Goal: Complete application form

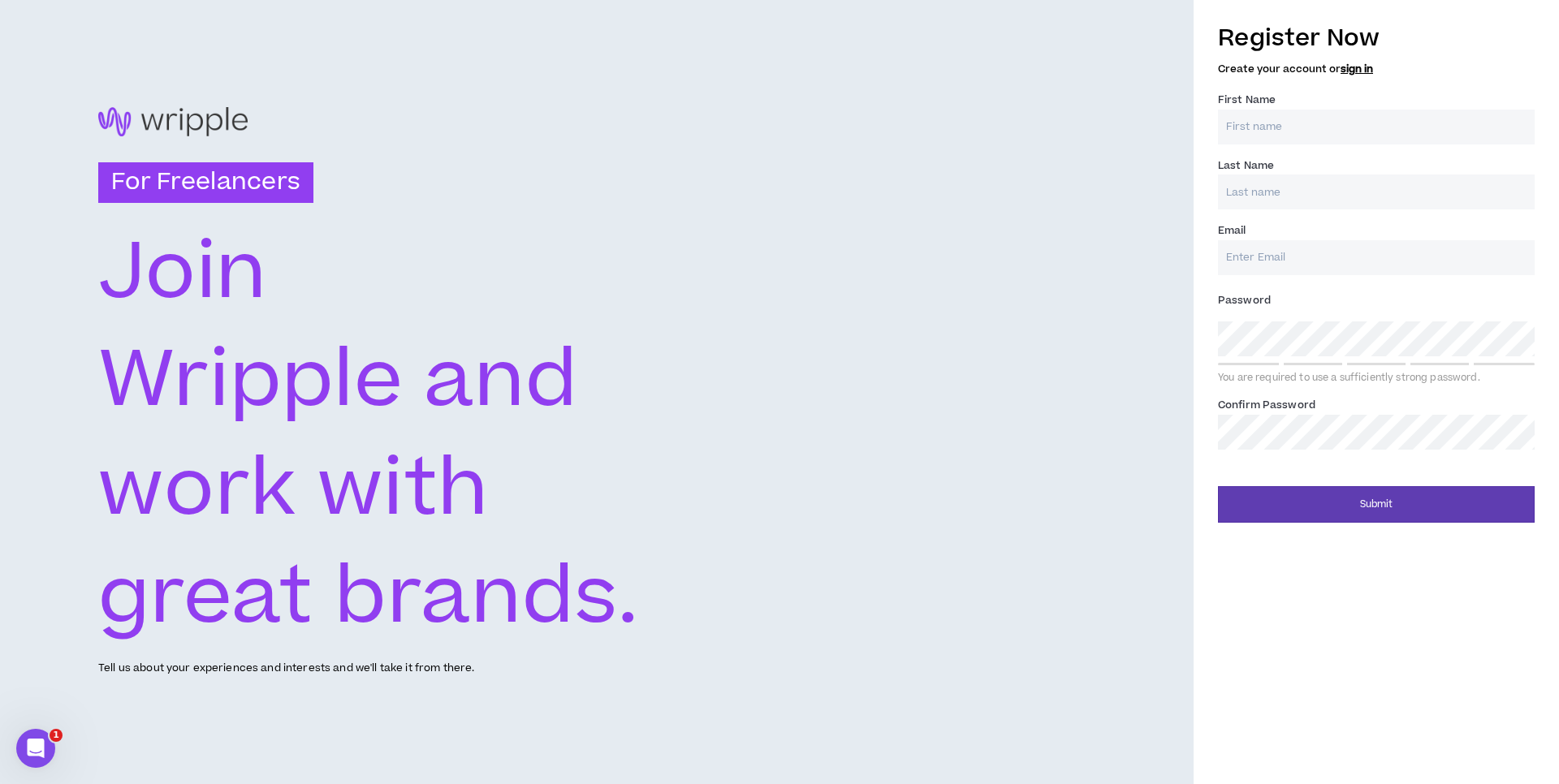
click at [1256, 117] on input "First Name *" at bounding box center [1377, 127] width 317 height 35
type input "MOUTAZ"
type input "ALHOMSI"
type input "[EMAIL_ADDRESS][DOMAIN_NAME]"
type input "ALHOMSI"
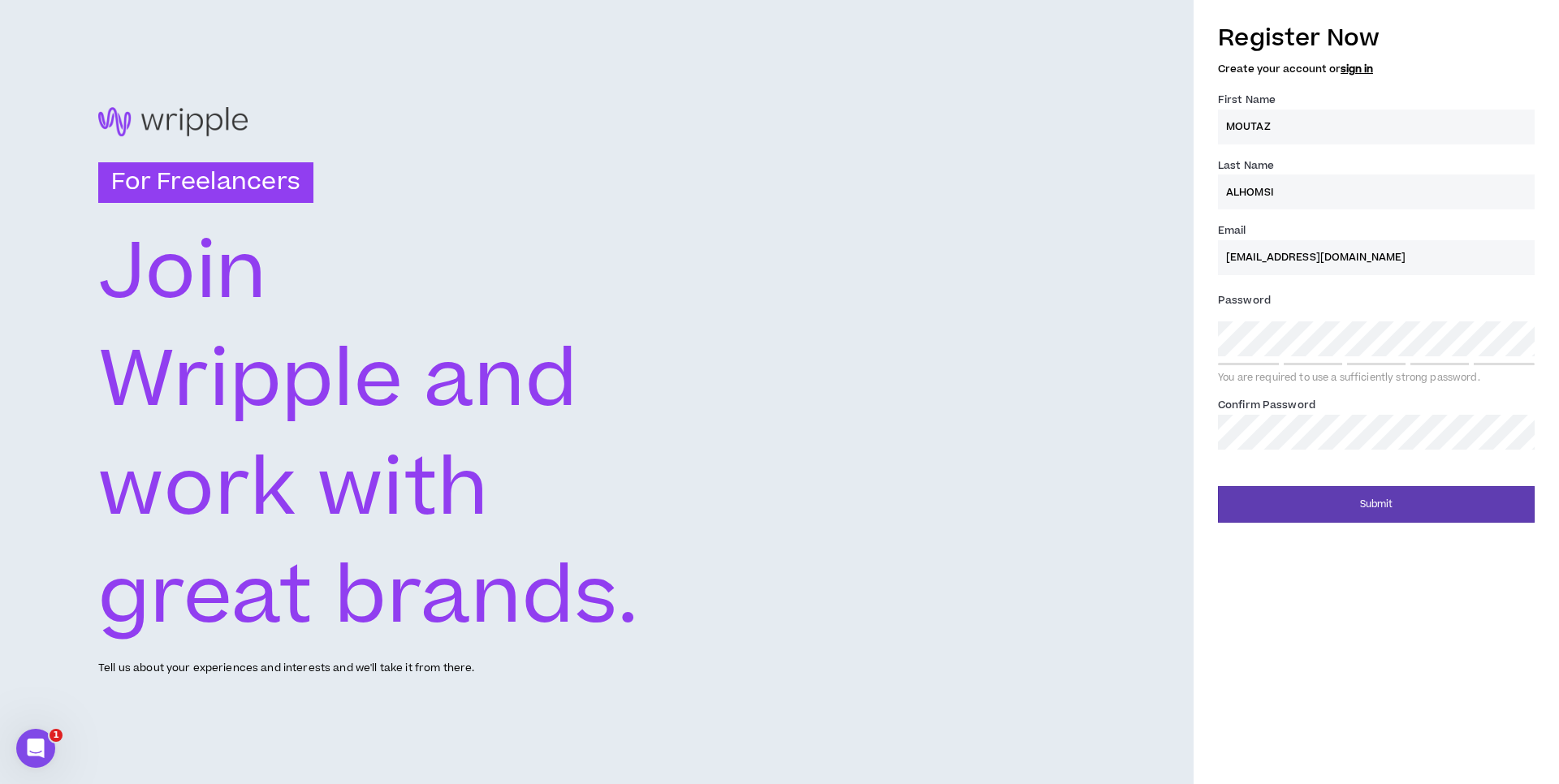
type input "[EMAIL_ADDRESS][DOMAIN_NAME]"
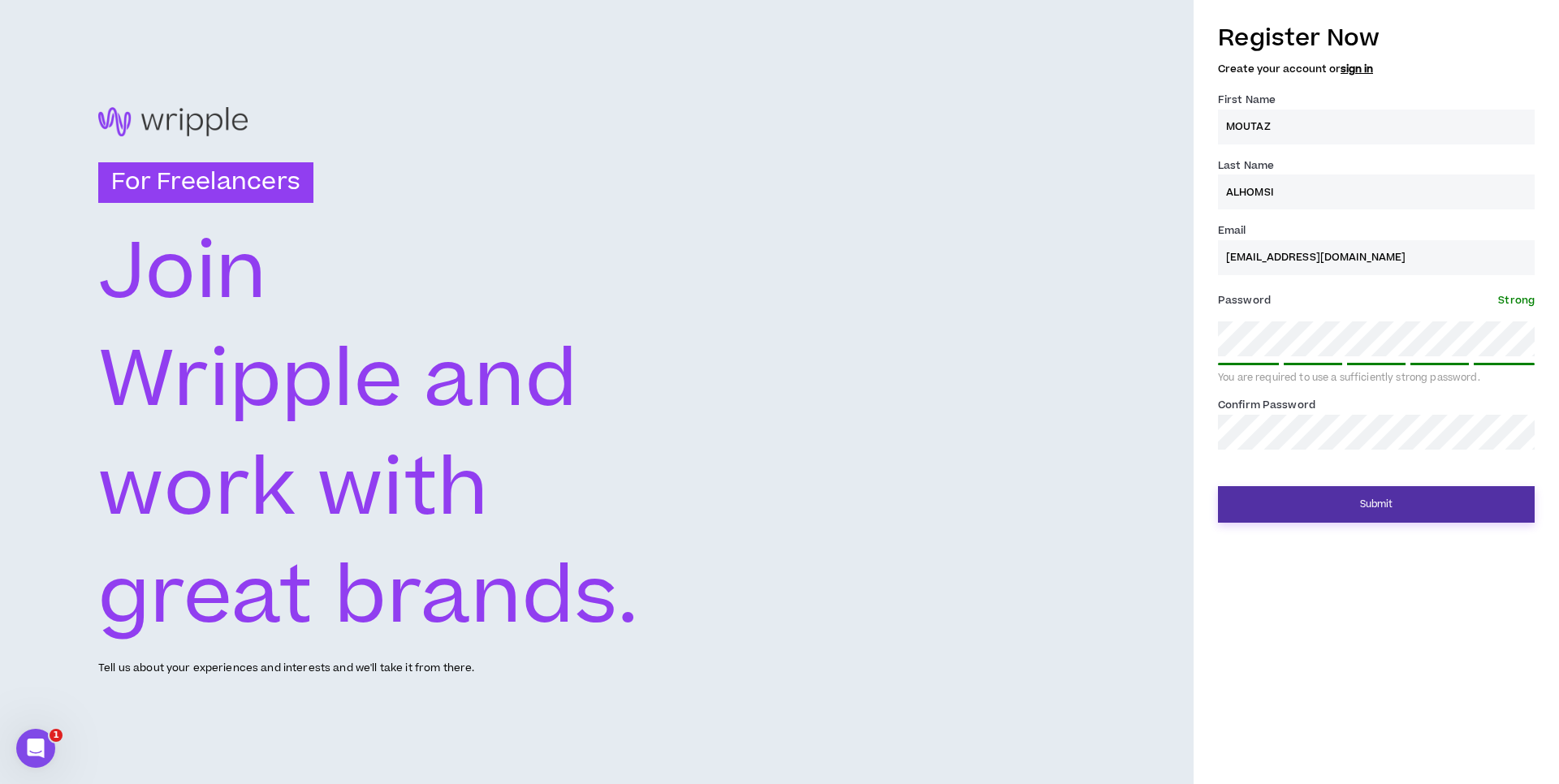
click at [1369, 504] on button "Submit" at bounding box center [1377, 505] width 317 height 36
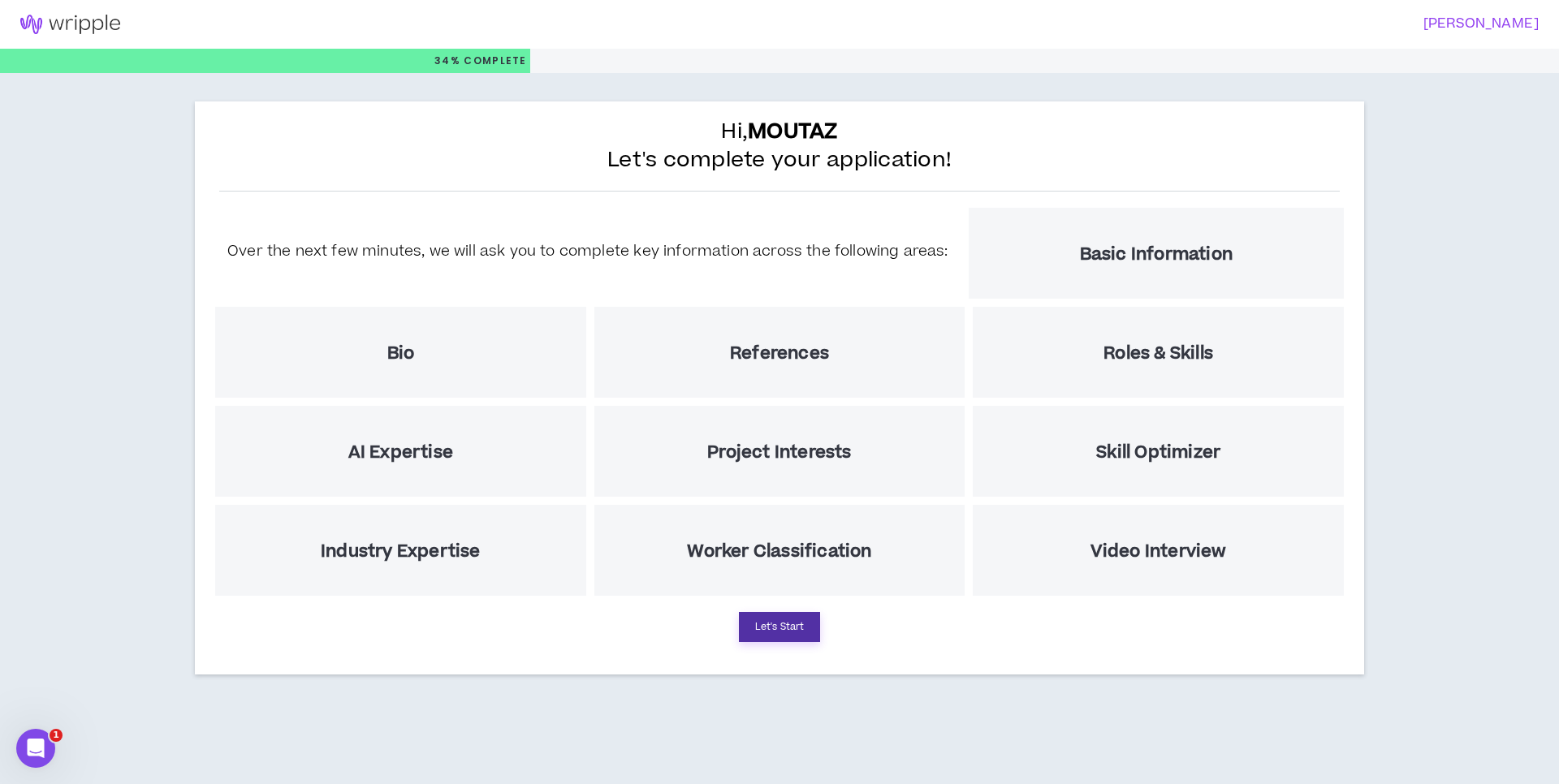
click at [791, 629] on button "Let's Start" at bounding box center [779, 627] width 81 height 30
select select "US"
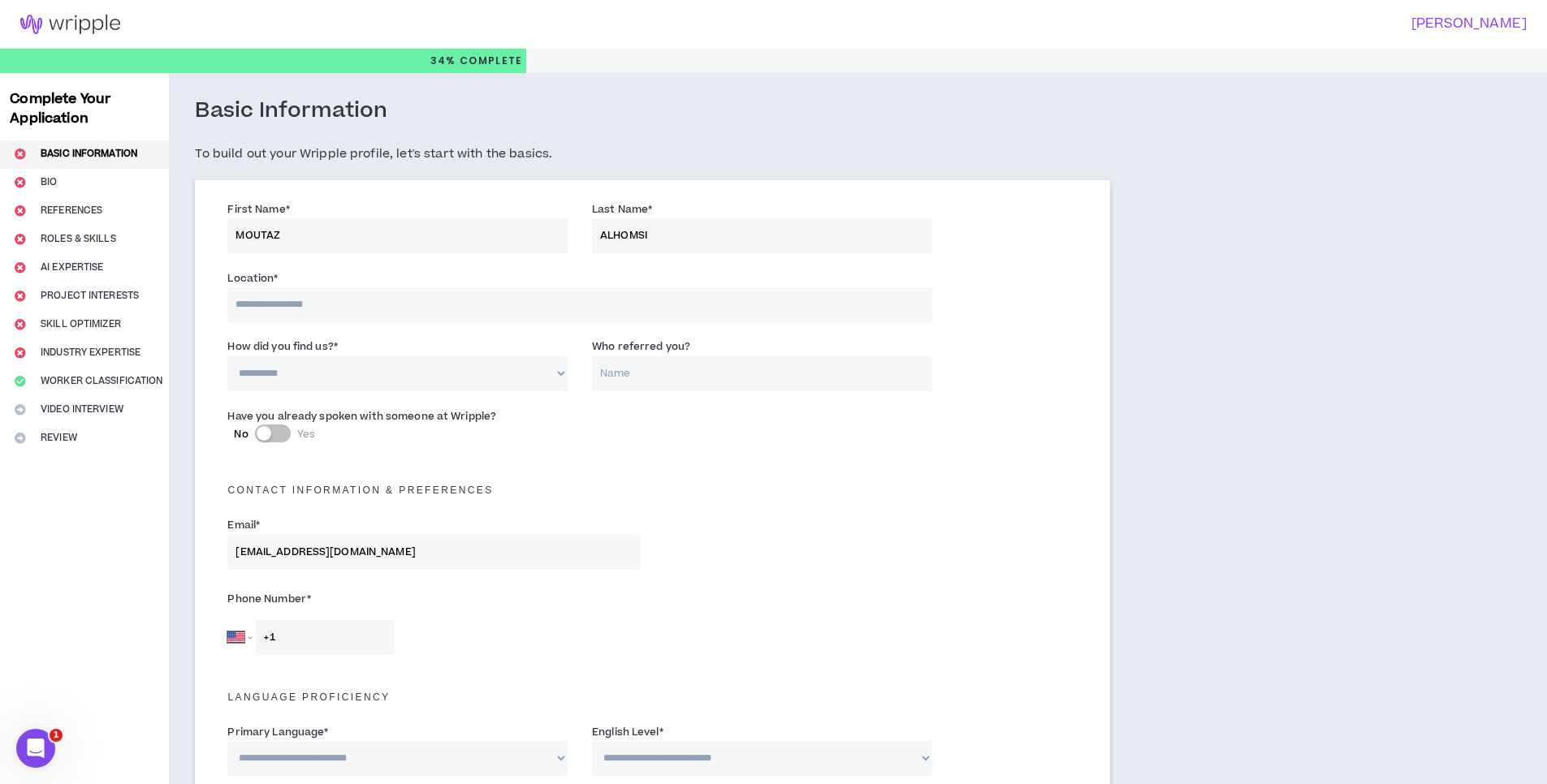
click at [313, 308] on input at bounding box center [579, 304] width 704 height 35
type input "********"
select select "TR"
type input "[PHONE_NUMBER]"
select select "*"
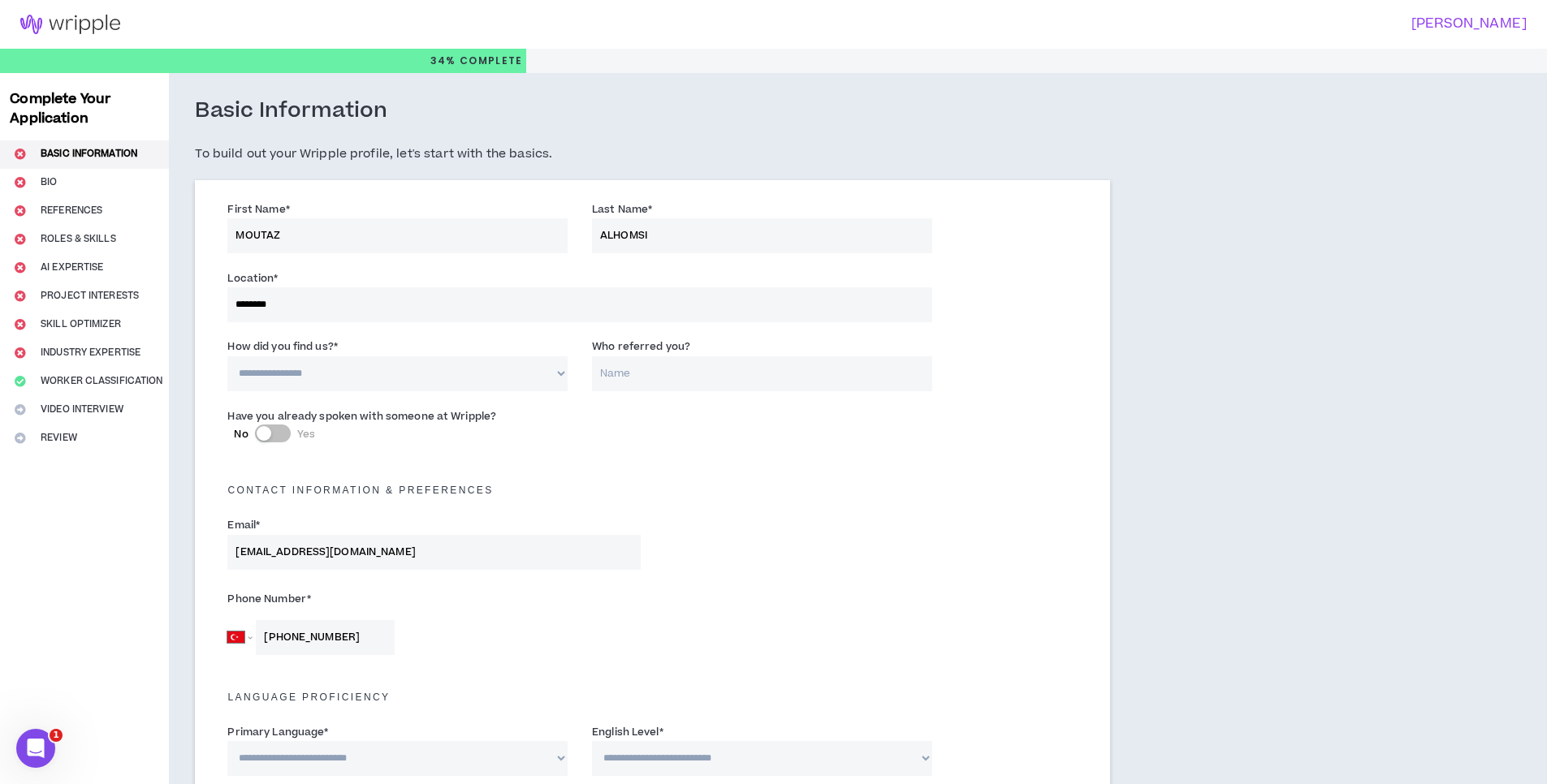
click at [227, 357] on select "**********" at bounding box center [397, 374] width 341 height 35
click at [646, 360] on input "Who referred you?" at bounding box center [762, 374] width 341 height 35
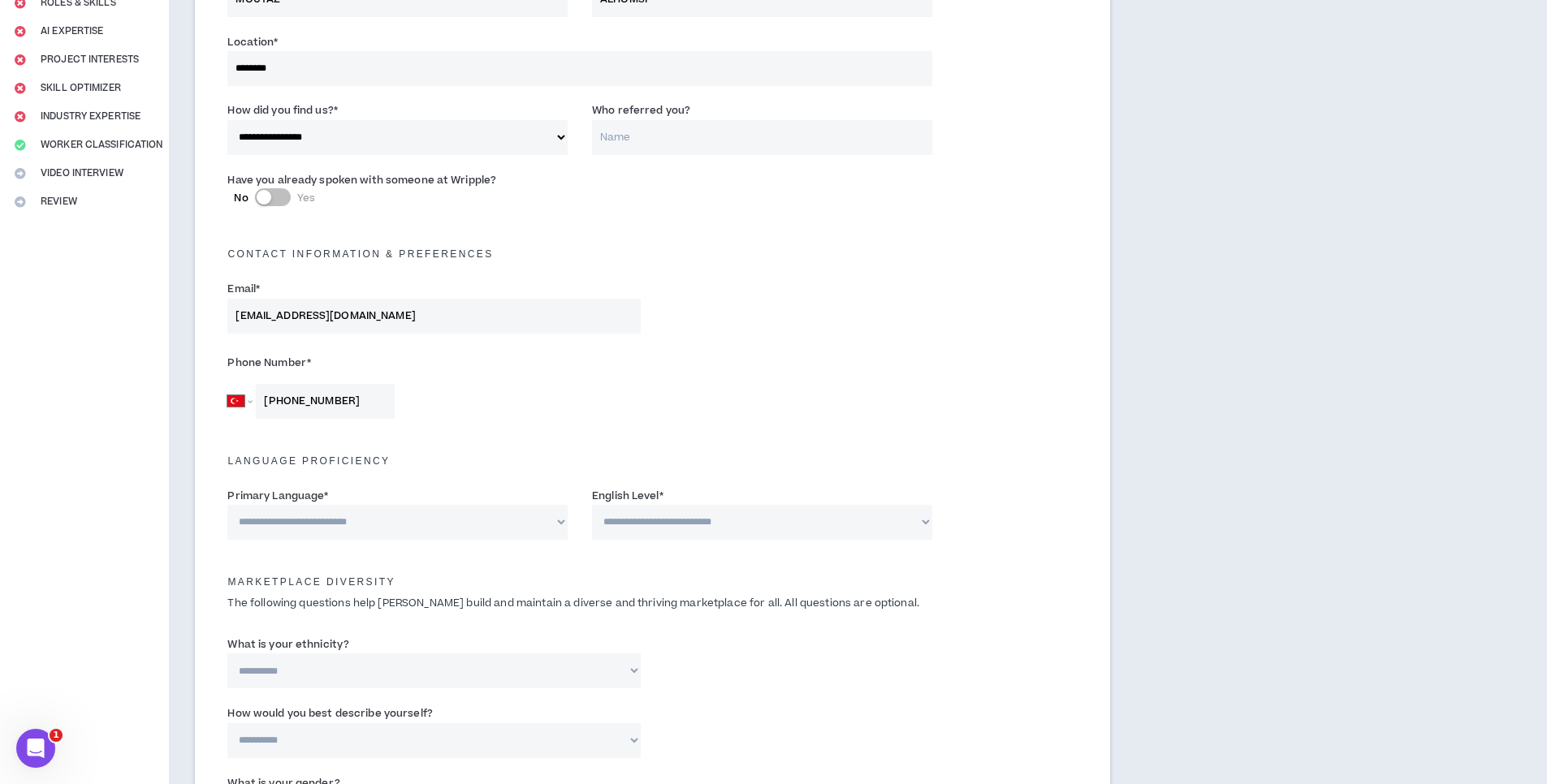
scroll to position [292, 0]
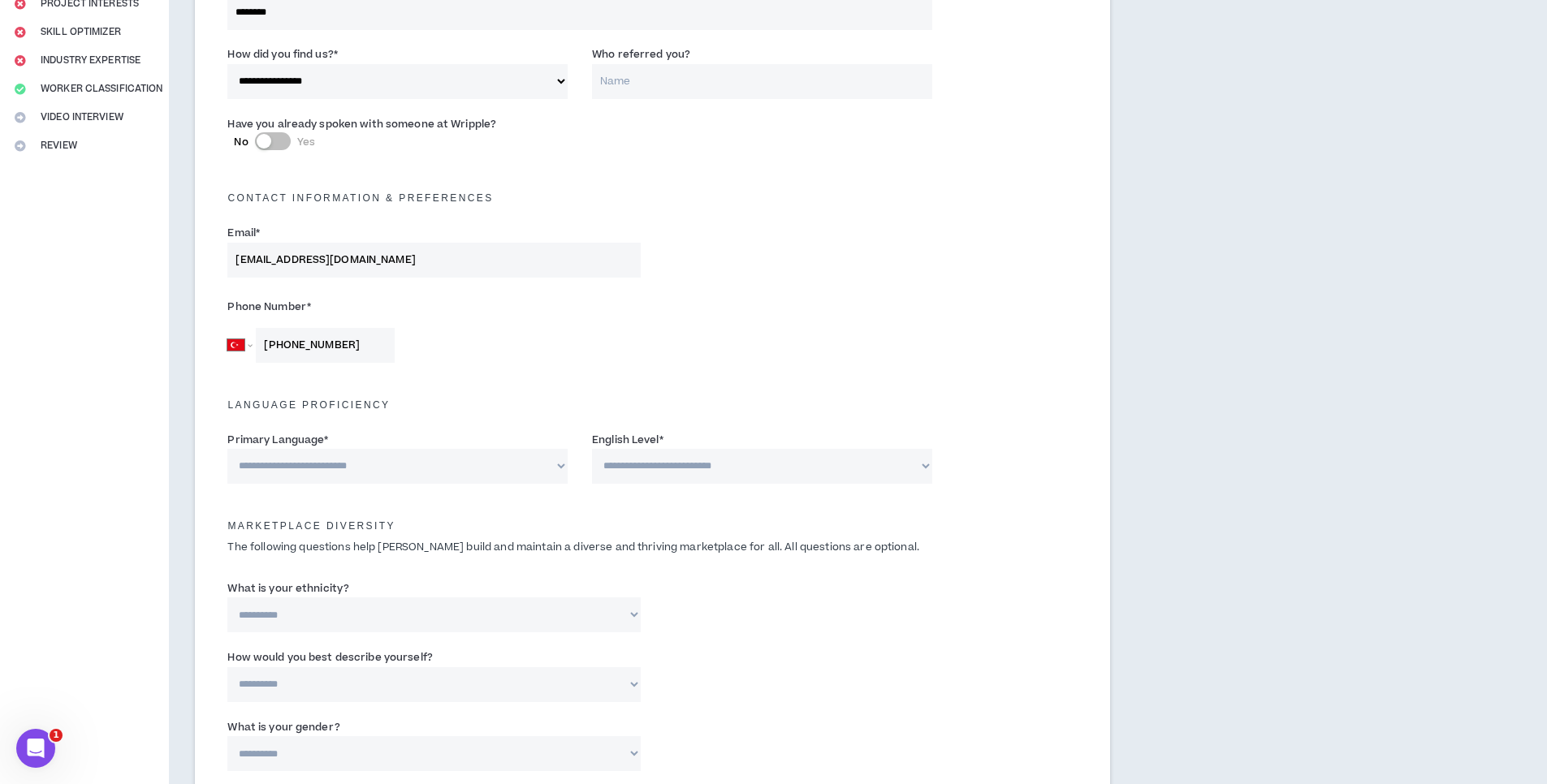
select select "*****"
click at [227, 449] on select "**********" at bounding box center [397, 466] width 341 height 35
select select "*"
click at [592, 449] on select "**********" at bounding box center [762, 466] width 341 height 35
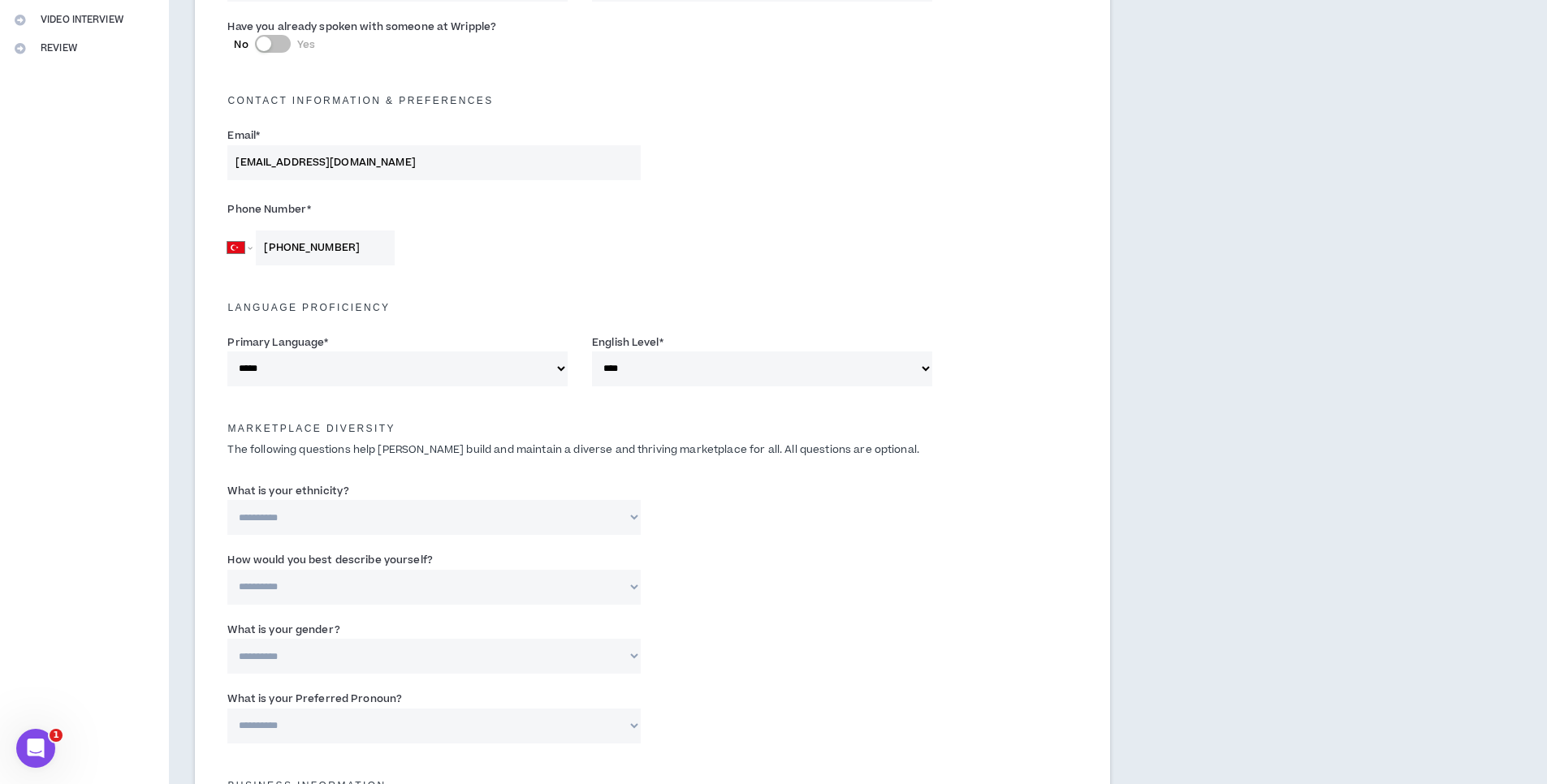
drag, startPoint x: 737, startPoint y: 364, endPoint x: 744, endPoint y: 311, distance: 53.5
click at [744, 311] on form "**********" at bounding box center [653, 408] width 875 height 1205
click at [744, 311] on h5 "Language Proficiency" at bounding box center [653, 308] width 875 height 11
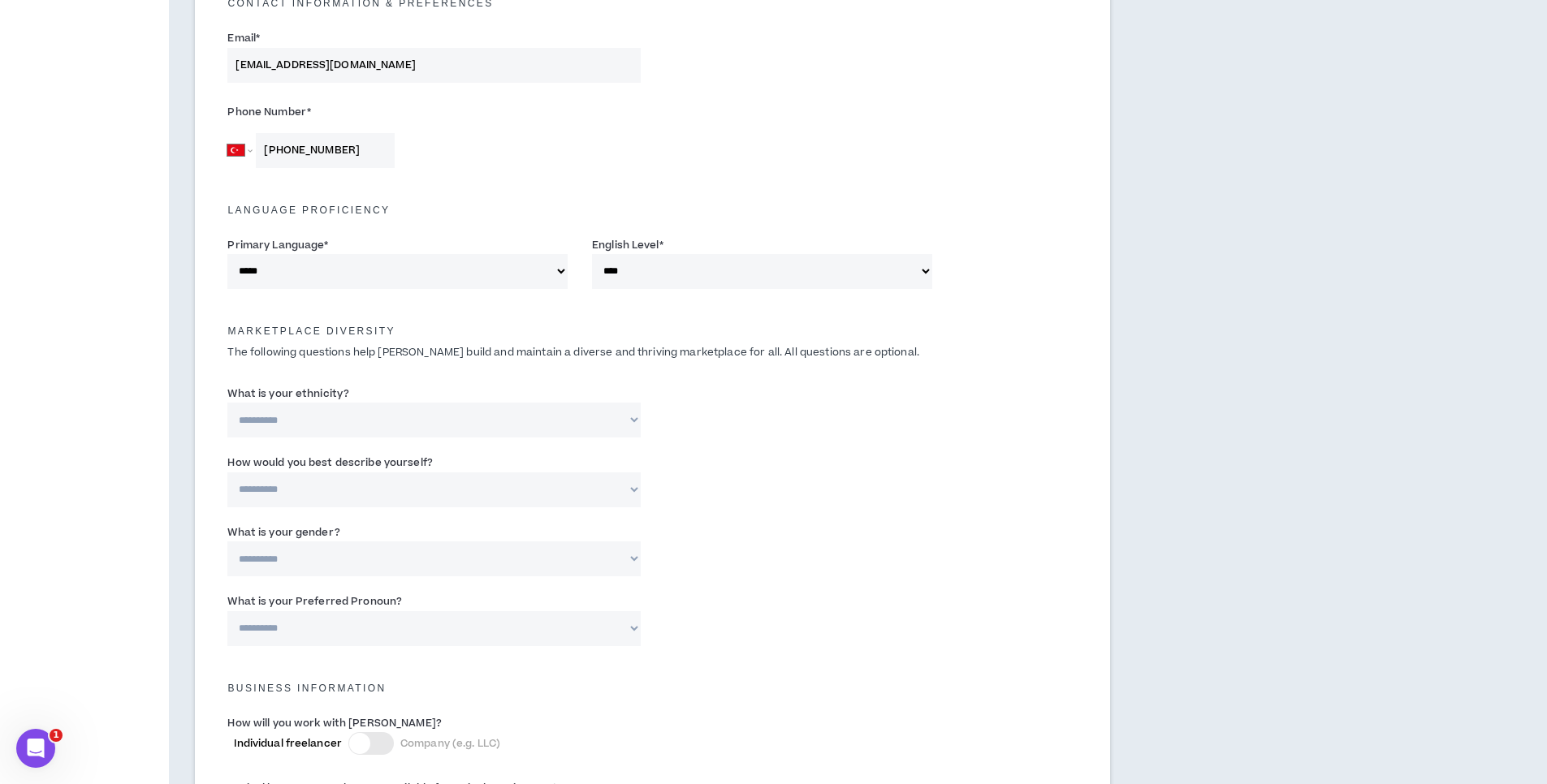
select select "**********"
click at [227, 402] on select "**********" at bounding box center [433, 420] width 412 height 35
select select "**********"
click at [227, 472] on select "**********" at bounding box center [433, 489] width 412 height 35
click at [714, 491] on input "Please specify *" at bounding box center [799, 489] width 267 height 35
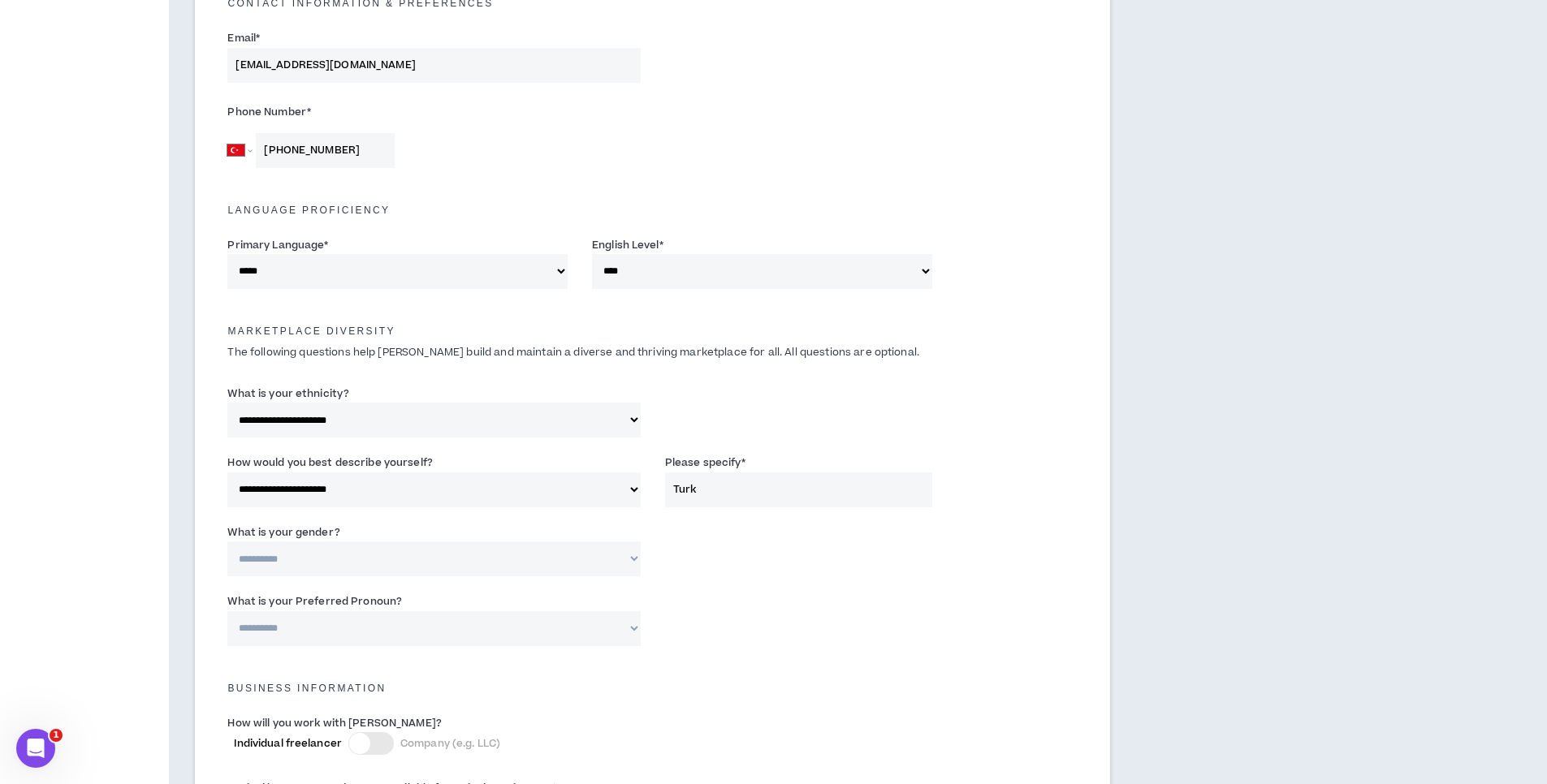
type input "Turk"
click at [753, 638] on div "**********" at bounding box center [653, 623] width 875 height 69
select select "***"
click at [227, 542] on select "**********" at bounding box center [433, 559] width 412 height 35
click at [686, 494] on input "Turk" at bounding box center [799, 489] width 267 height 35
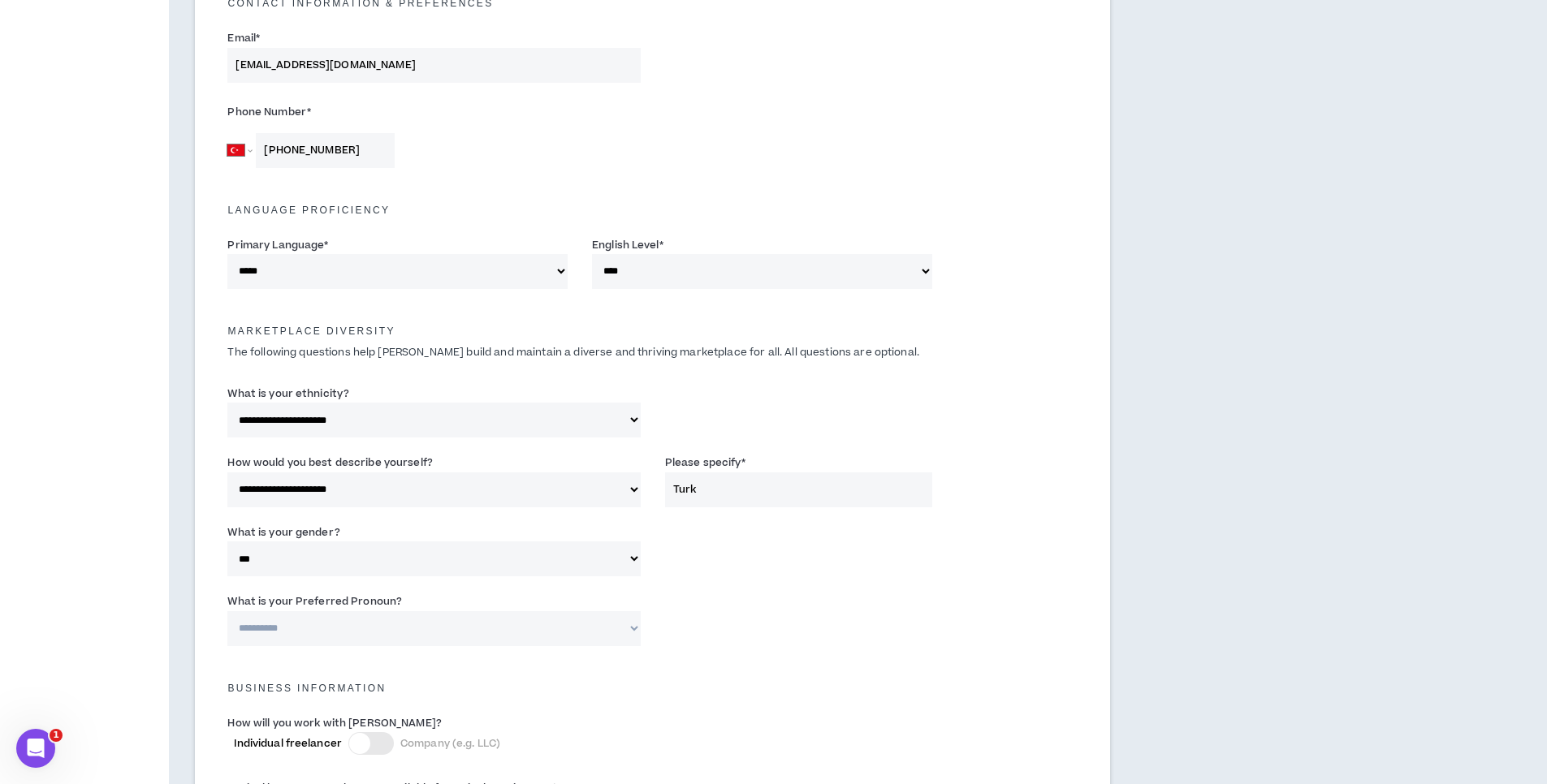
click at [686, 494] on input "Turk" at bounding box center [799, 489] width 267 height 35
drag, startPoint x: 603, startPoint y: 494, endPoint x: 680, endPoint y: 484, distance: 77.6
click at [680, 484] on div "**********" at bounding box center [653, 484] width 875 height 69
click at [680, 484] on input "Turk" at bounding box center [799, 489] width 267 height 35
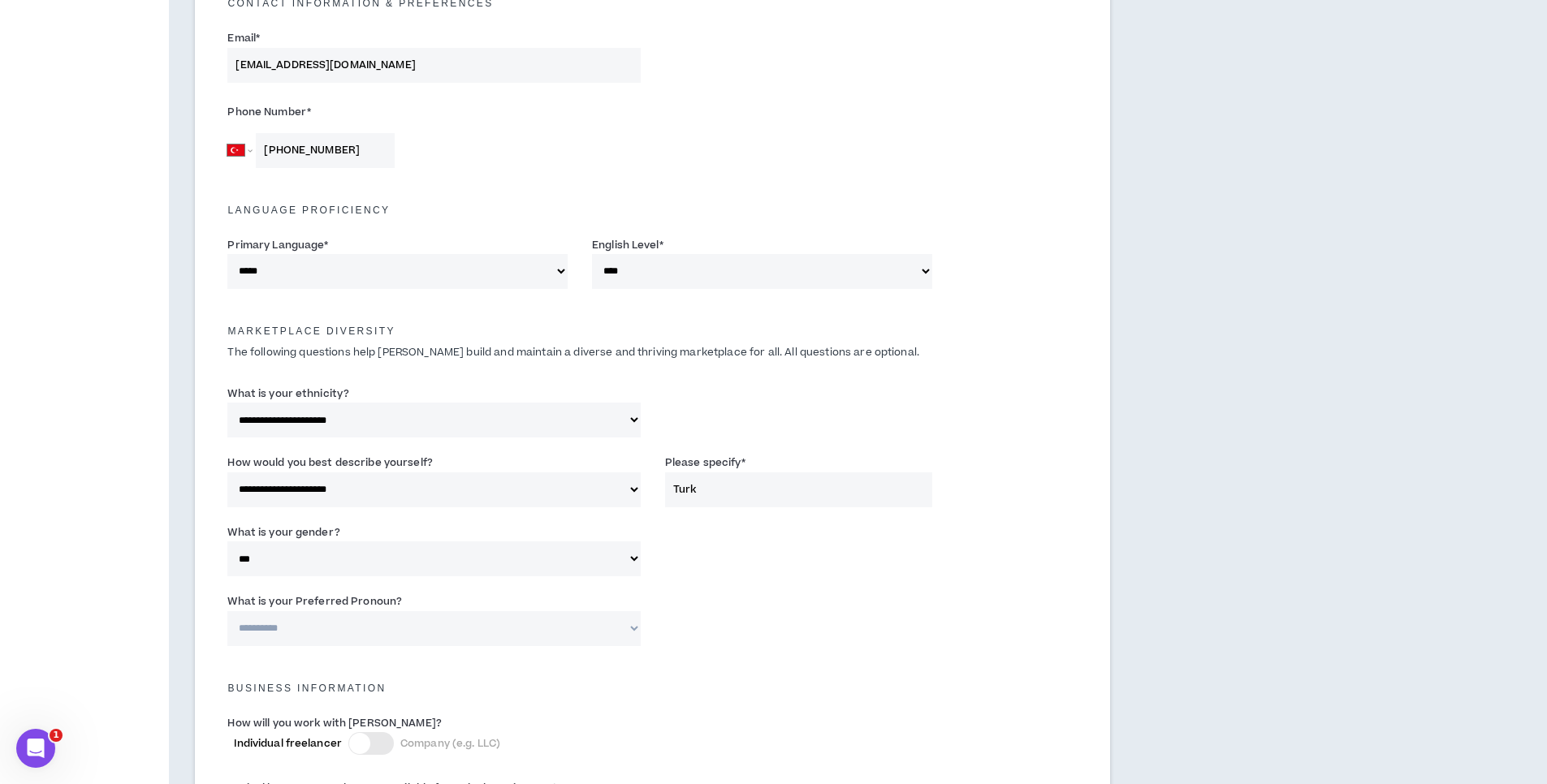
click at [690, 487] on input "Turk" at bounding box center [799, 489] width 267 height 35
type input "Arab"
click at [692, 544] on div "**********" at bounding box center [653, 554] width 875 height 69
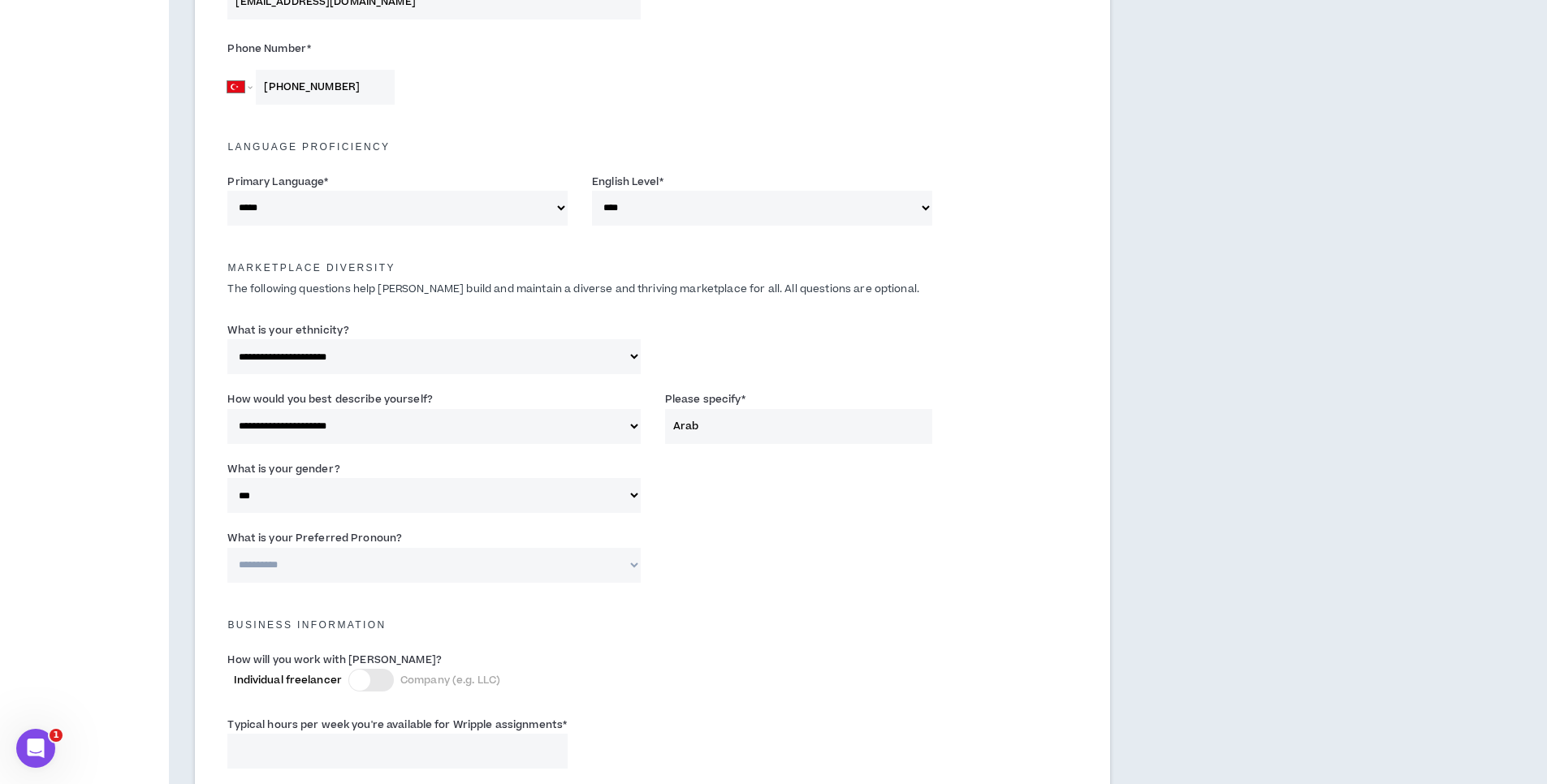
scroll to position [585, 0]
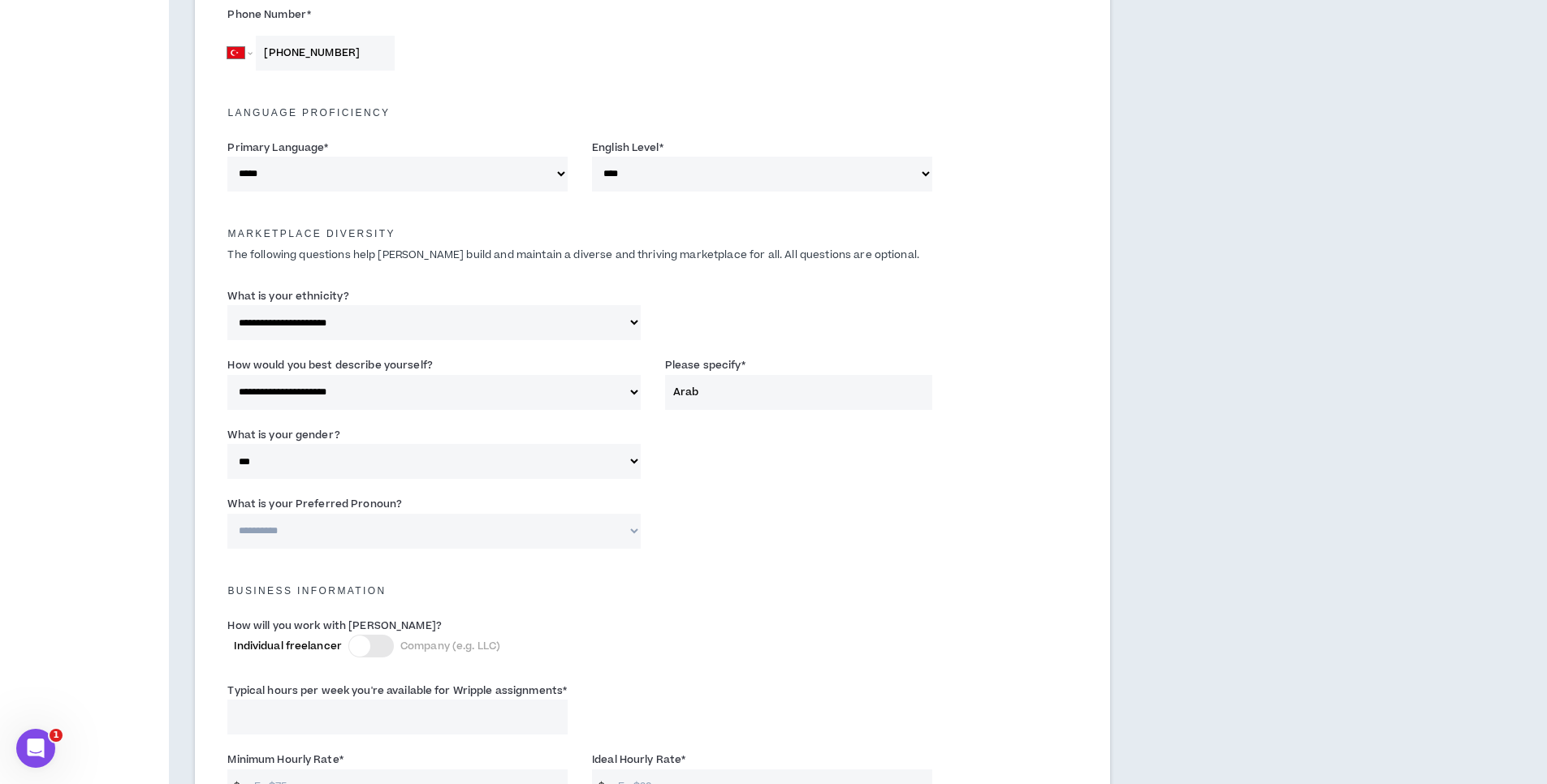
select select "**********"
click at [227, 514] on select "**********" at bounding box center [433, 531] width 412 height 35
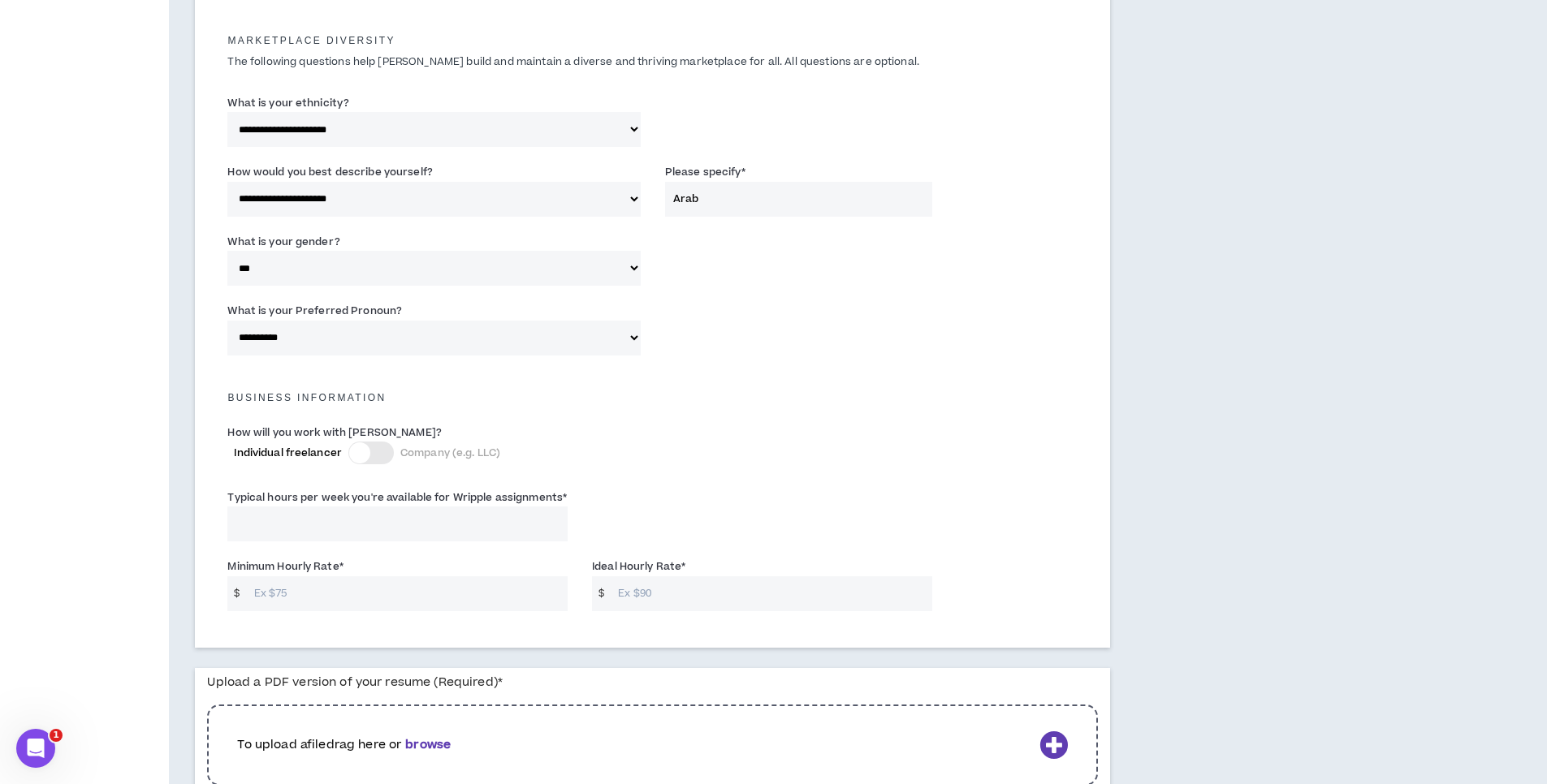
scroll to position [779, 0]
click at [366, 526] on input "Typical hours per week you're available for Wripple assignments *" at bounding box center [397, 522] width 341 height 35
type input "30"
click at [292, 597] on input "Minimum Hourly Rate *" at bounding box center [407, 592] width 322 height 35
click at [345, 595] on input "40" at bounding box center [407, 592] width 322 height 35
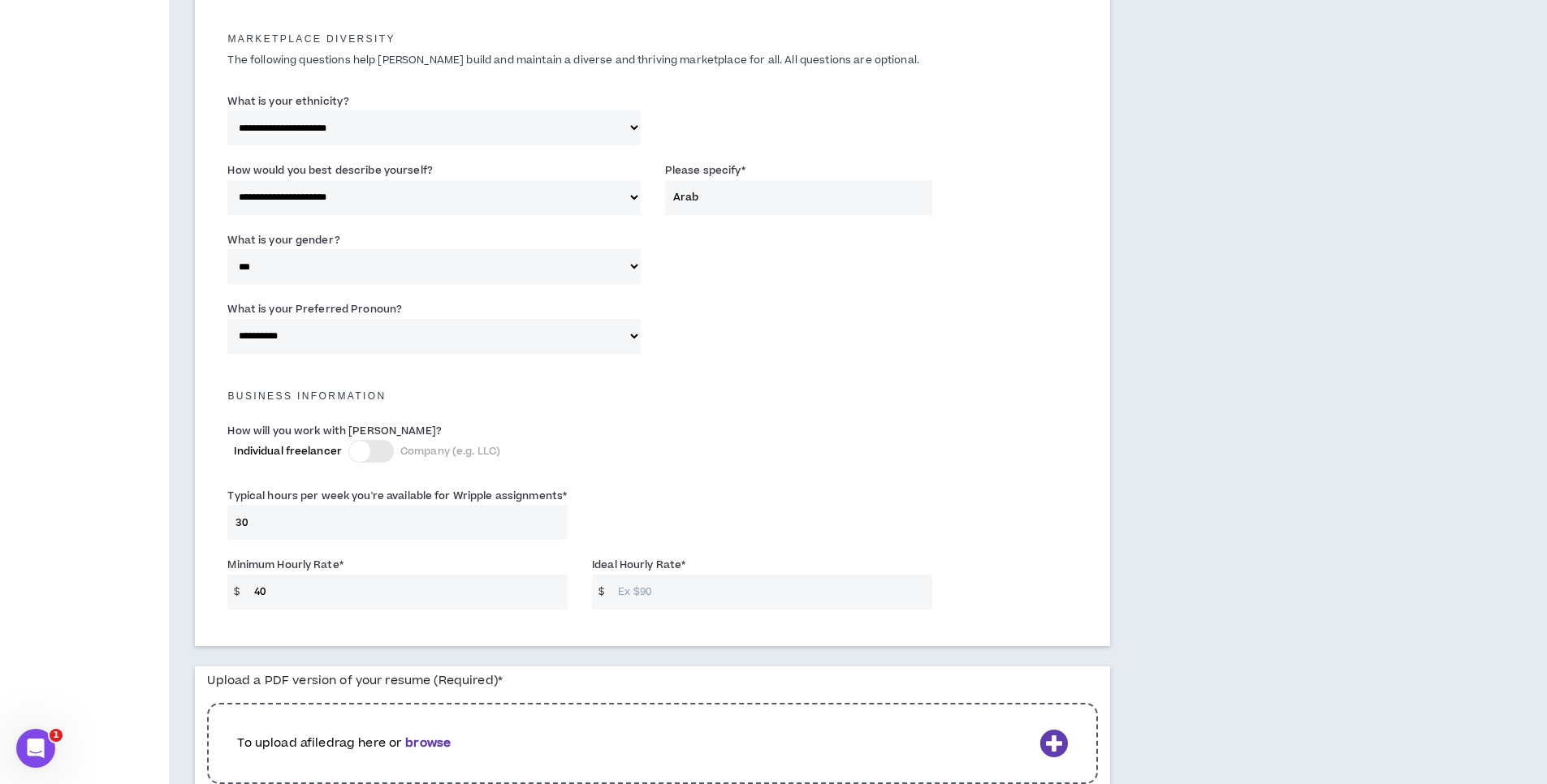
click at [345, 595] on input "40" at bounding box center [407, 592] width 322 height 35
type input "35"
click at [685, 597] on input "Ideal Hourly Rate *" at bounding box center [770, 592] width 322 height 35
type input "40"
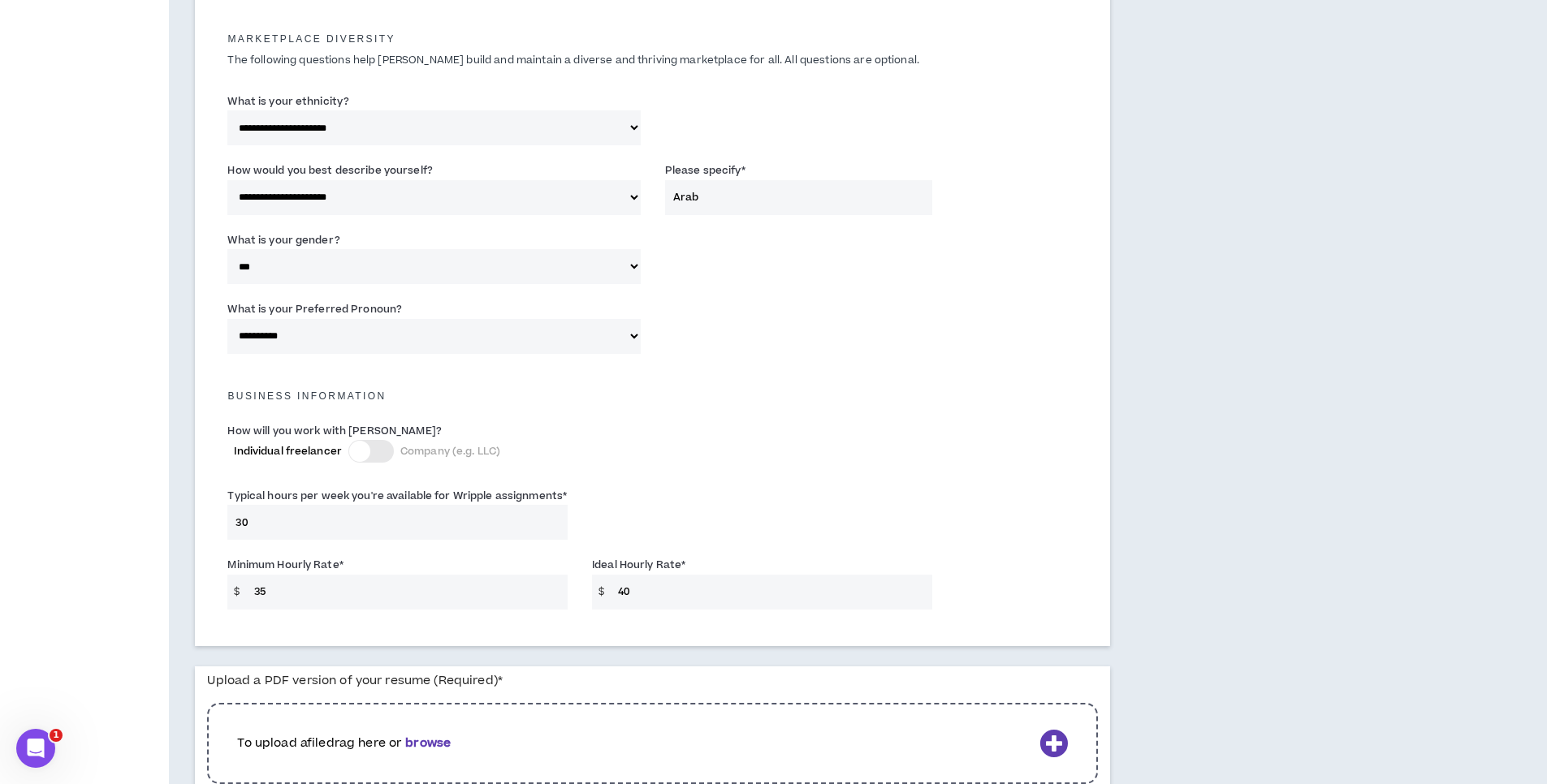
click at [1002, 542] on div "Typical hours per week you're available for Wripple assignments * 30" at bounding box center [653, 517] width 875 height 69
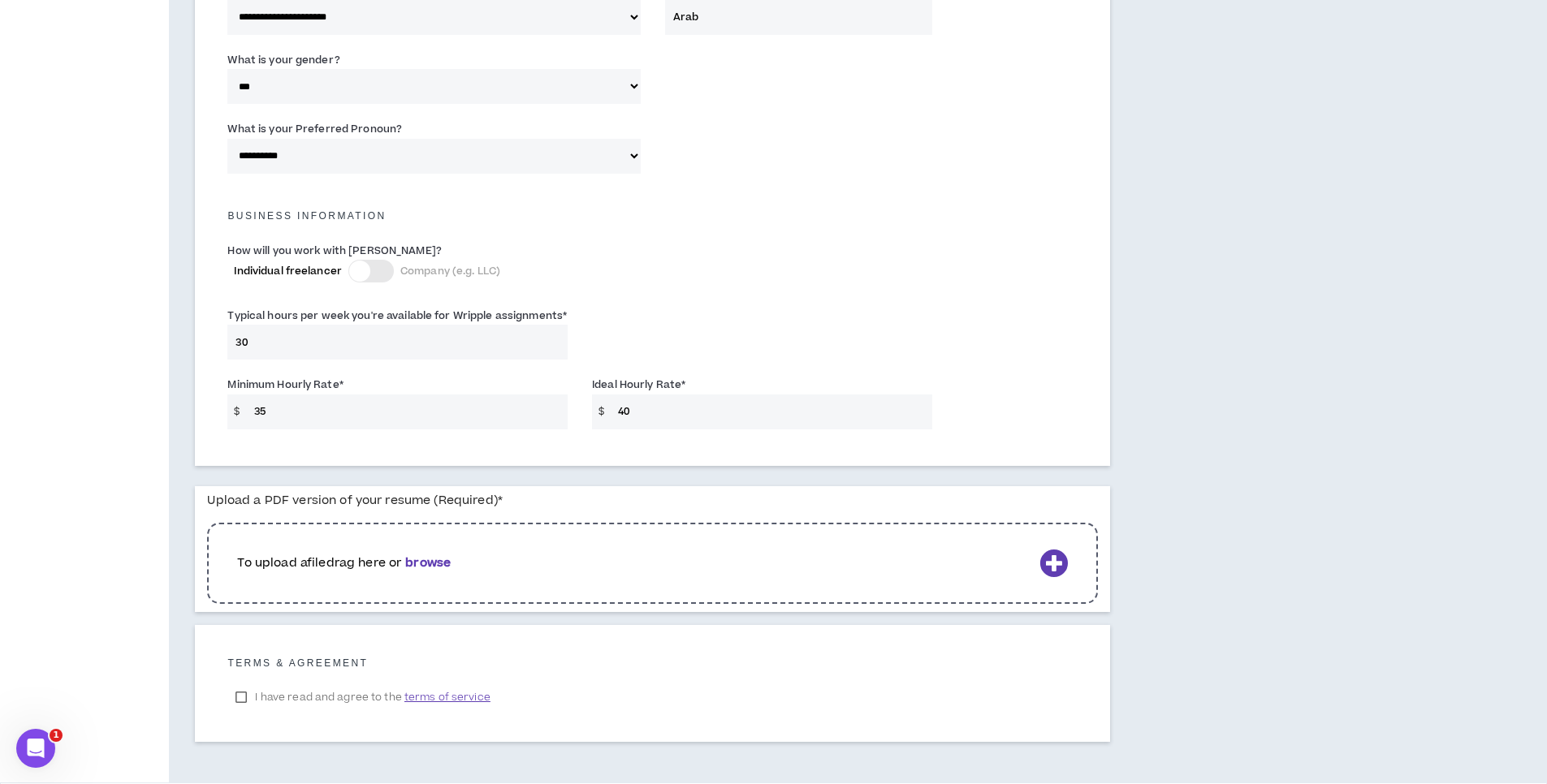
scroll to position [1021, 0]
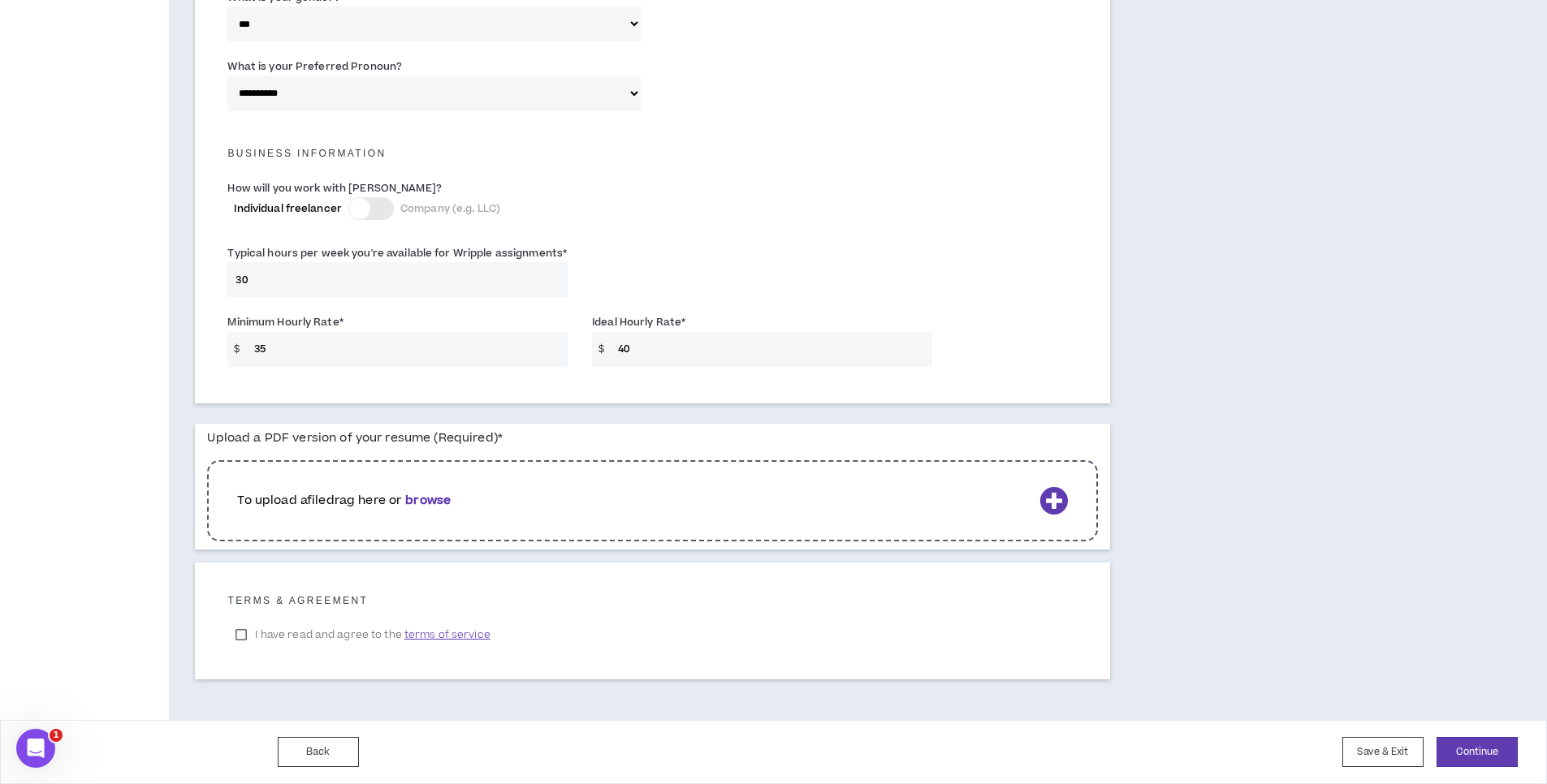
click at [1052, 507] on icon at bounding box center [1054, 501] width 29 height 29
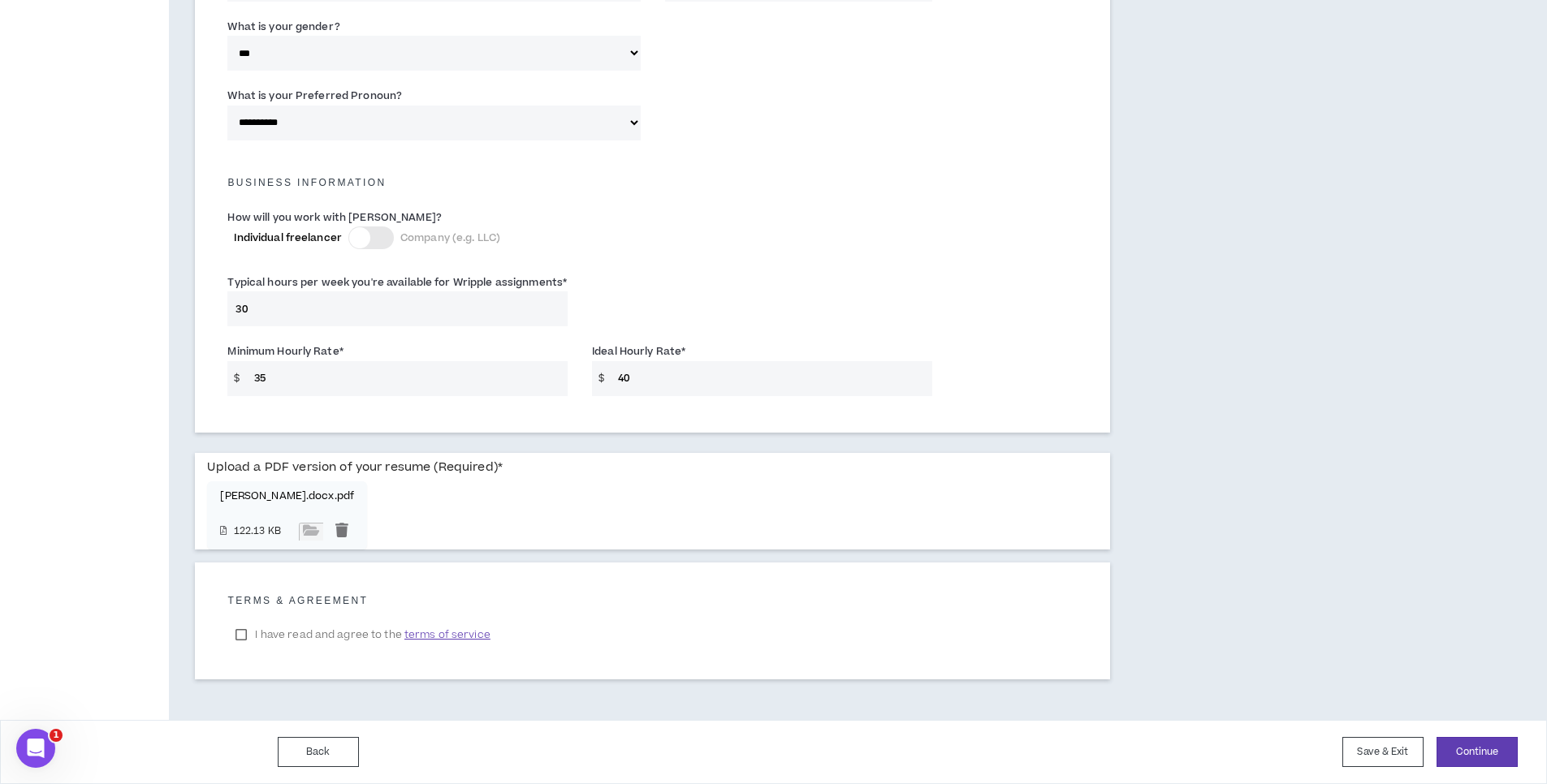
scroll to position [993, 0]
click at [242, 632] on label "I have read and agree to the terms of service" at bounding box center [362, 635] width 270 height 25
click at [1494, 757] on button "Continue" at bounding box center [1476, 752] width 81 height 30
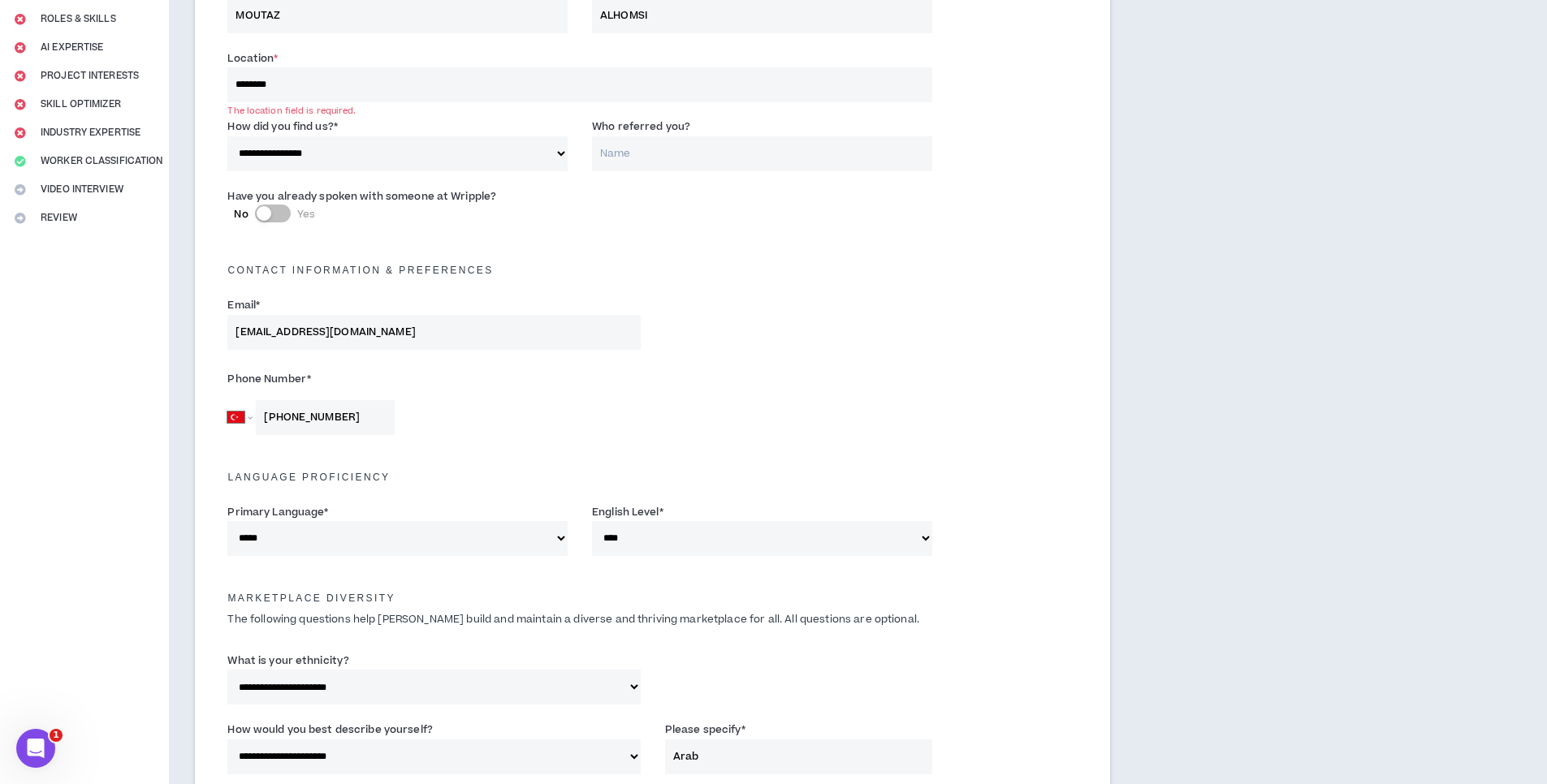
scroll to position [172, 0]
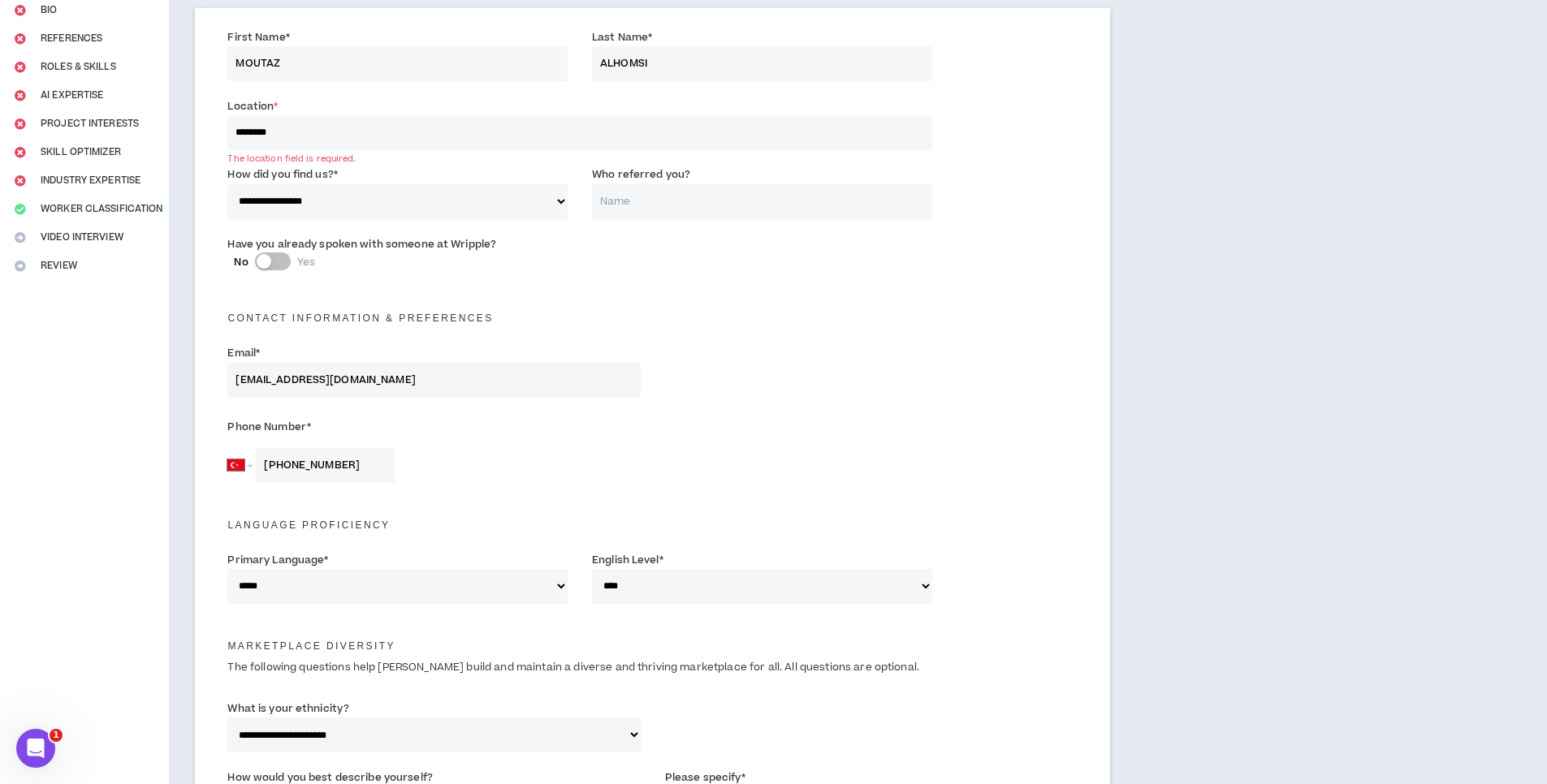
click at [311, 120] on input "********" at bounding box center [579, 133] width 704 height 35
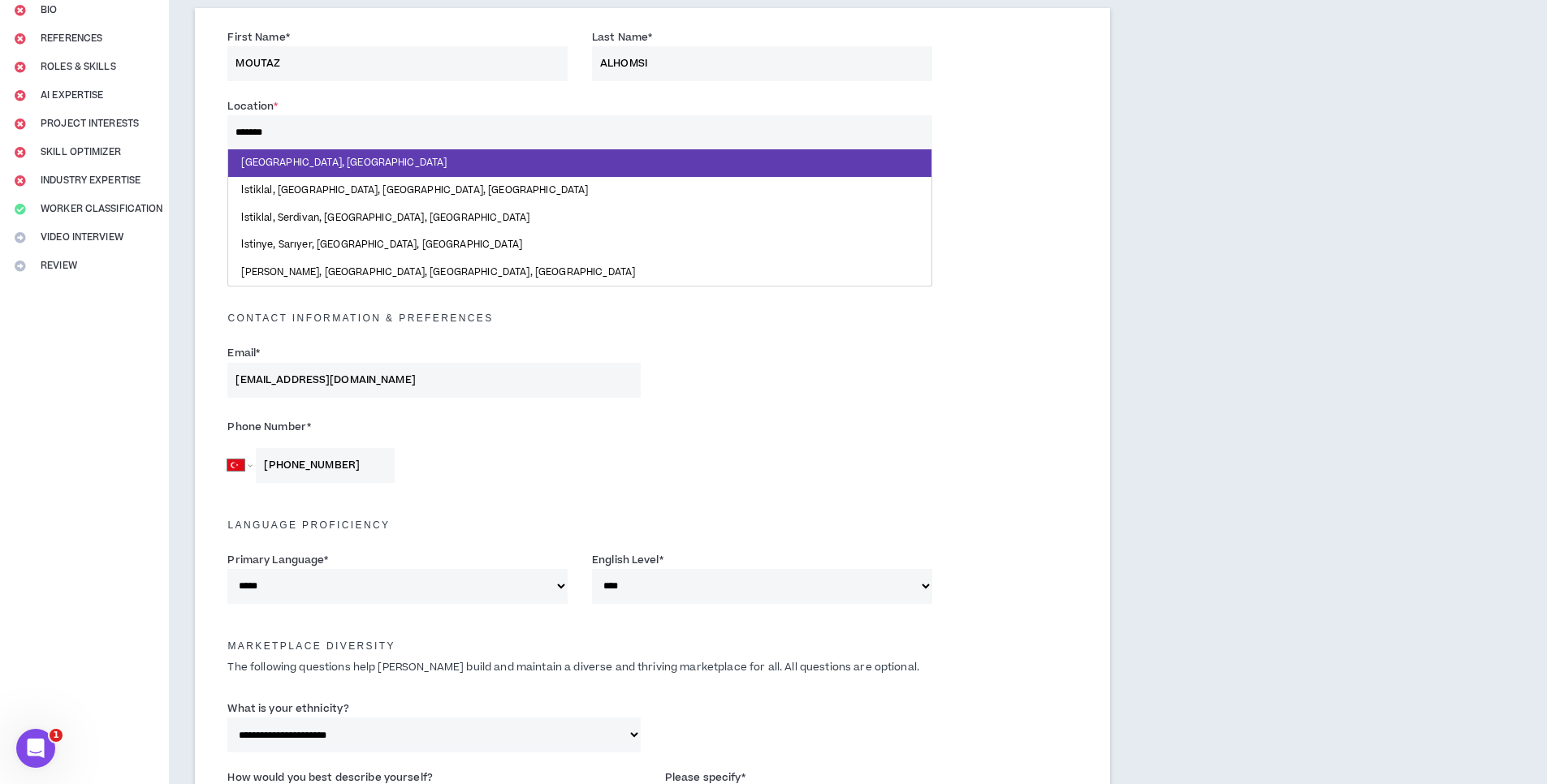
type input "********"
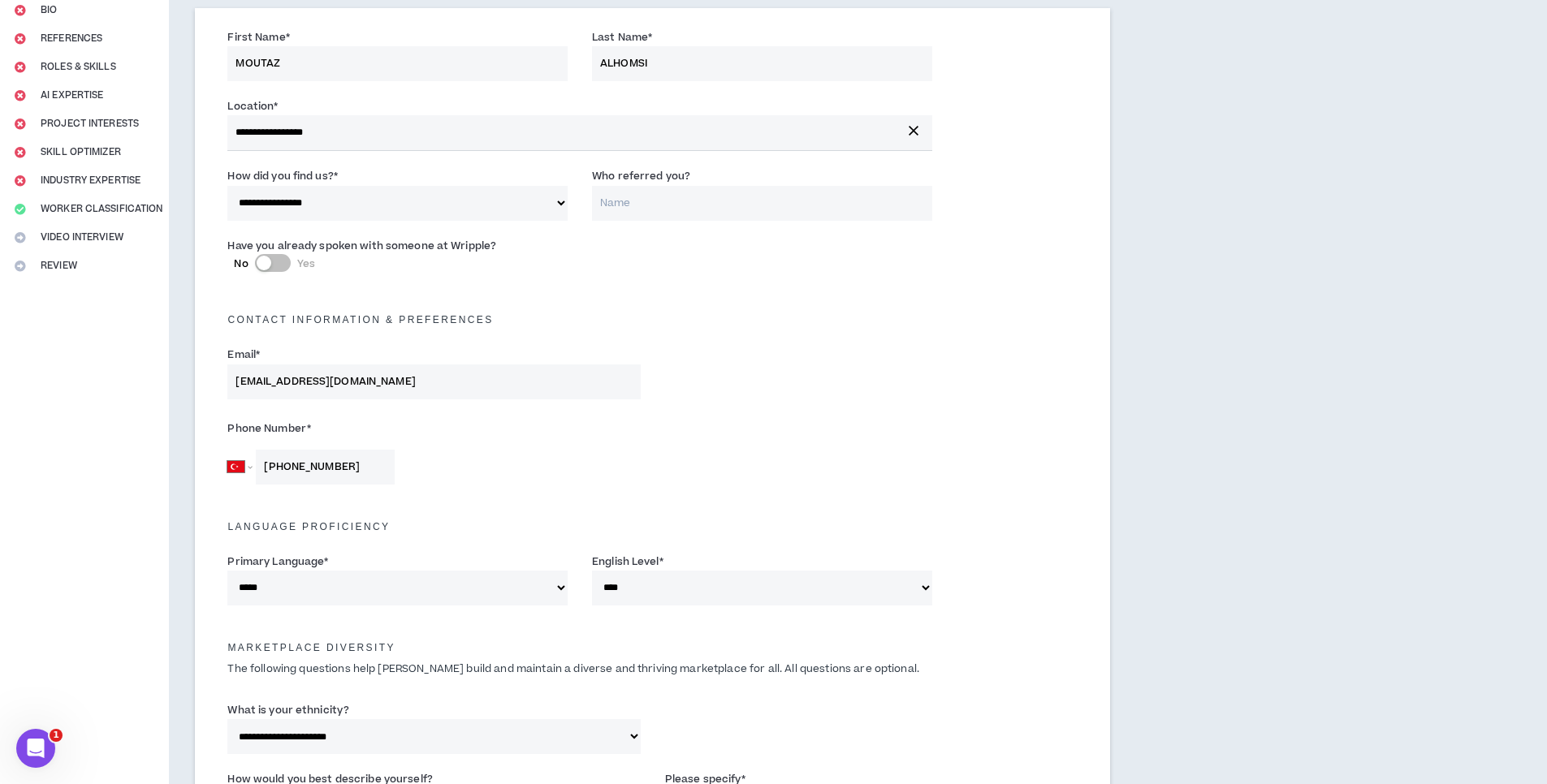
click at [751, 407] on div "Email * [EMAIL_ADDRESS][DOMAIN_NAME]" at bounding box center [653, 376] width 875 height 69
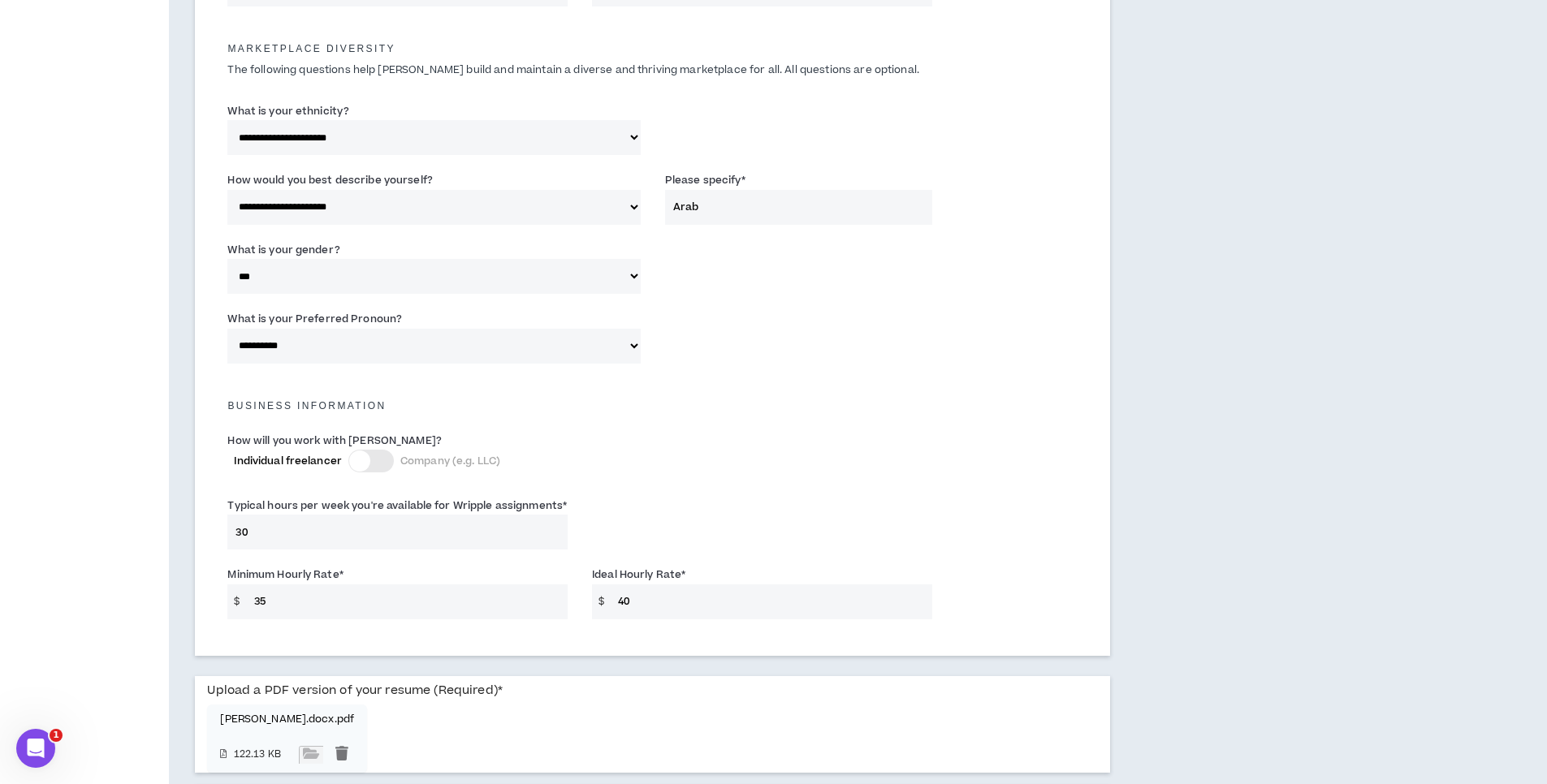
scroll to position [995, 0]
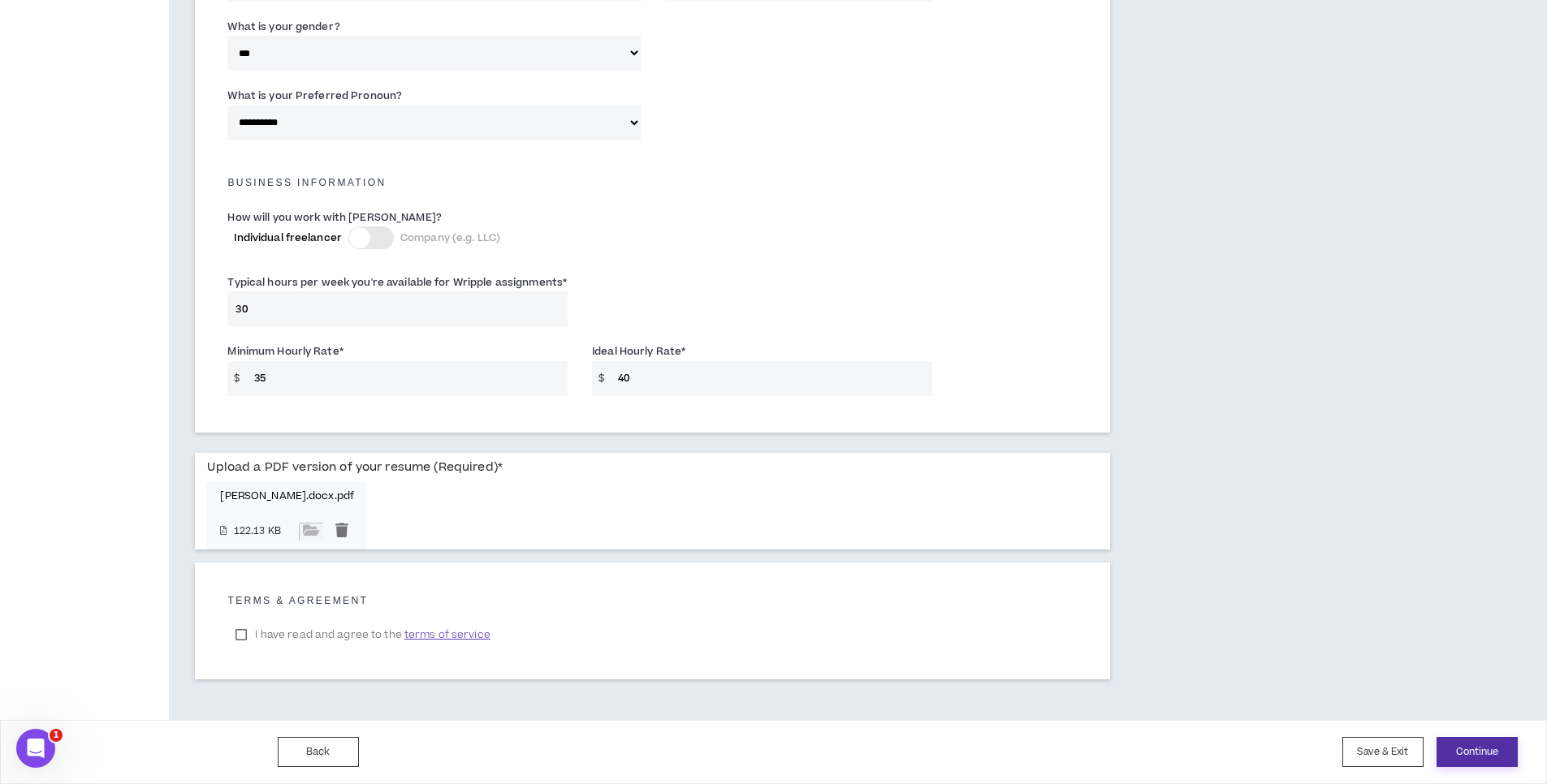
click at [1469, 749] on button "Continue" at bounding box center [1476, 752] width 81 height 30
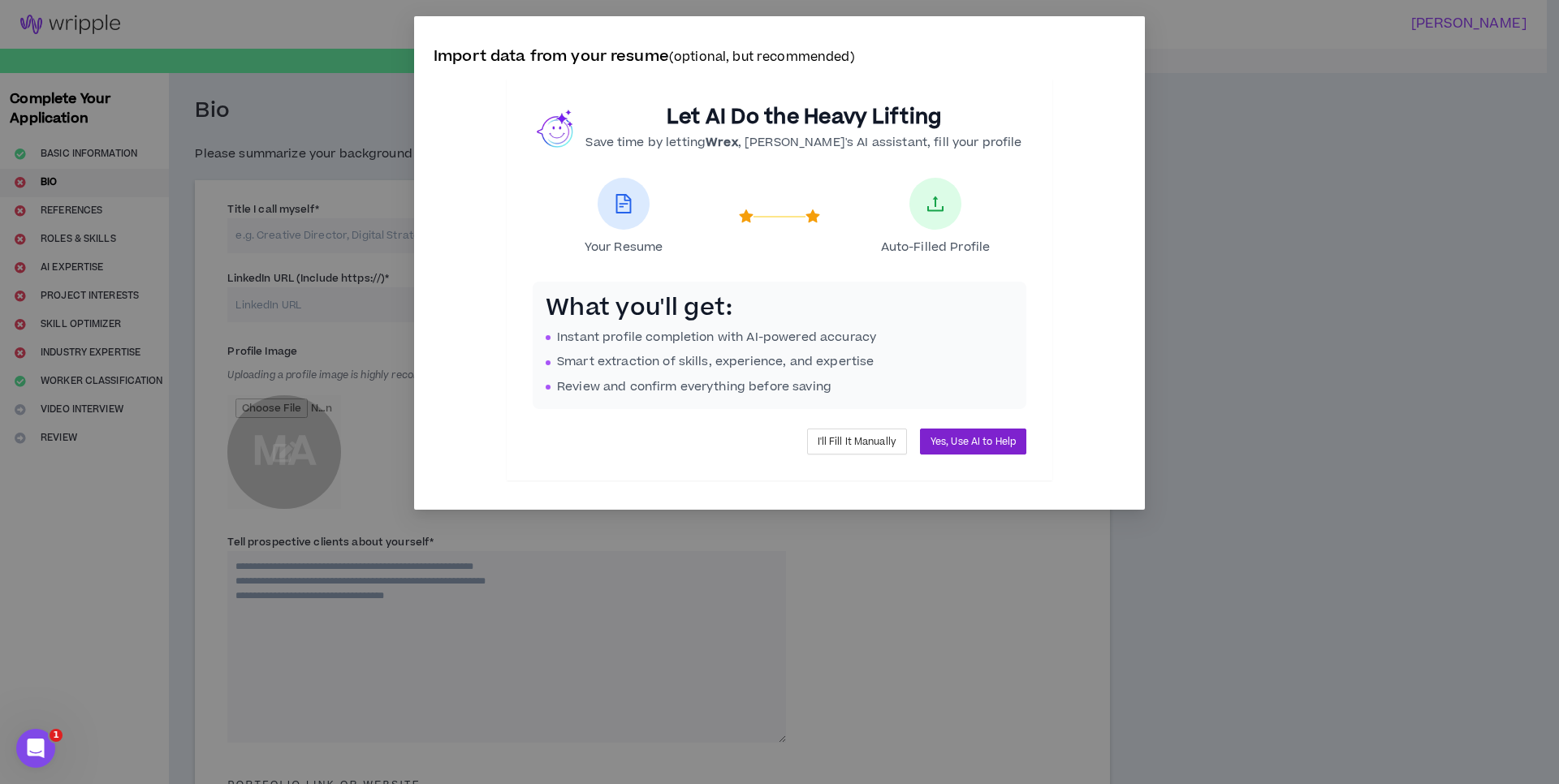
click at [979, 444] on span "Yes, Use AI to Help" at bounding box center [972, 442] width 85 height 15
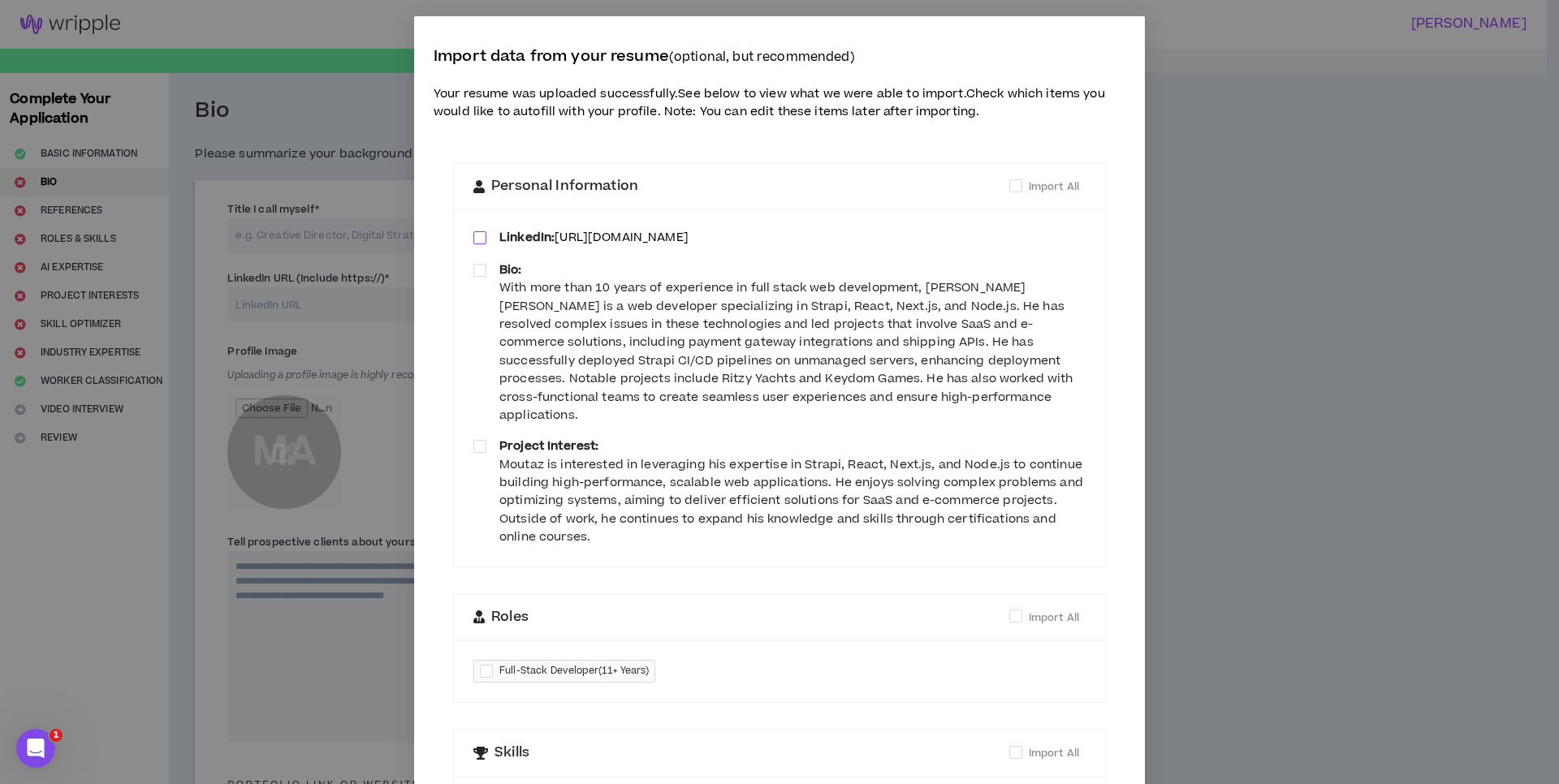
click at [473, 237] on span at bounding box center [480, 238] width 13 height 13
click at [473, 274] on span at bounding box center [480, 271] width 13 height 13
click at [474, 440] on span at bounding box center [480, 446] width 13 height 13
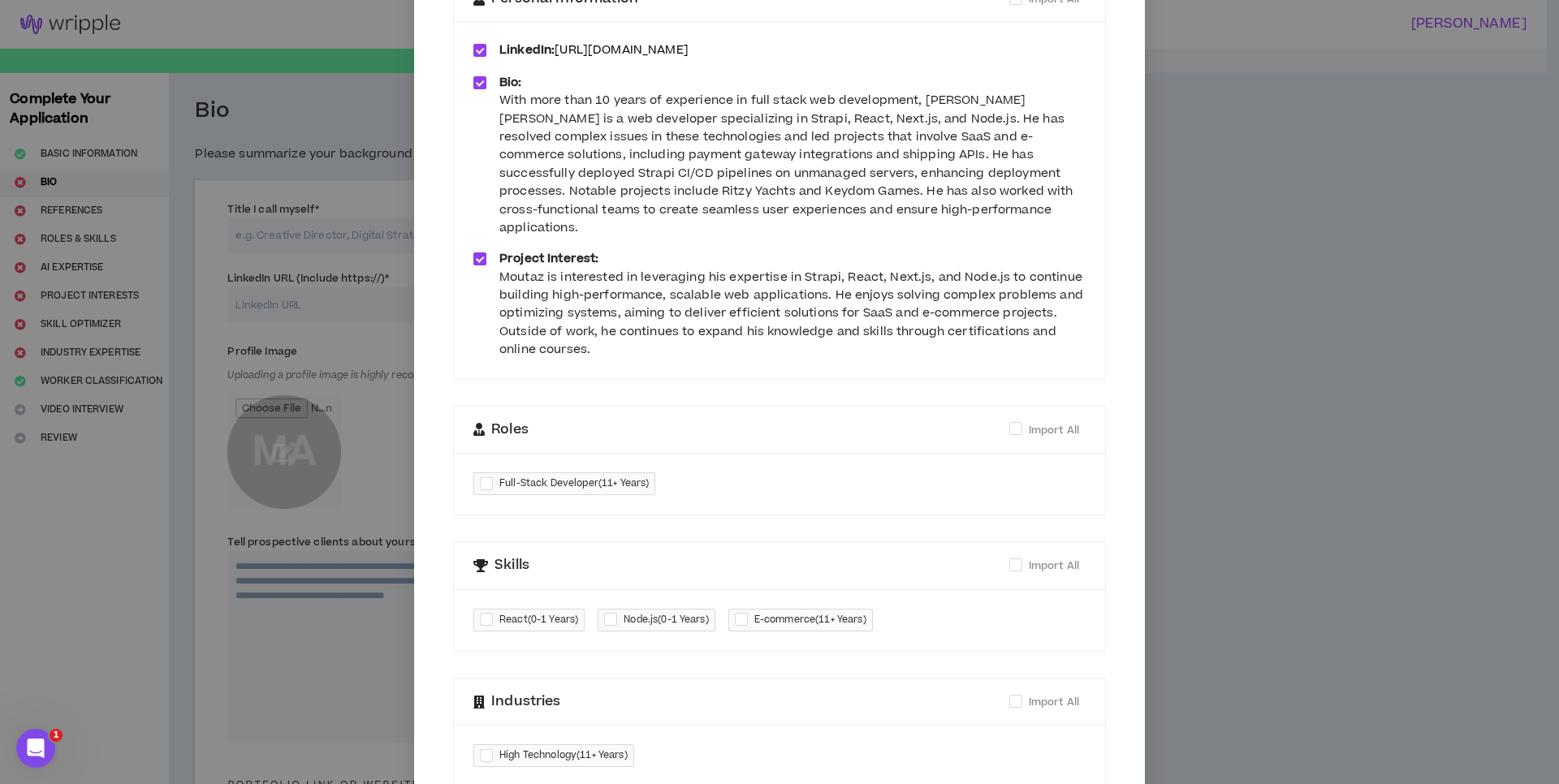
scroll to position [284, 0]
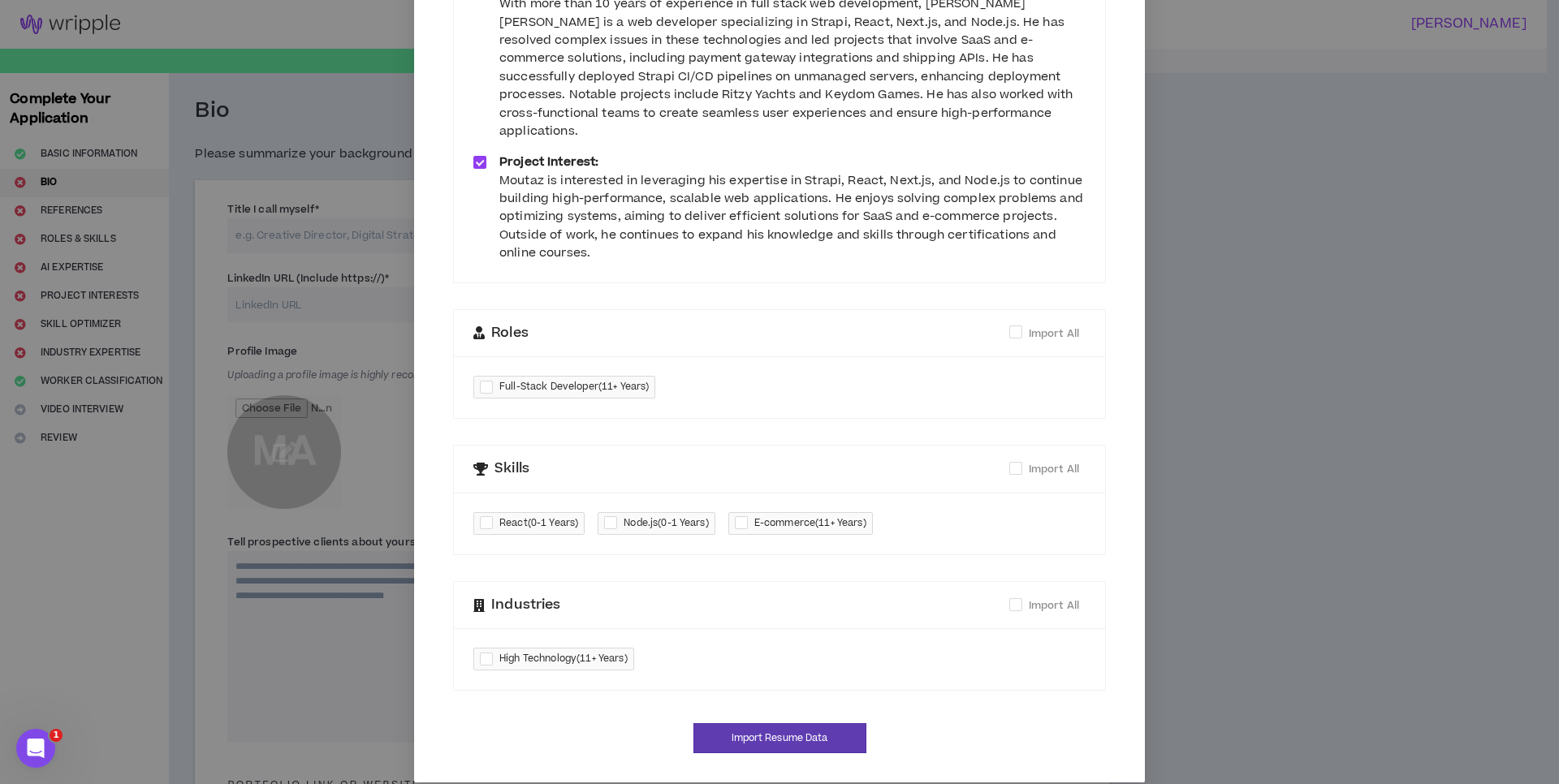
click at [480, 379] on div at bounding box center [489, 388] width 19 height 19
checkbox input "****"
click at [517, 515] on span "React ( 0-1 Years )" at bounding box center [538, 523] width 79 height 16
checkbox input "****"
click at [634, 515] on span "Node.js ( 0-1 Years )" at bounding box center [666, 523] width 85 height 16
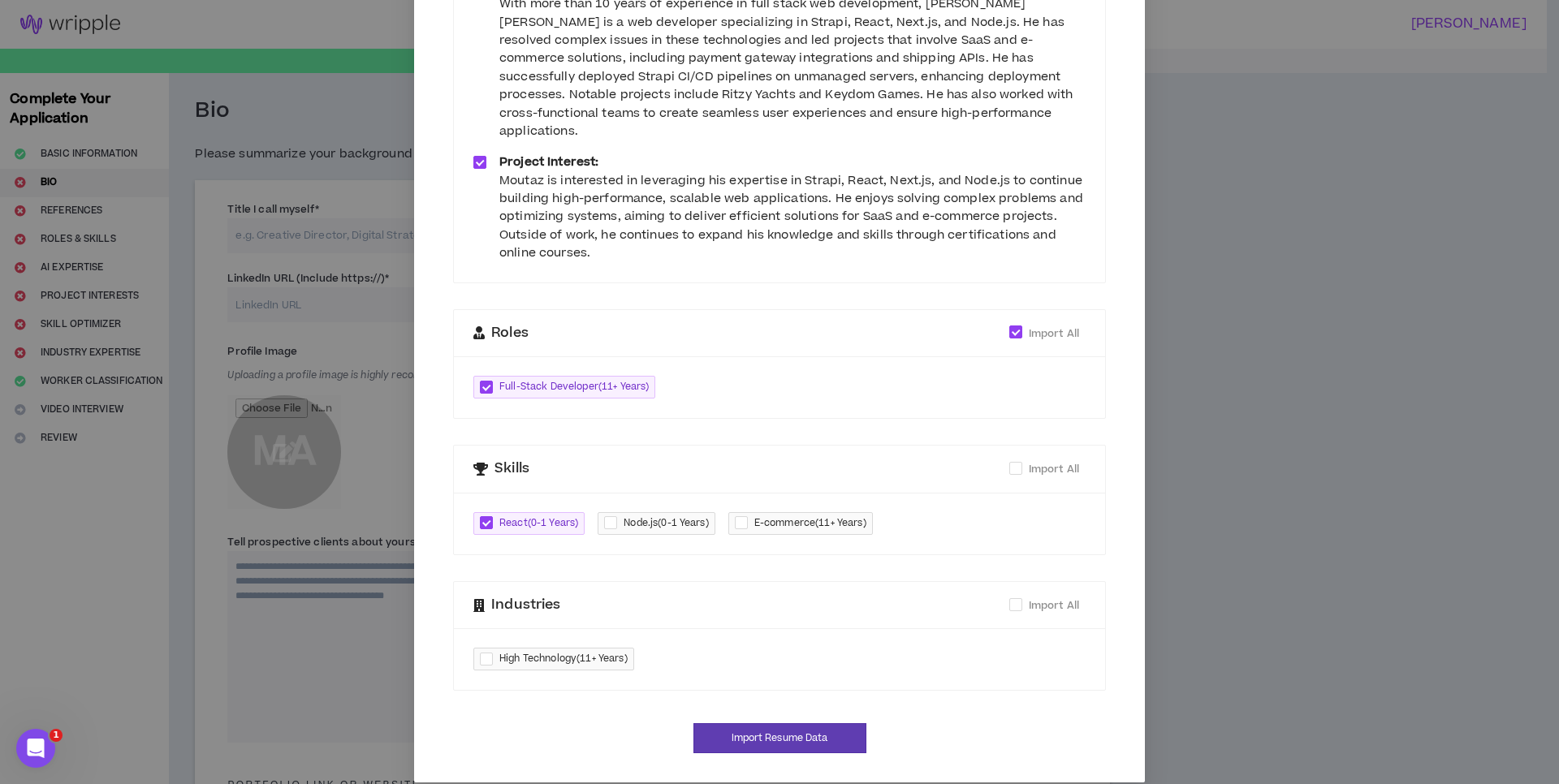
checkbox input "****"
click at [736, 724] on button "Import Resume Data" at bounding box center [780, 737] width 173 height 30
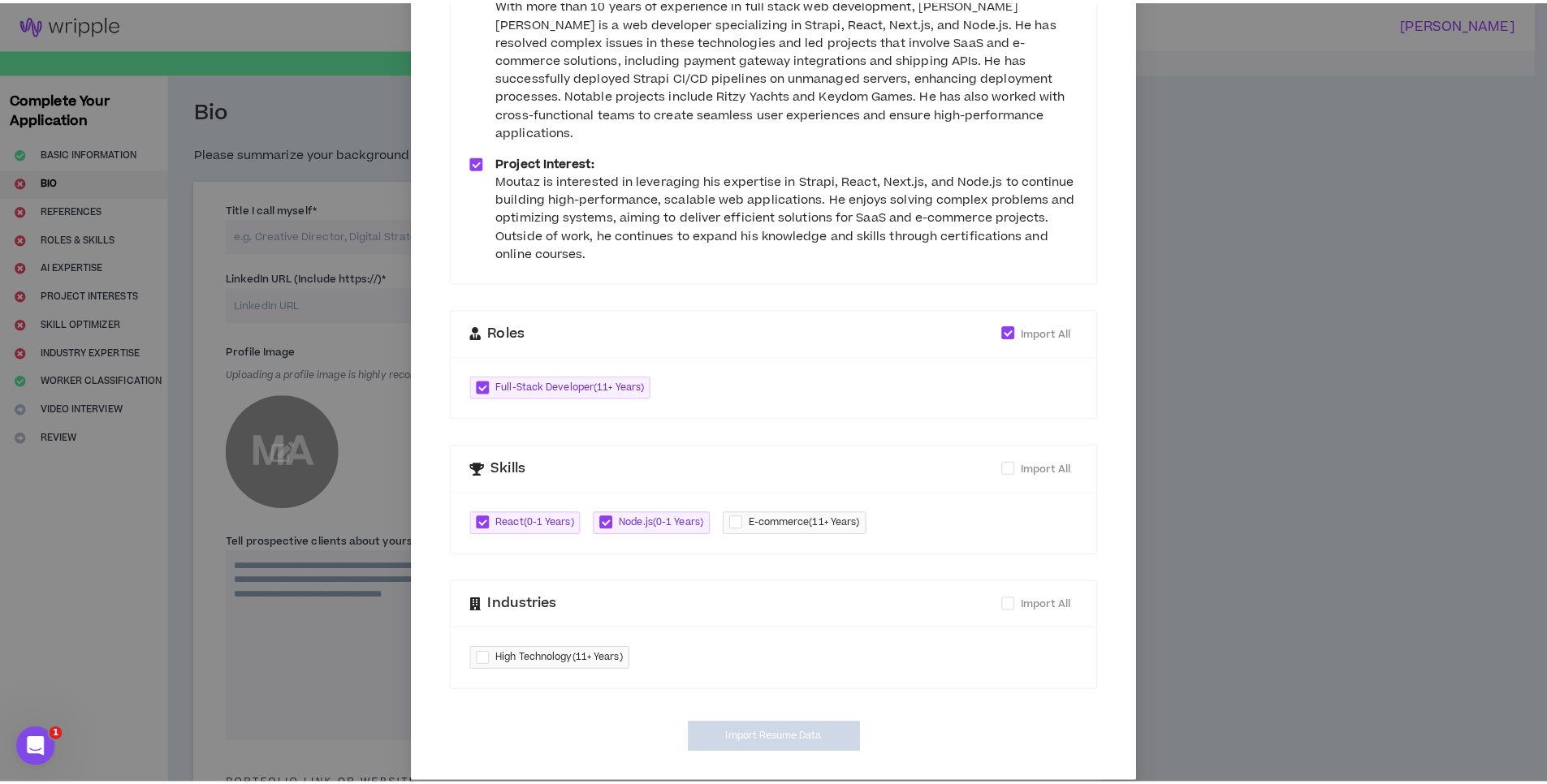
scroll to position [0, 0]
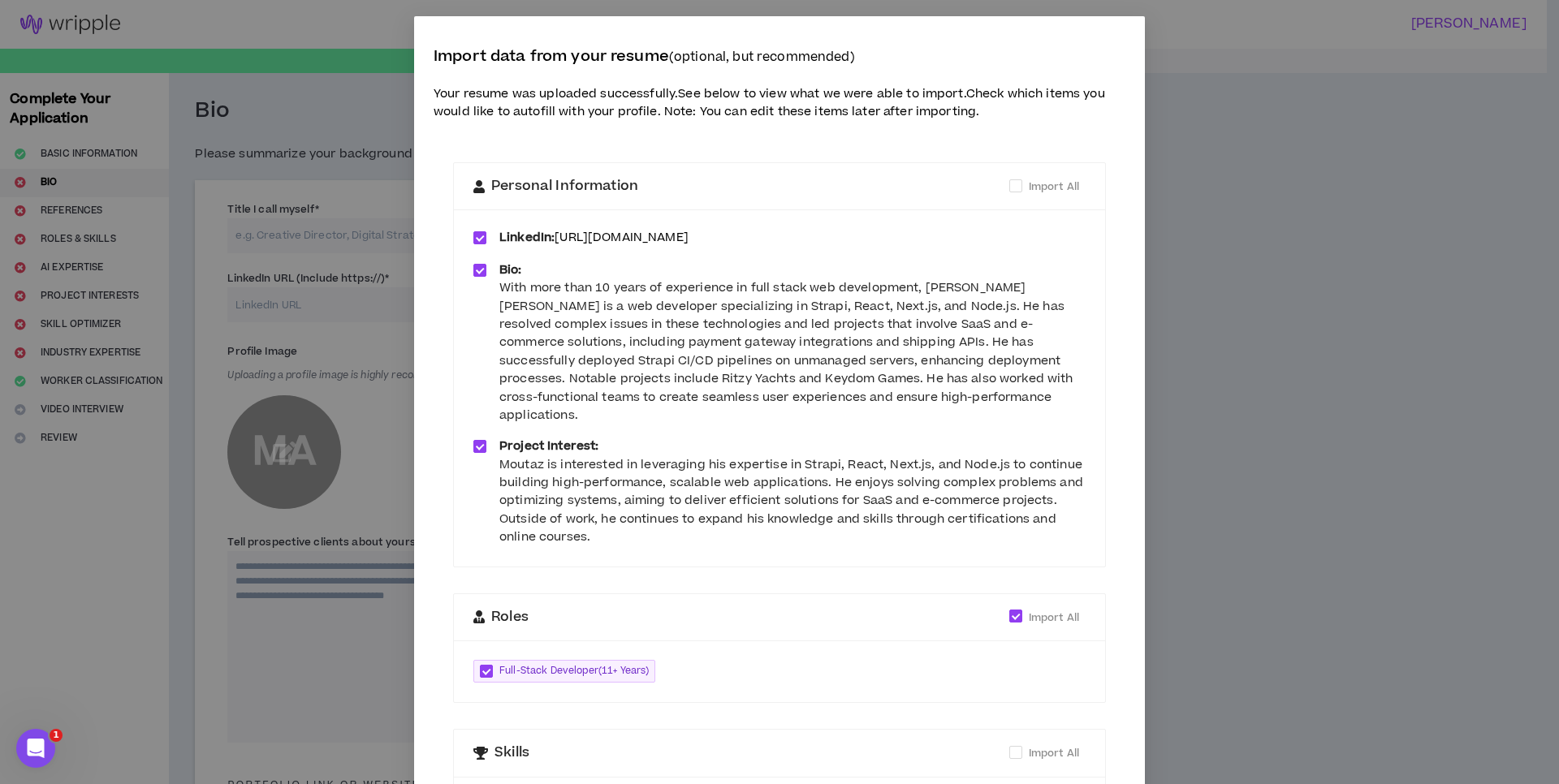
type input "[URL][DOMAIN_NAME]"
type textarea "**********"
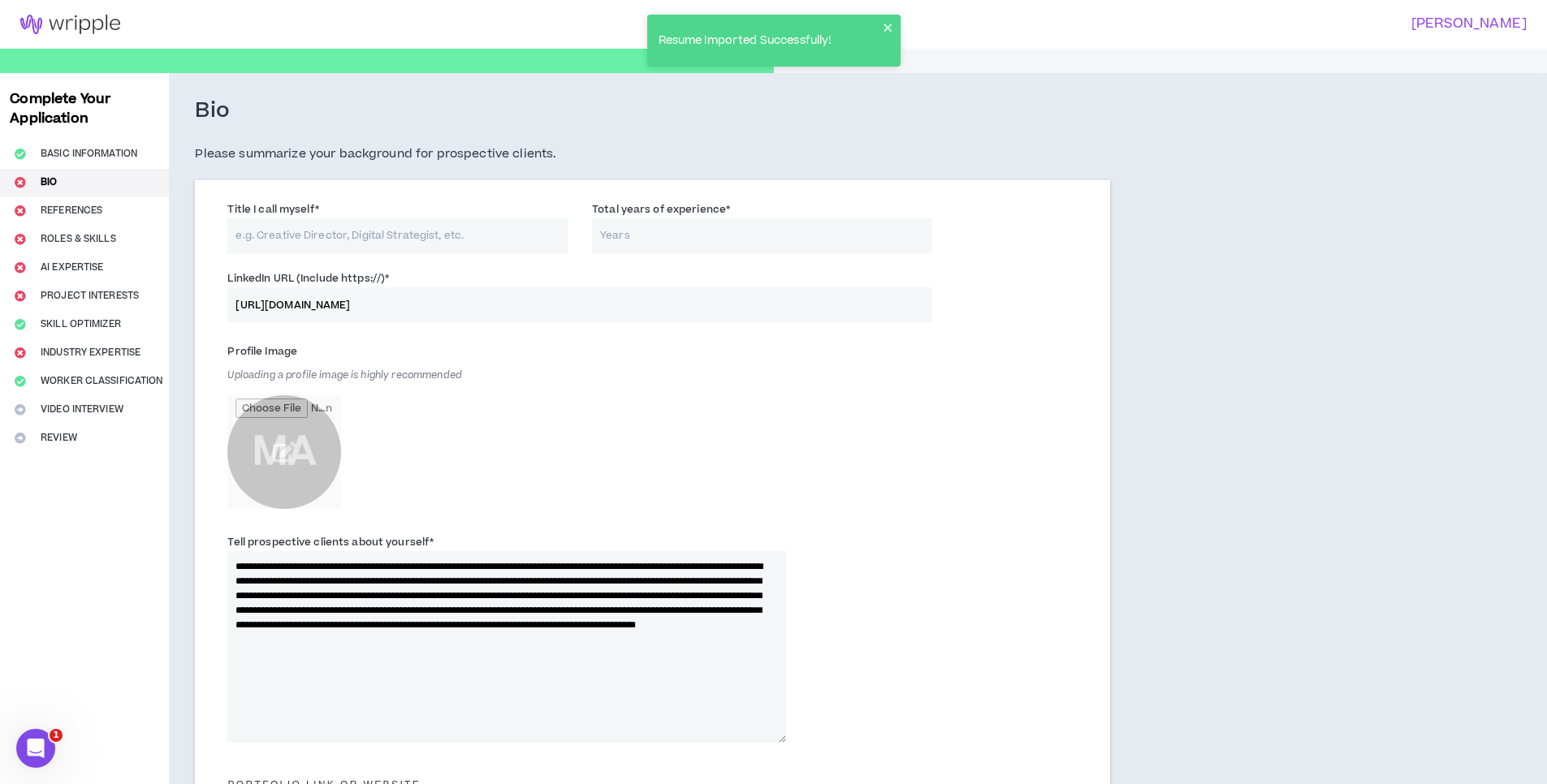
click at [298, 237] on input "Title I call myself *" at bounding box center [397, 236] width 341 height 35
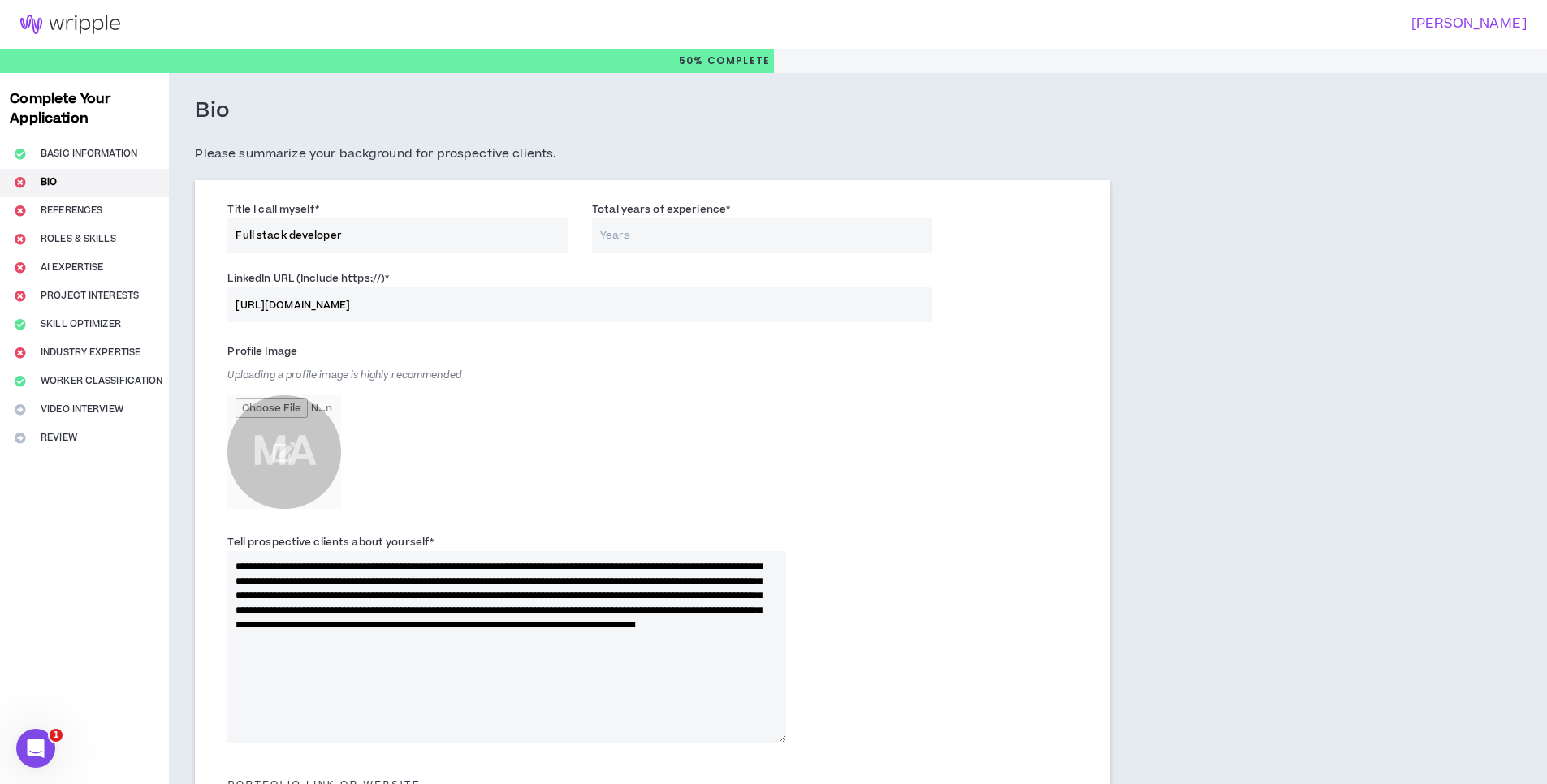
type input "Full stack developer"
click at [629, 233] on input "Total years of experience *" at bounding box center [762, 236] width 341 height 35
type input "11"
click at [678, 410] on div "Profile Image Uploading a profile image is highly recommended MA" at bounding box center [507, 427] width 559 height 178
click at [276, 455] on input "file" at bounding box center [283, 451] width 114 height 113
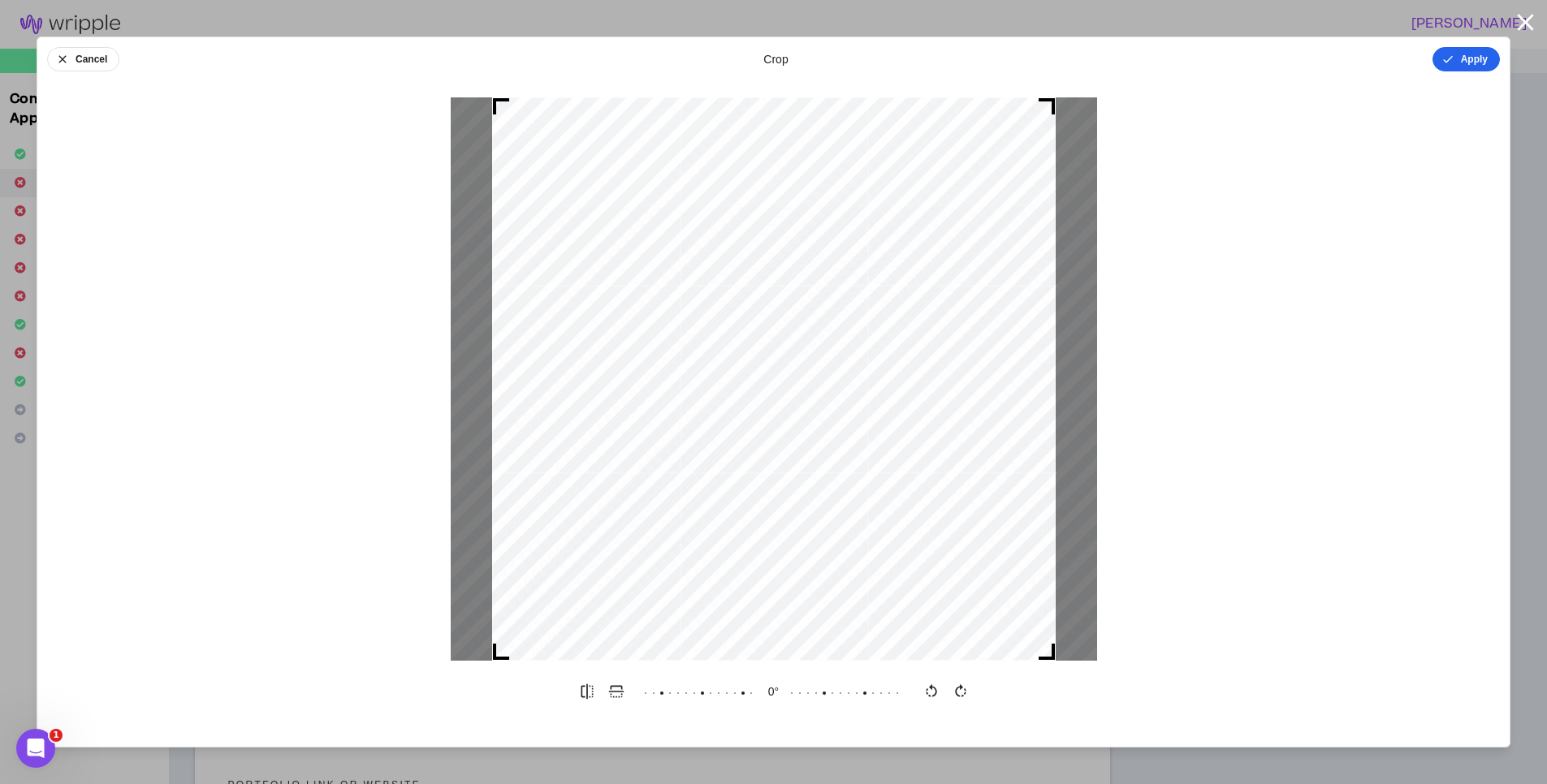
click at [1462, 56] on button "Apply" at bounding box center [1466, 59] width 68 height 25
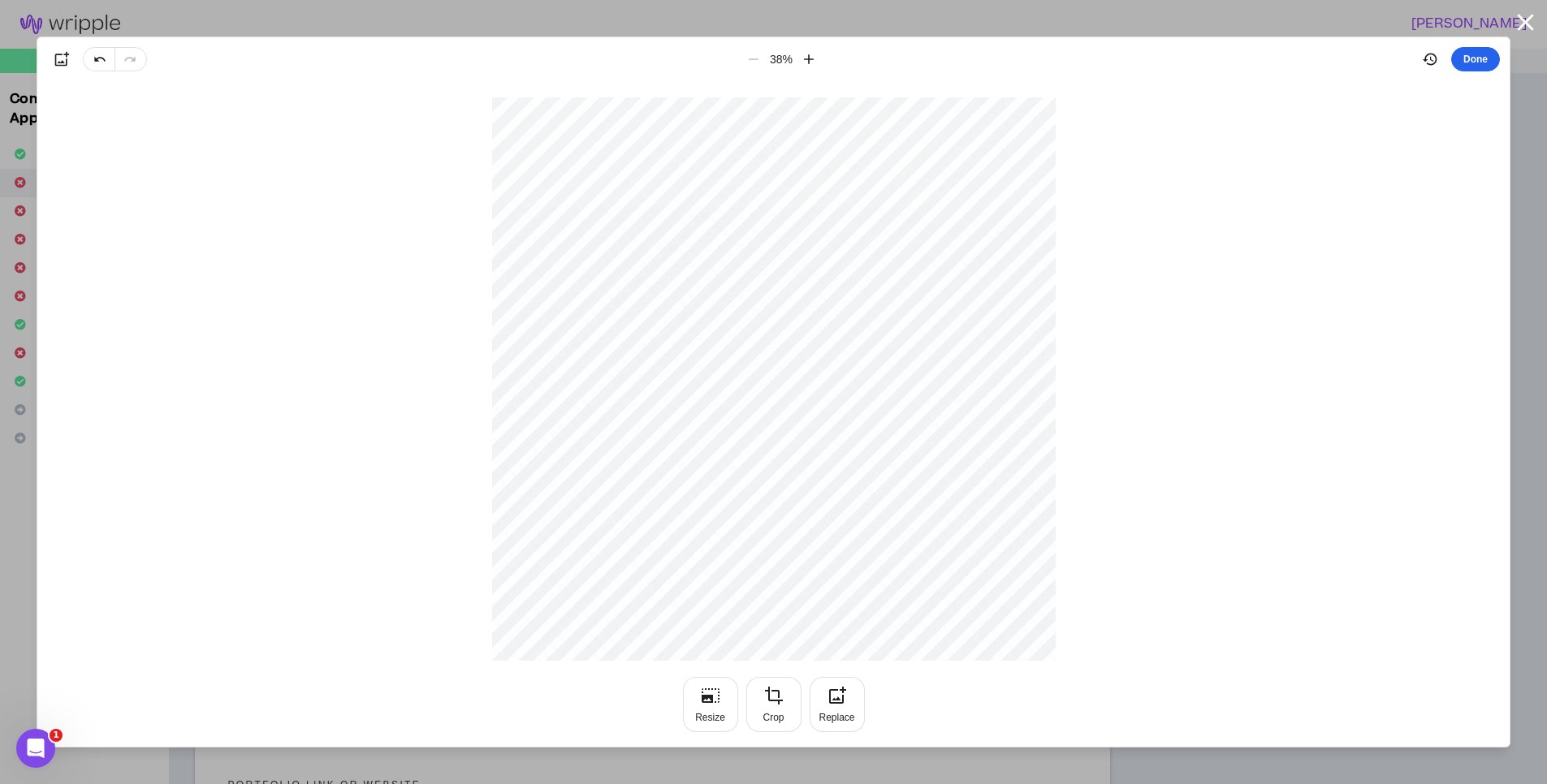
click at [1474, 53] on button "Done" at bounding box center [1475, 59] width 49 height 25
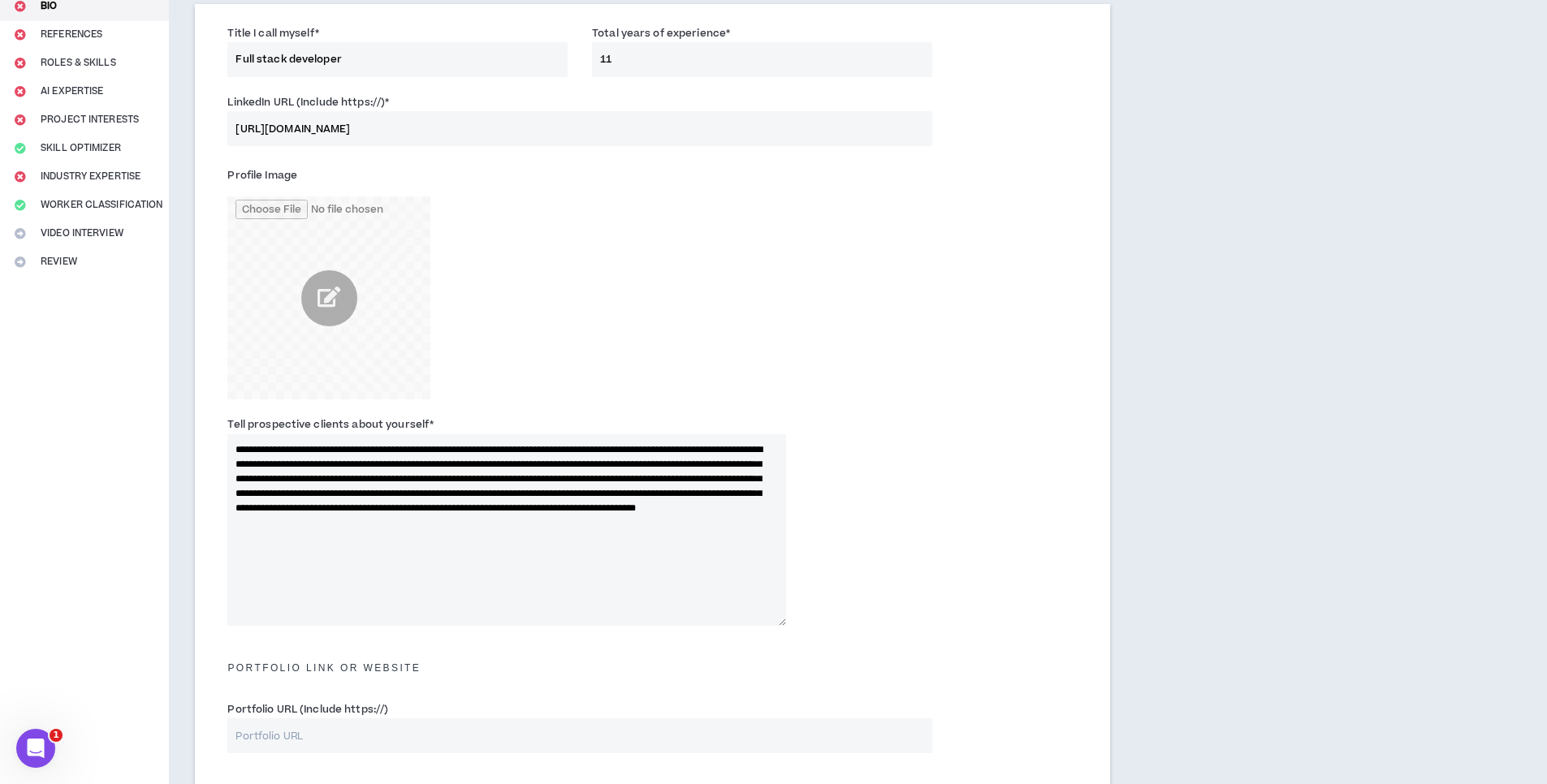
scroll to position [195, 0]
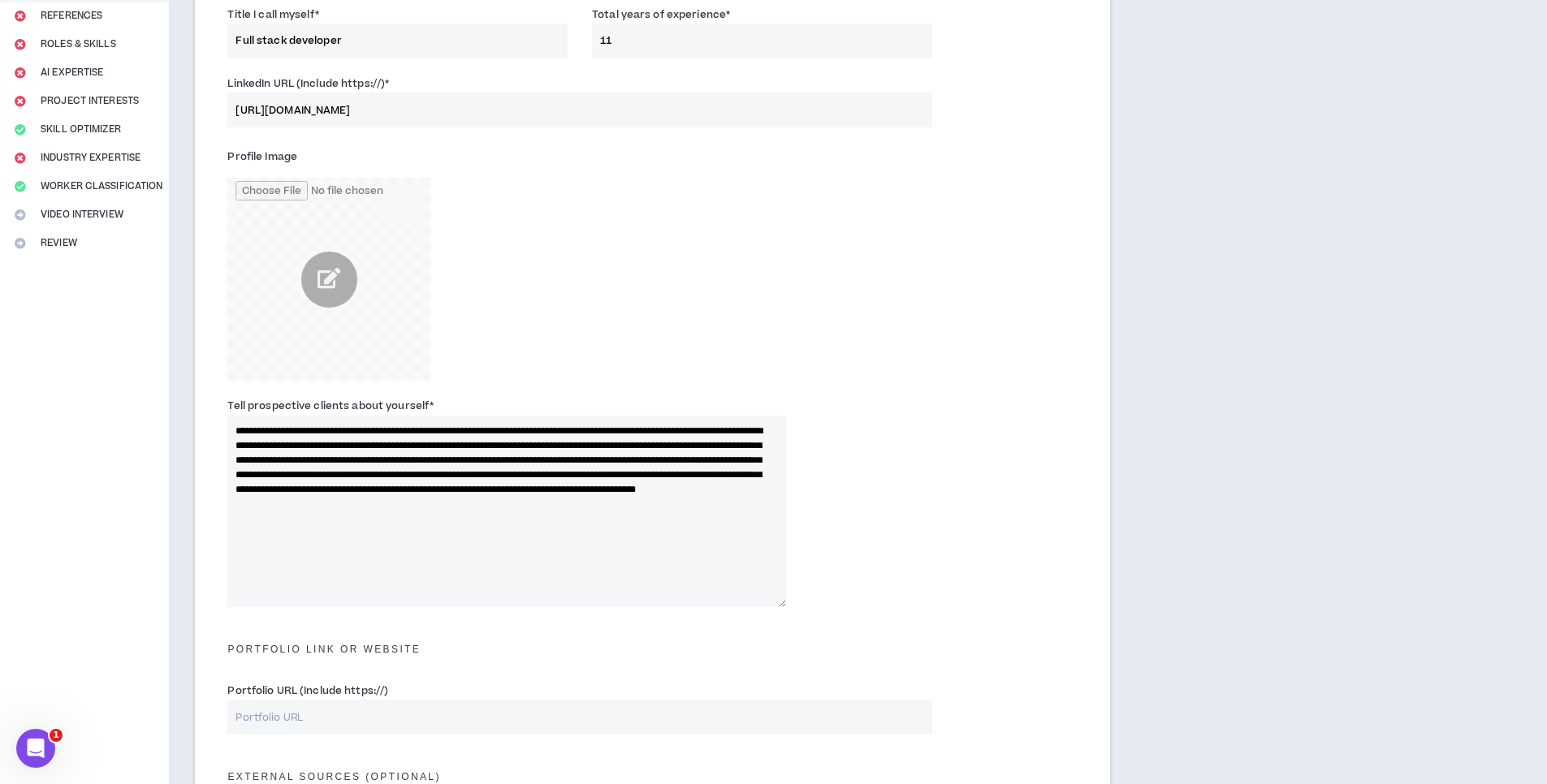
click at [662, 432] on textarea "**********" at bounding box center [507, 511] width 559 height 192
click at [388, 532] on textarea "**********" at bounding box center [507, 511] width 559 height 192
drag, startPoint x: 392, startPoint y: 522, endPoint x: 219, endPoint y: 418, distance: 201.9
click at [219, 418] on div "**********" at bounding box center [507, 502] width 583 height 210
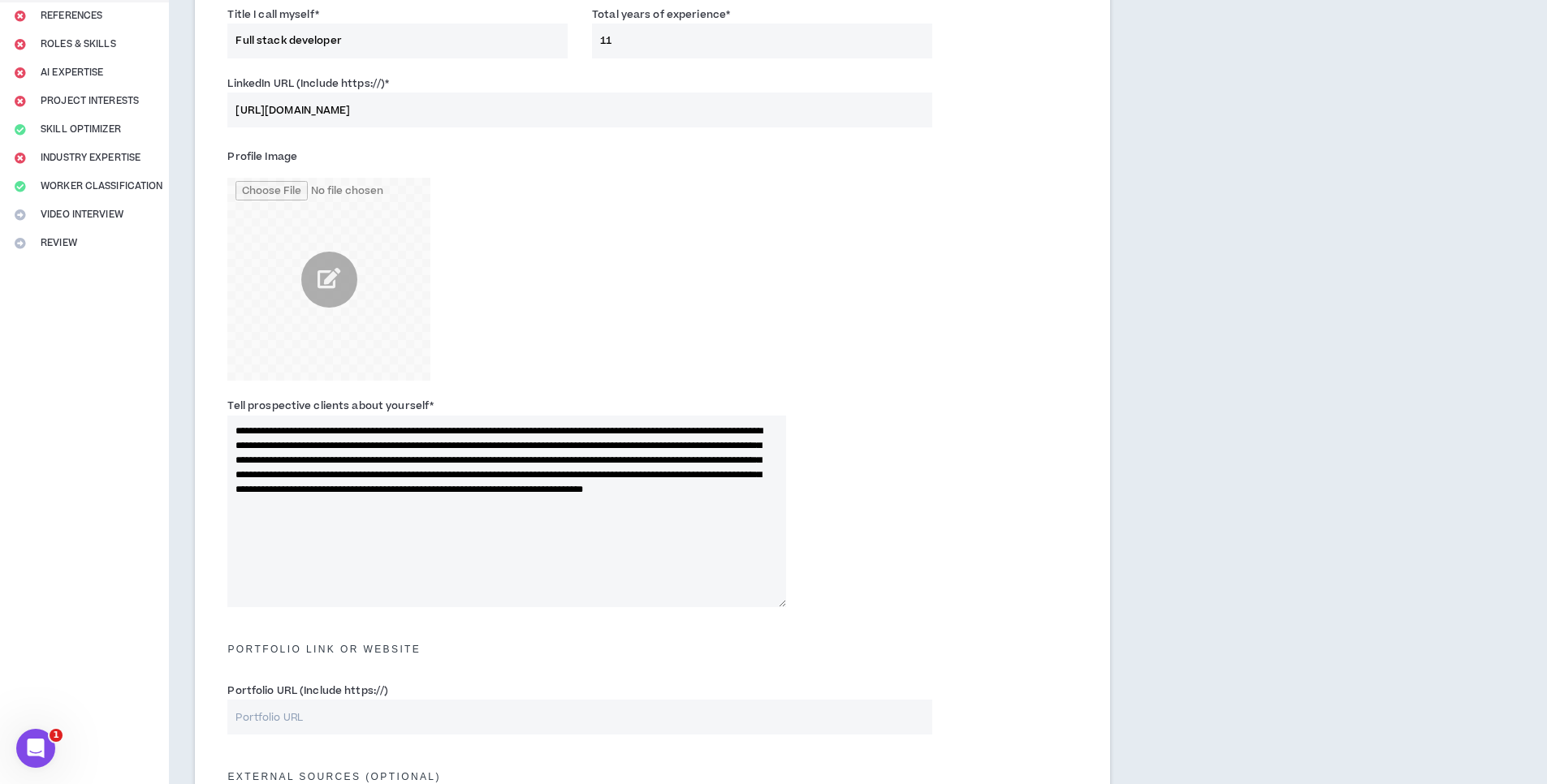
paste textarea "**********"
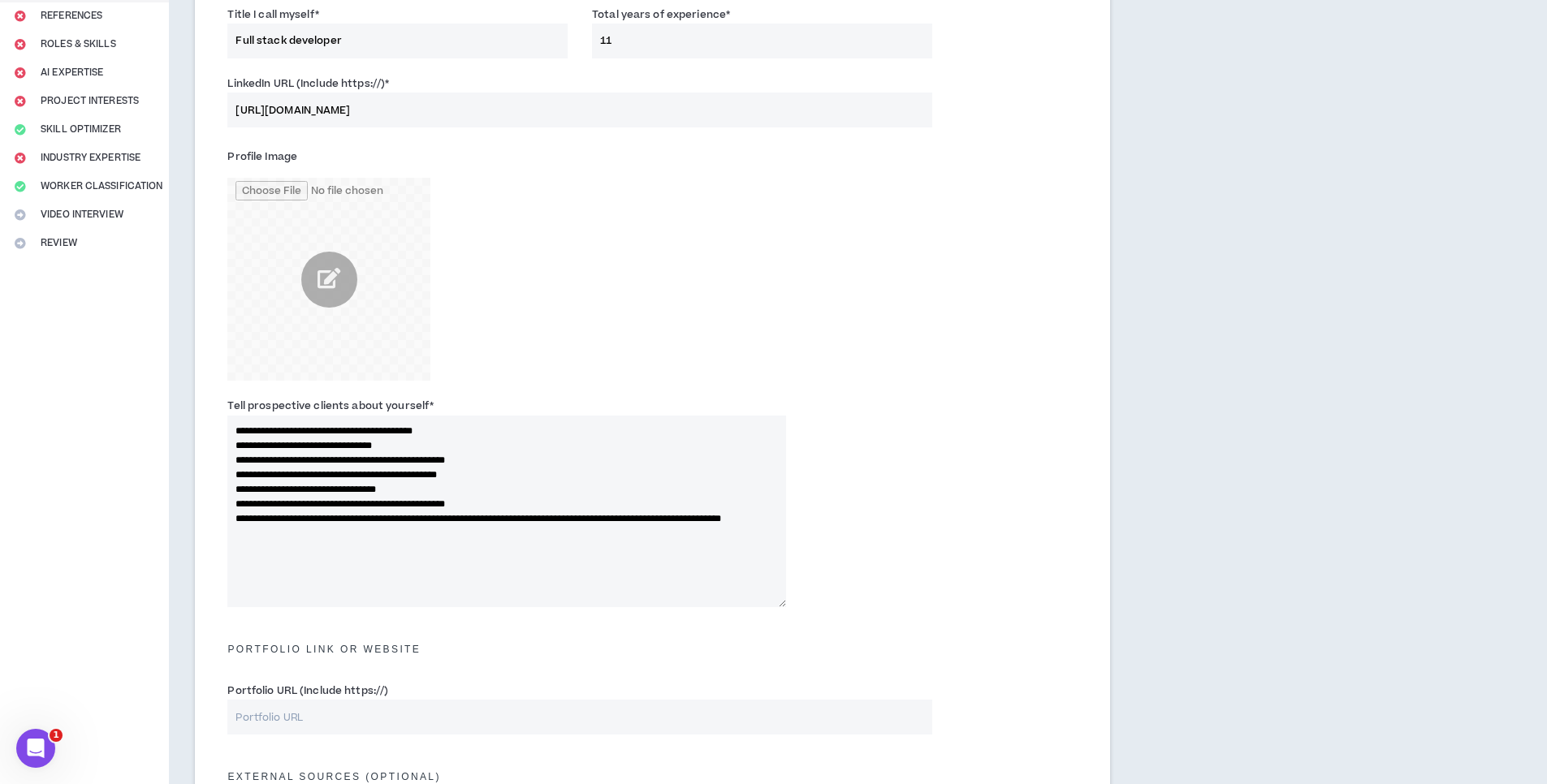
drag, startPoint x: 331, startPoint y: 492, endPoint x: 366, endPoint y: 488, distance: 35.2
click at [366, 488] on textarea "**********" at bounding box center [507, 511] width 559 height 192
click at [423, 446] on textarea "**********" at bounding box center [507, 511] width 559 height 192
click at [399, 491] on textarea "**********" at bounding box center [507, 511] width 559 height 192
click at [354, 490] on textarea "**********" at bounding box center [507, 511] width 559 height 192
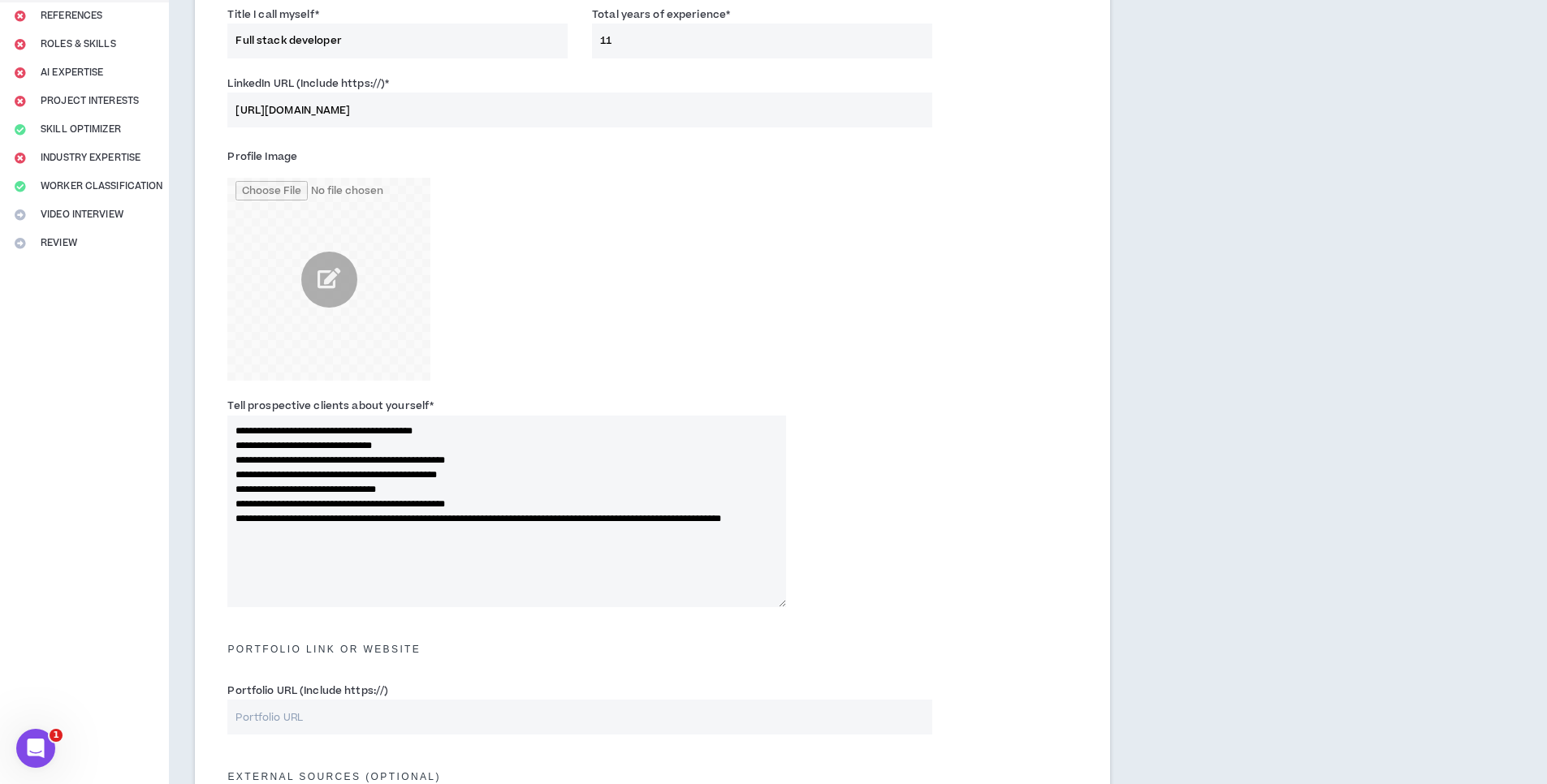
drag, startPoint x: 354, startPoint y: 490, endPoint x: 341, endPoint y: 490, distance: 13.0
click at [341, 490] on textarea "**********" at bounding box center [507, 511] width 559 height 192
click at [524, 464] on textarea "**********" at bounding box center [507, 511] width 559 height 192
click at [521, 471] on textarea "**********" at bounding box center [507, 511] width 559 height 192
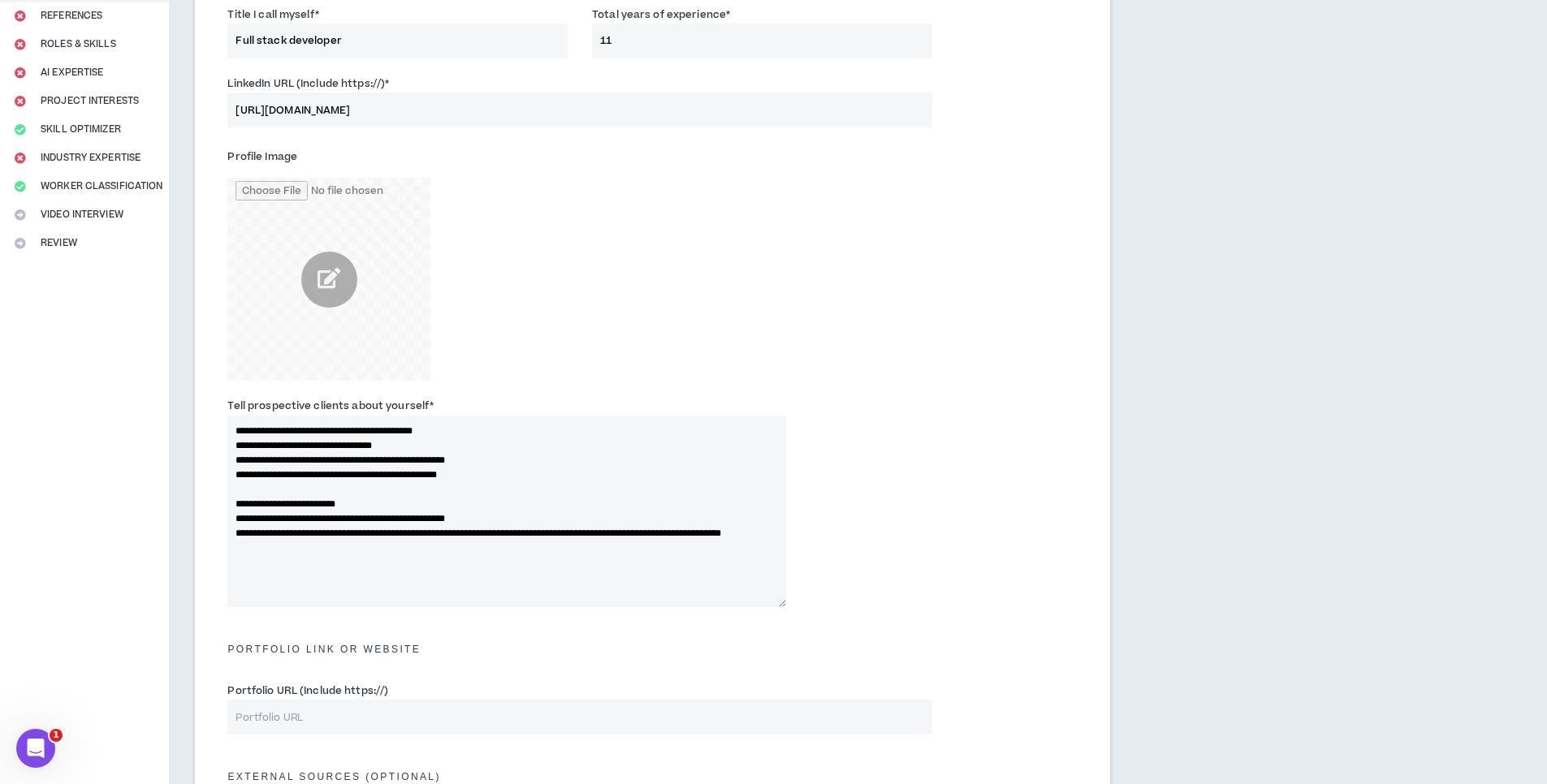
paste textarea "*******"
drag, startPoint x: 248, startPoint y: 505, endPoint x: 238, endPoint y: 505, distance: 10.0
click at [238, 505] on textarea "**********" at bounding box center [507, 511] width 559 height 192
click at [235, 493] on textarea "**********" at bounding box center [507, 511] width 559 height 192
paste textarea "*"
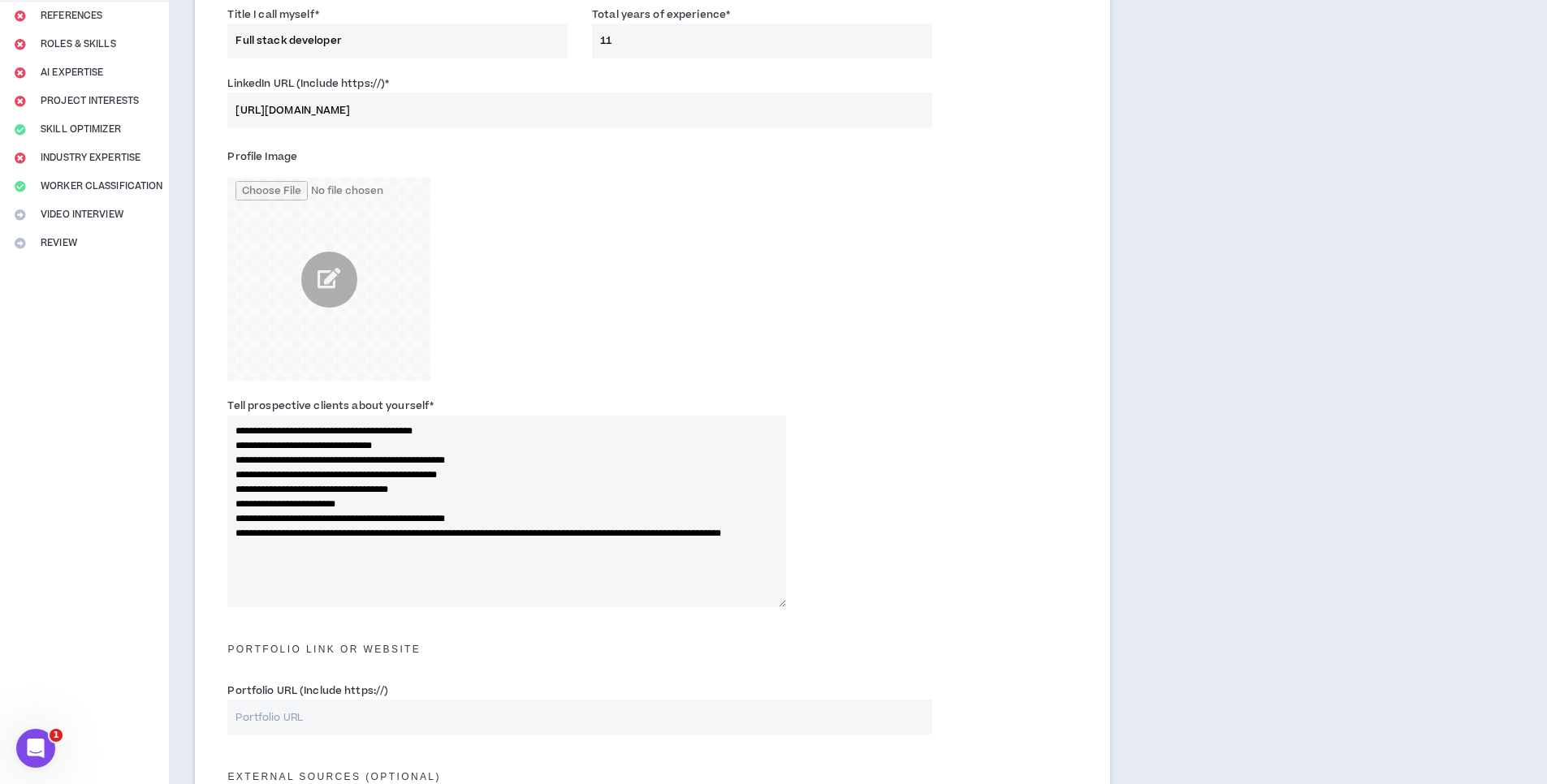
drag, startPoint x: 539, startPoint y: 516, endPoint x: 211, endPoint y: 515, distance: 328.0
click at [211, 515] on div "**********" at bounding box center [652, 527] width 915 height 1083
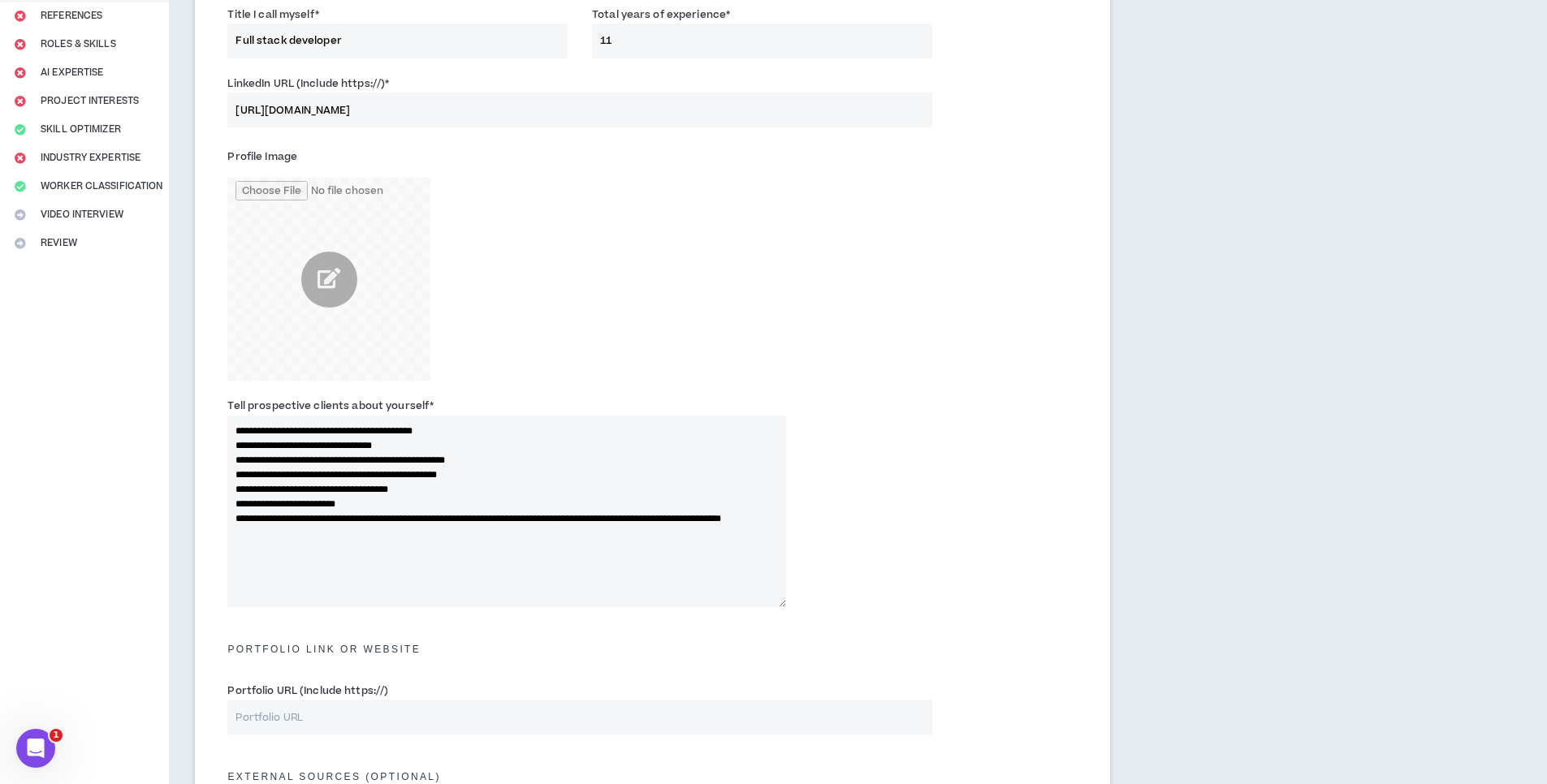
scroll to position [292, 0]
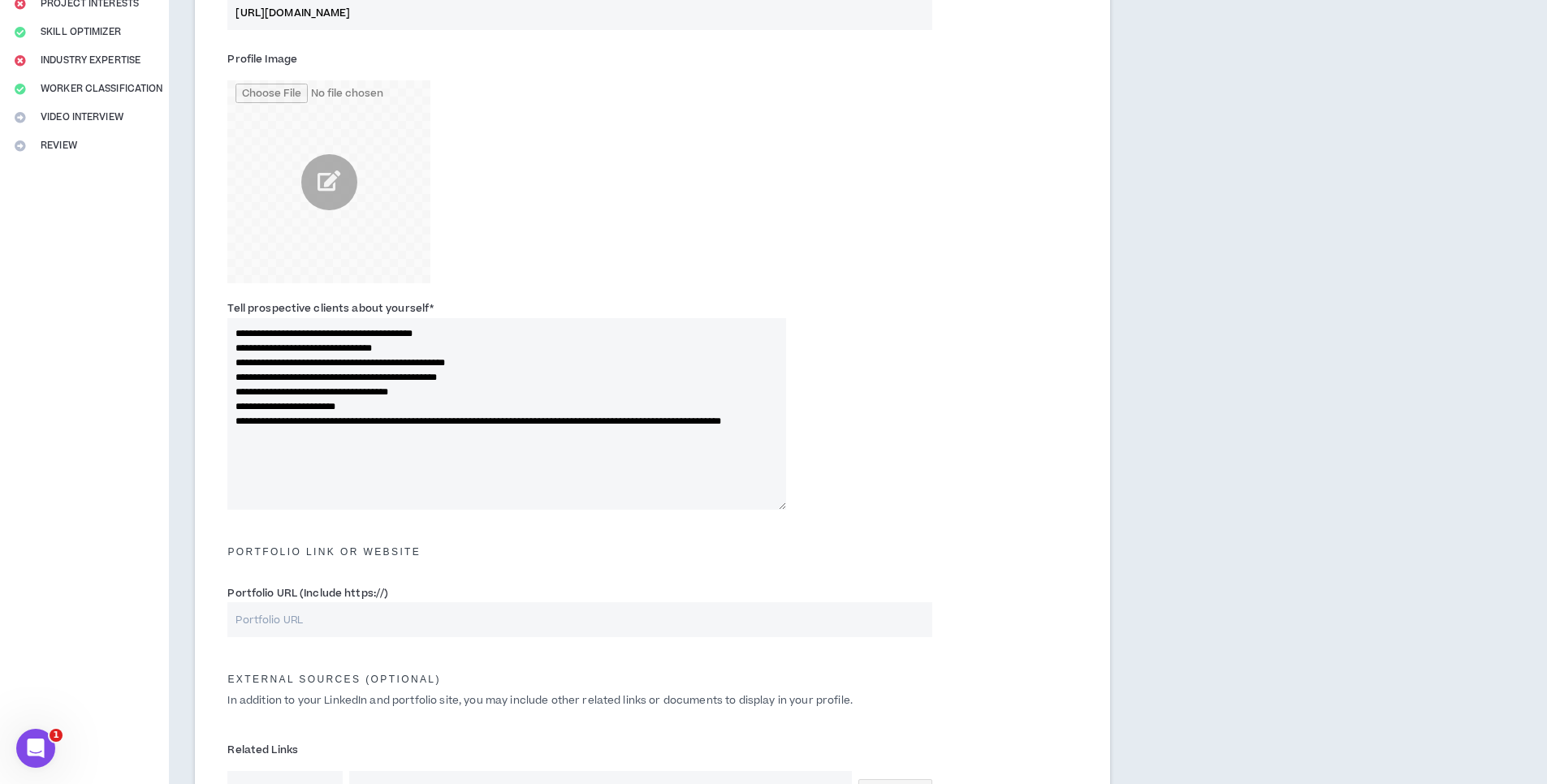
type textarea "**********"
click at [335, 626] on input "Portfolio URL (Include https://)" at bounding box center [579, 619] width 704 height 35
paste input "[URL][DOMAIN_NAME]"
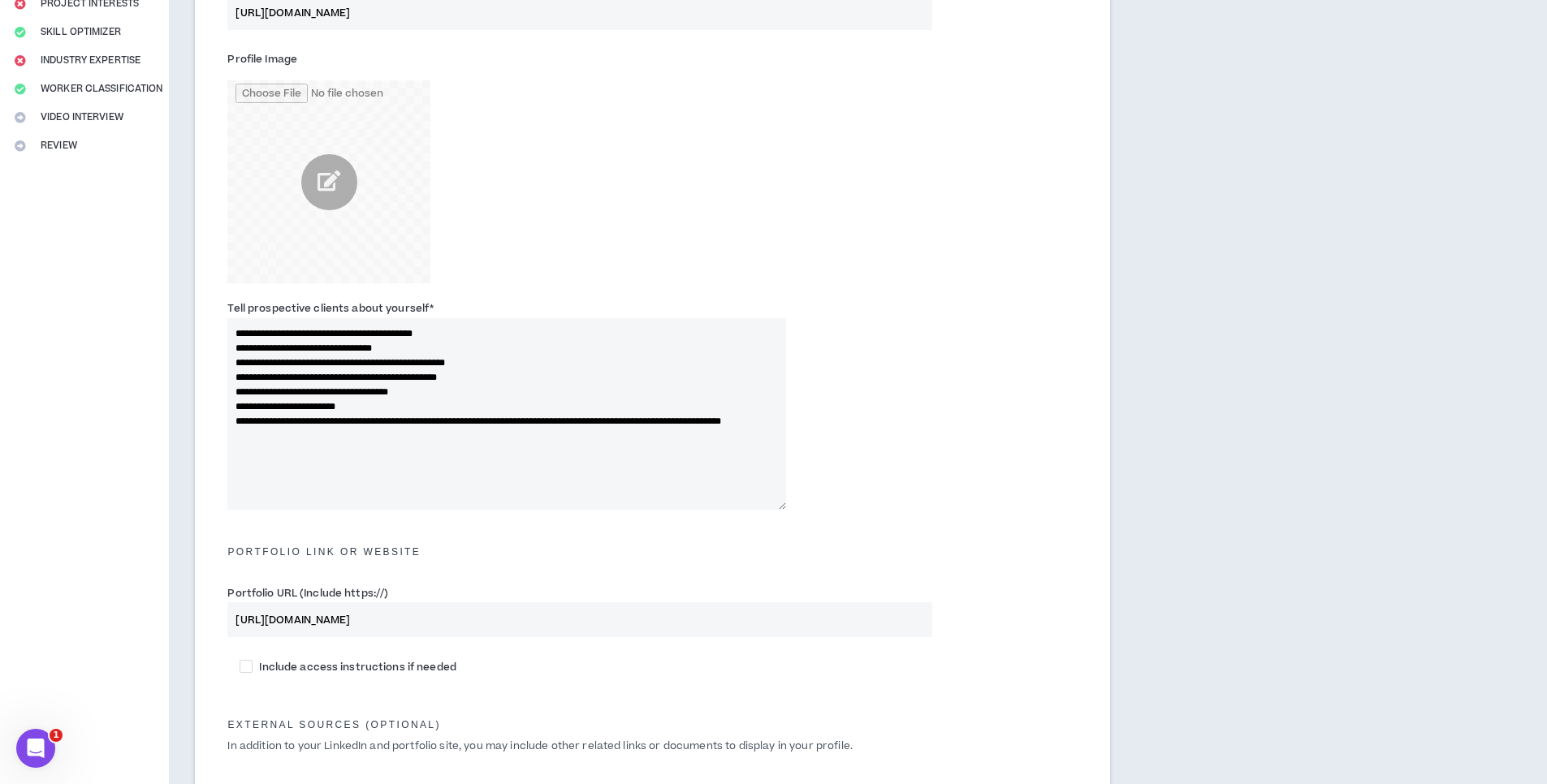
type input "[URL][DOMAIN_NAME]"
click at [146, 673] on div "Complete Your Application Basic Information Bio References Roles & Skills AI Ex…" at bounding box center [84, 428] width 169 height 1296
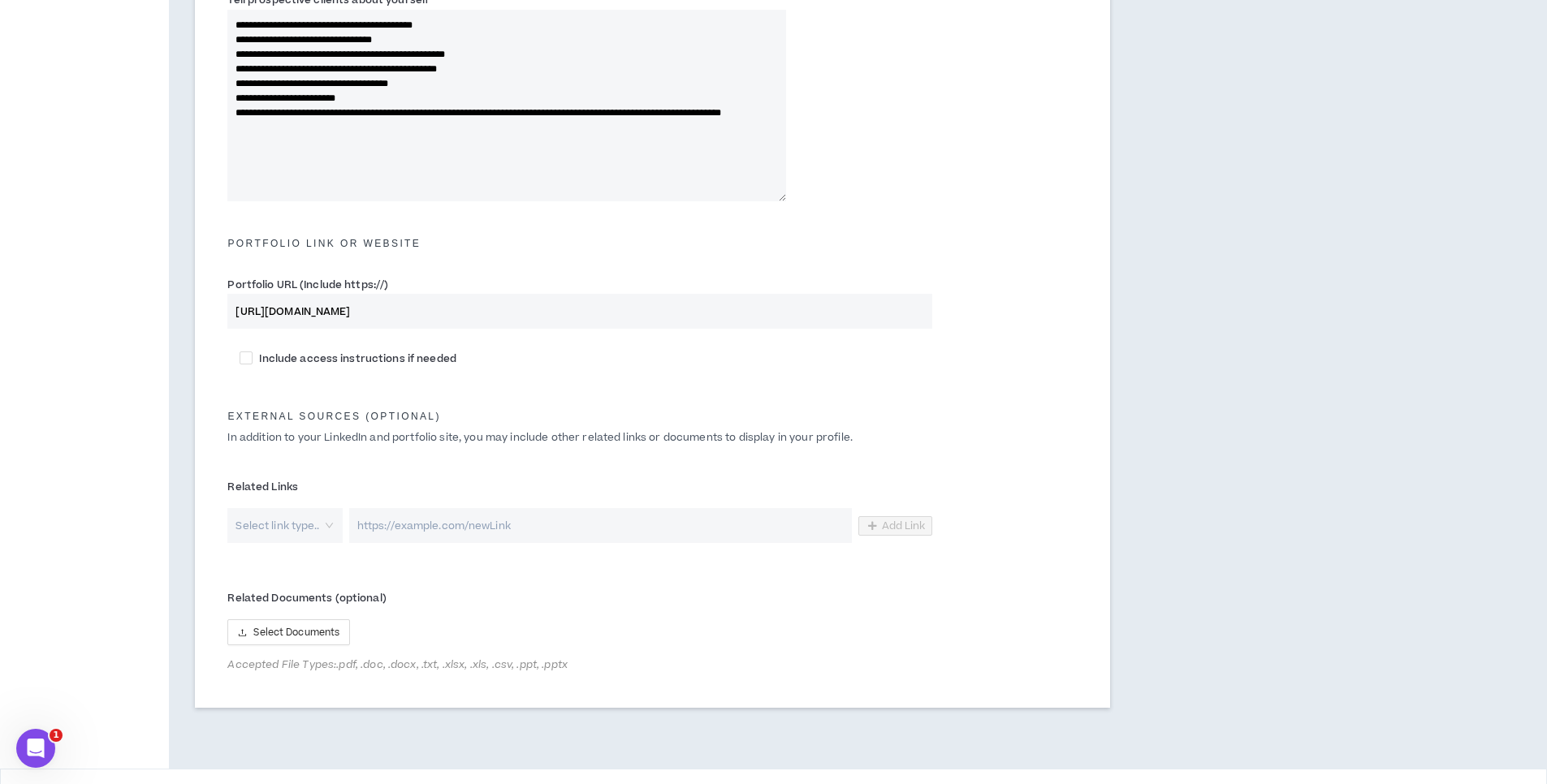
scroll to position [650, 0]
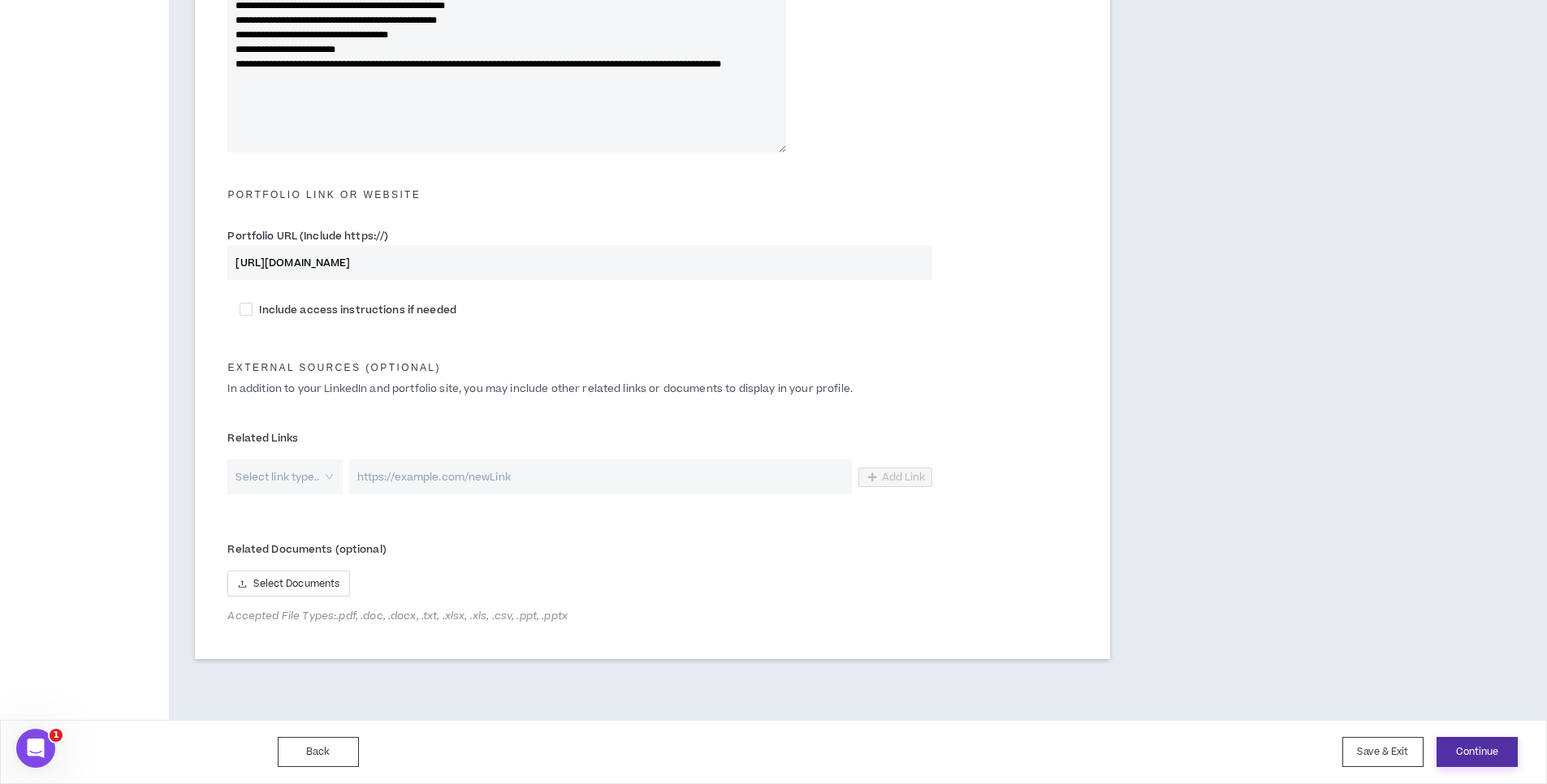
click at [1472, 756] on button "Continue" at bounding box center [1476, 752] width 81 height 30
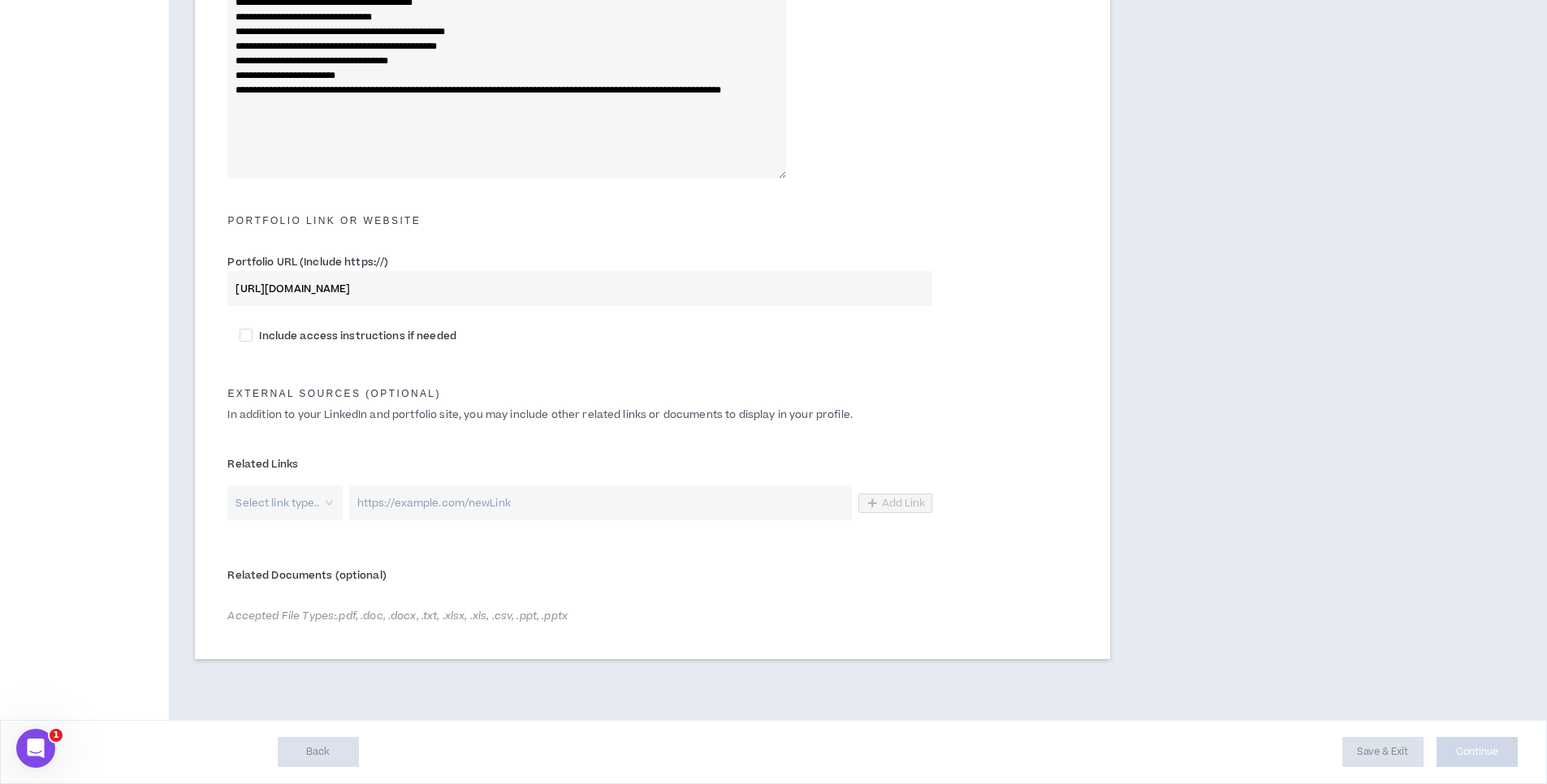
scroll to position [624, 0]
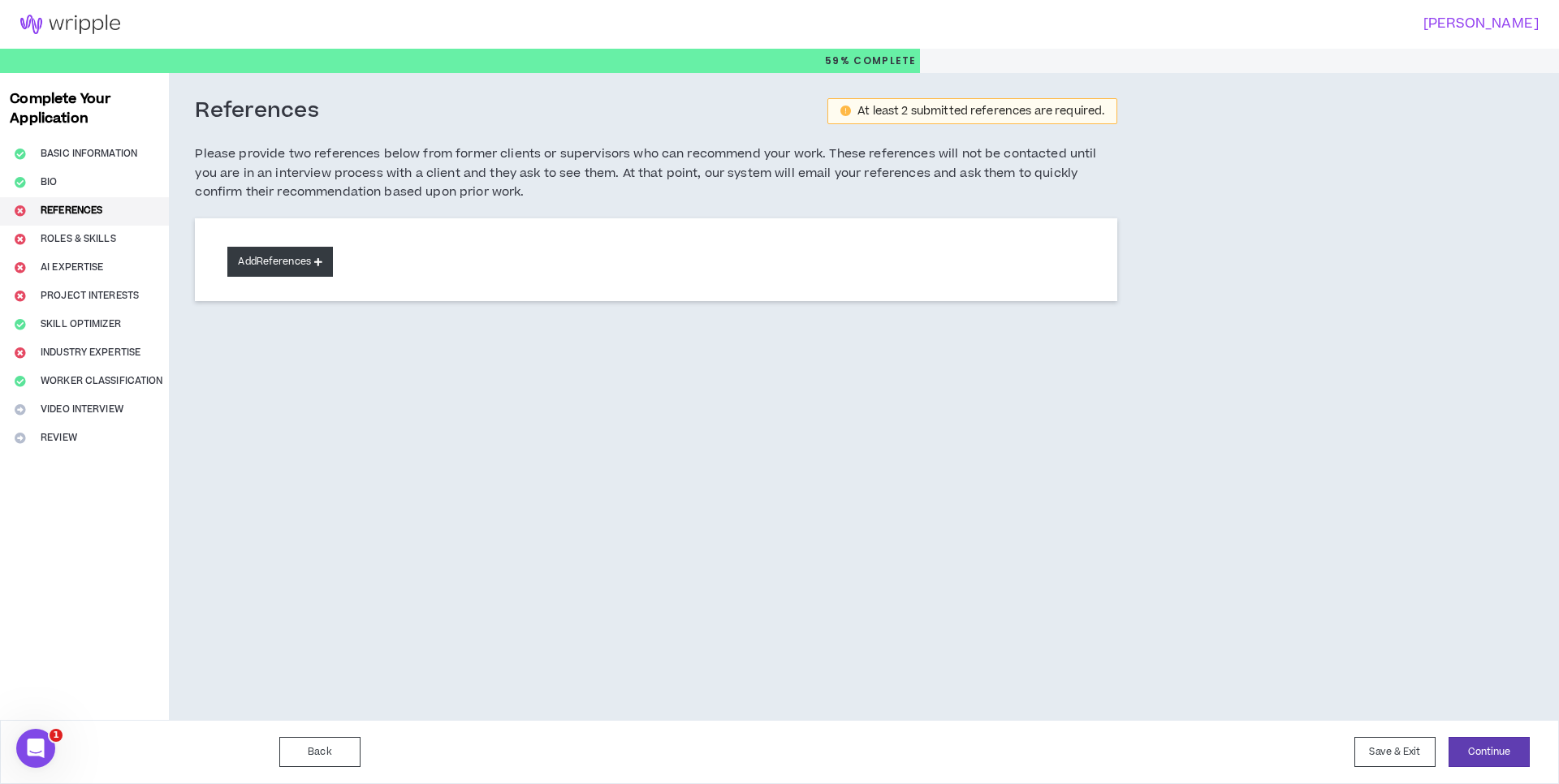
click at [281, 270] on button "Add References" at bounding box center [280, 261] width 106 height 30
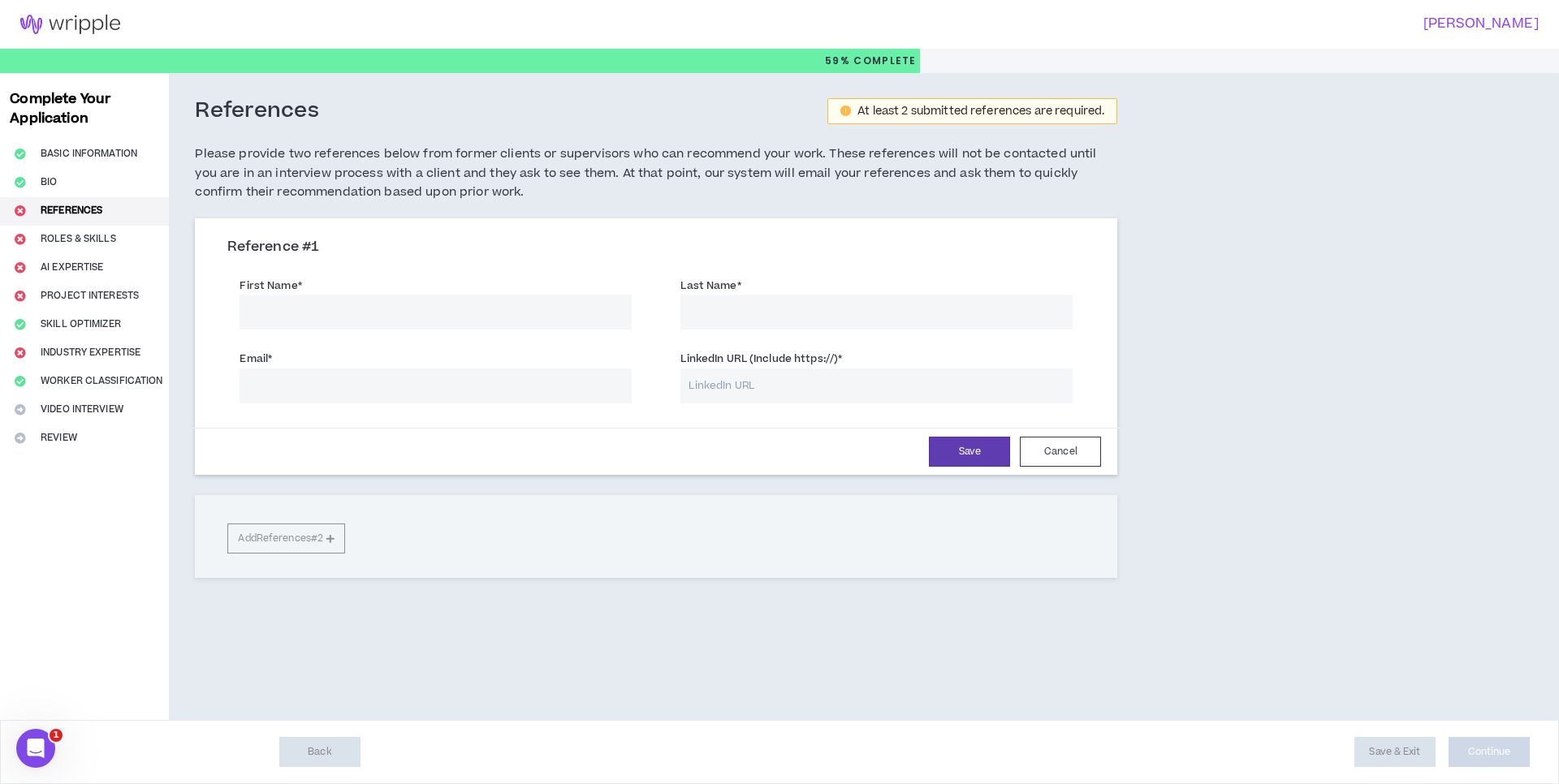
click at [356, 308] on input "First Name *" at bounding box center [435, 312] width 392 height 35
click at [450, 227] on div "Reference # 1 First Name * Last Name * Email * LinkedIn URL (Include https://) …" at bounding box center [655, 348] width 923 height 252
click at [434, 216] on div "References At least 2 submitted references are required. Please provide two ref…" at bounding box center [655, 157] width 923 height 121
click at [356, 302] on input "First Name *" at bounding box center [435, 312] width 392 height 35
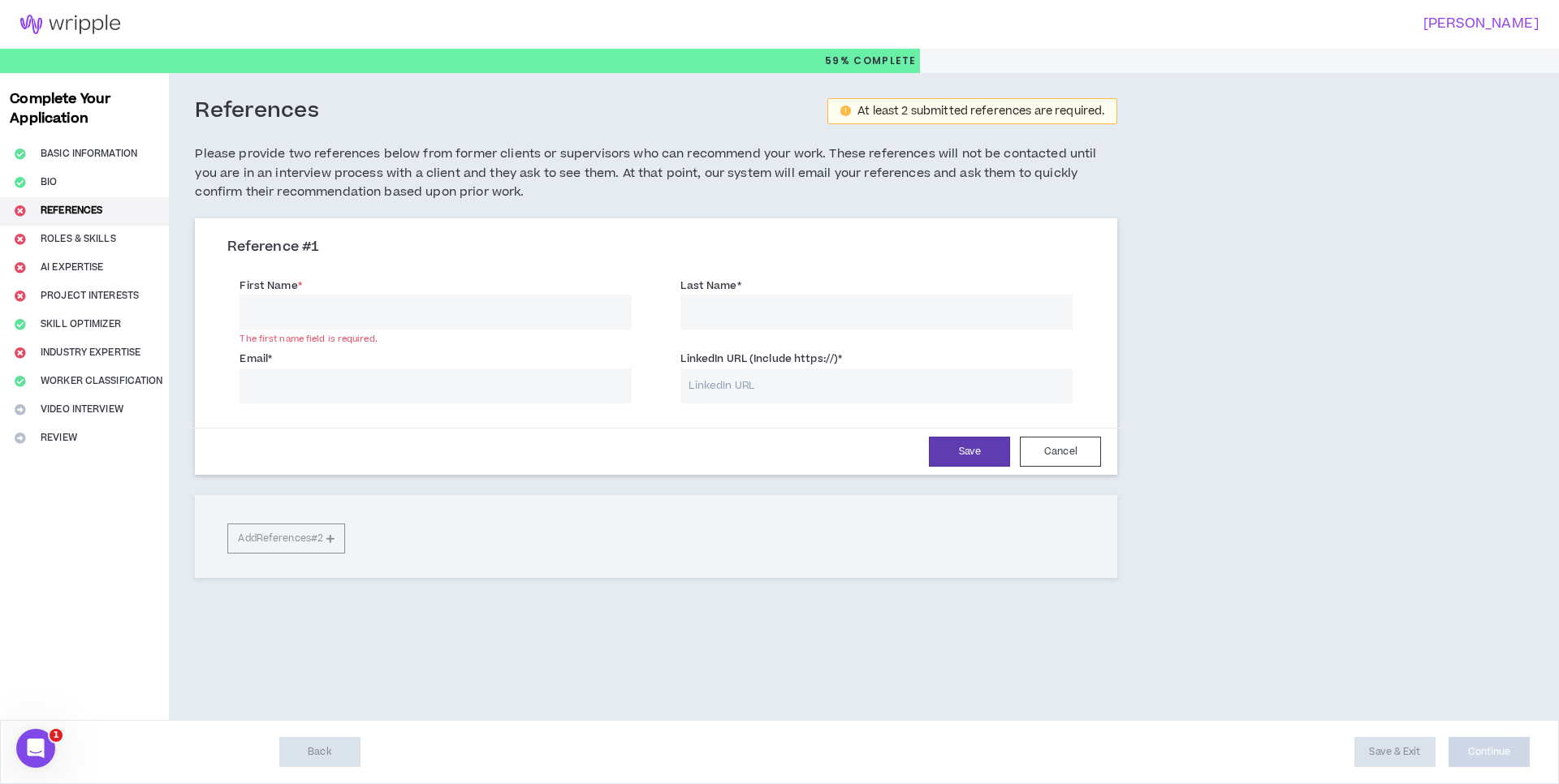
click at [741, 386] on input "LinkedIn URL (Include https://) *" at bounding box center [876, 385] width 392 height 35
paste input "[URL][DOMAIN_NAME][PERSON_NAME]"
type input "[URL][DOMAIN_NAME][PERSON_NAME]"
click at [311, 306] on input "First Name *" at bounding box center [435, 312] width 392 height 35
type input "Majed"
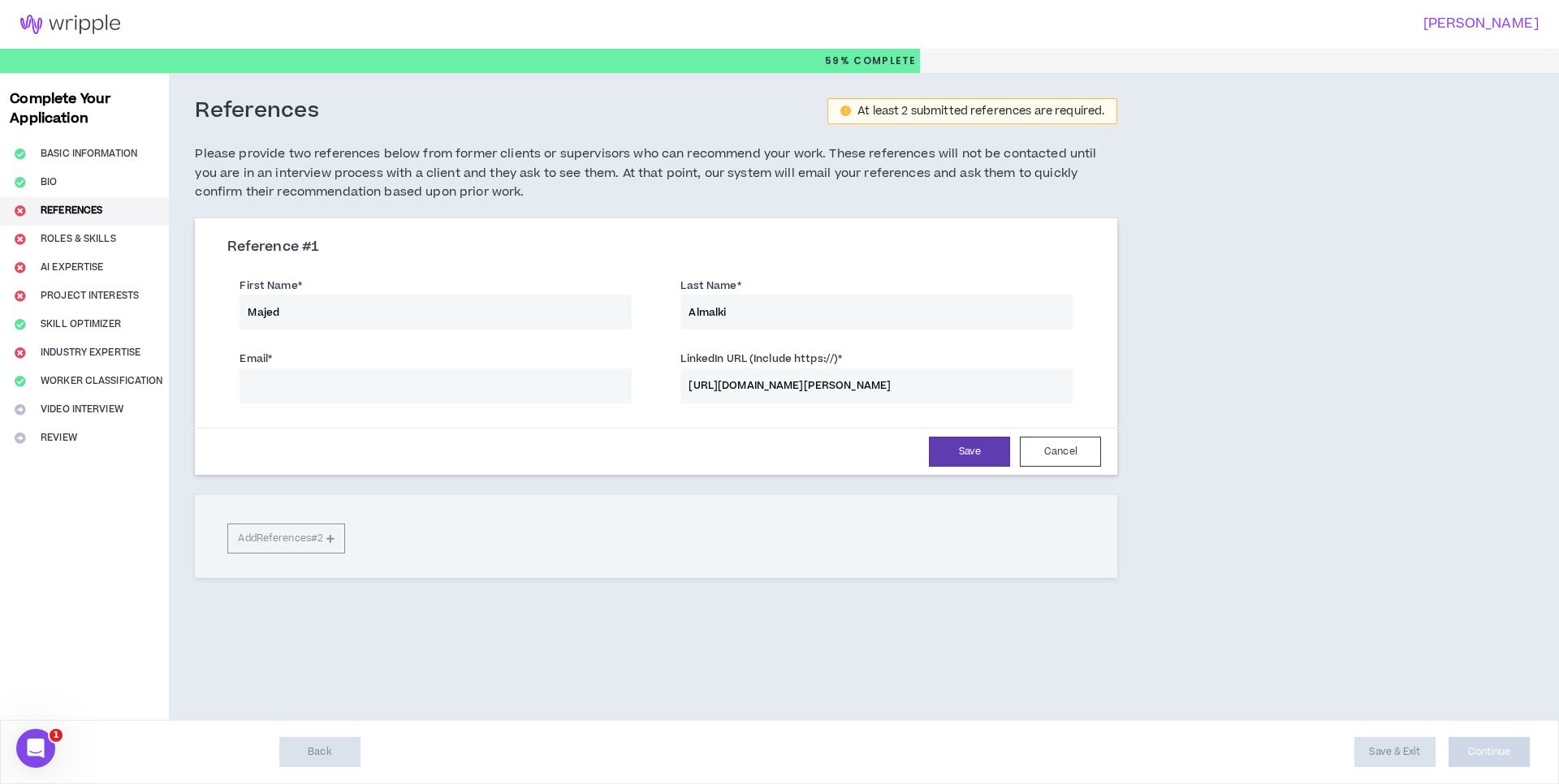
type input "Almalki"
click at [287, 394] on input "Email *" at bounding box center [435, 385] width 392 height 35
click at [350, 324] on input "Majed" at bounding box center [435, 312] width 392 height 35
type input "[PERSON_NAME]"
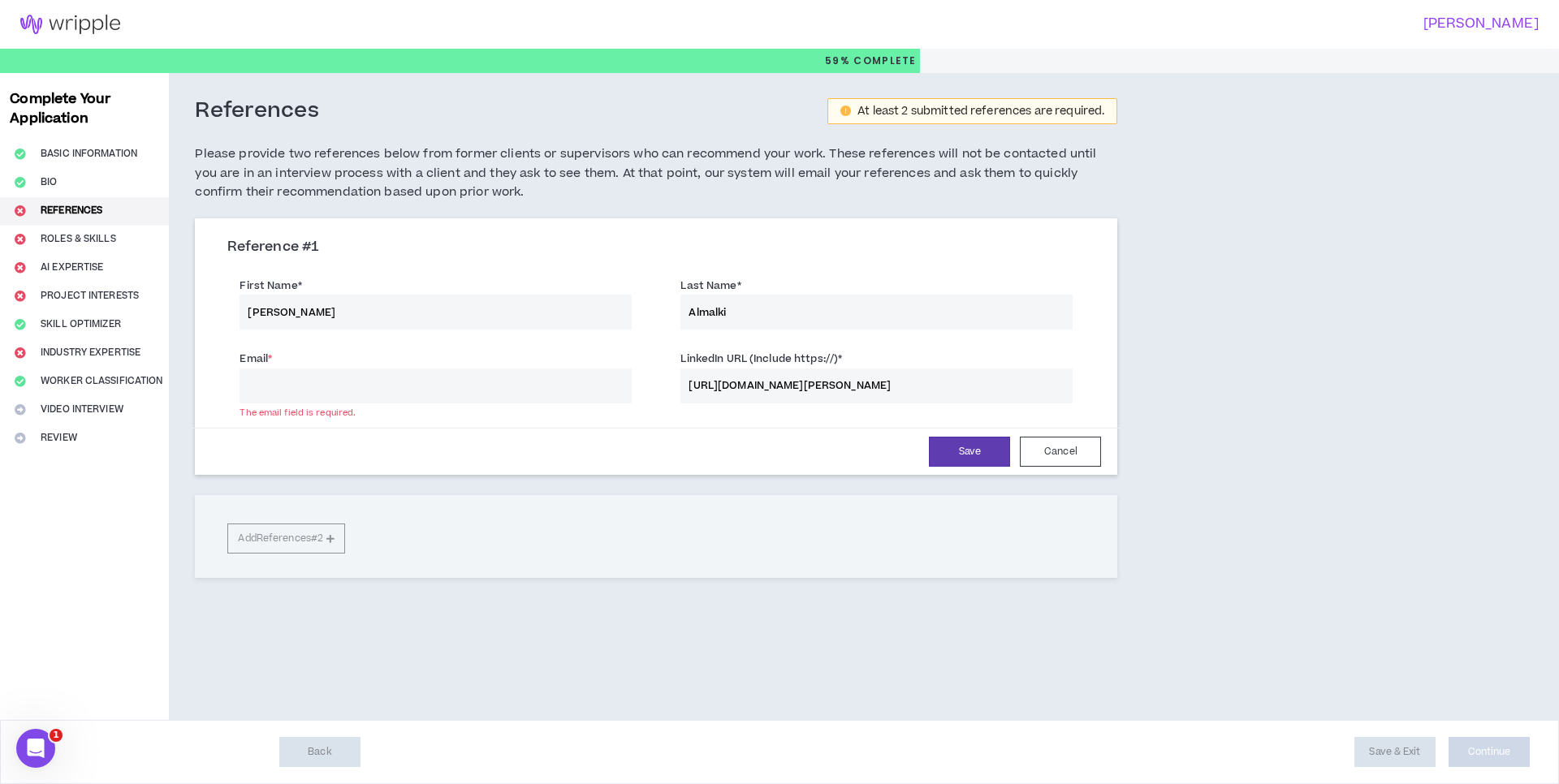
click at [385, 399] on input "Email *" at bounding box center [435, 385] width 392 height 35
paste input "[EMAIL_ADDRESS][DOMAIN_NAME]"
type input "[EMAIL_ADDRESS][DOMAIN_NAME]"
click at [596, 495] on div "Reference # 1 First Name * [PERSON_NAME] Last Name * [PERSON_NAME] Email * [EMA…" at bounding box center [655, 398] width 923 height 359
click at [720, 307] on input "Almalki" at bounding box center [876, 312] width 392 height 35
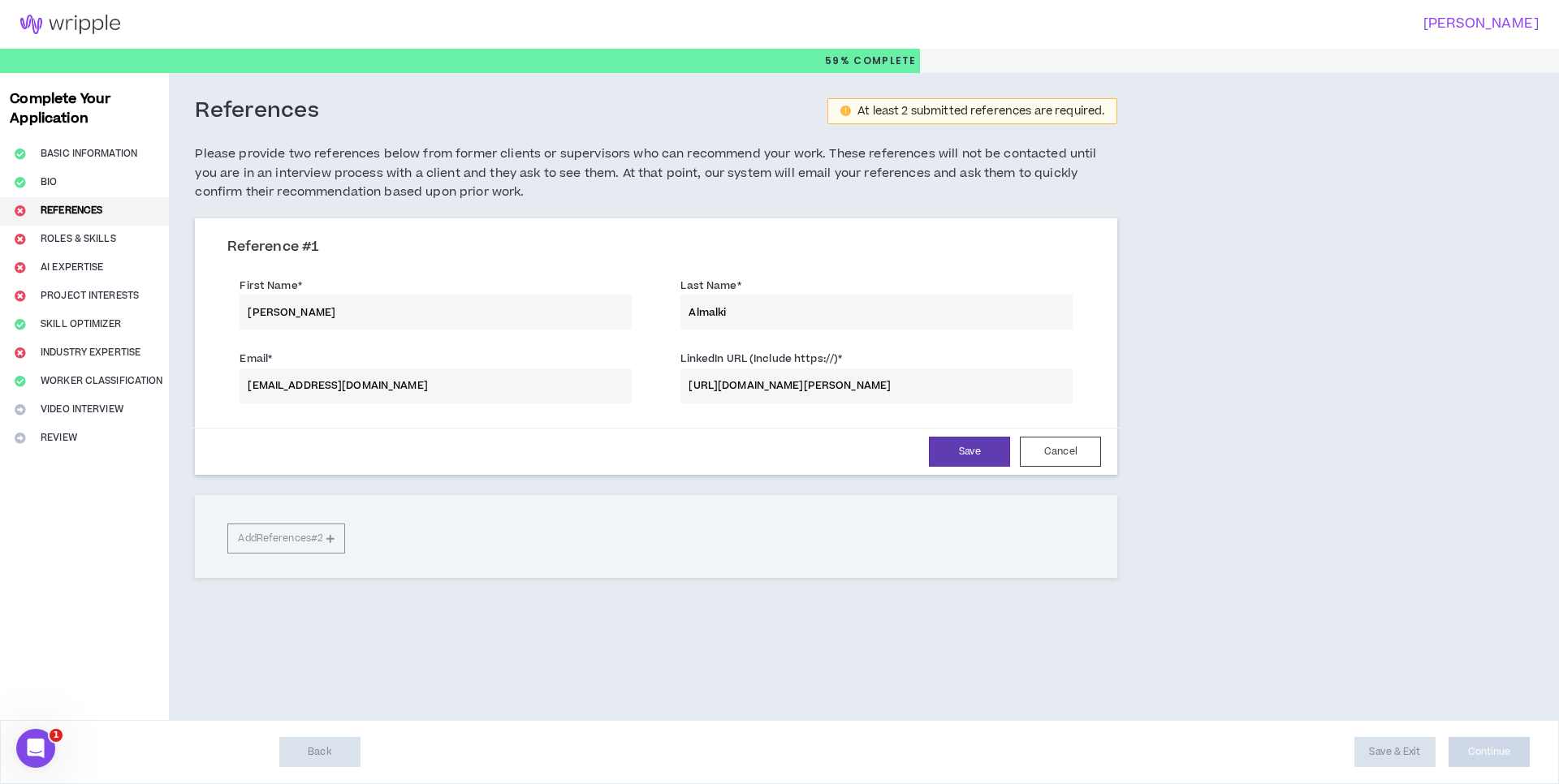
paste input "Emsbroek"
type input "Emsbroek"
click at [771, 383] on input "[URL][DOMAIN_NAME][PERSON_NAME]" at bounding box center [876, 385] width 392 height 35
paste input "[PERSON_NAME]-b64258b9"
type input "[URL][DOMAIN_NAME][PERSON_NAME]"
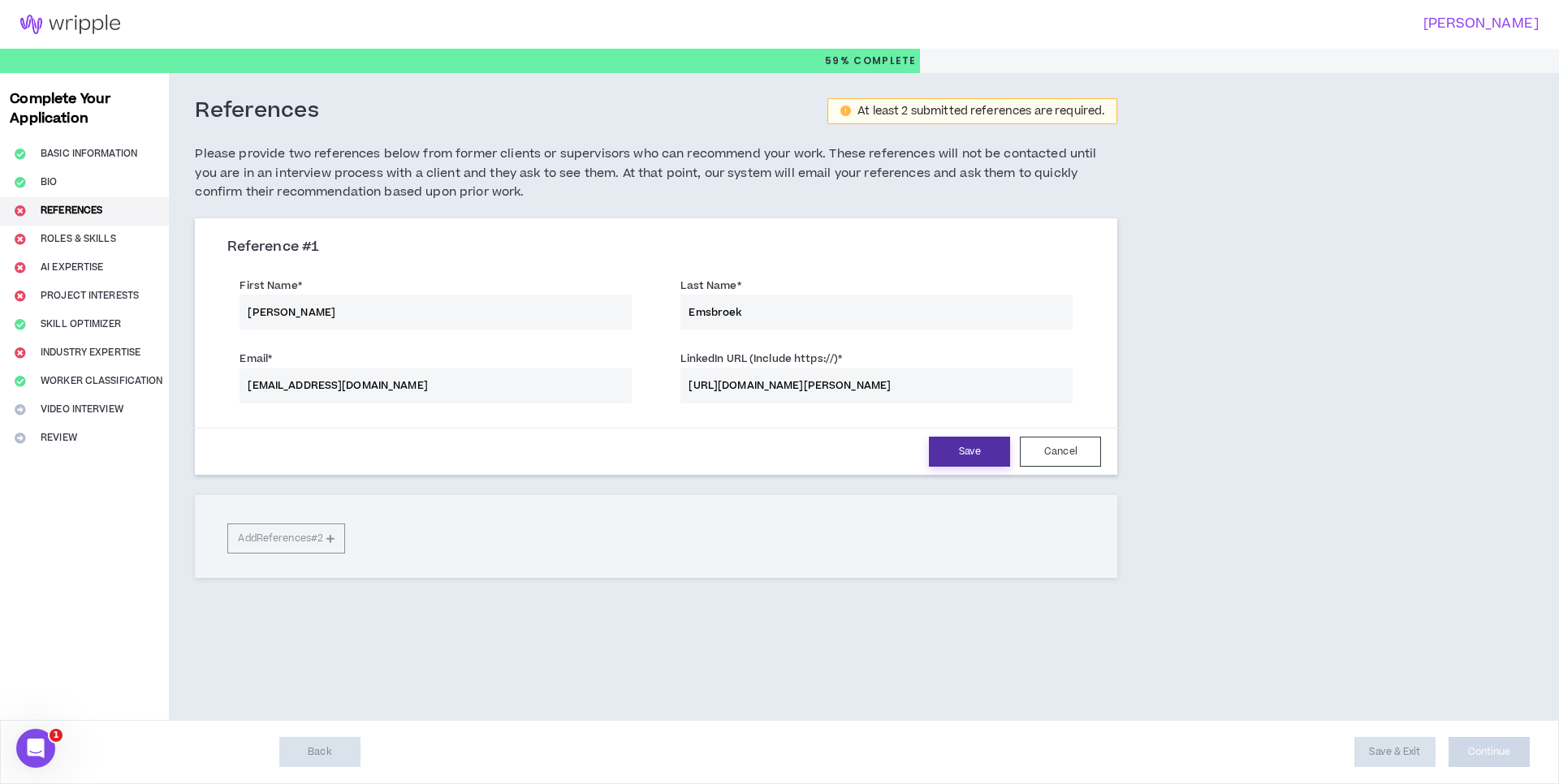
click at [951, 456] on button "Save" at bounding box center [969, 451] width 81 height 30
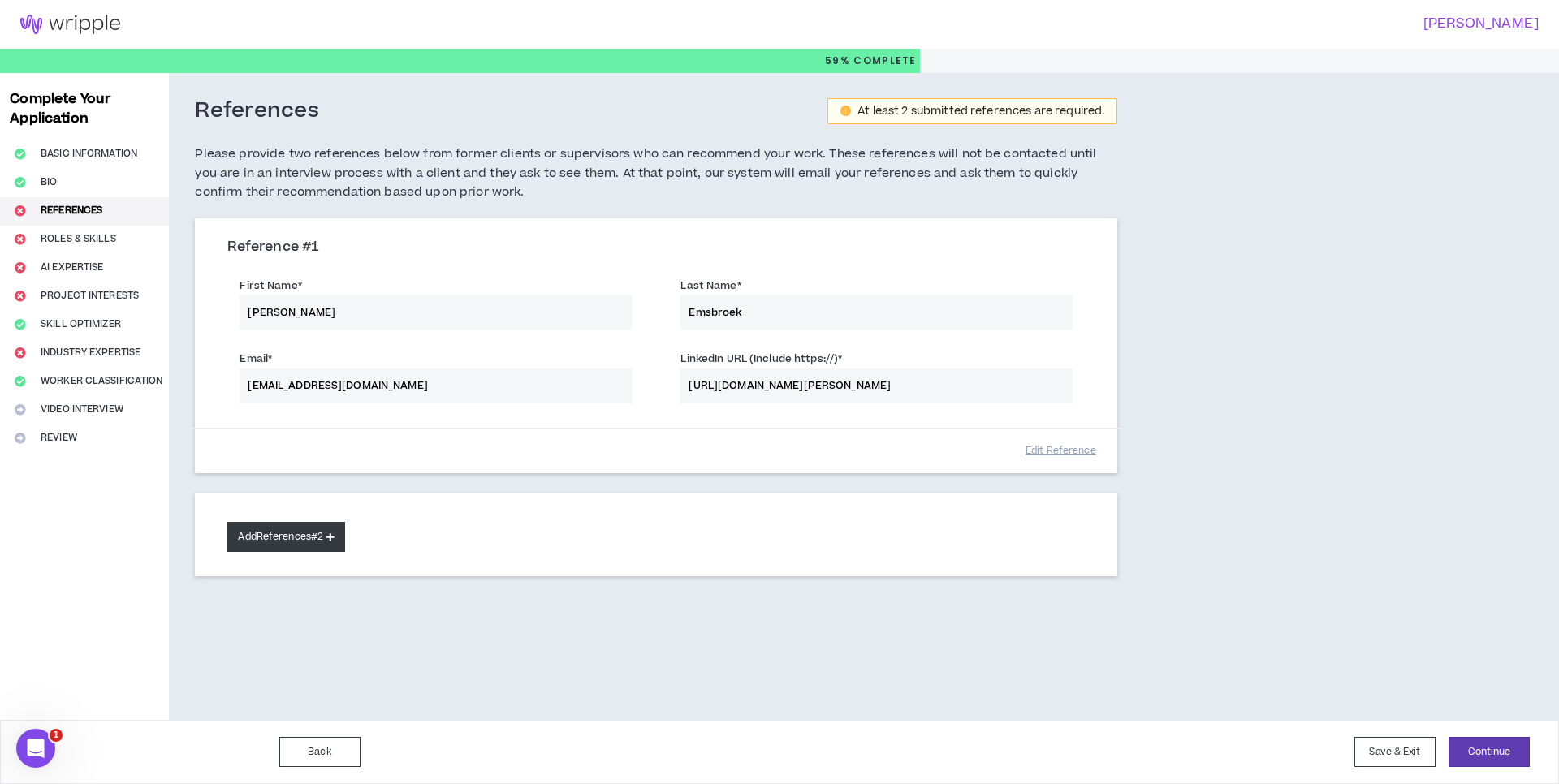
click at [292, 539] on button "Add References #2" at bounding box center [285, 536] width 117 height 30
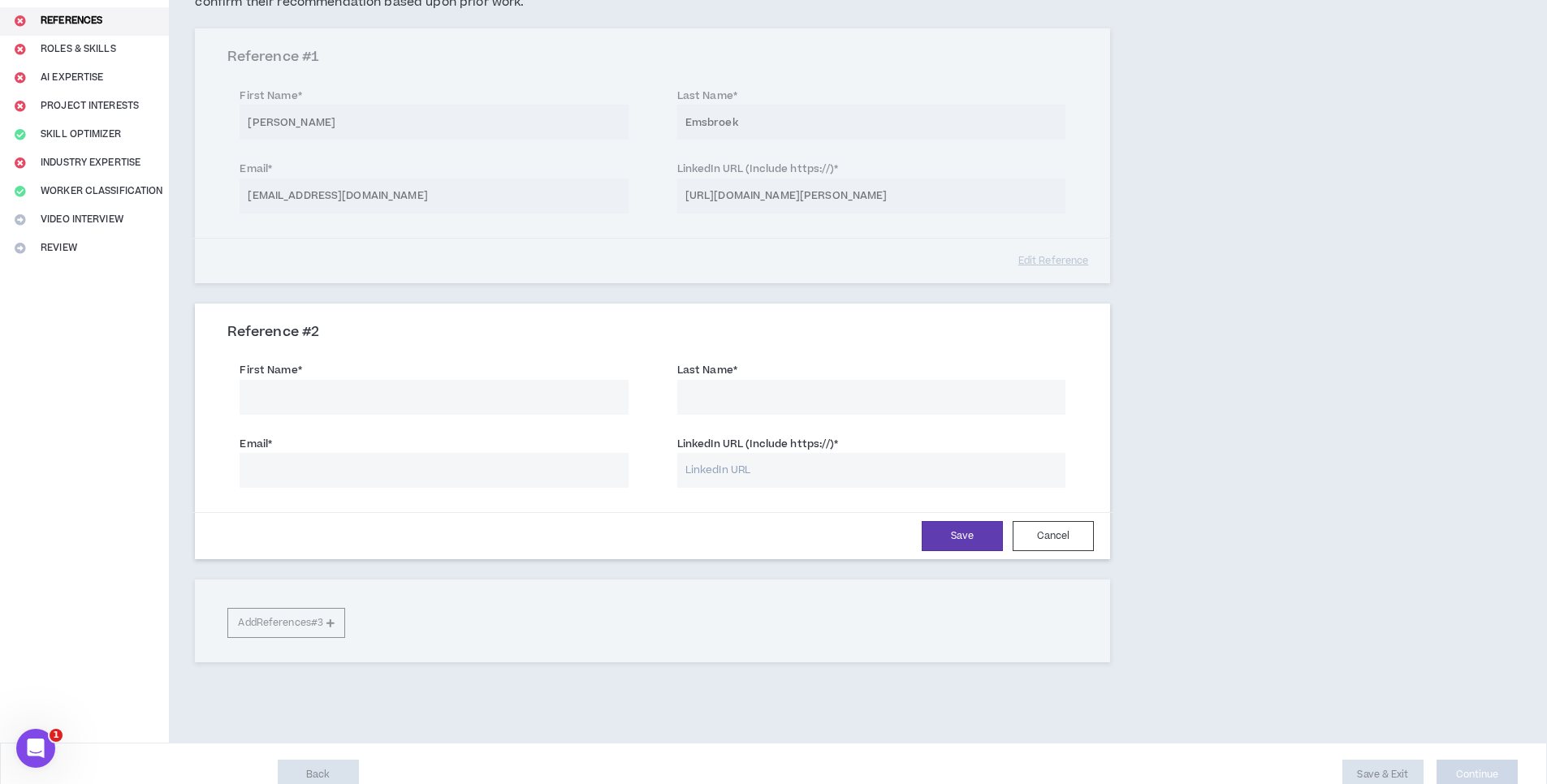
scroll to position [195, 0]
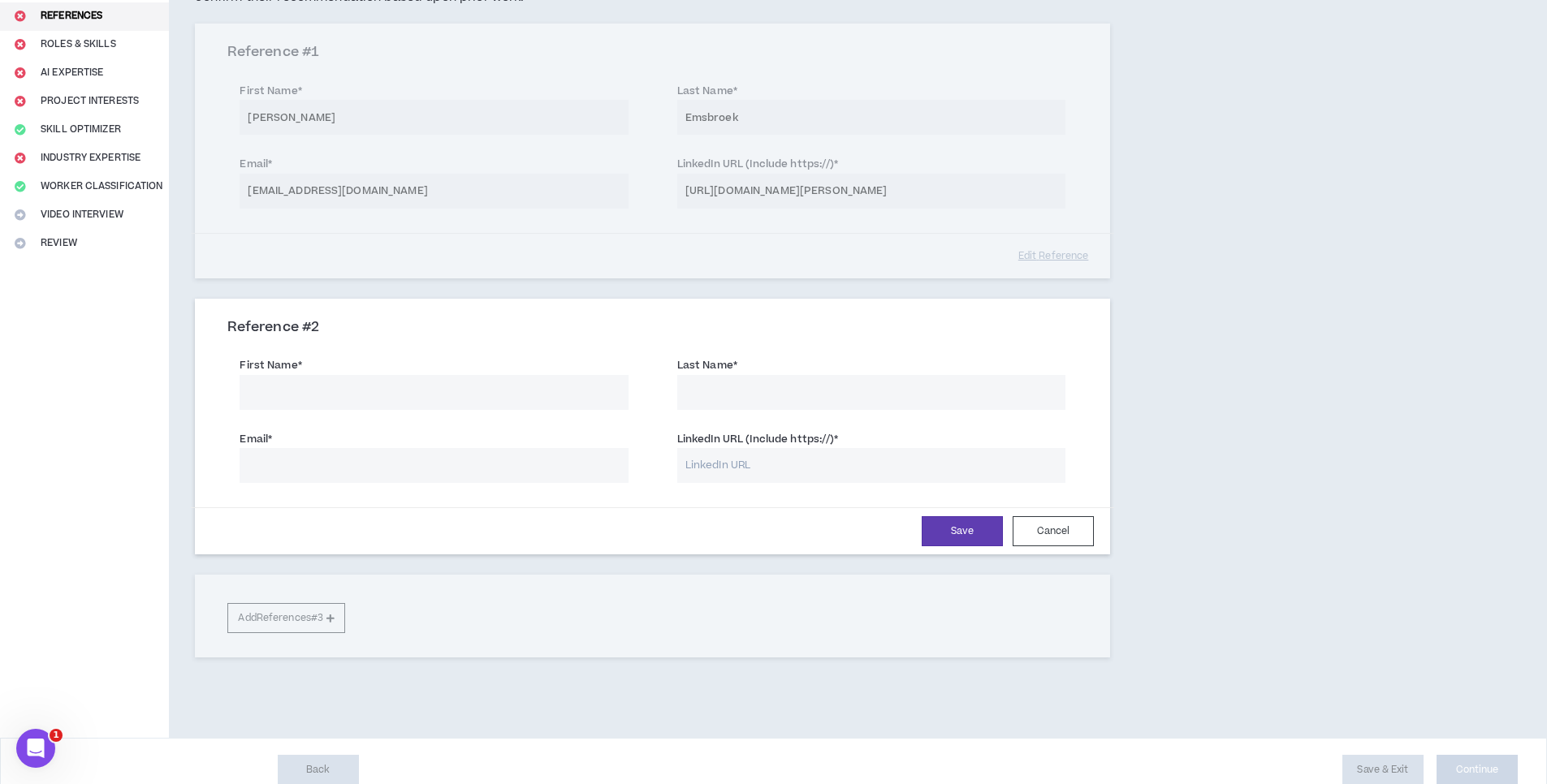
click at [345, 400] on input "First Name *" at bounding box center [433, 392] width 388 height 35
paste input "[PERSON_NAME]"
type input "[PERSON_NAME]"
click at [749, 380] on input "Last Name *" at bounding box center [871, 392] width 388 height 35
paste input "[PERSON_NAME]"
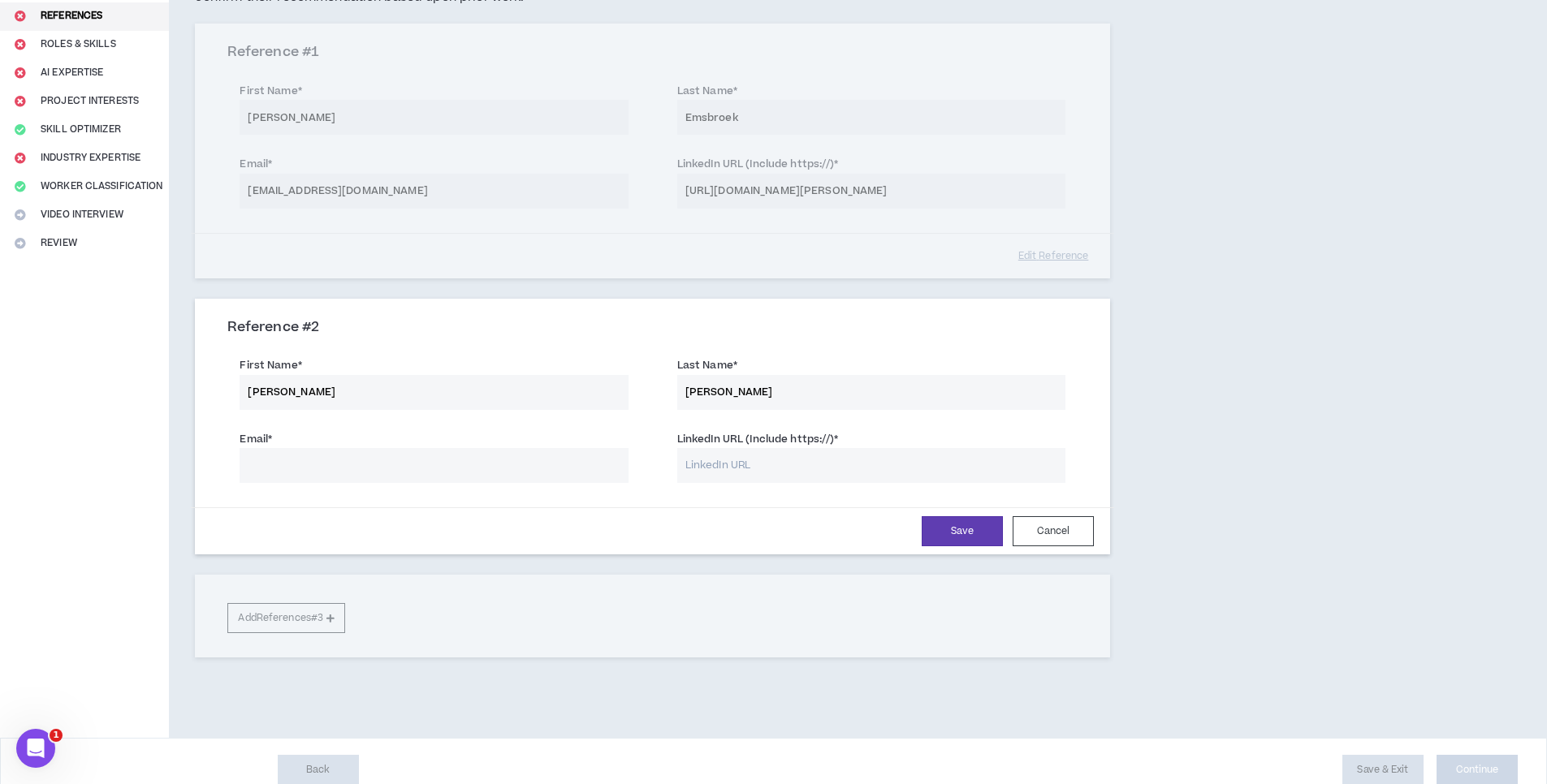
type input "[PERSON_NAME]"
click at [433, 465] on input "Email *" at bounding box center [433, 465] width 388 height 35
paste input "[EMAIL_ADDRESS][DOMAIN_NAME]"
type input "[EMAIL_ADDRESS][DOMAIN_NAME]"
click at [757, 462] on input "LinkedIn URL (Include https://) *" at bounding box center [871, 465] width 388 height 35
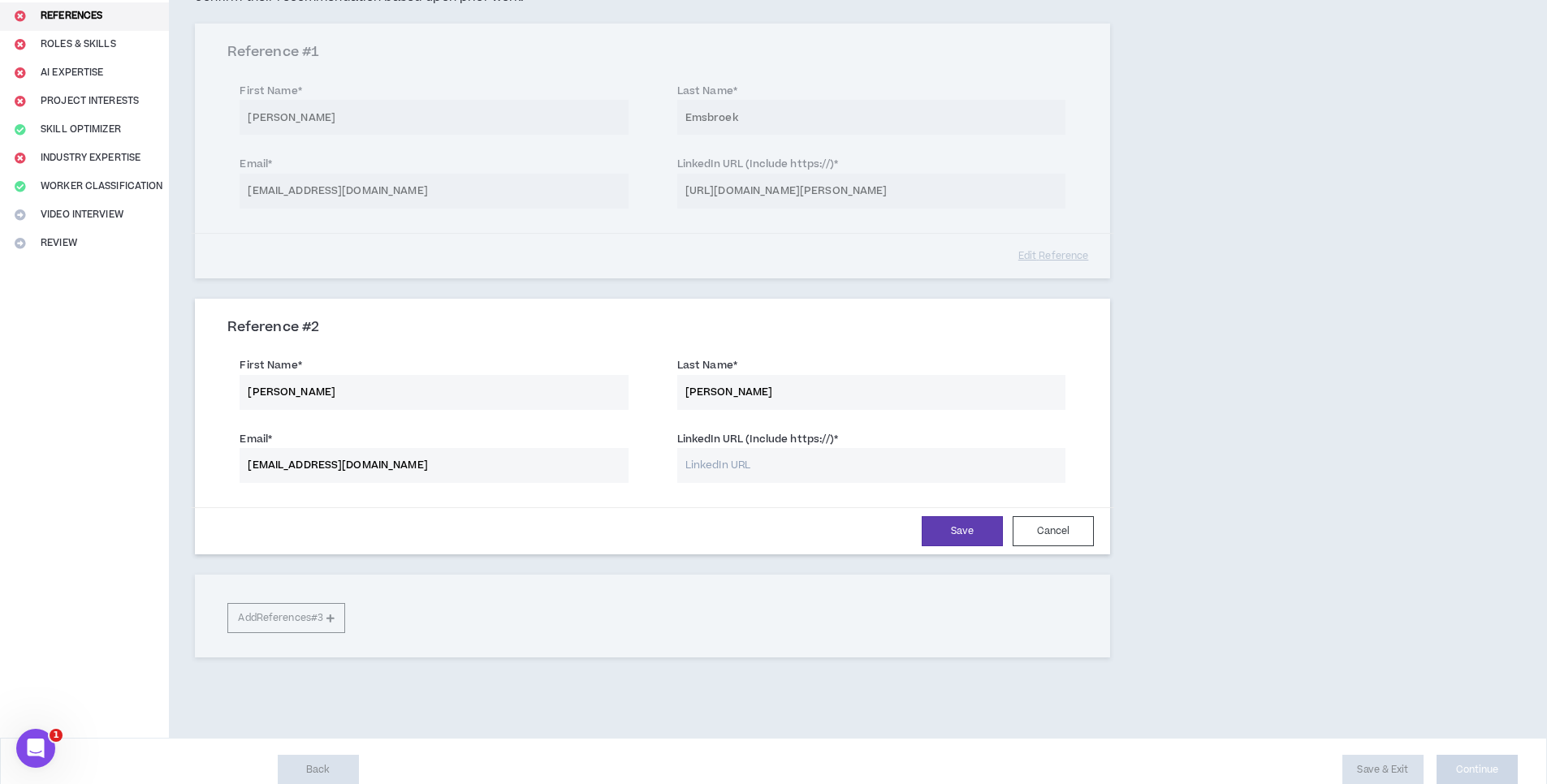
paste input "[URL][DOMAIN_NAME][PERSON_NAME]"
type input "[URL][DOMAIN_NAME][PERSON_NAME]"
click at [951, 531] on button "Save" at bounding box center [962, 530] width 81 height 30
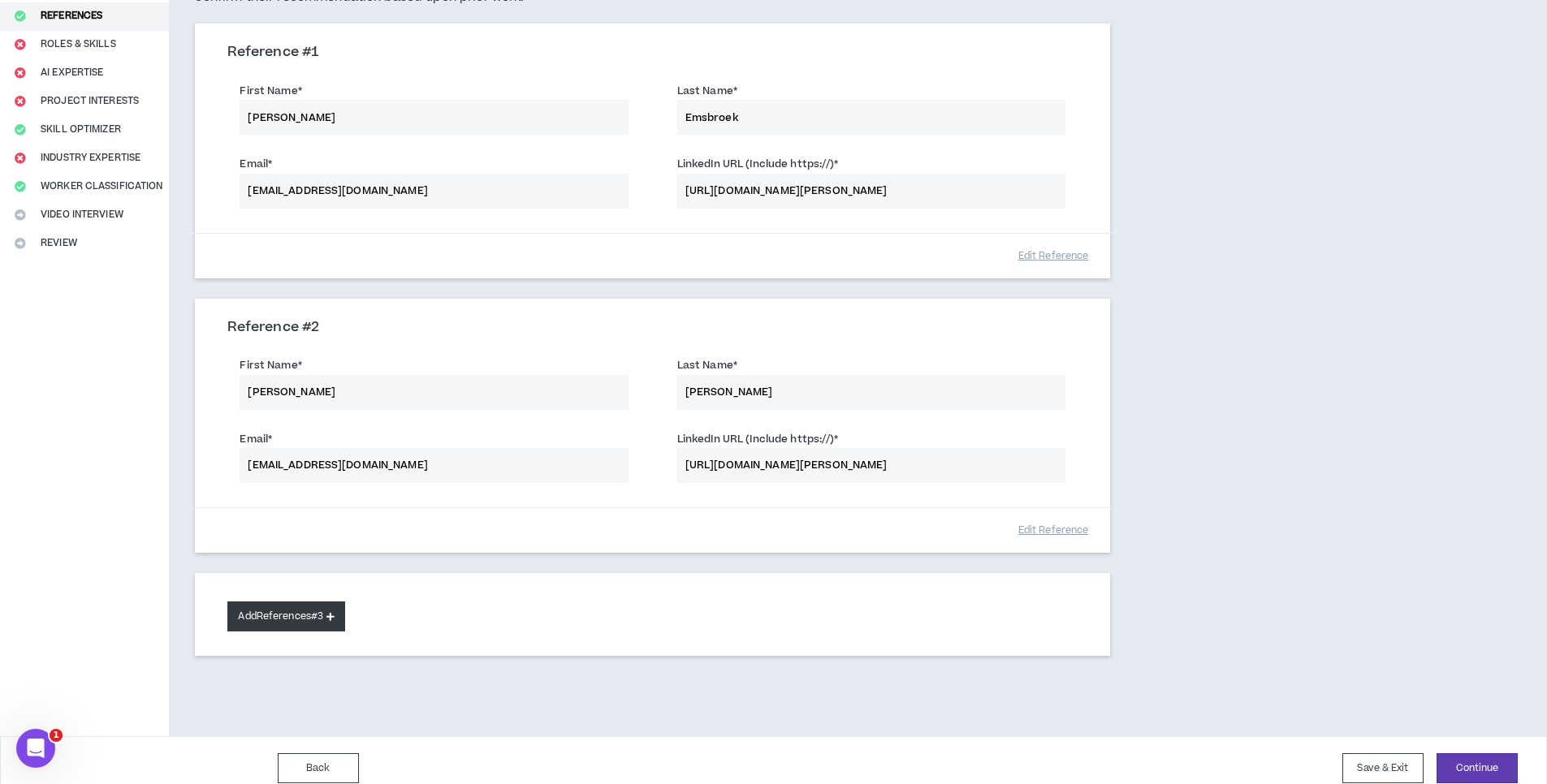
click at [313, 621] on button "Add References #3" at bounding box center [285, 616] width 117 height 30
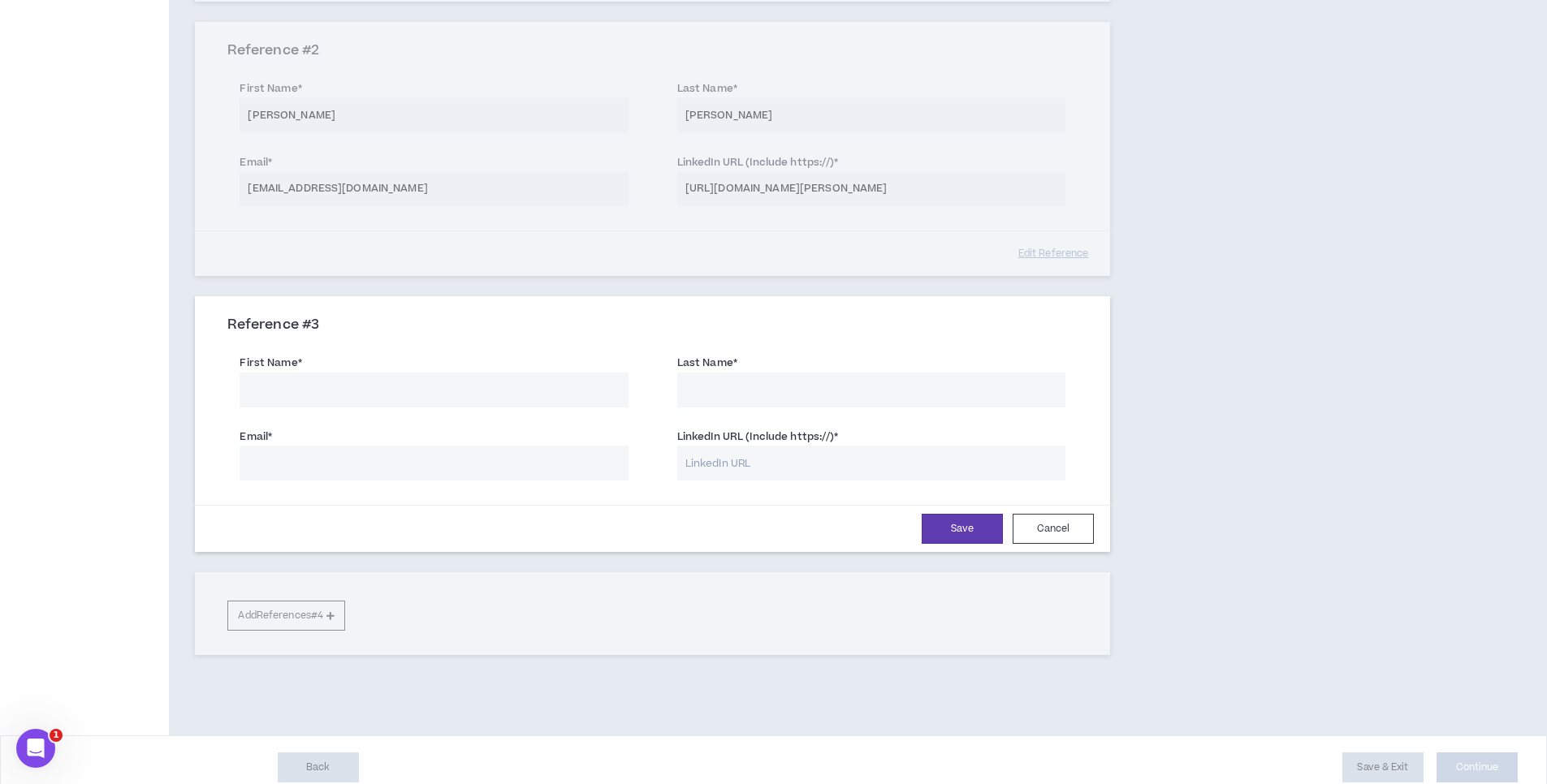
scroll to position [487, 0]
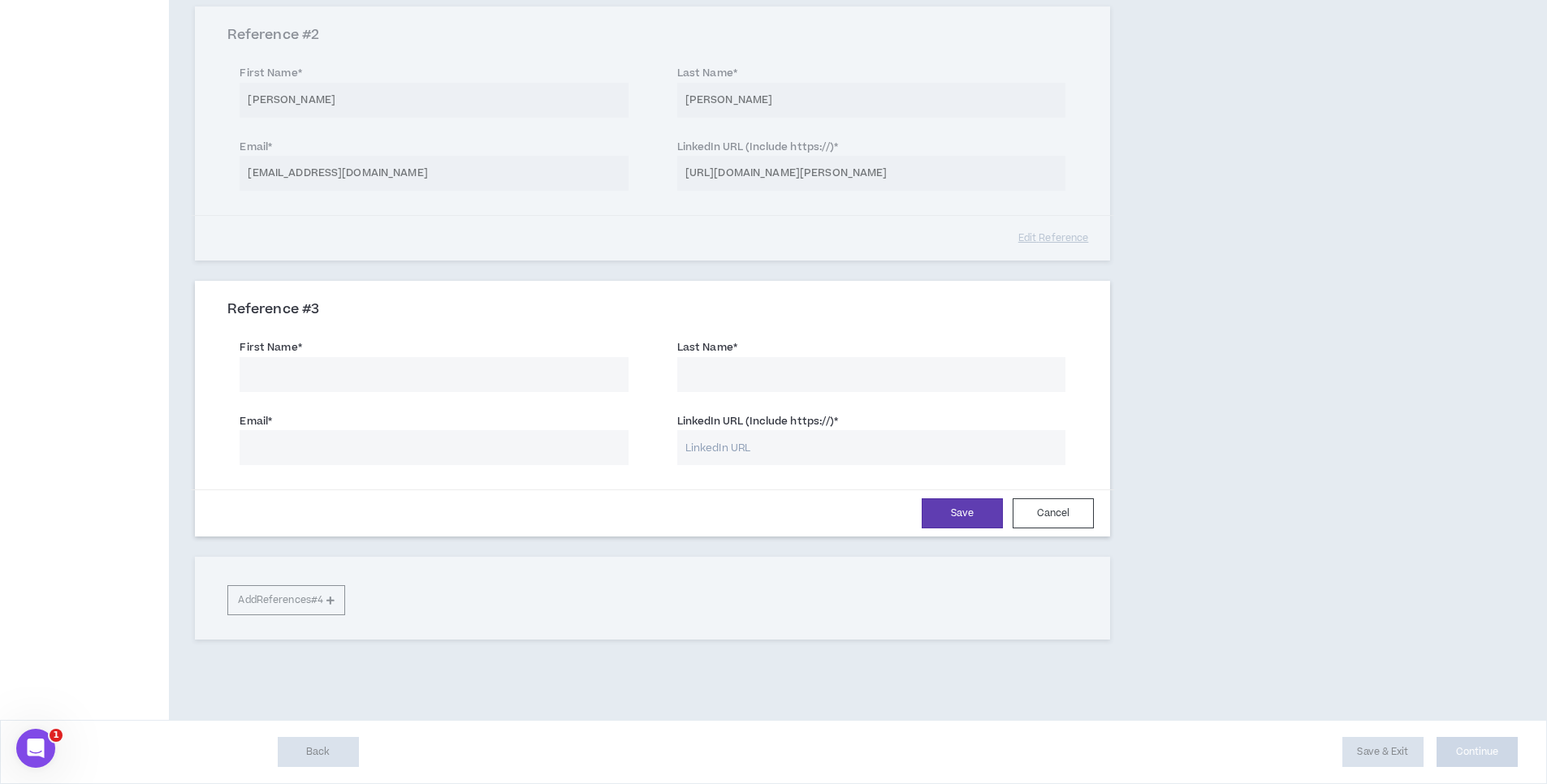
click at [456, 442] on input "Email *" at bounding box center [433, 447] width 388 height 35
paste input "[EMAIL_ADDRESS][DOMAIN_NAME]"
click at [335, 454] on input "[EMAIL_ADDRESS][DOMAIN_NAME]" at bounding box center [433, 447] width 388 height 35
click at [271, 455] on input "[EMAIL_ADDRESS][DOMAIN_NAME]" at bounding box center [433, 447] width 388 height 35
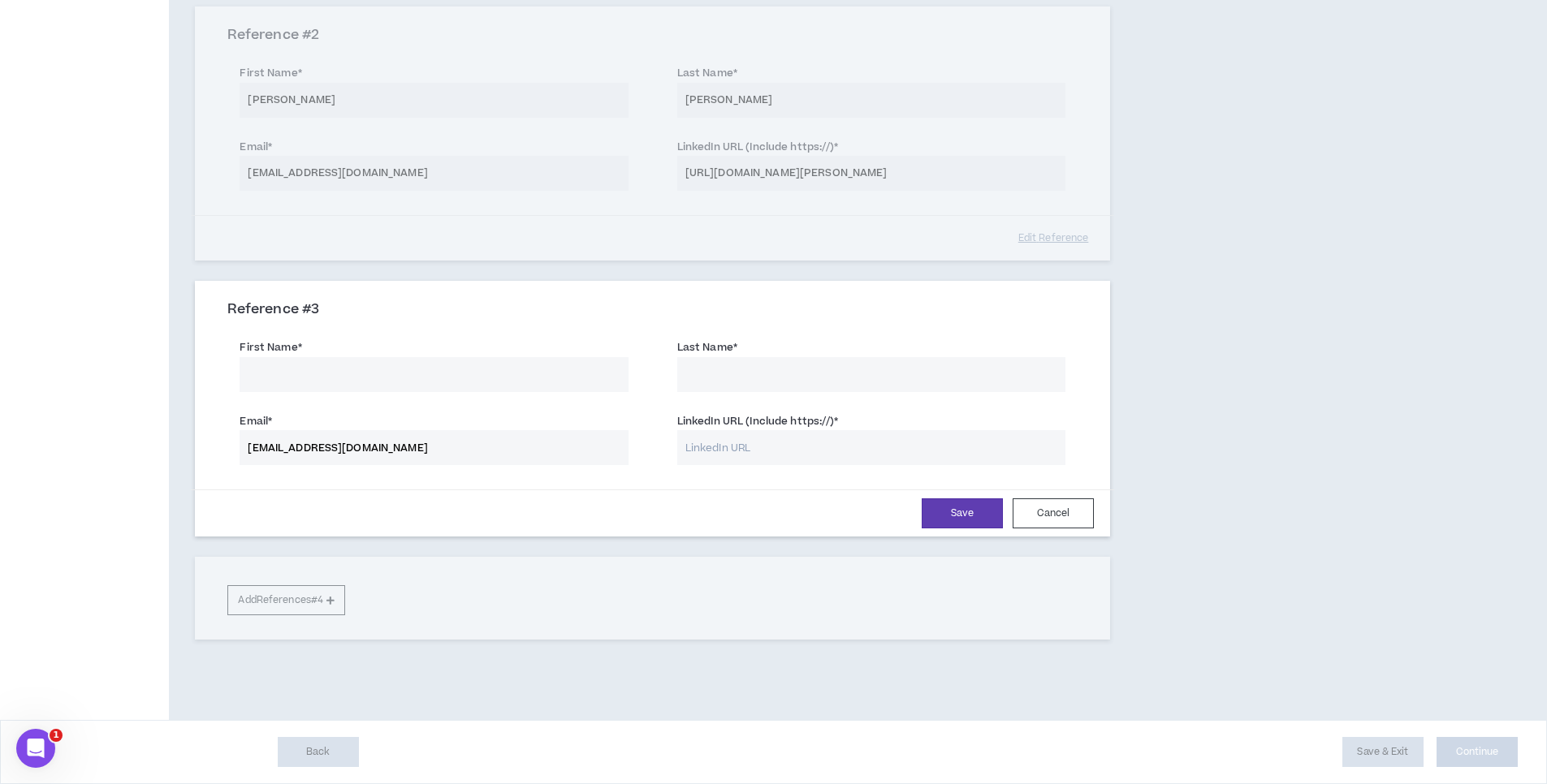
click at [271, 455] on input "[EMAIL_ADDRESS][DOMAIN_NAME]" at bounding box center [433, 447] width 388 height 35
click at [270, 450] on input "[EMAIL_ADDRESS][DOMAIN_NAME]" at bounding box center [433, 447] width 388 height 35
type input "[EMAIL_ADDRESS][DOMAIN_NAME]"
click at [415, 369] on input "First Name *" at bounding box center [433, 374] width 388 height 35
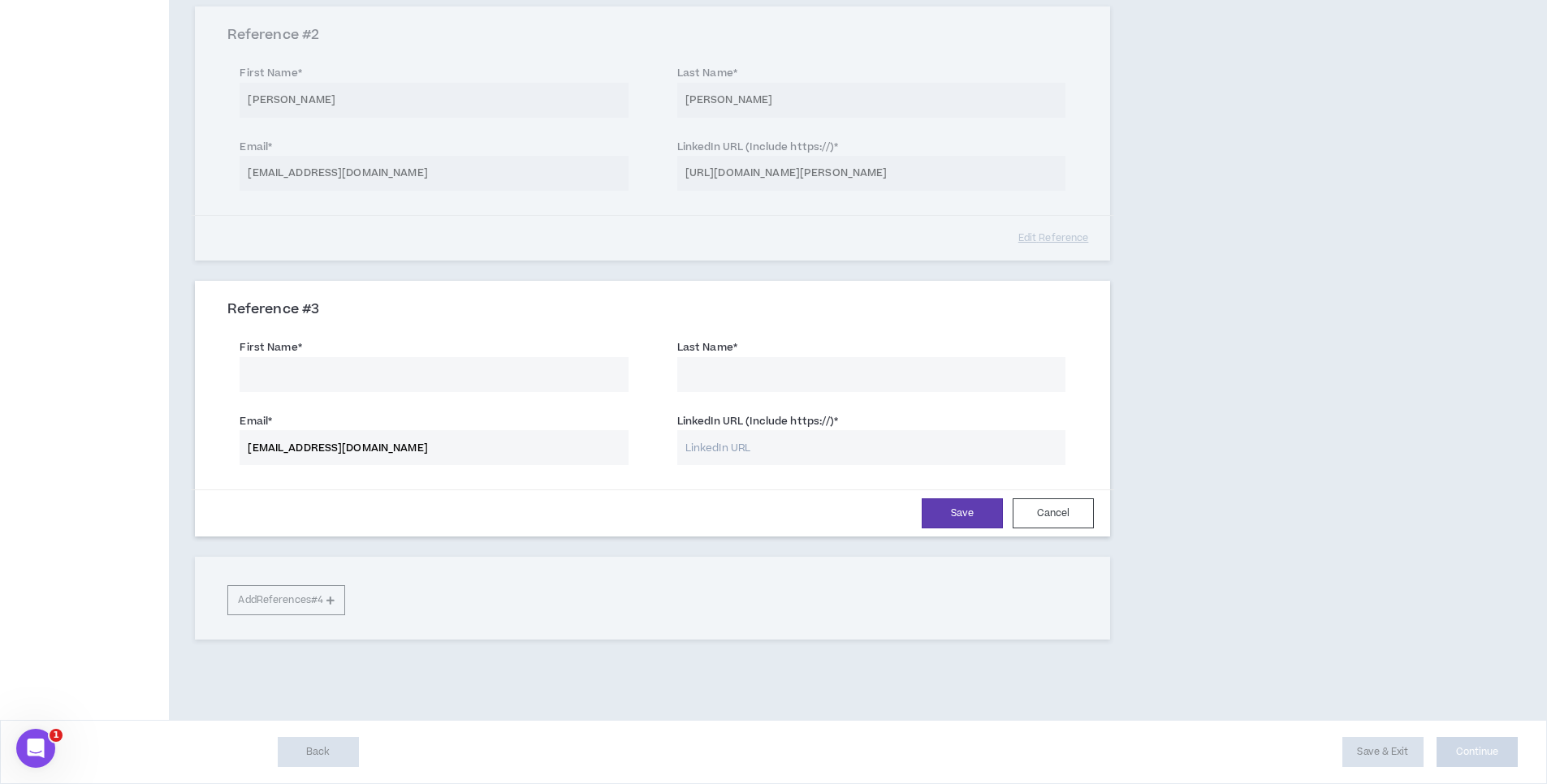
paste input "[DEMOGRAPHIC_DATA]"
type input "[DEMOGRAPHIC_DATA]"
click at [696, 357] on label "Last Name *" at bounding box center [707, 347] width 60 height 26
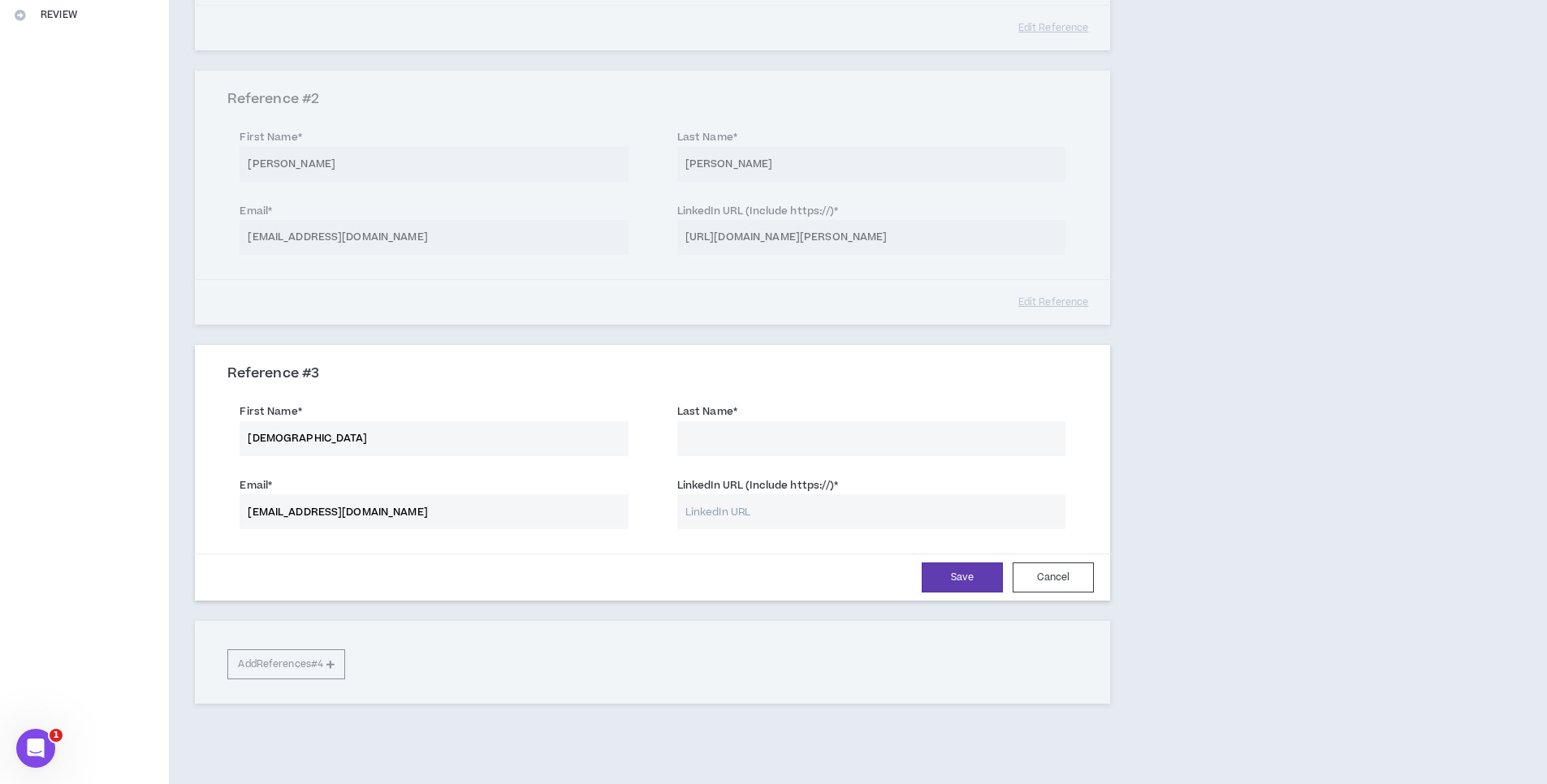
paste input "Ducrot"
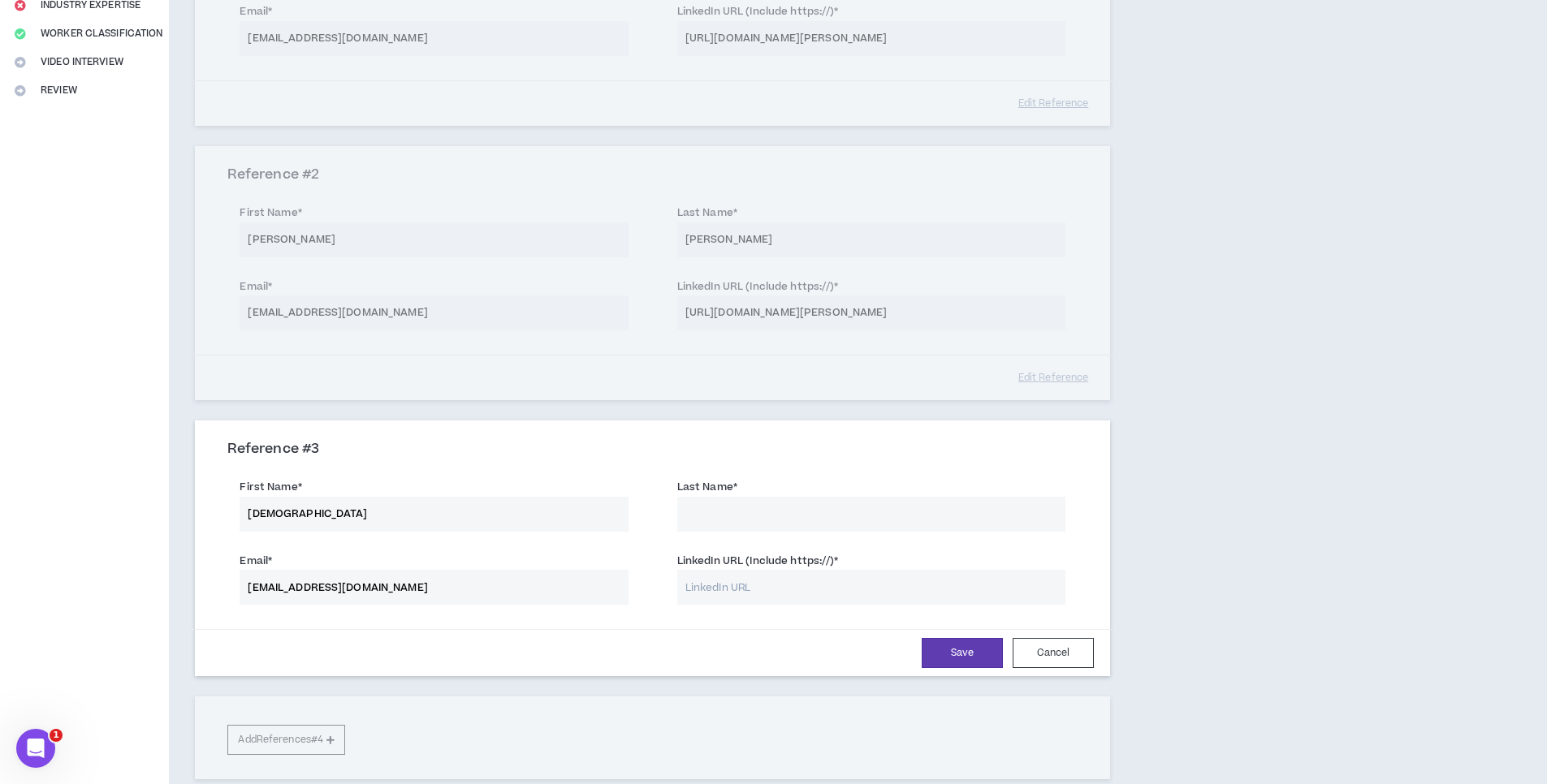
scroll to position [305, 0]
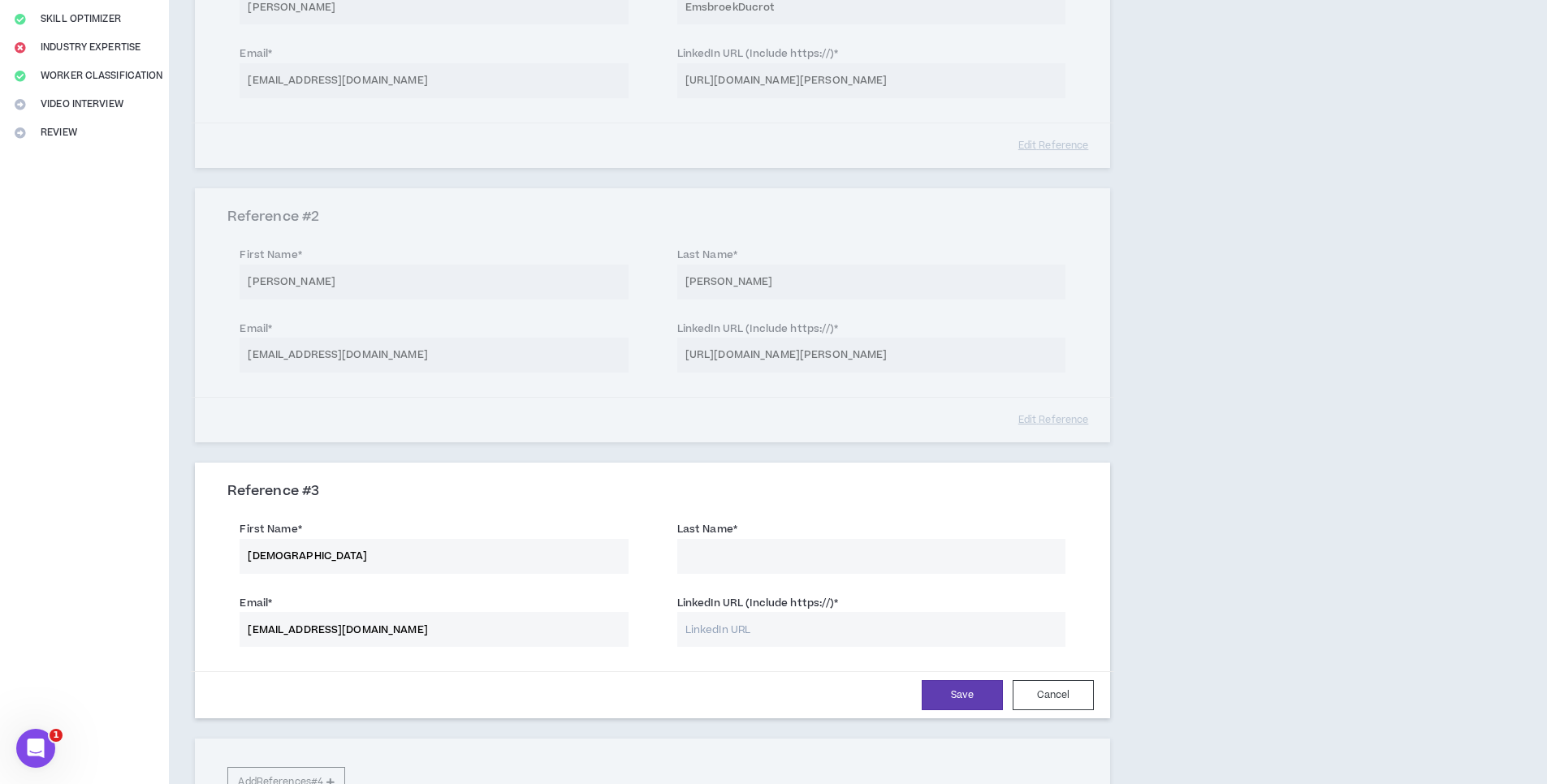
type input "EmsbroekDucrot"
click at [715, 566] on input "Last Name *" at bounding box center [871, 556] width 388 height 35
paste input "Ducrot"
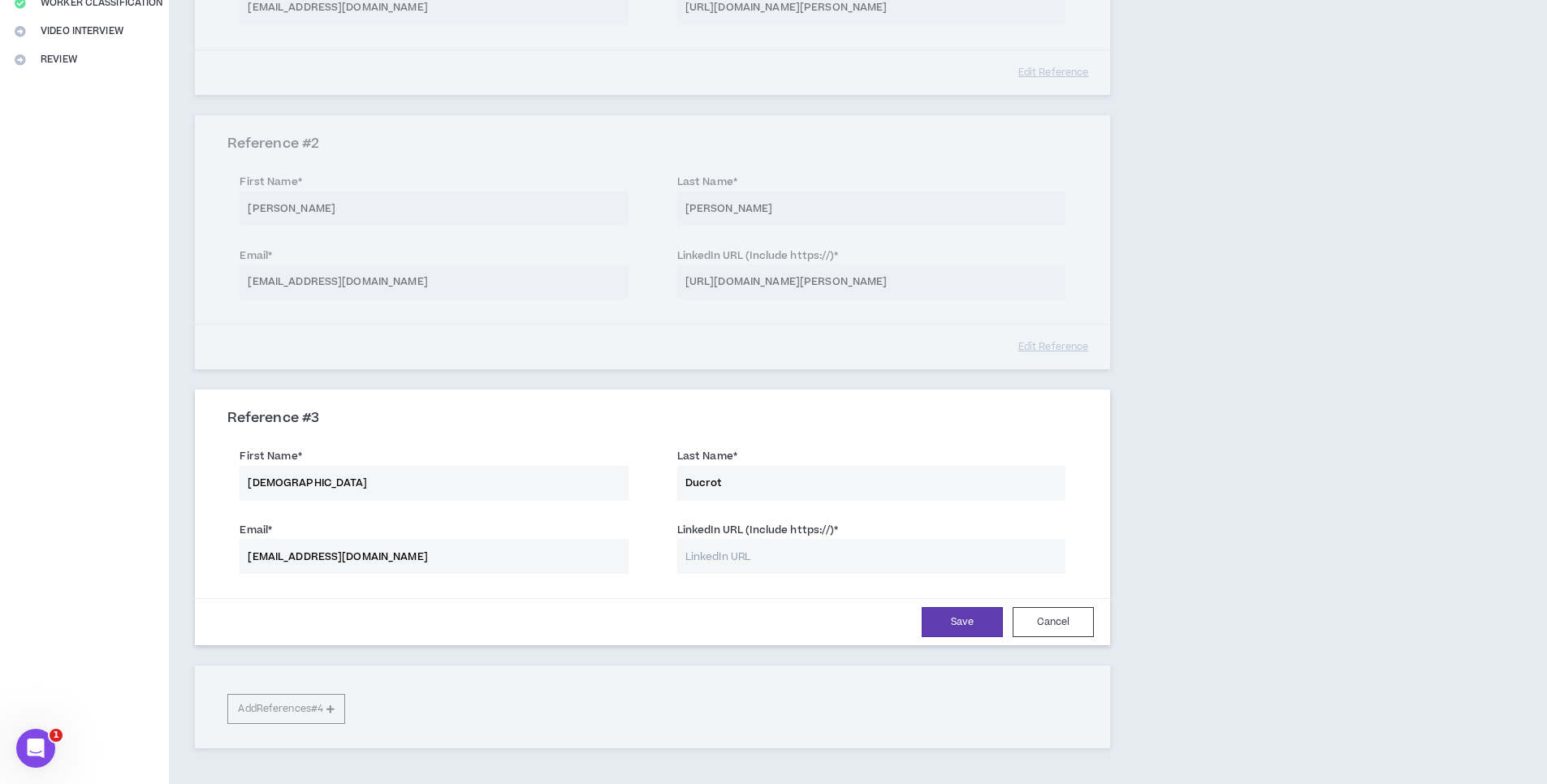
scroll to position [487, 0]
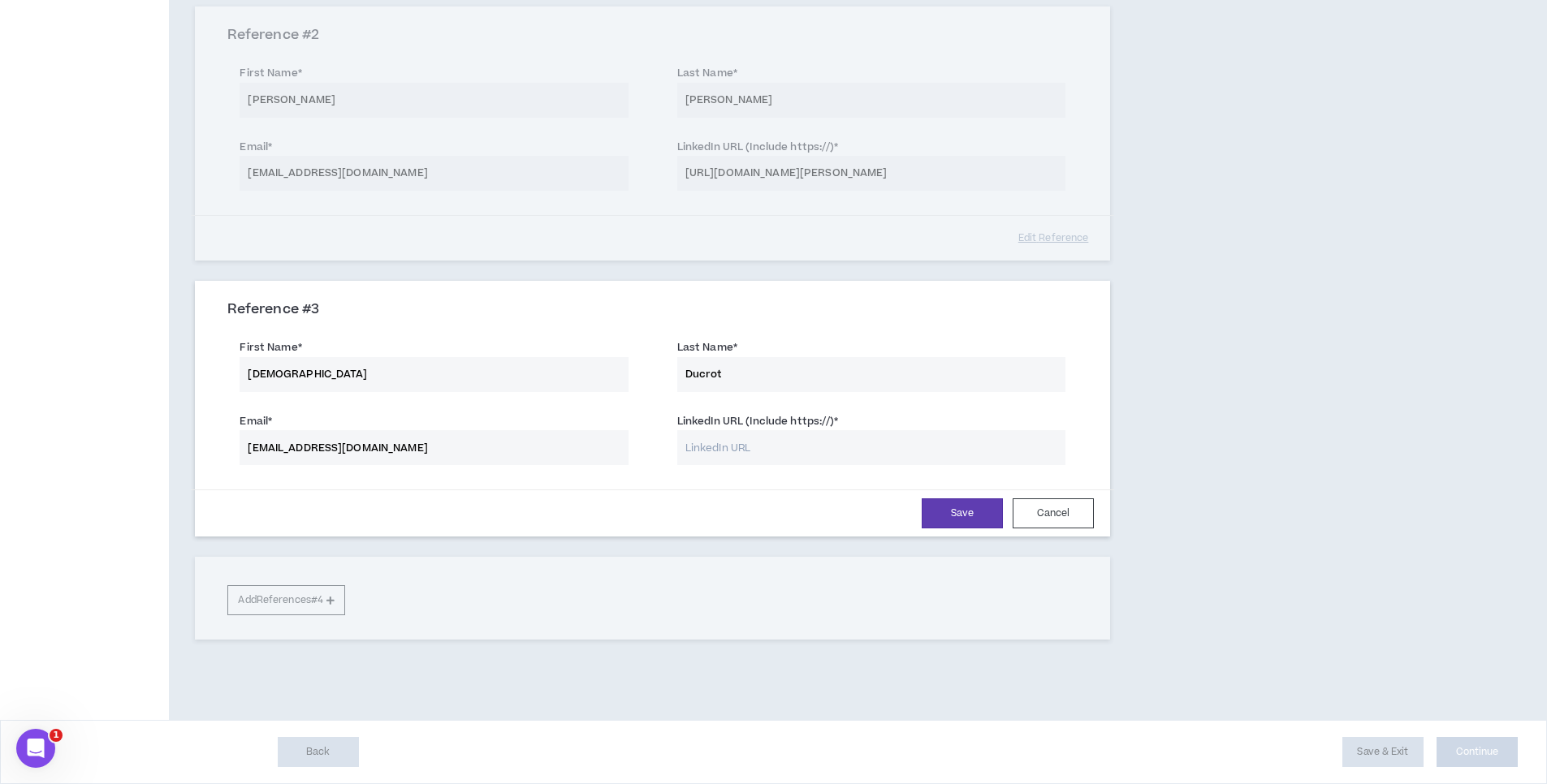
type input "Ducrot"
click at [780, 443] on input "LinkedIn URL (Include https://) *" at bounding box center [871, 447] width 388 height 35
paste input "[URL][DOMAIN_NAME]"
type input "[URL][DOMAIN_NAME]"
click at [973, 517] on button "Save" at bounding box center [962, 513] width 81 height 30
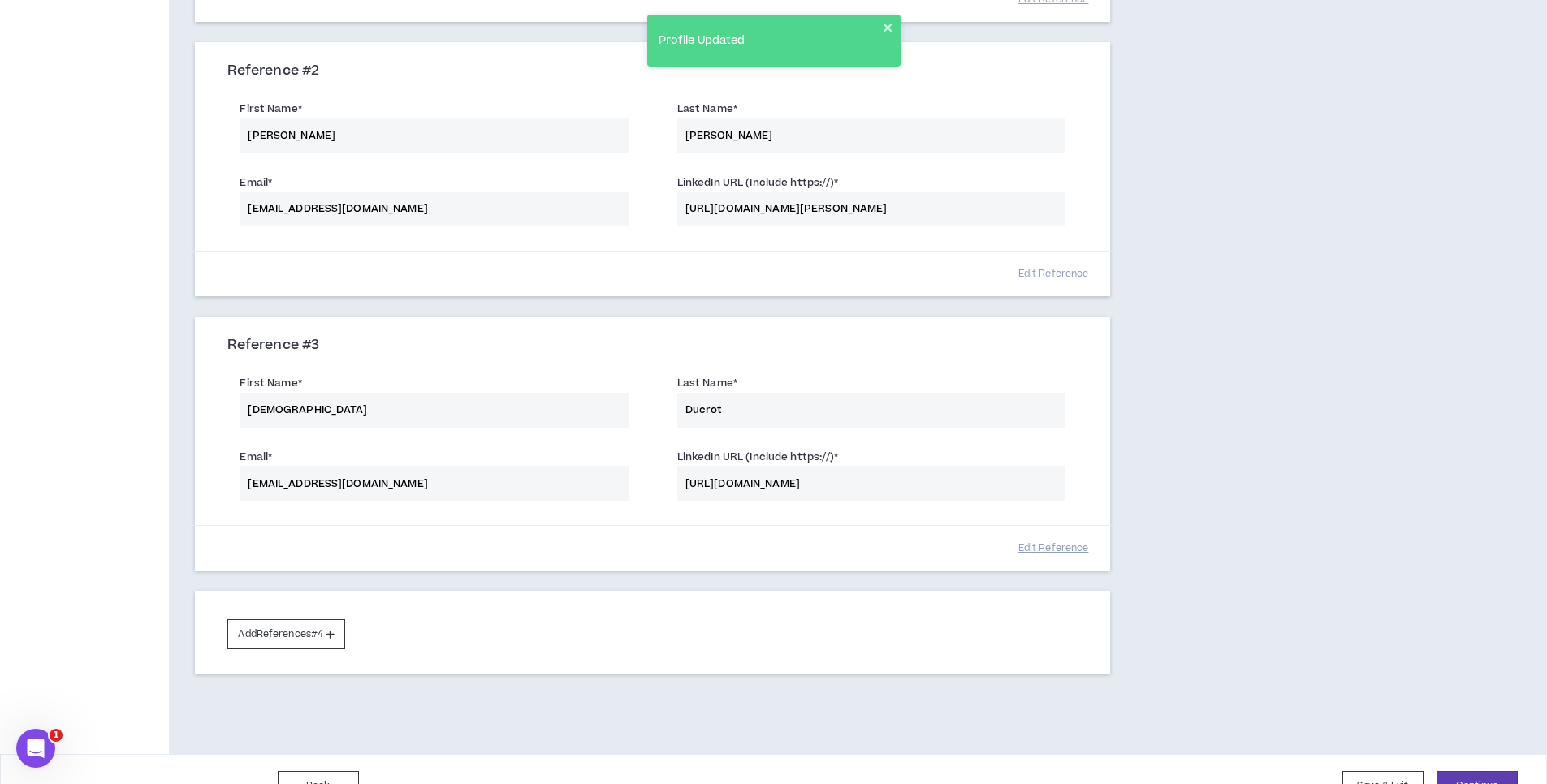
scroll to position [485, 0]
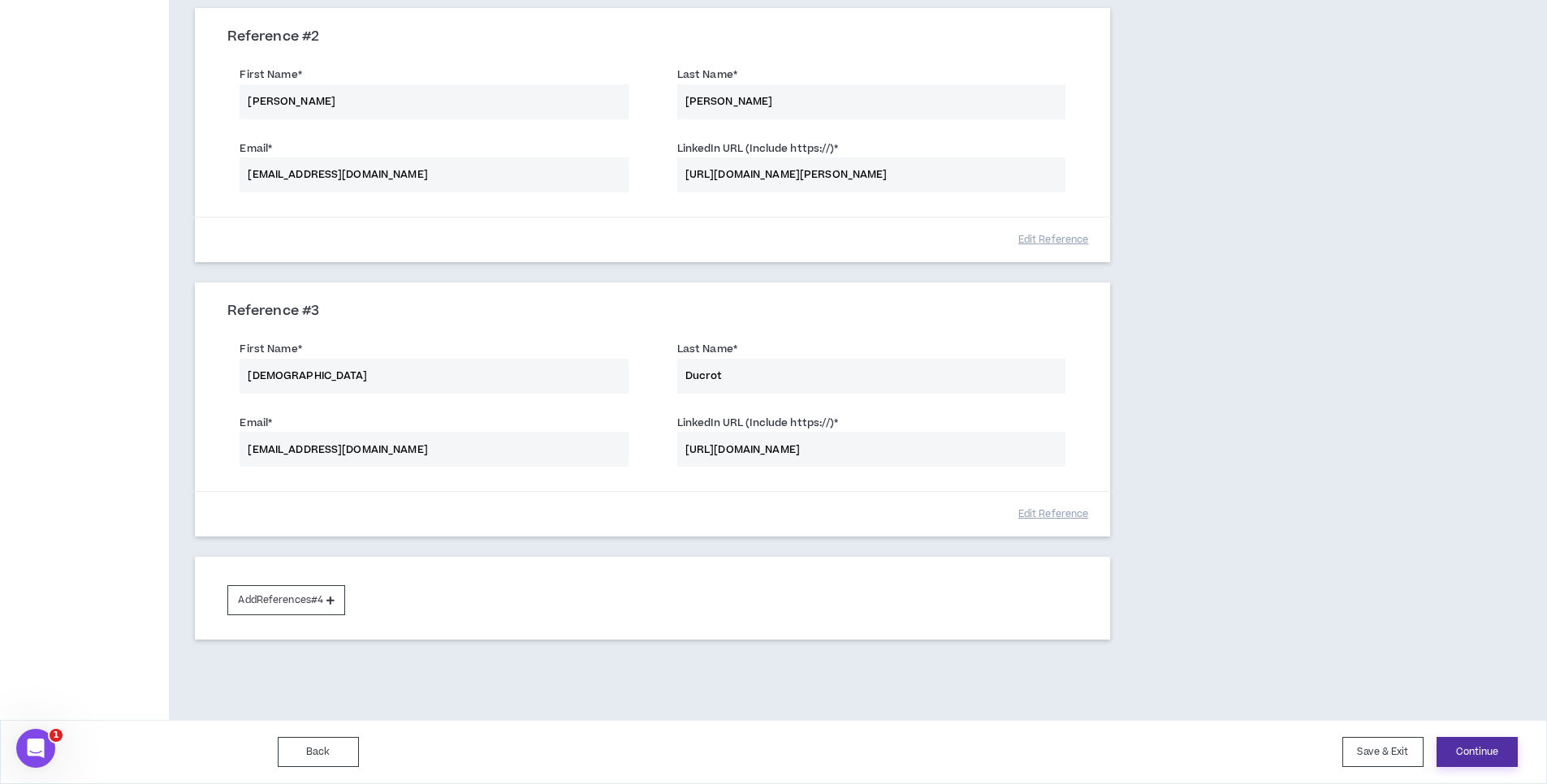
click at [1487, 745] on button "Continue" at bounding box center [1476, 752] width 81 height 30
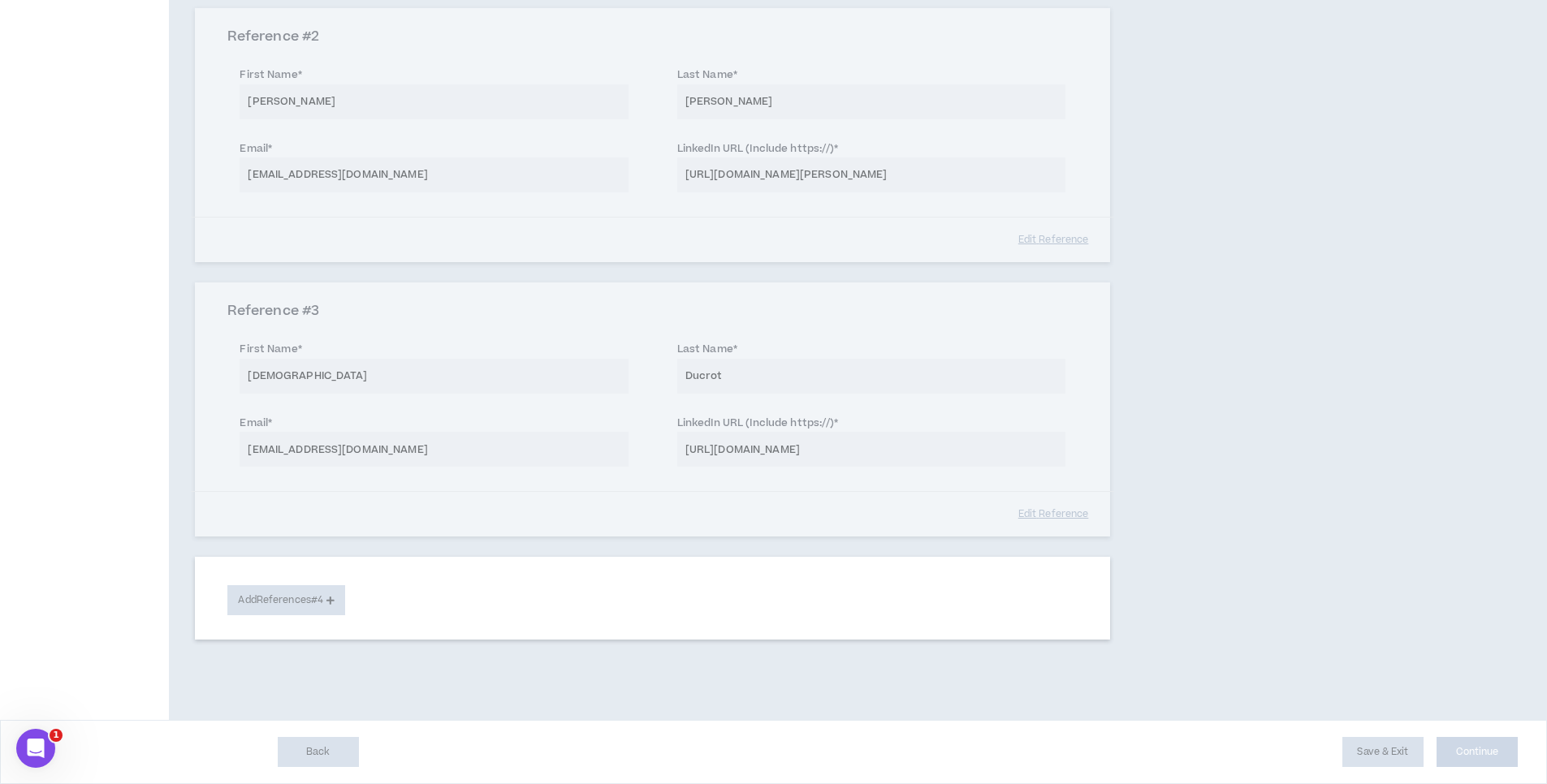
select select "***"
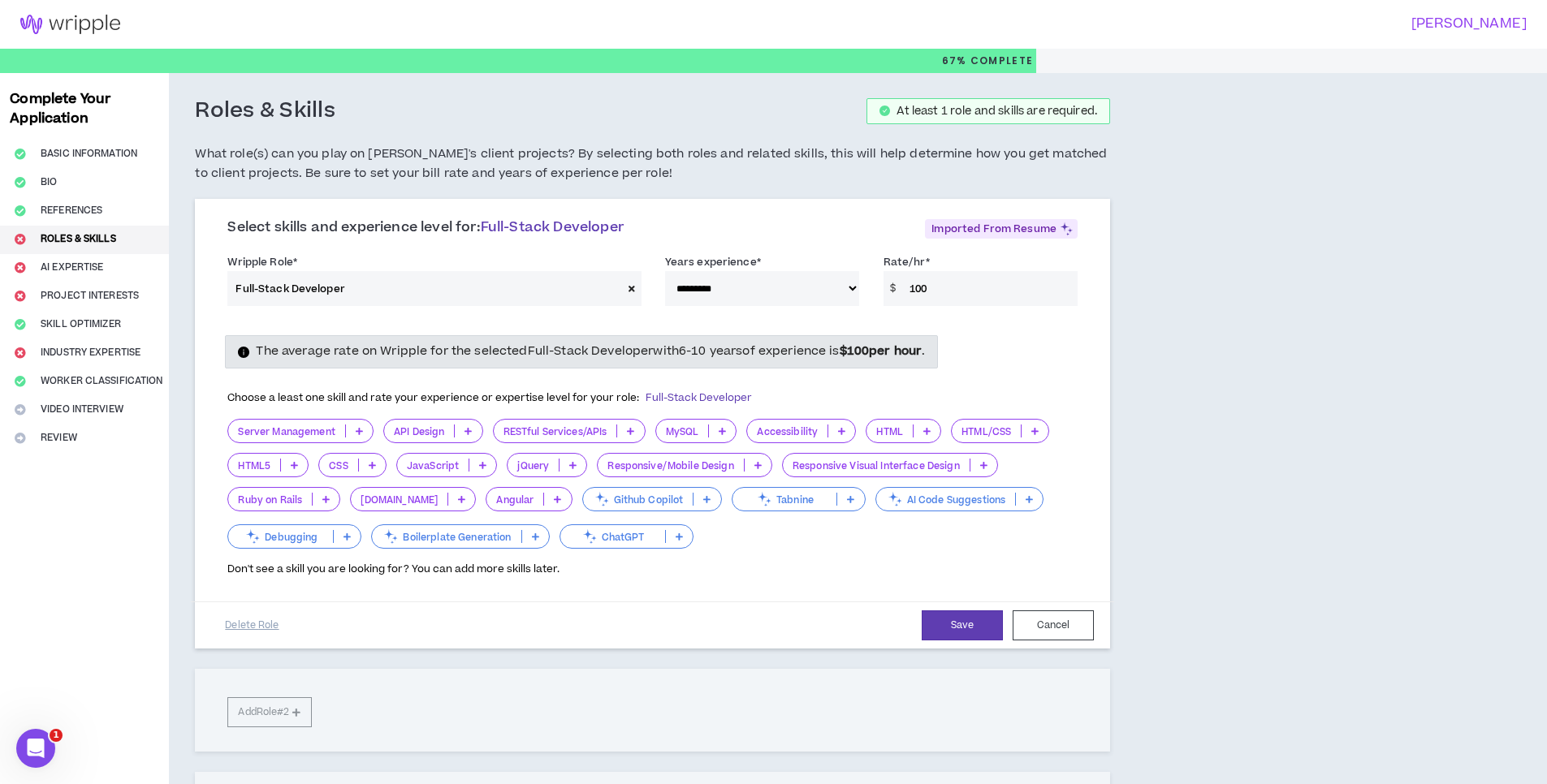
click at [470, 429] on icon at bounding box center [469, 431] width 8 height 9
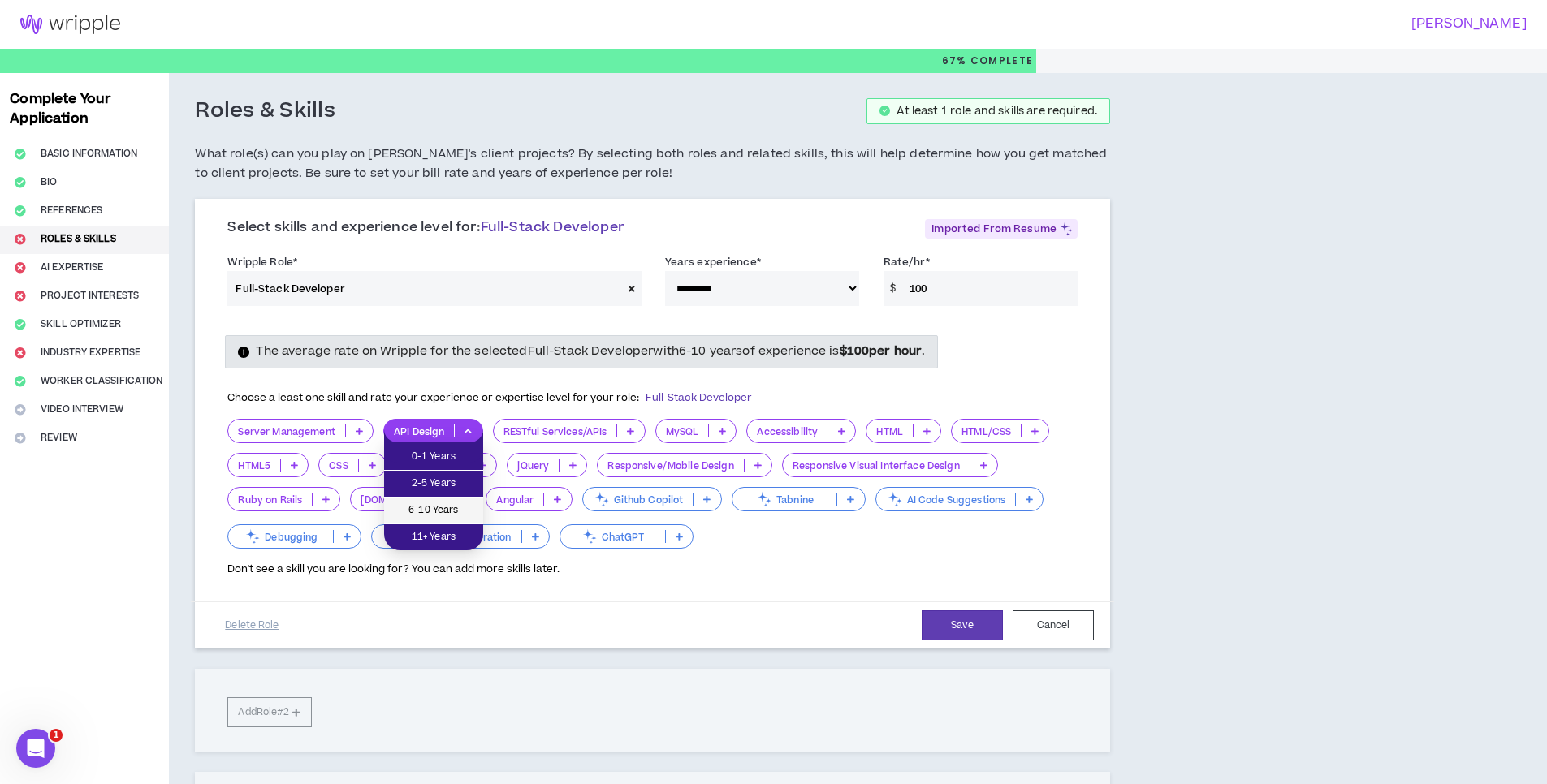
click at [453, 508] on span "6-10 Years" at bounding box center [433, 510] width 79 height 18
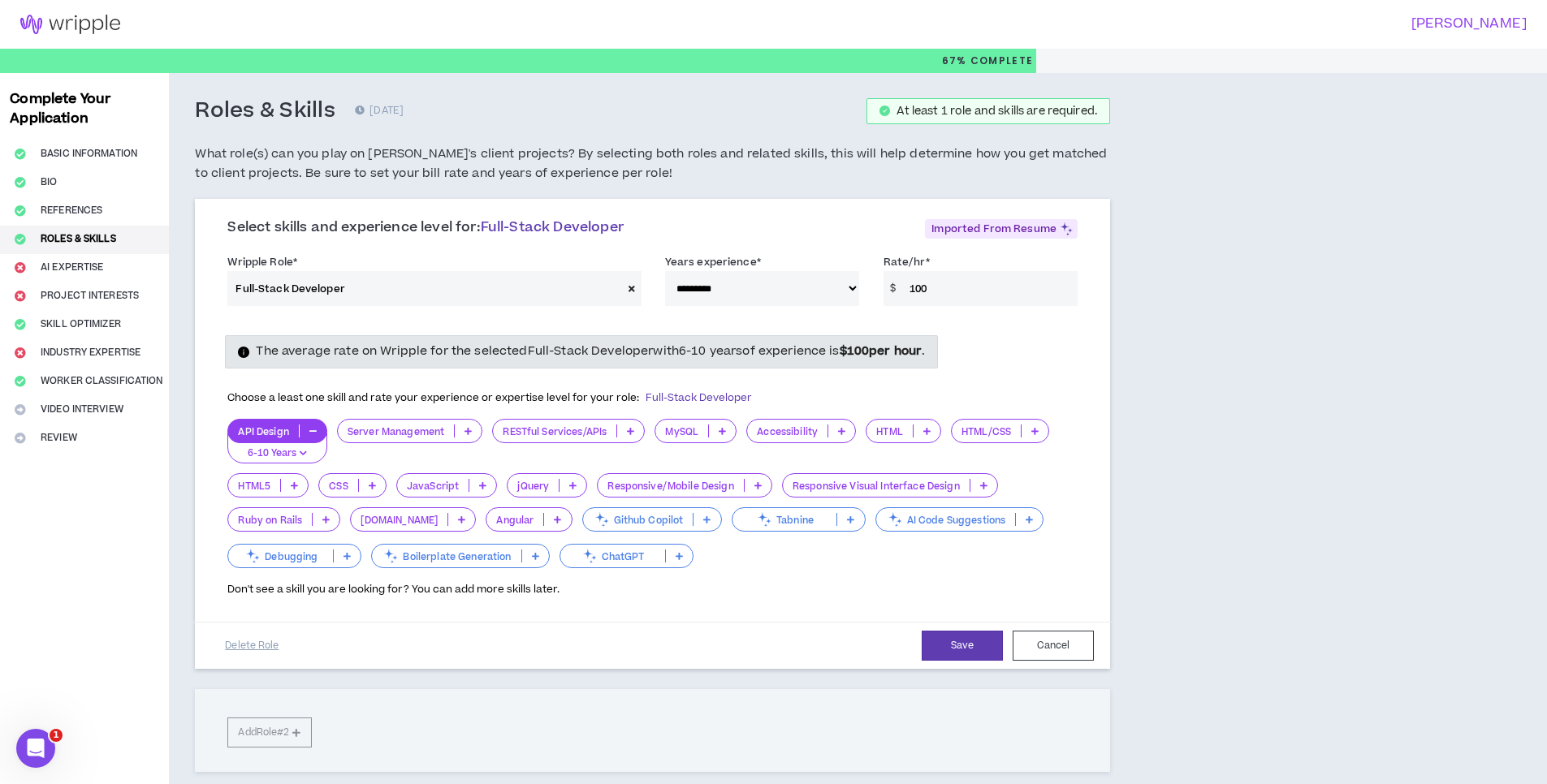
click at [630, 436] on p at bounding box center [631, 431] width 27 height 13
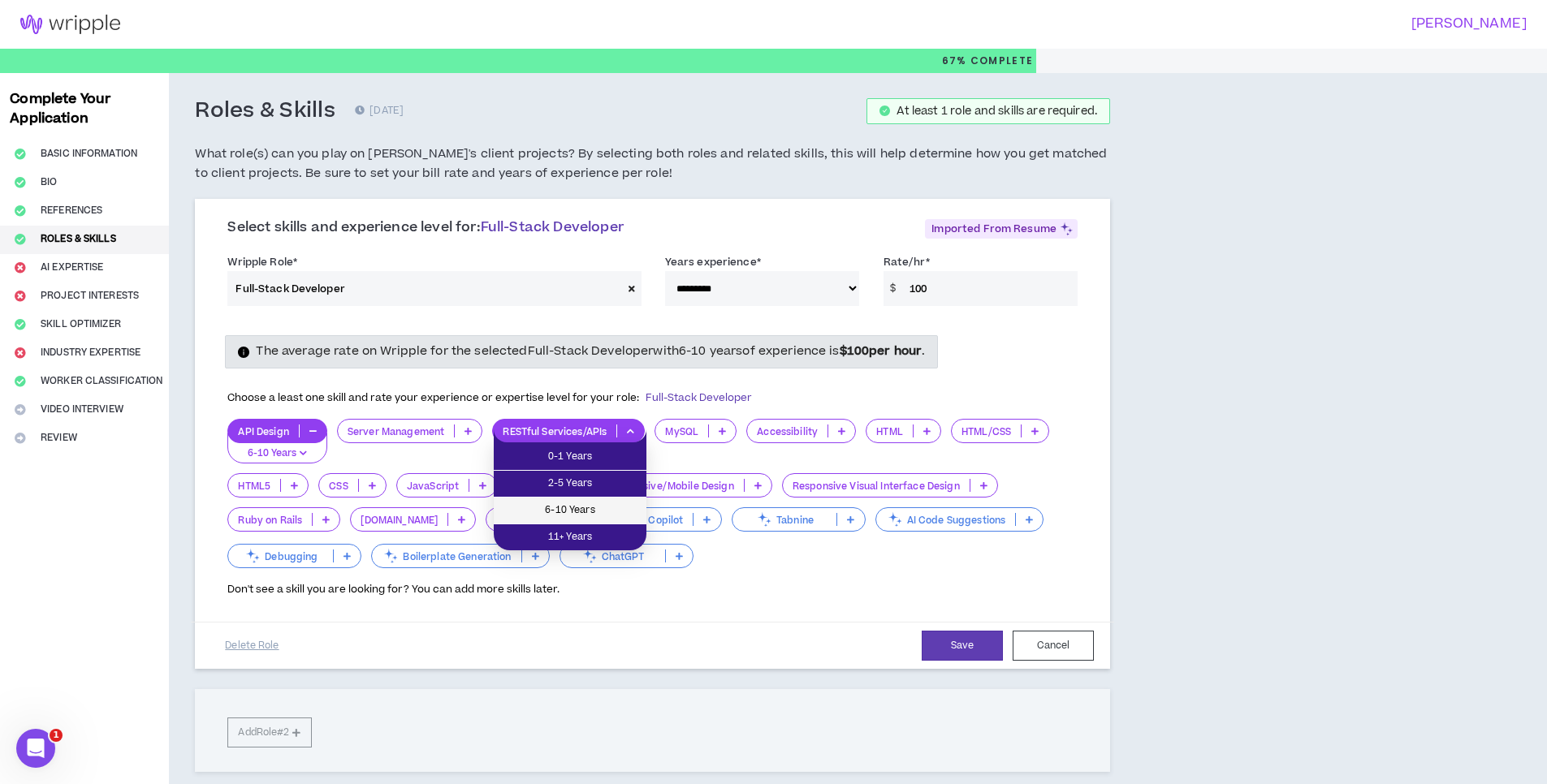
click at [591, 506] on span "6-10 Years" at bounding box center [571, 510] width 134 height 18
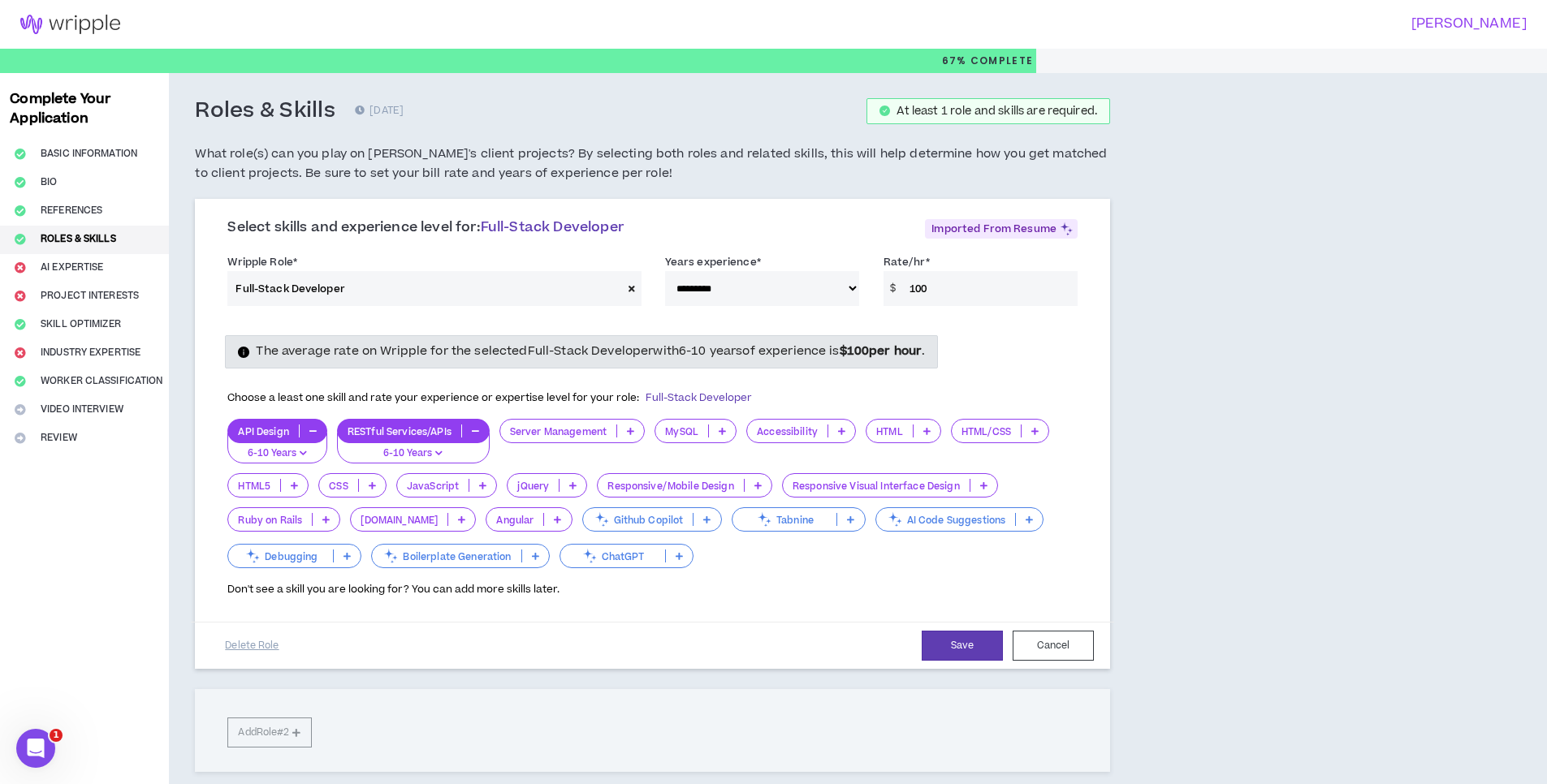
click at [719, 430] on p at bounding box center [722, 431] width 27 height 13
click at [695, 532] on span "11+ Years" at bounding box center [698, 537] width 61 height 18
click at [927, 435] on icon at bounding box center [928, 431] width 8 height 9
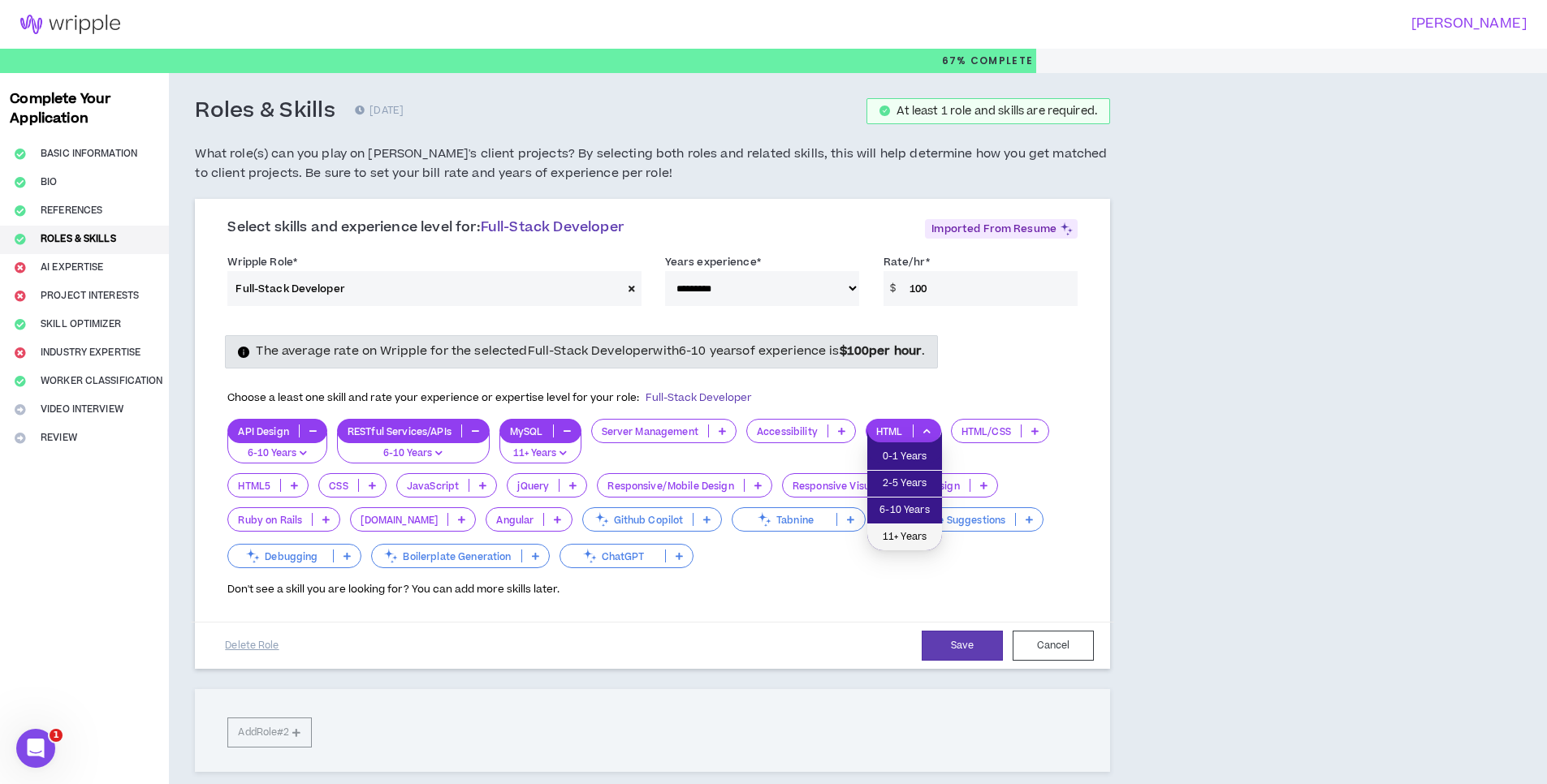
click at [906, 533] on span "11+ Years" at bounding box center [905, 537] width 55 height 18
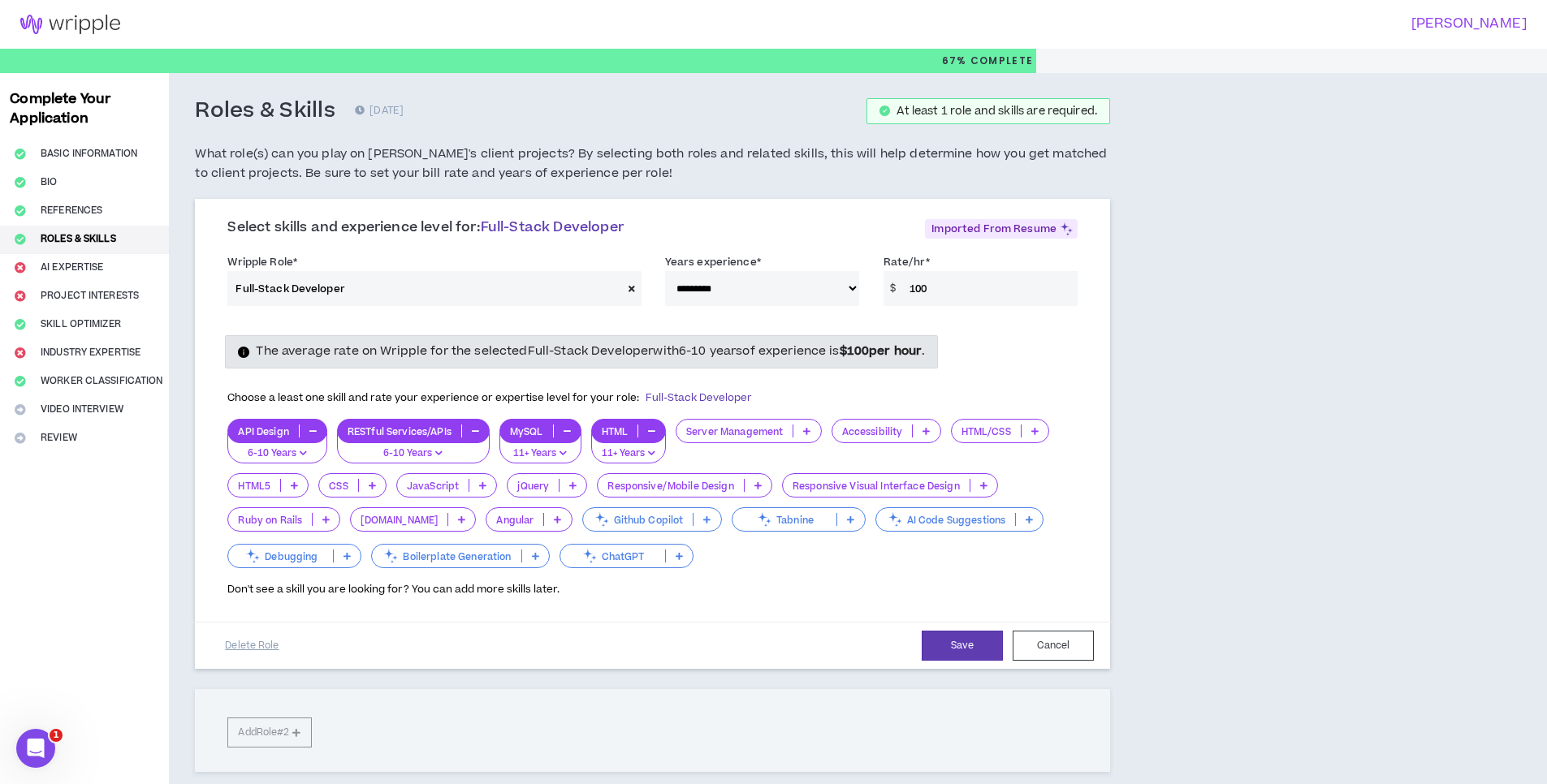
click at [1038, 432] on p at bounding box center [1035, 431] width 27 height 13
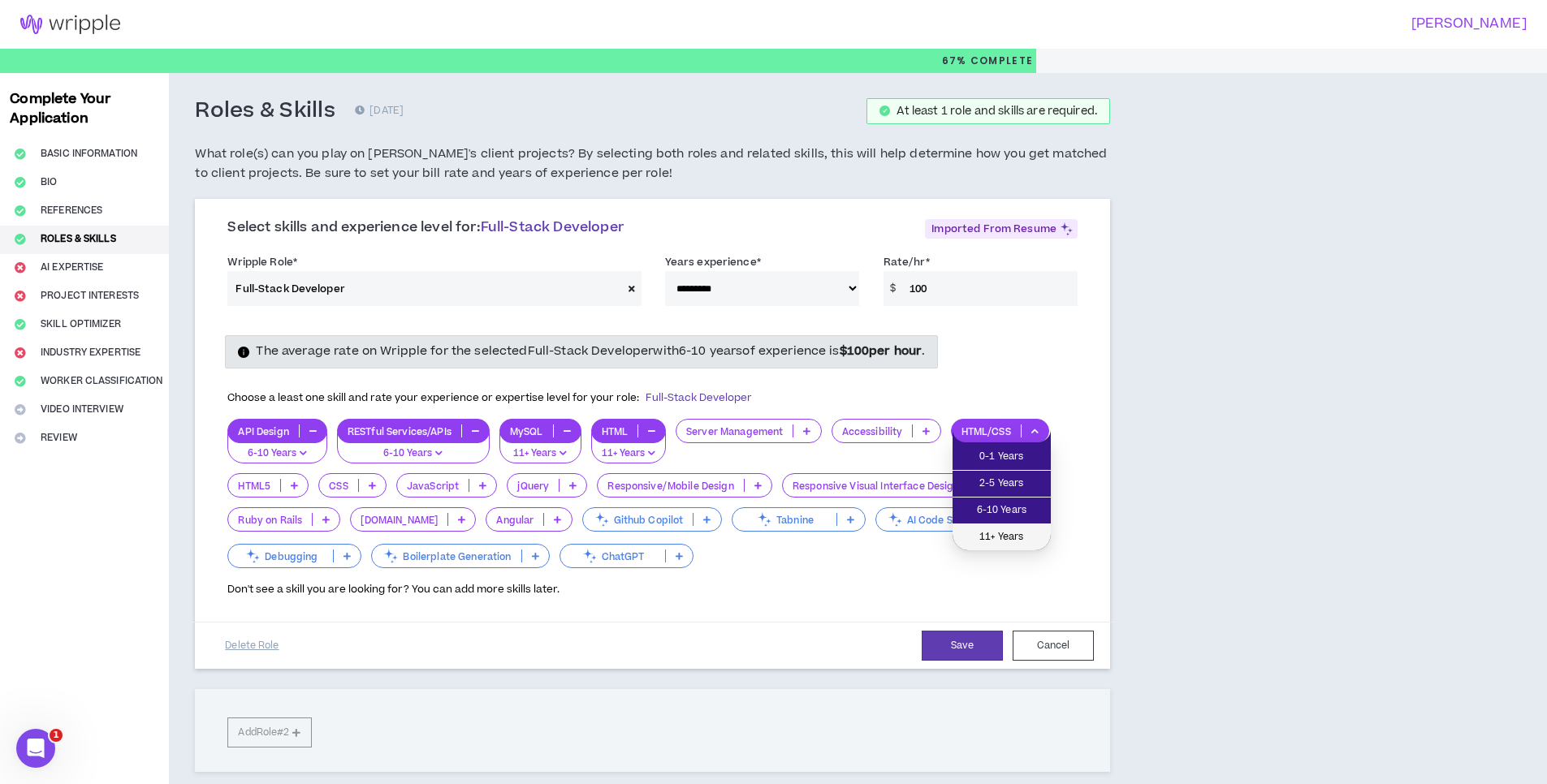
click at [1021, 531] on span "11+ Years" at bounding box center [1001, 537] width 79 height 18
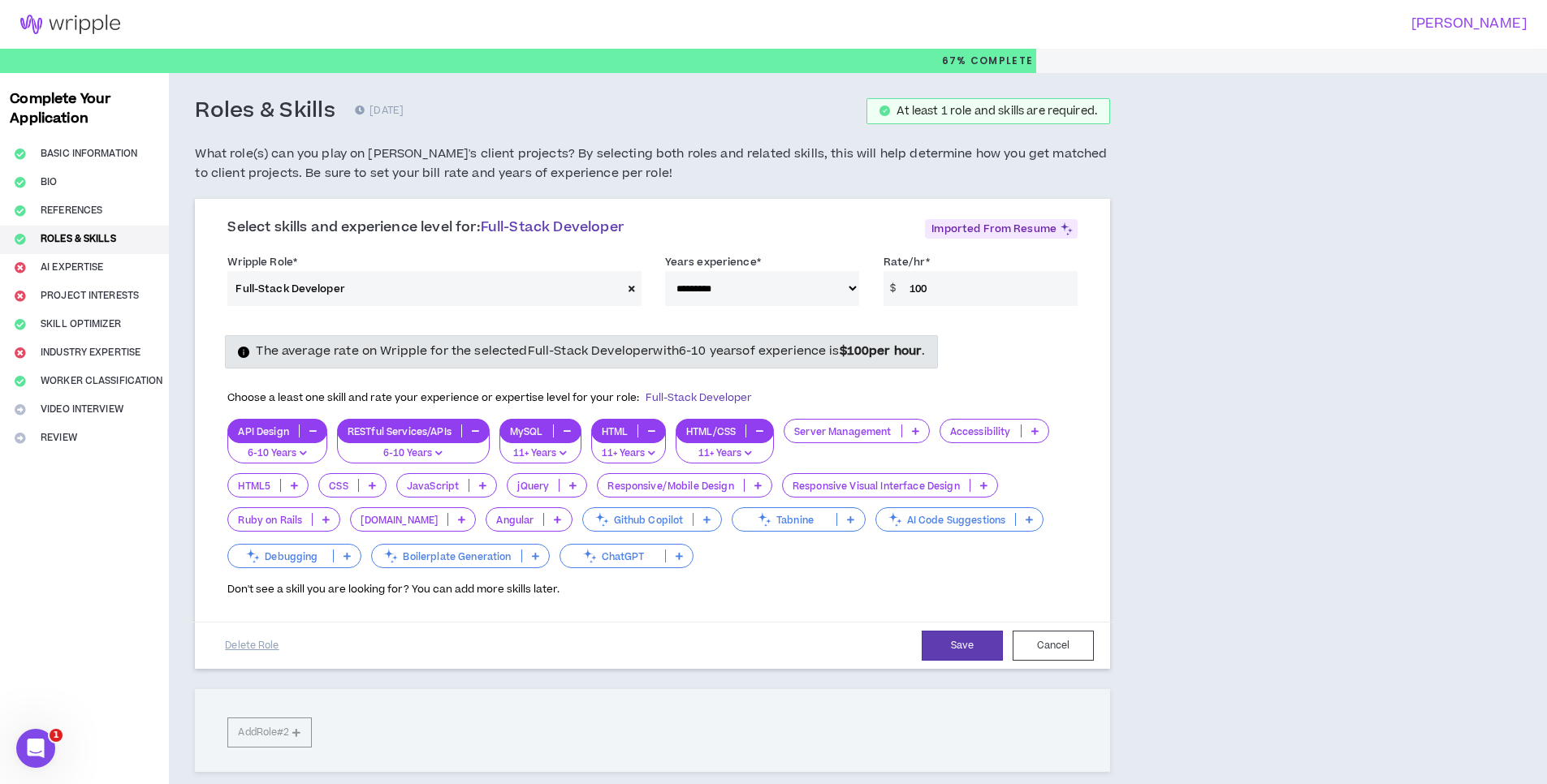
click at [668, 526] on div "Github Copilot" at bounding box center [652, 520] width 139 height 25
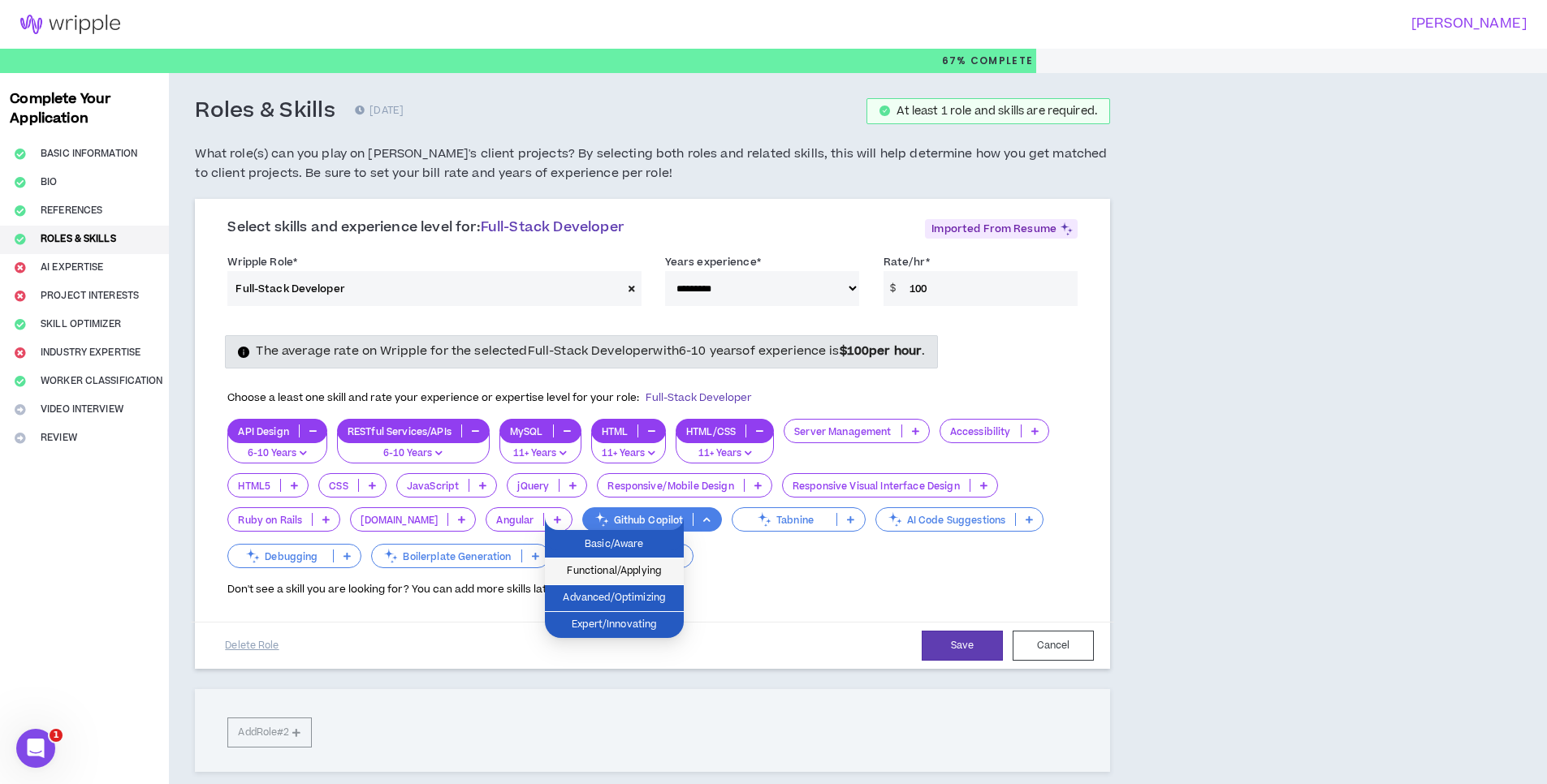
click at [636, 564] on span "Functional/Applying" at bounding box center [614, 571] width 119 height 18
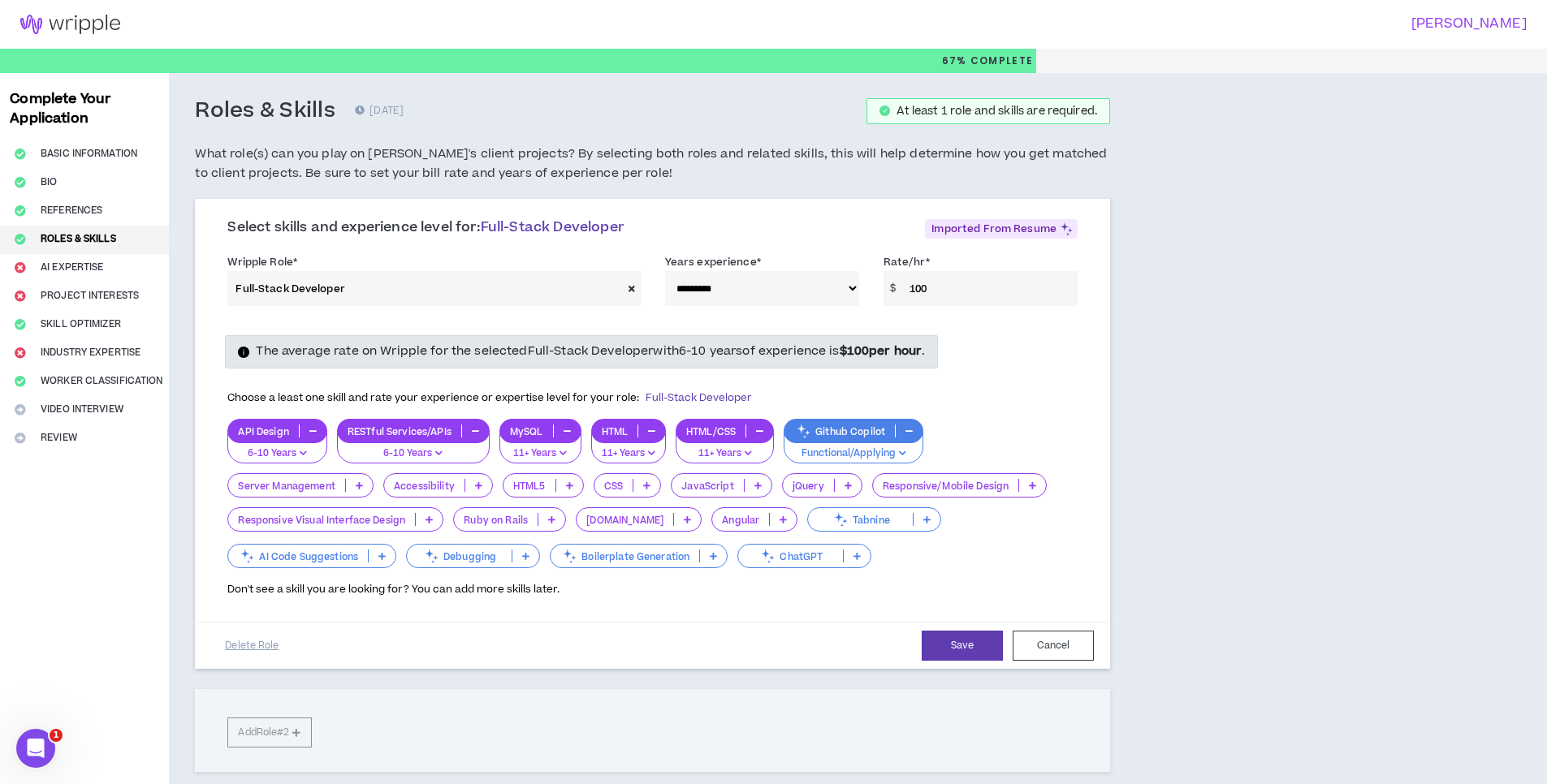
click at [531, 558] on p at bounding box center [526, 556] width 27 height 13
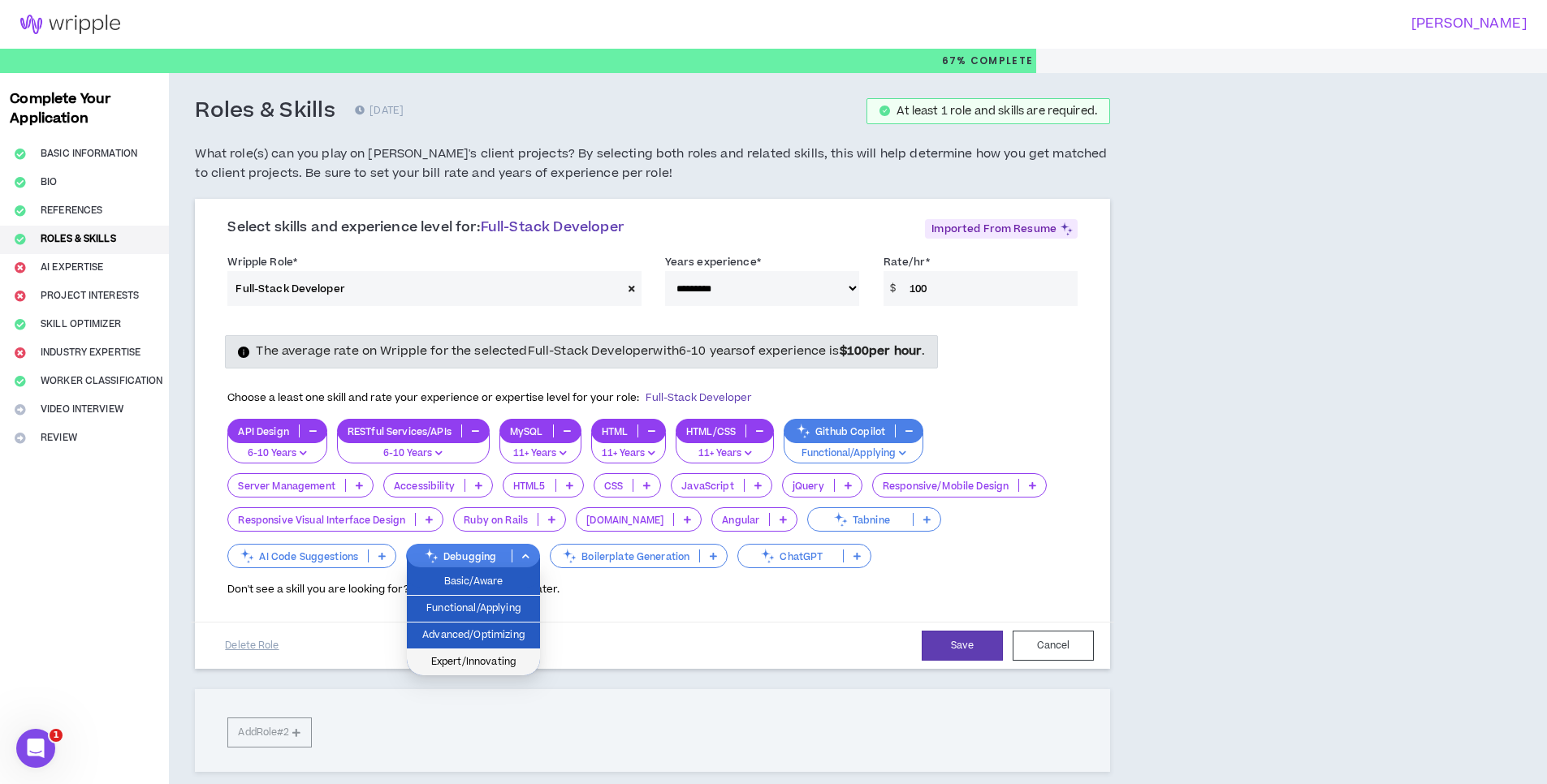
click at [485, 656] on span "Expert/Innovating" at bounding box center [473, 662] width 114 height 18
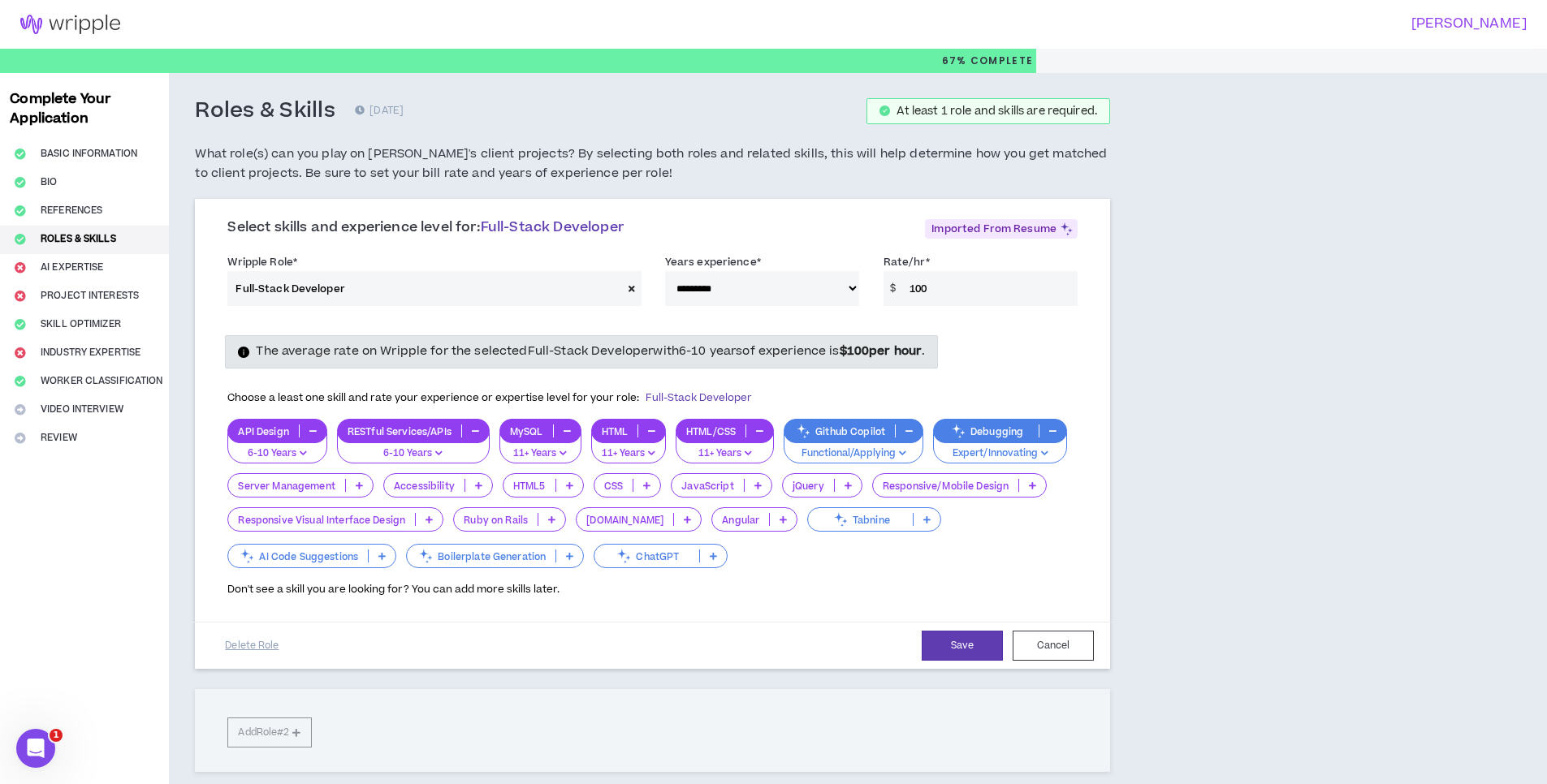
click at [762, 495] on div "JavaScript" at bounding box center [721, 485] width 101 height 25
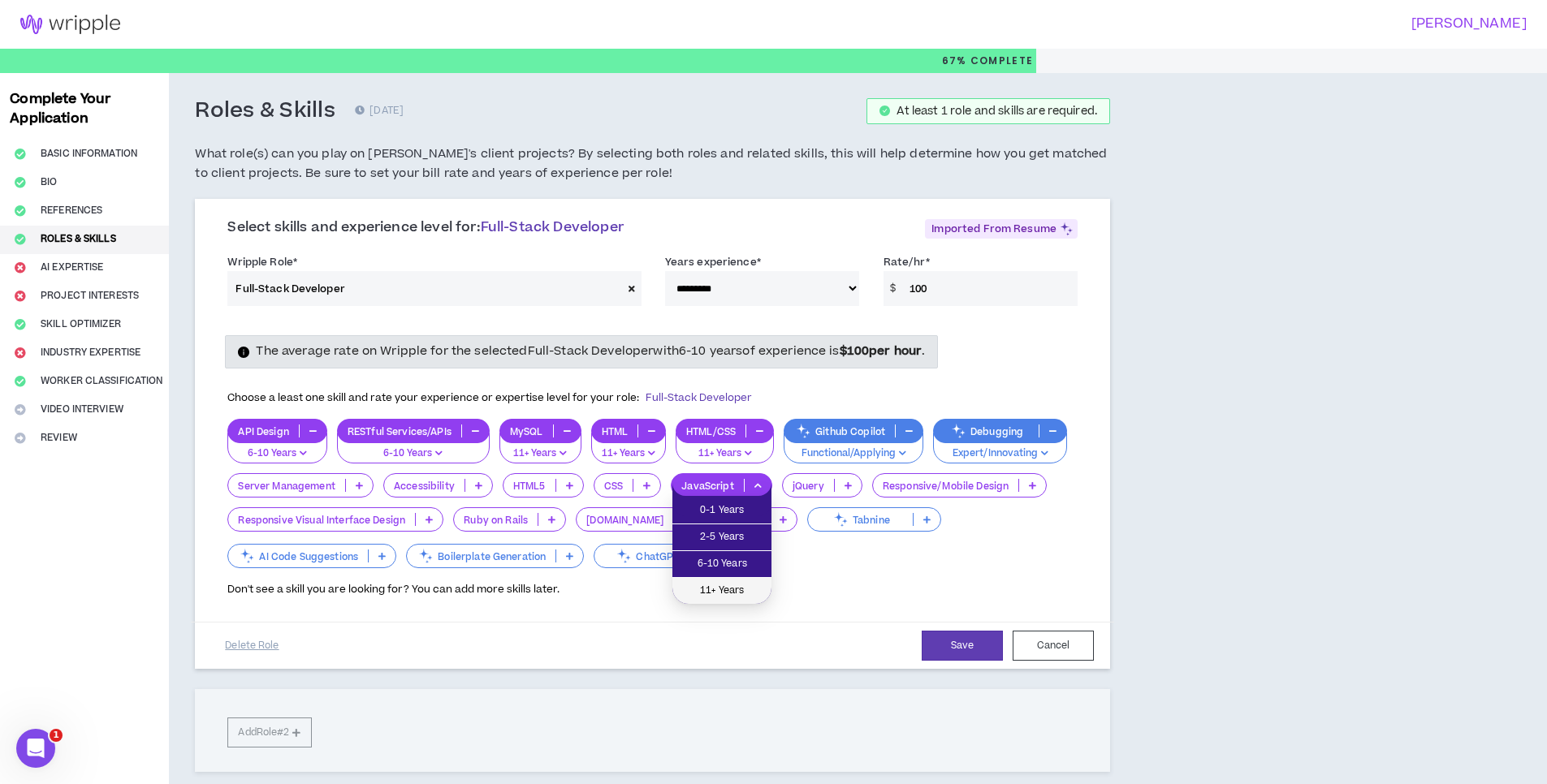
click at [722, 591] on span "11+ Years" at bounding box center [721, 590] width 79 height 18
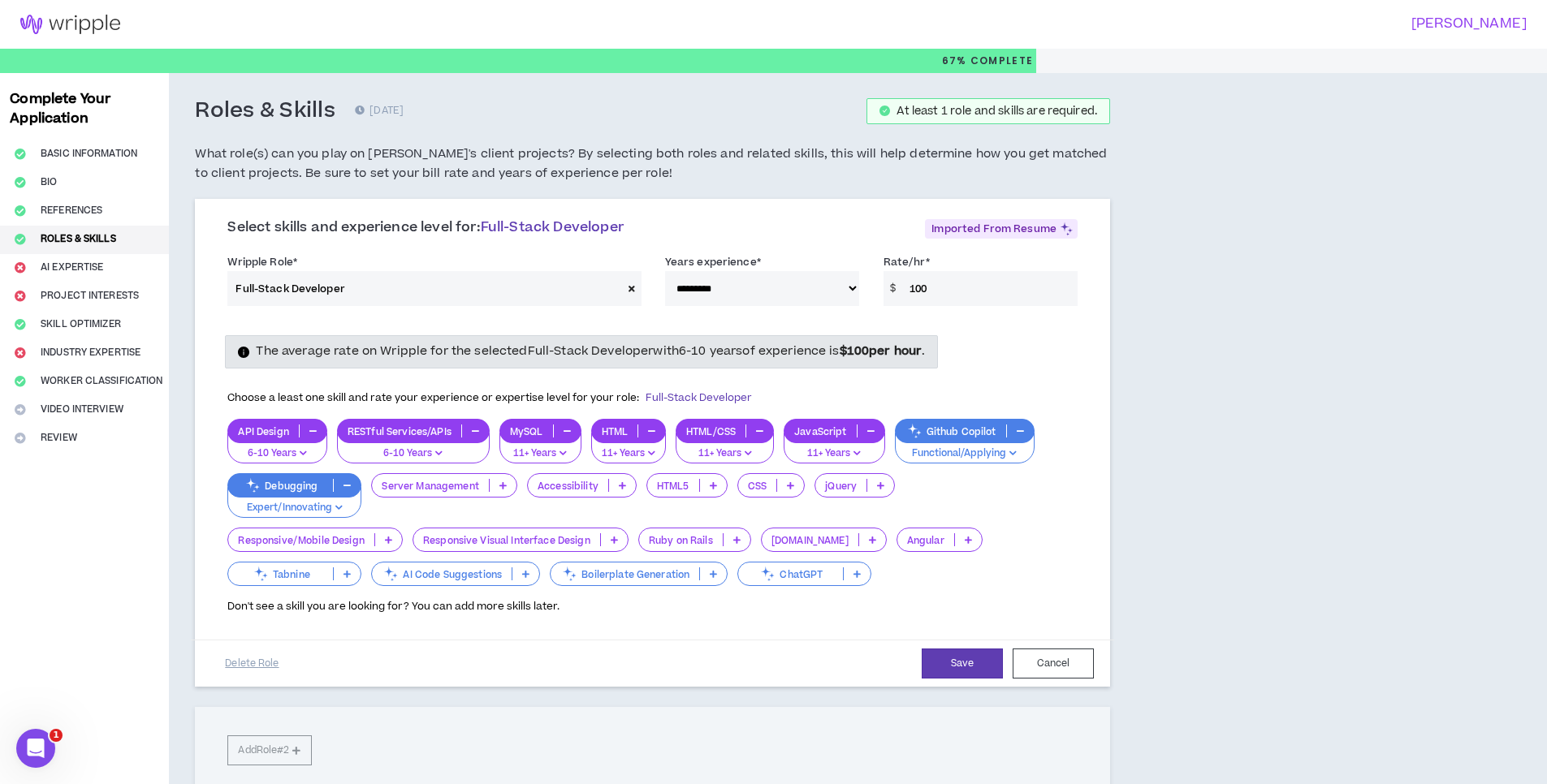
click at [783, 492] on div "CSS" at bounding box center [771, 485] width 68 height 25
click at [764, 585] on span "11+ Years" at bounding box center [773, 590] width 50 height 18
click at [764, 585] on div "ChatGPT" at bounding box center [805, 574] width 134 height 25
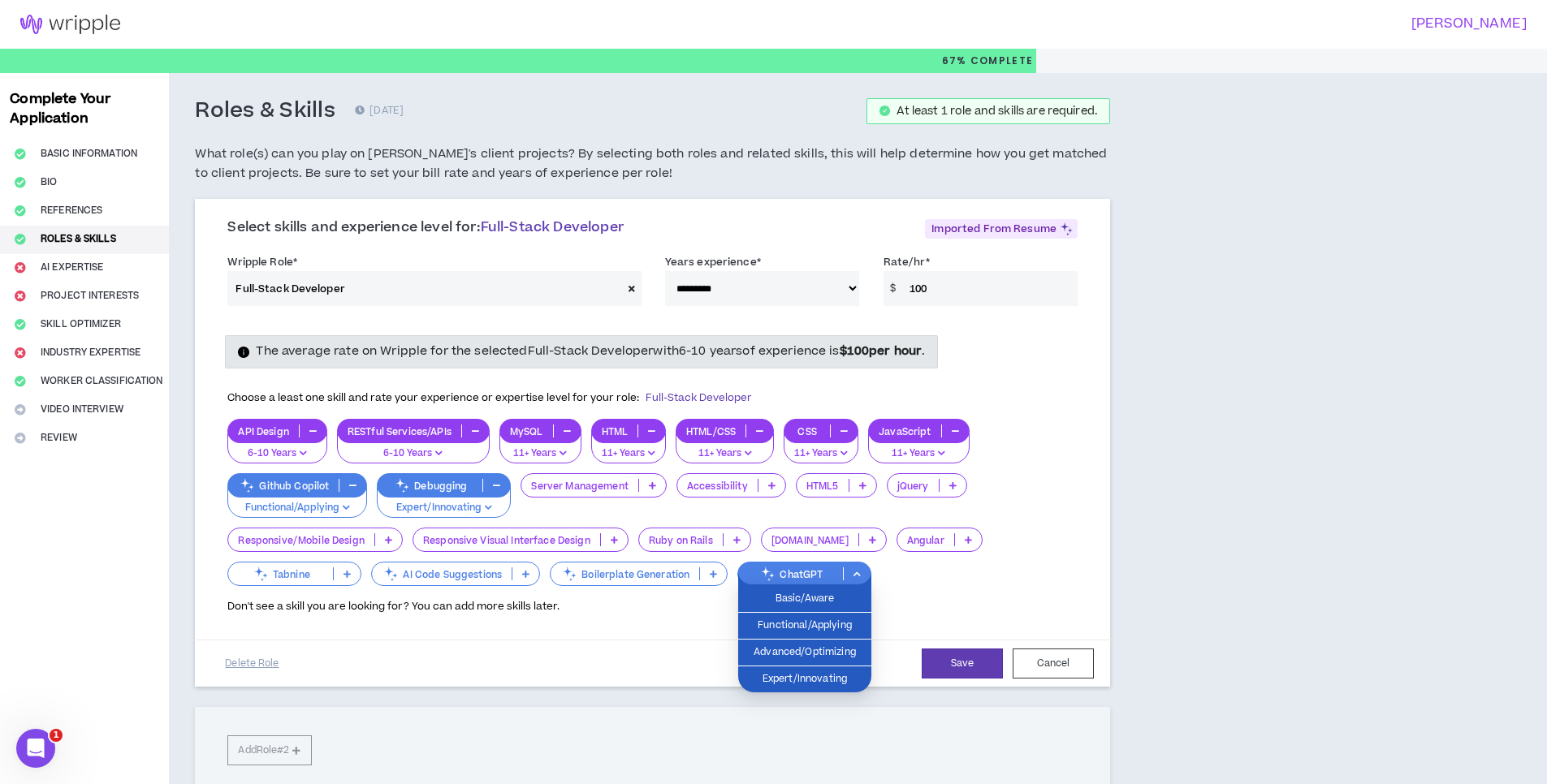
click at [662, 613] on div "Don't see a skill you are looking for? You can add more skills later." at bounding box center [652, 601] width 850 height 26
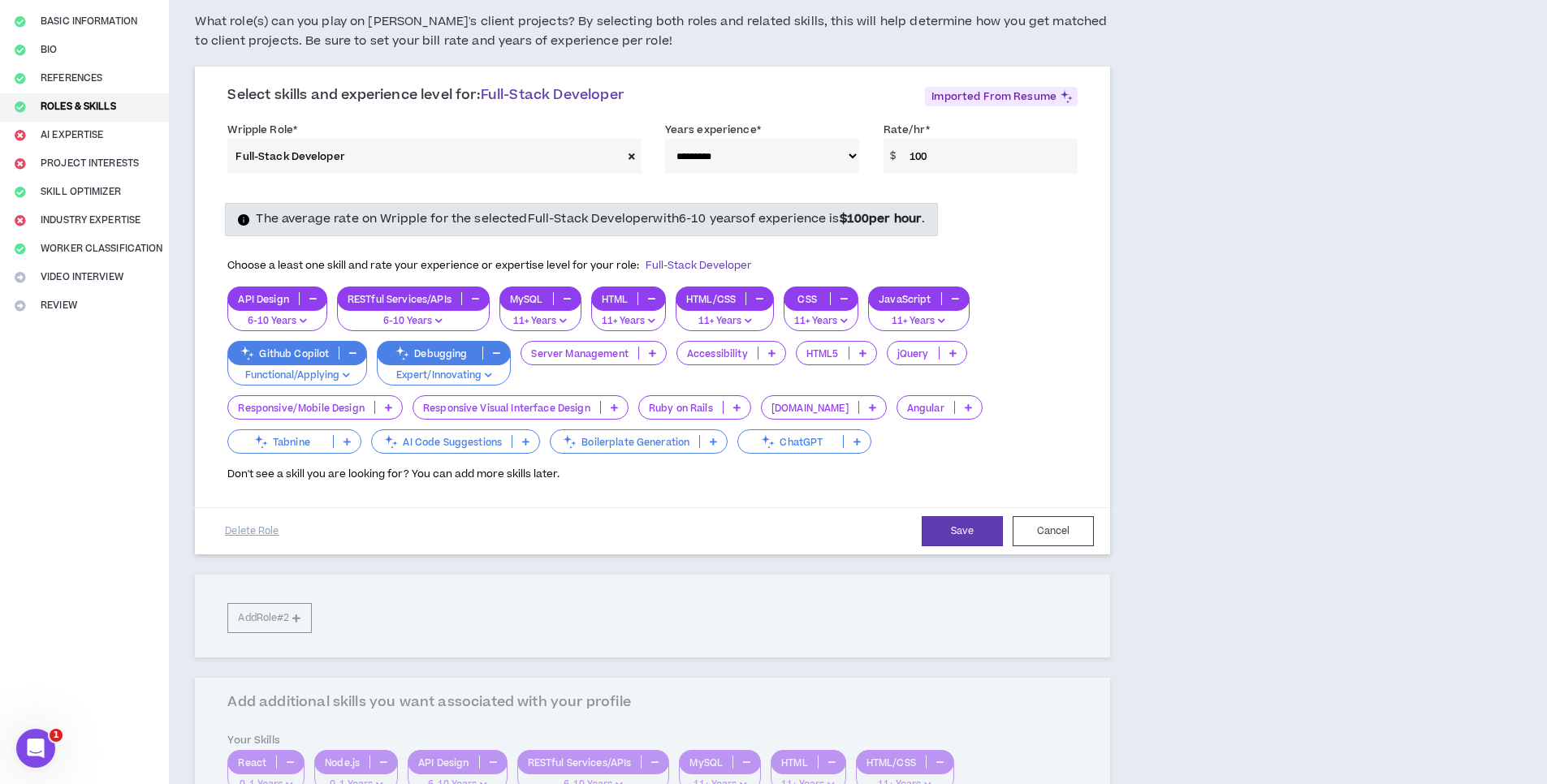
scroll to position [97, 0]
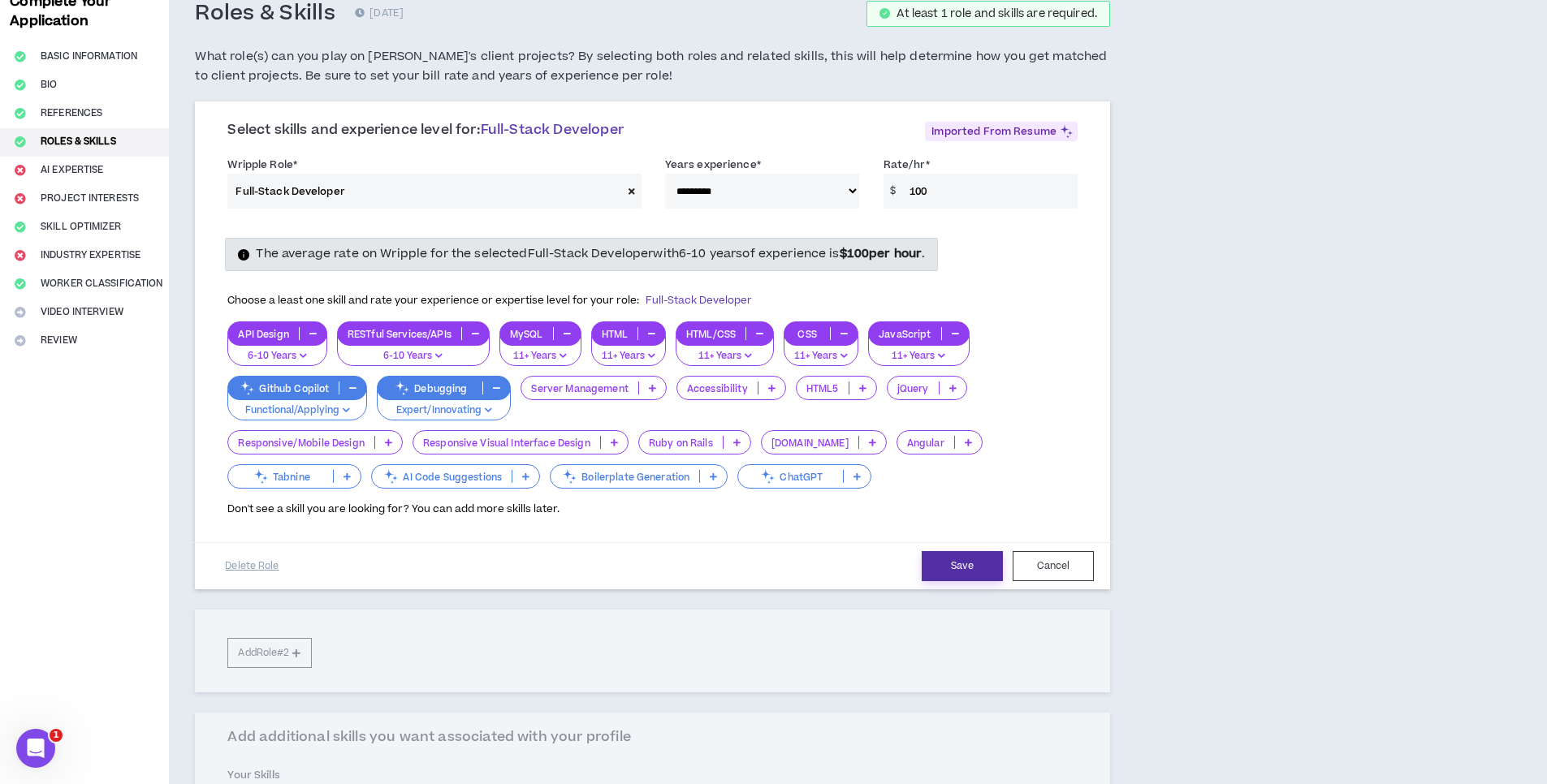
click at [951, 565] on button "Save" at bounding box center [962, 566] width 81 height 30
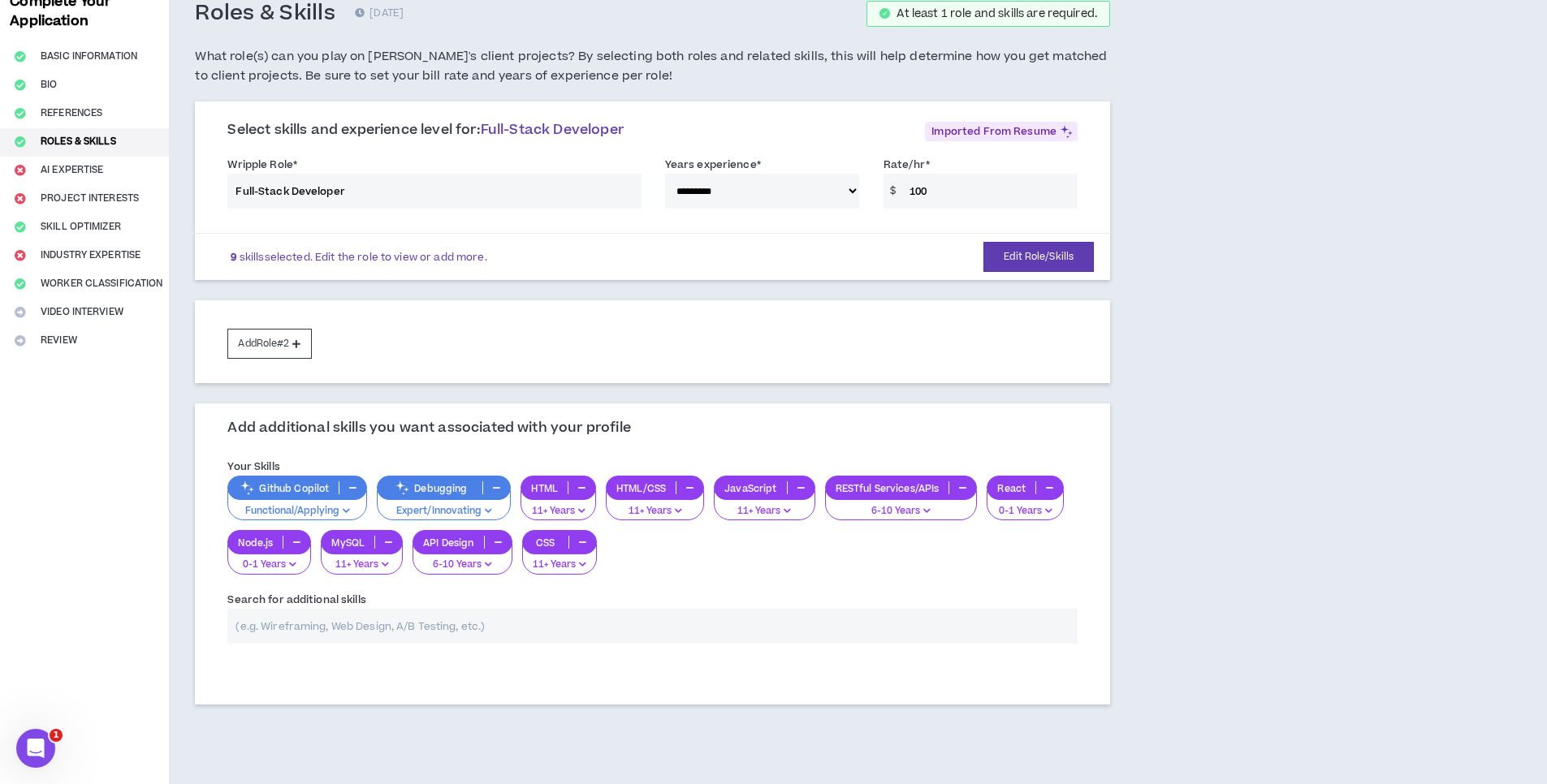
click at [1042, 511] on p "0-1 Years" at bounding box center [1025, 510] width 56 height 14
click at [1031, 565] on span "6-10 Years" at bounding box center [1025, 567] width 56 height 18
click at [281, 570] on p "0-1 Years" at bounding box center [269, 565] width 63 height 14
click at [270, 625] on span "6-10 Years" at bounding box center [269, 622] width 64 height 18
click at [417, 626] on input "text" at bounding box center [652, 626] width 850 height 35
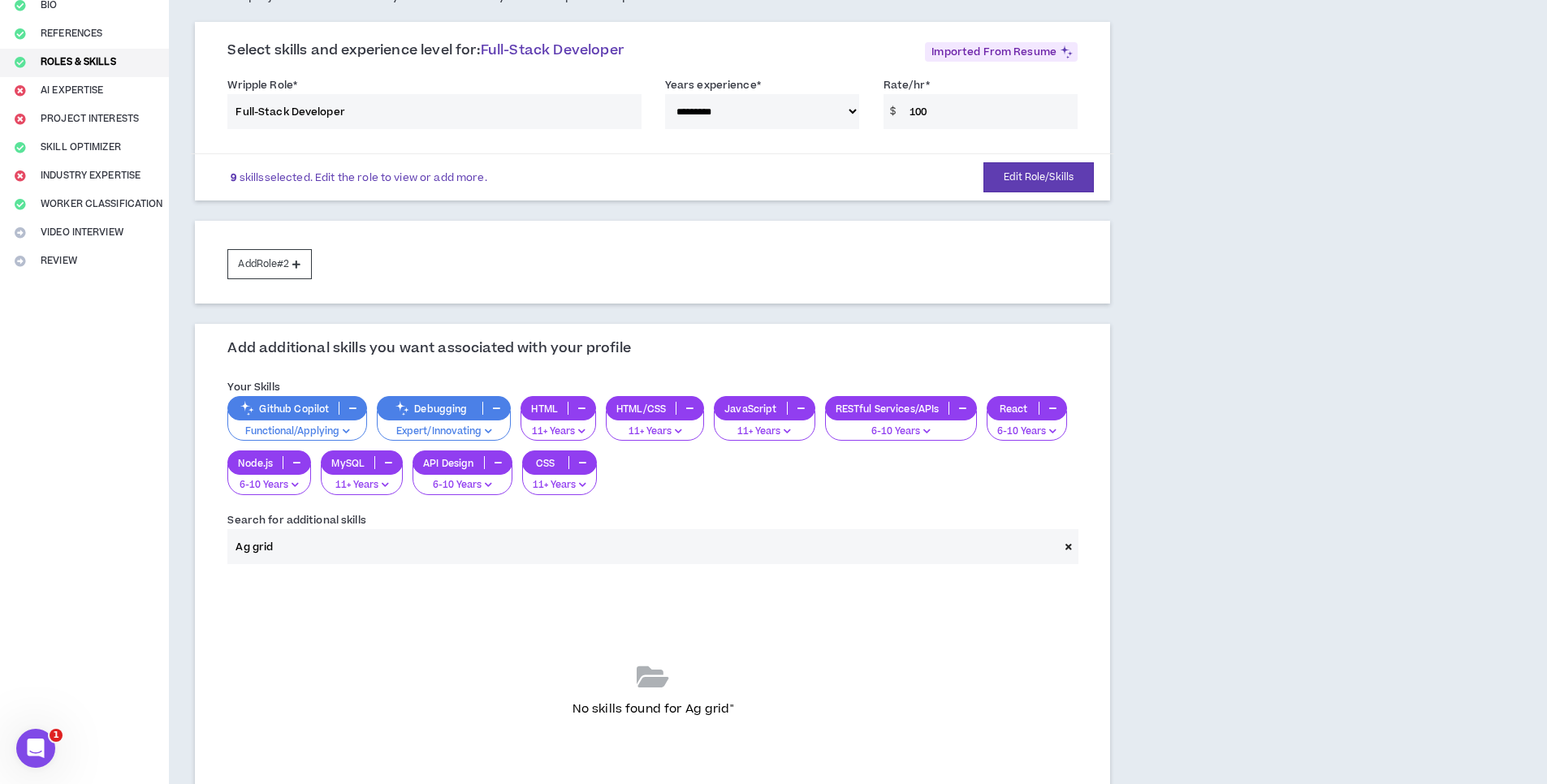
scroll to position [292, 0]
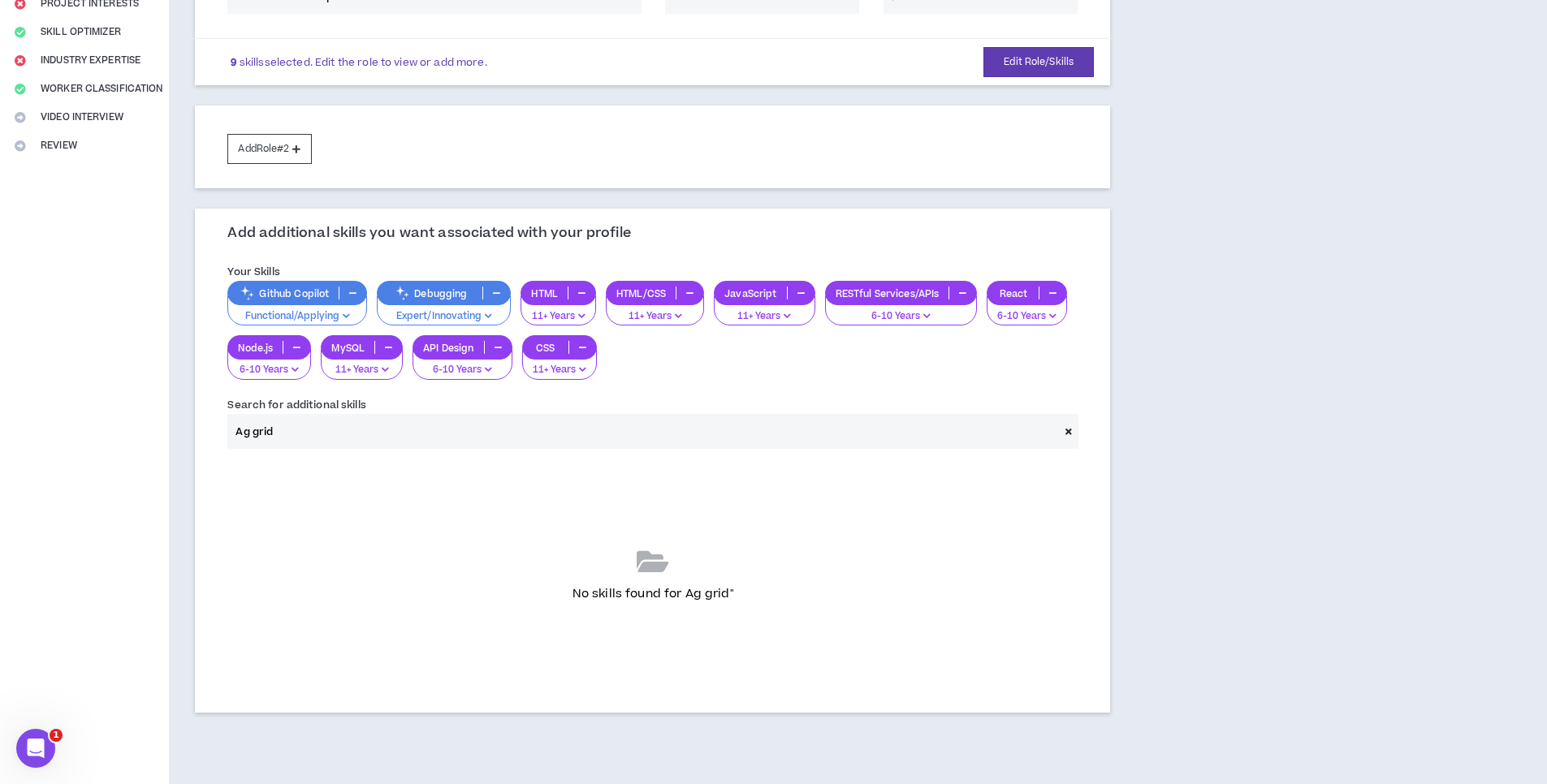
click at [337, 441] on input "Ag grid" at bounding box center [642, 431] width 831 height 35
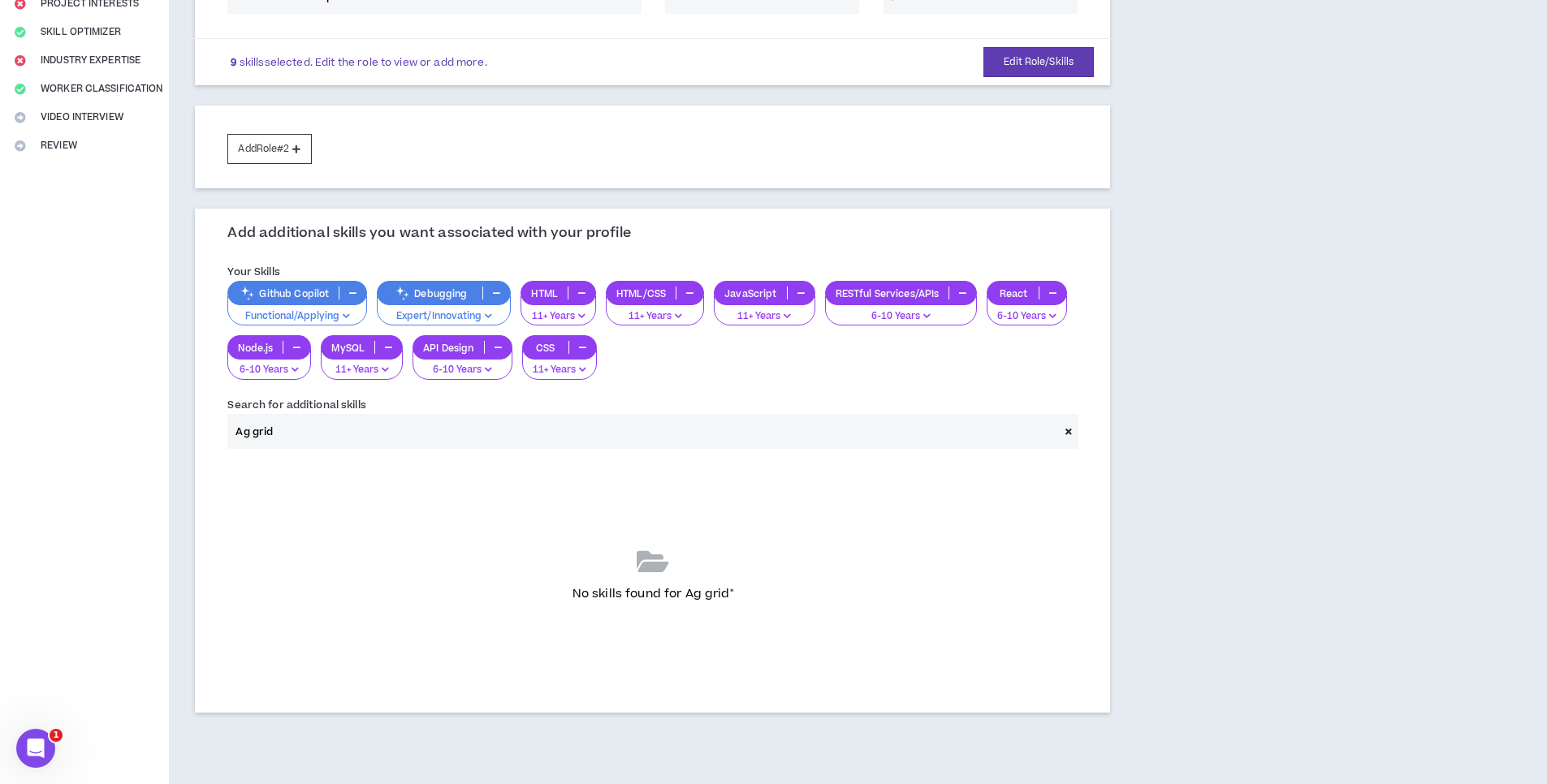
click at [337, 441] on input "Ag grid" at bounding box center [642, 431] width 831 height 35
click at [332, 440] on input "Strapi" at bounding box center [642, 431] width 831 height 35
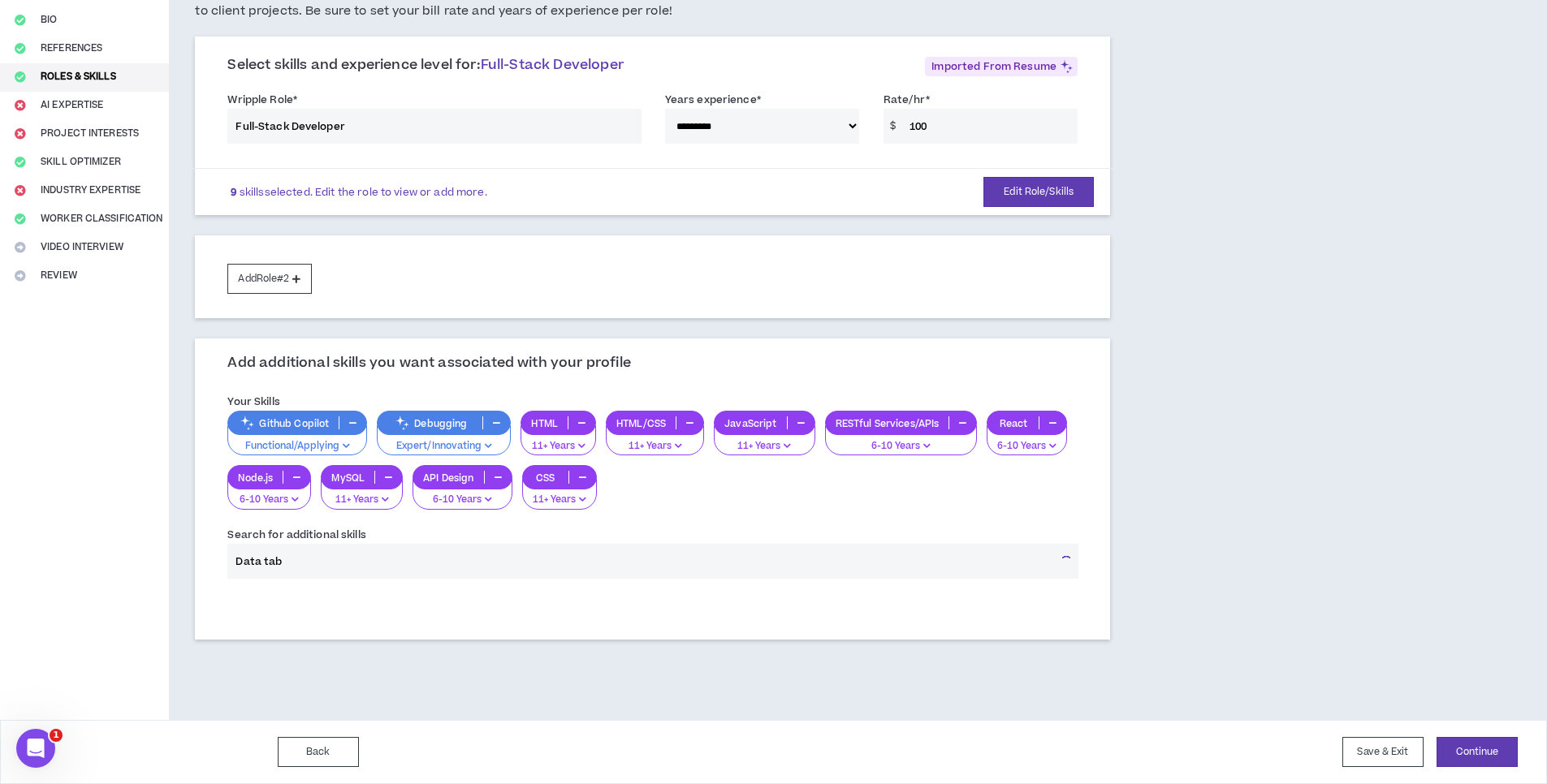
type input "Data tabl"
click at [1080, 680] on div "**********" at bounding box center [653, 315] width 968 height 809
click at [1486, 750] on button "Continue" at bounding box center [1476, 752] width 81 height 30
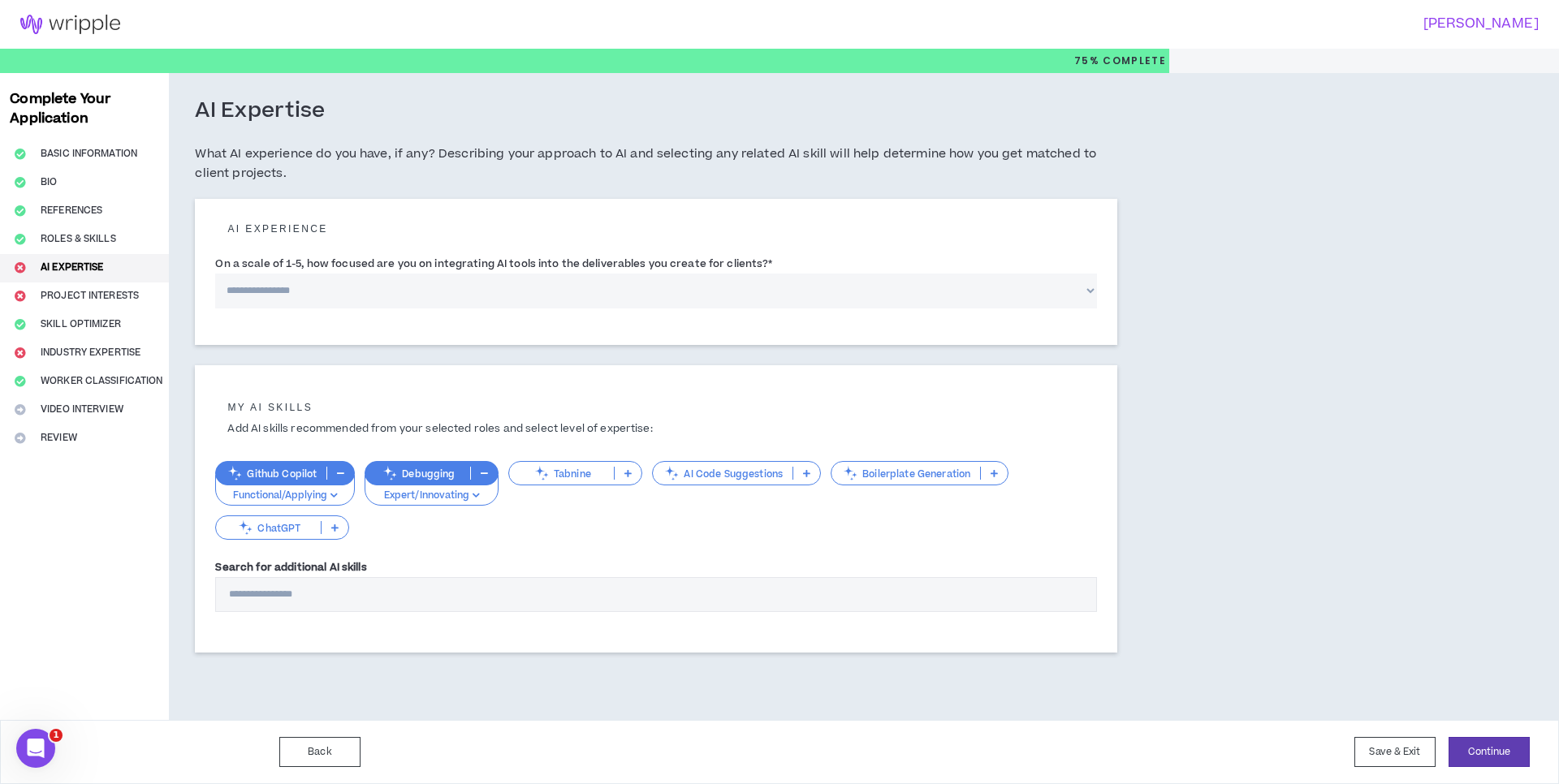
select select "*"
click at [216, 274] on select "**********" at bounding box center [656, 291] width 882 height 35
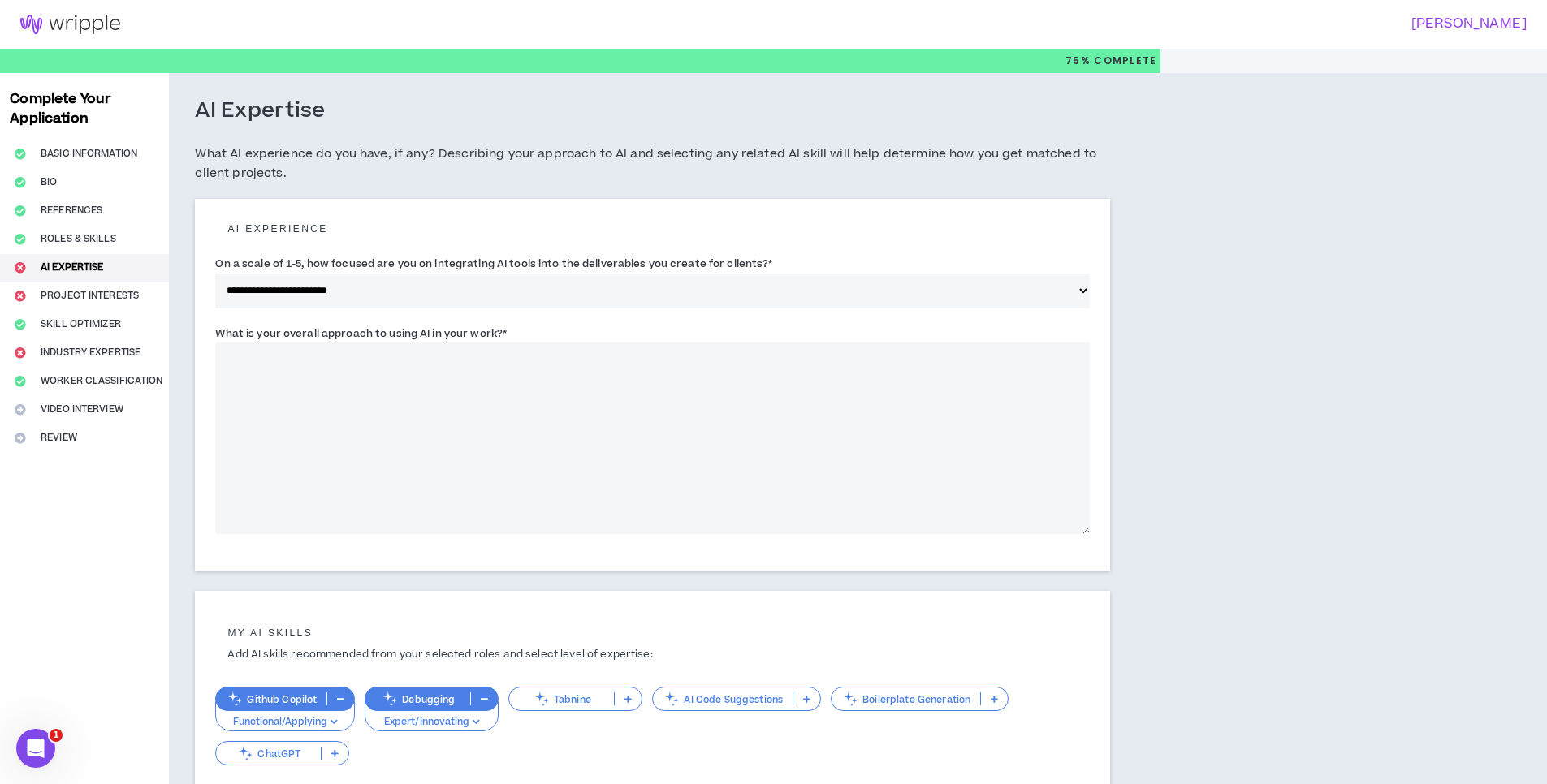
click at [447, 404] on textarea "What is your overall approach to using AI in your work? *" at bounding box center [653, 438] width 875 height 192
click at [478, 363] on textarea "**********" at bounding box center [653, 438] width 875 height 192
paste textarea "*******"
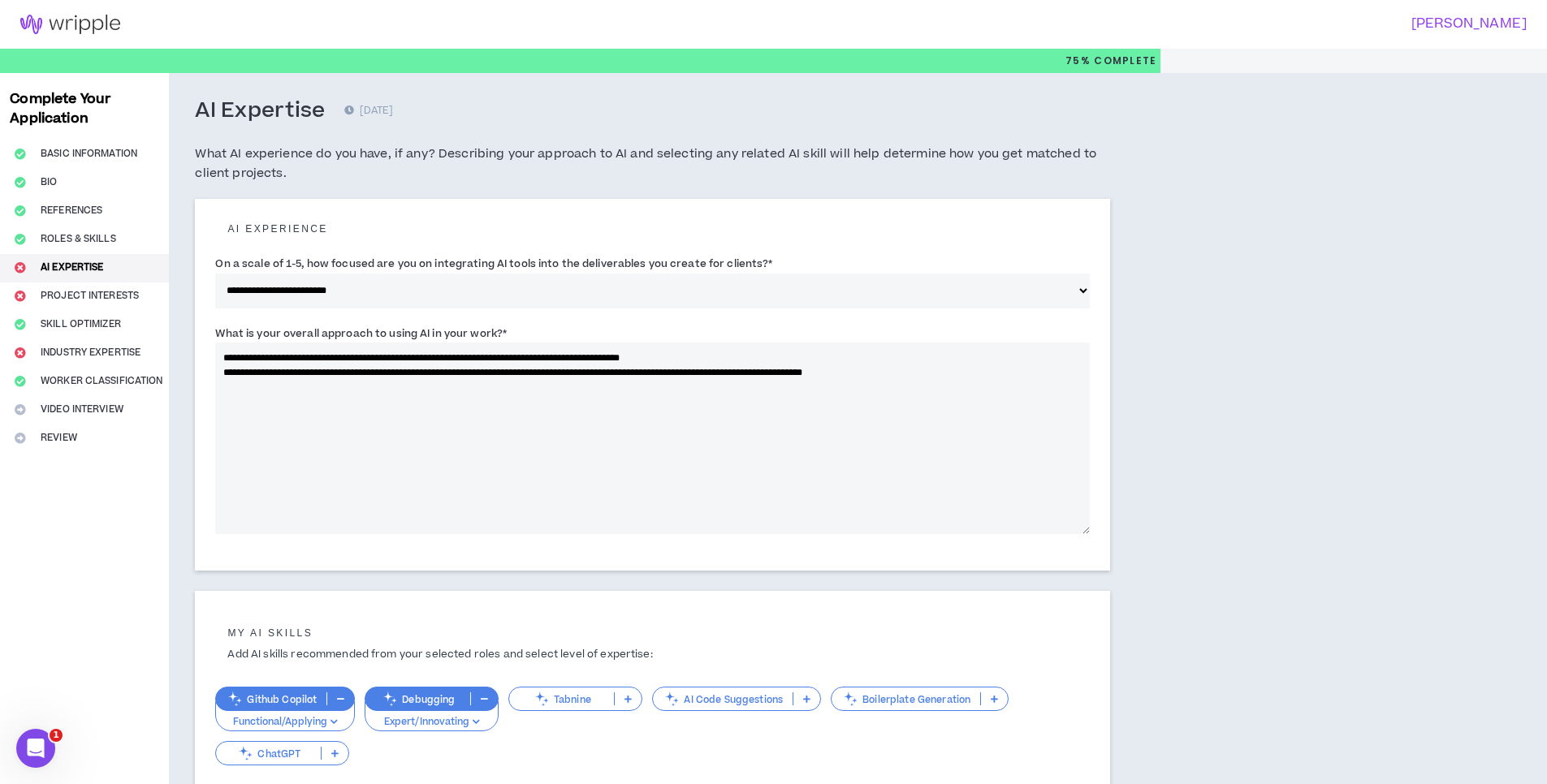
click at [943, 373] on textarea "**********" at bounding box center [653, 438] width 875 height 192
drag, startPoint x: 960, startPoint y: 365, endPoint x: 934, endPoint y: 369, distance: 26.3
click at [934, 369] on textarea "**********" at bounding box center [653, 438] width 875 height 192
drag, startPoint x: 954, startPoint y: 373, endPoint x: 788, endPoint y: 373, distance: 166.0
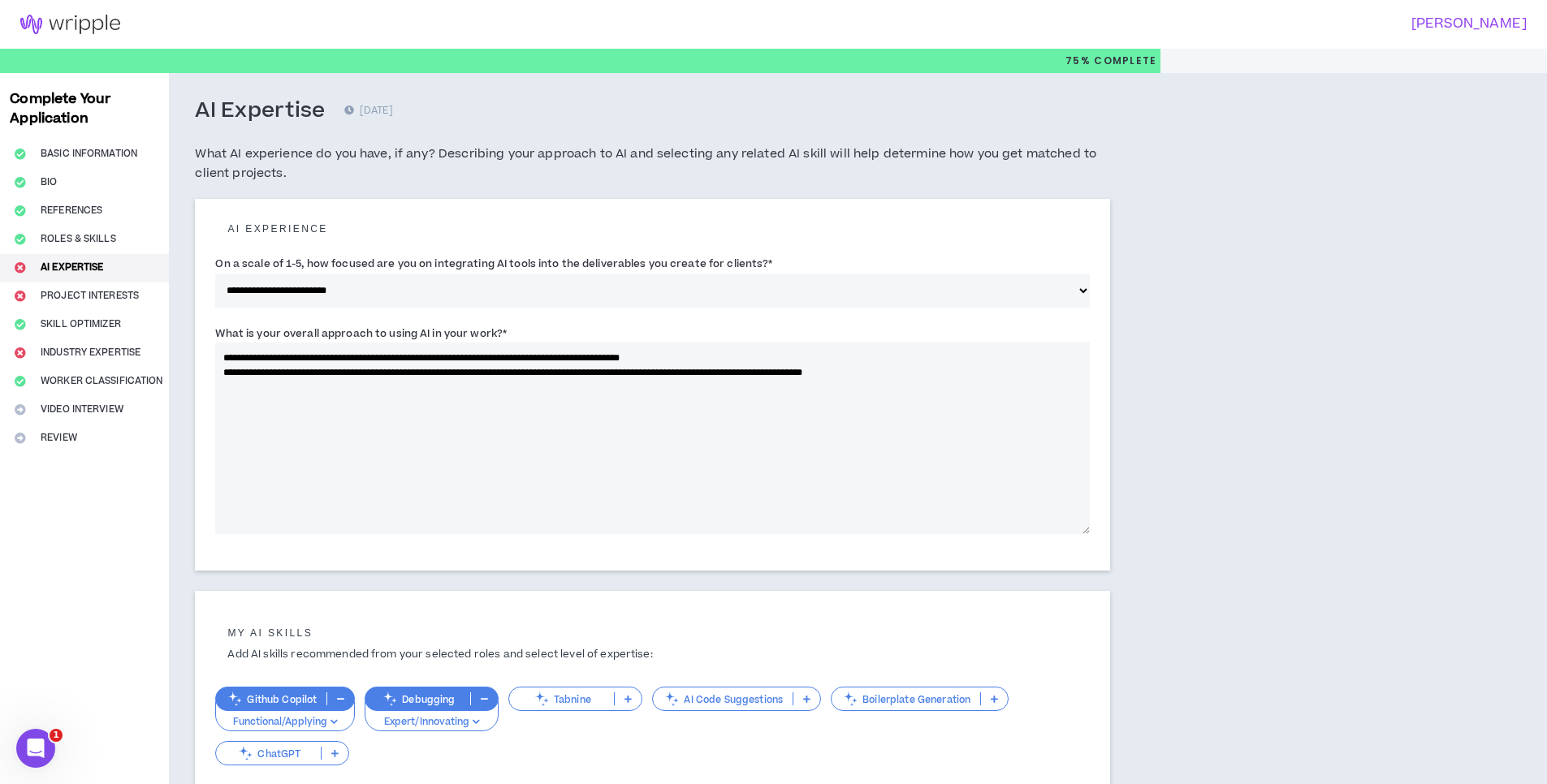
click at [788, 373] on textarea "**********" at bounding box center [653, 438] width 875 height 192
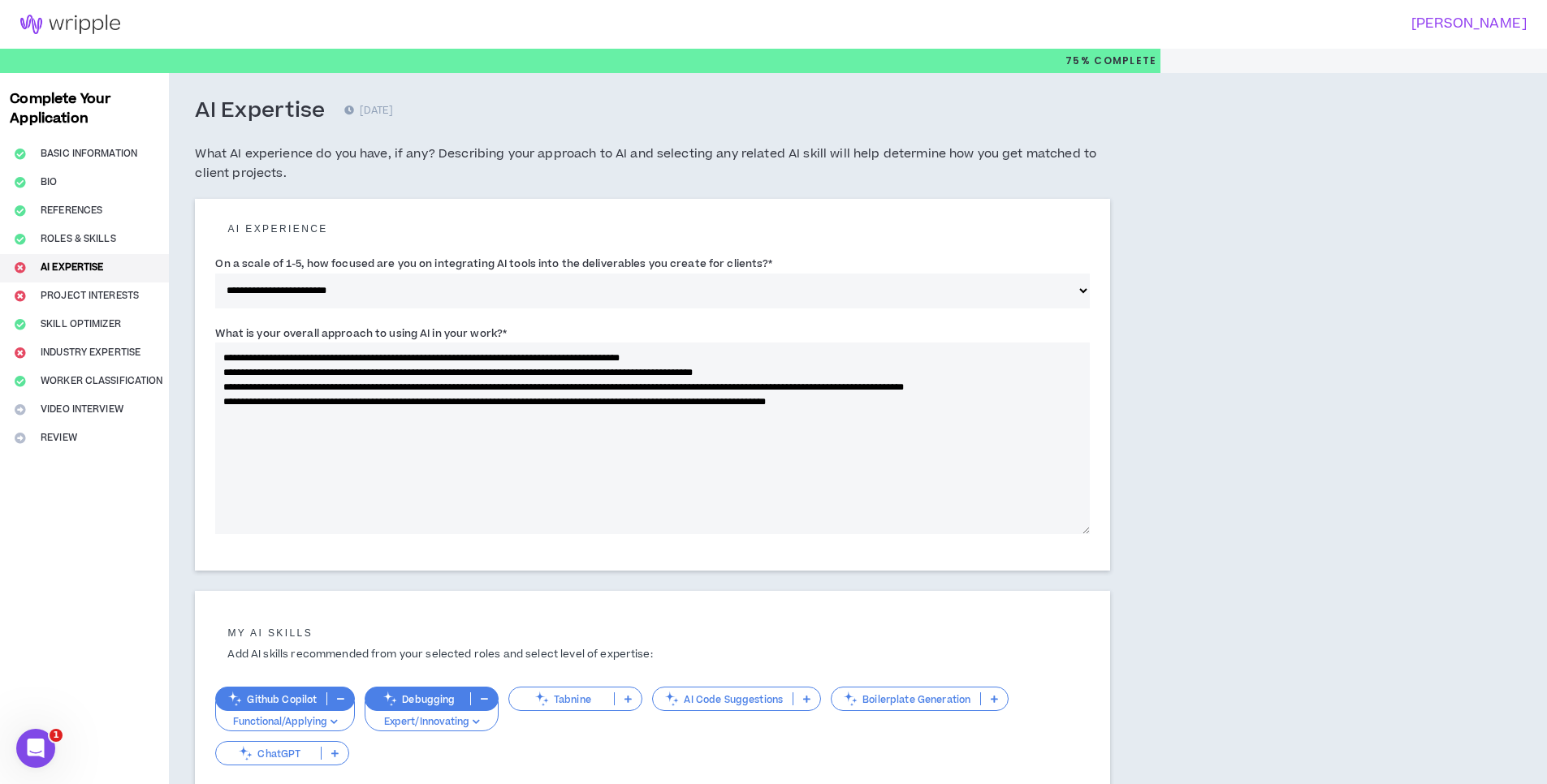
click at [543, 444] on textarea "**********" at bounding box center [653, 438] width 875 height 192
paste textarea "**********"
click at [270, 361] on textarea "**********" at bounding box center [653, 438] width 875 height 192
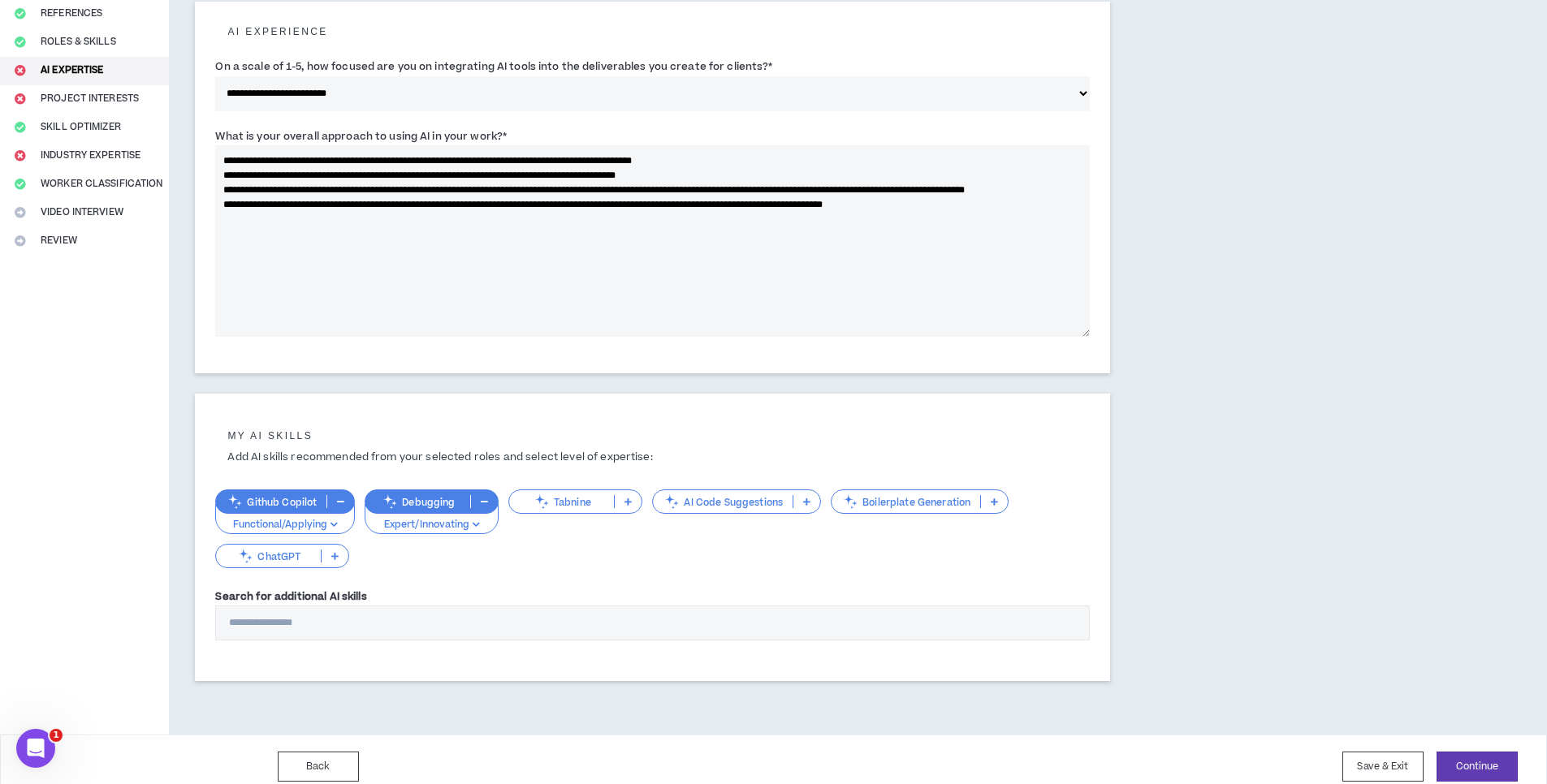
scroll to position [212, 0]
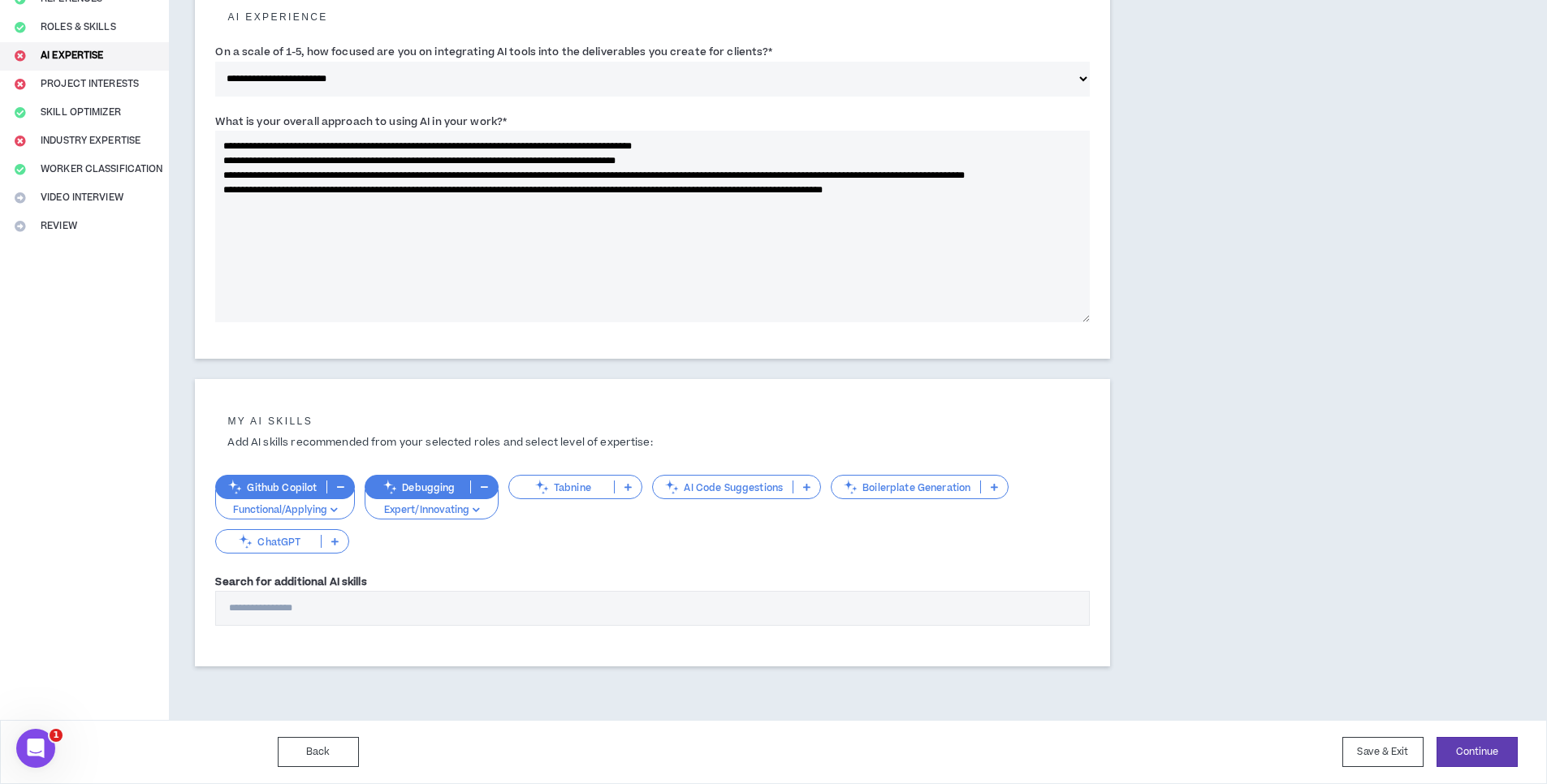
type textarea "**********"
click at [810, 482] on p at bounding box center [806, 487] width 27 height 13
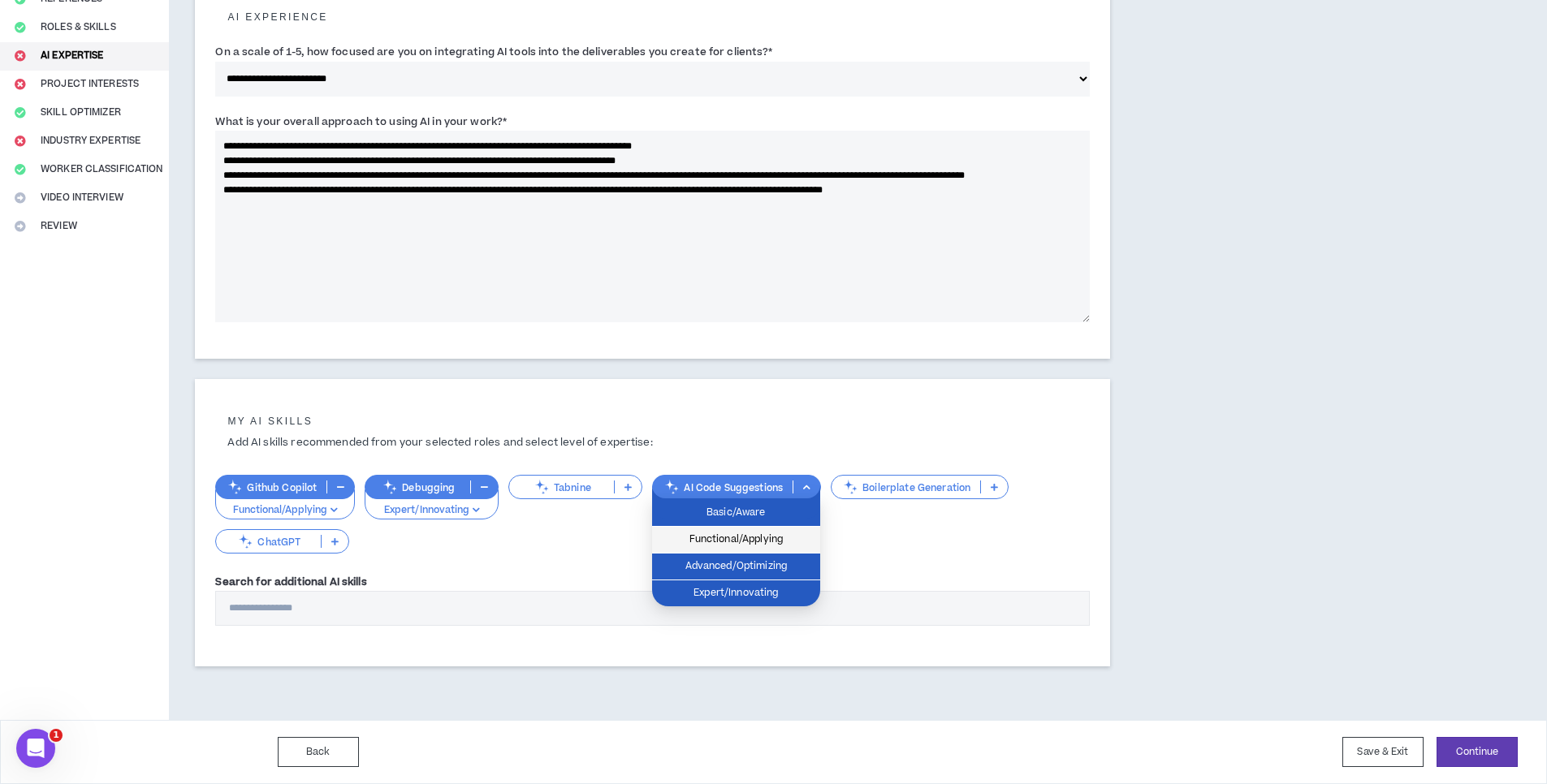
click at [777, 544] on span "Functional/Applying" at bounding box center [737, 540] width 149 height 18
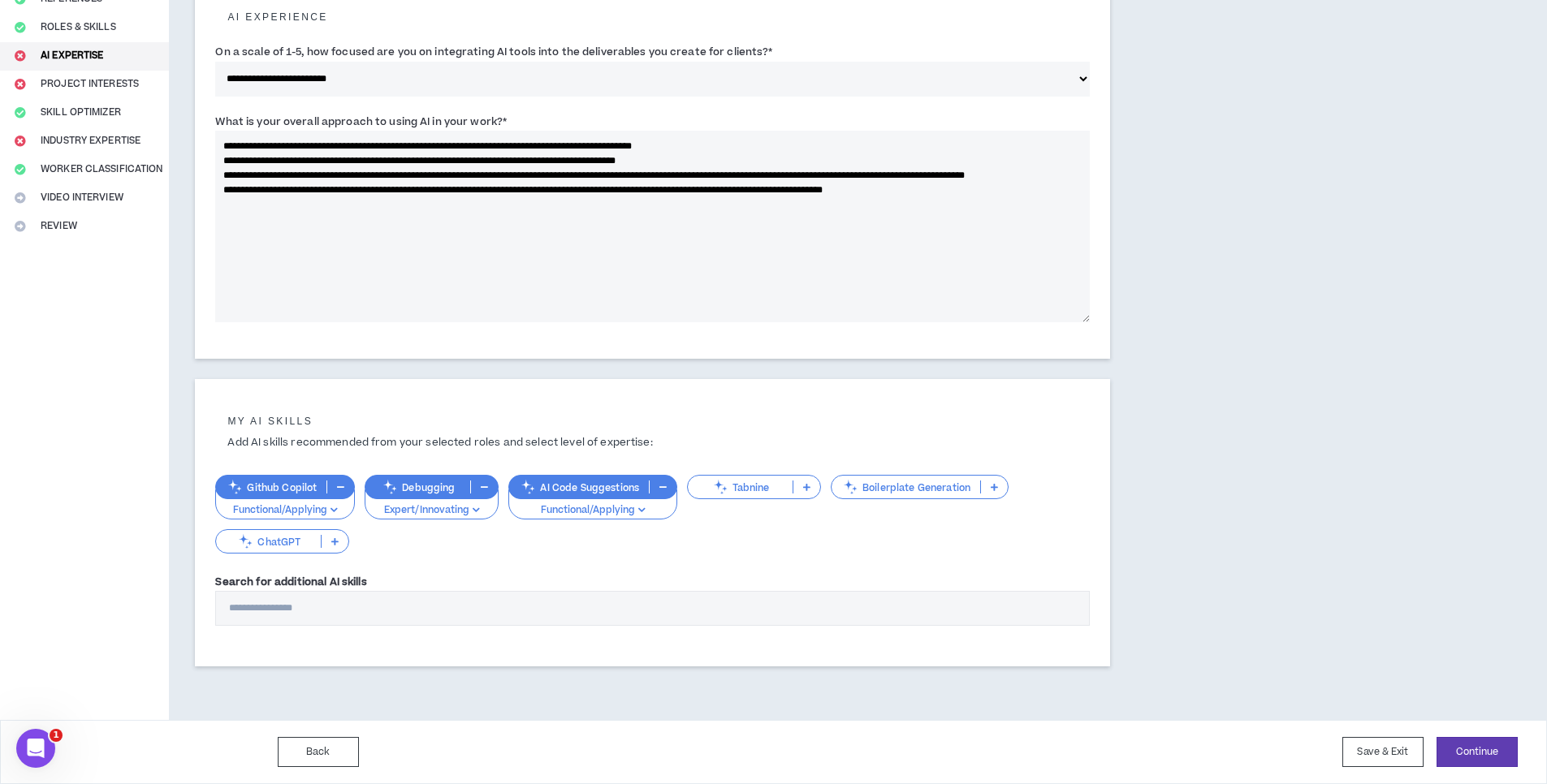
click at [341, 546] on p at bounding box center [335, 542] width 27 height 13
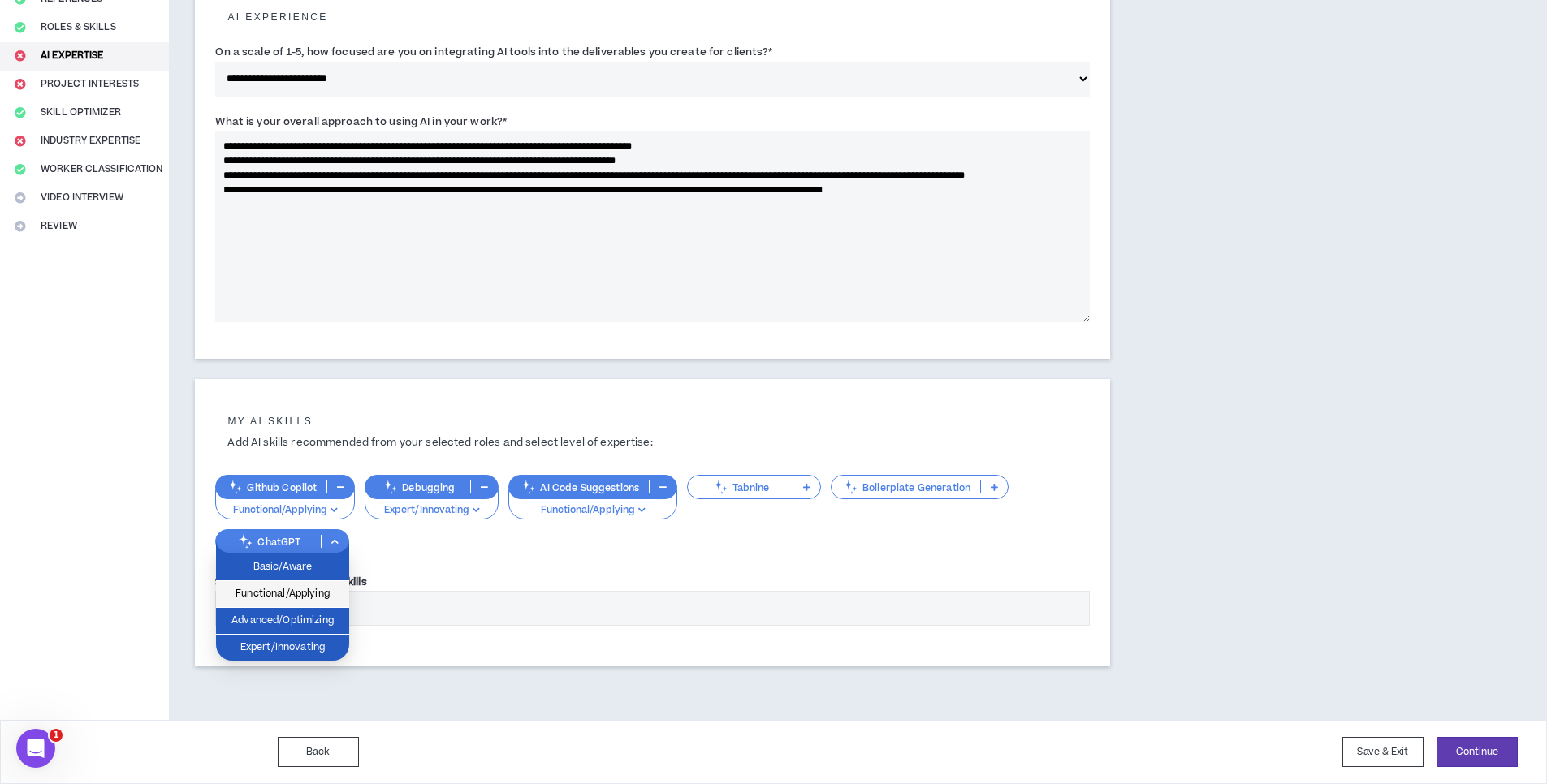
click at [316, 600] on span "Functional/Applying" at bounding box center [282, 594] width 114 height 18
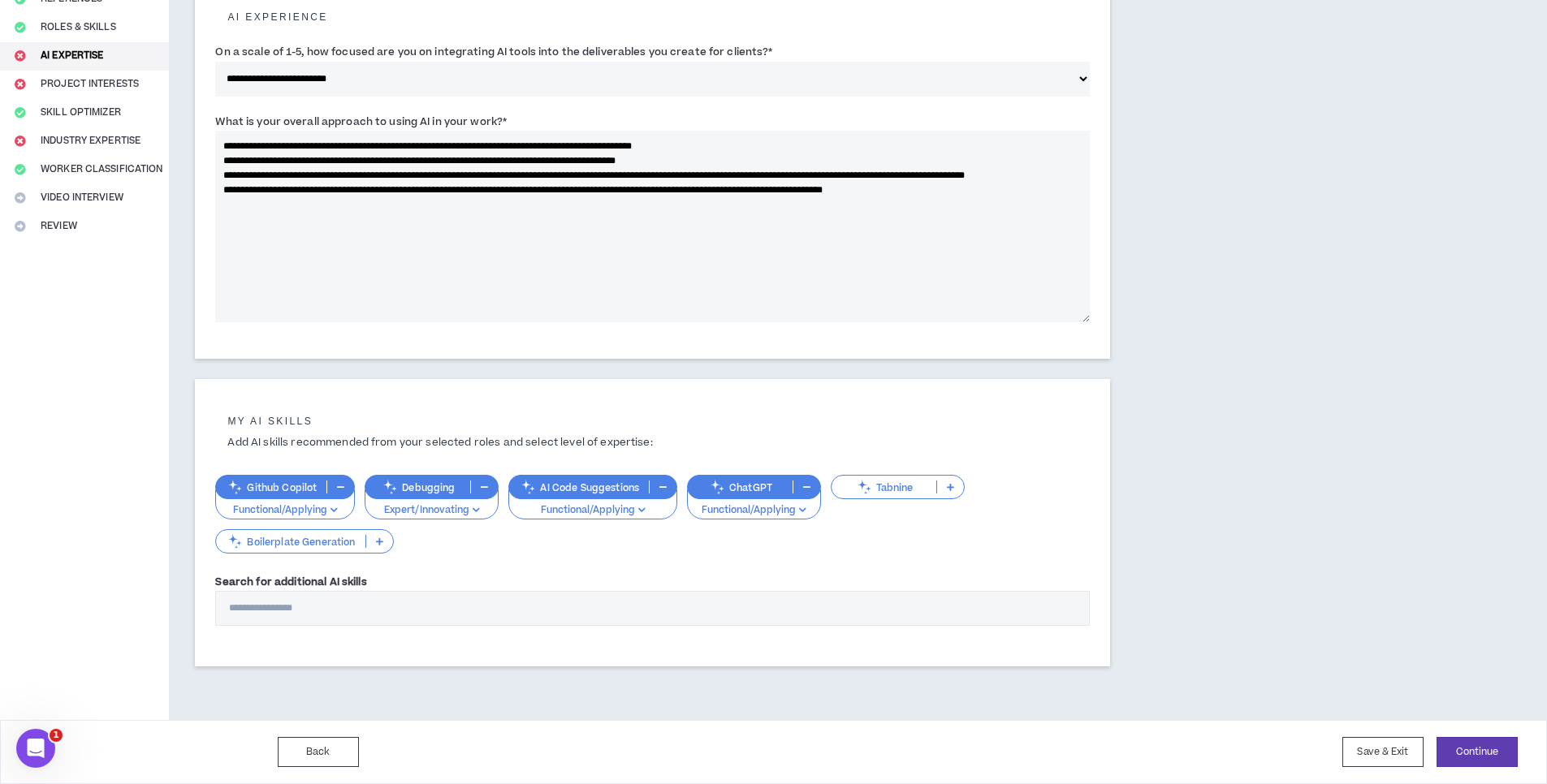
click at [381, 542] on icon at bounding box center [380, 541] width 8 height 9
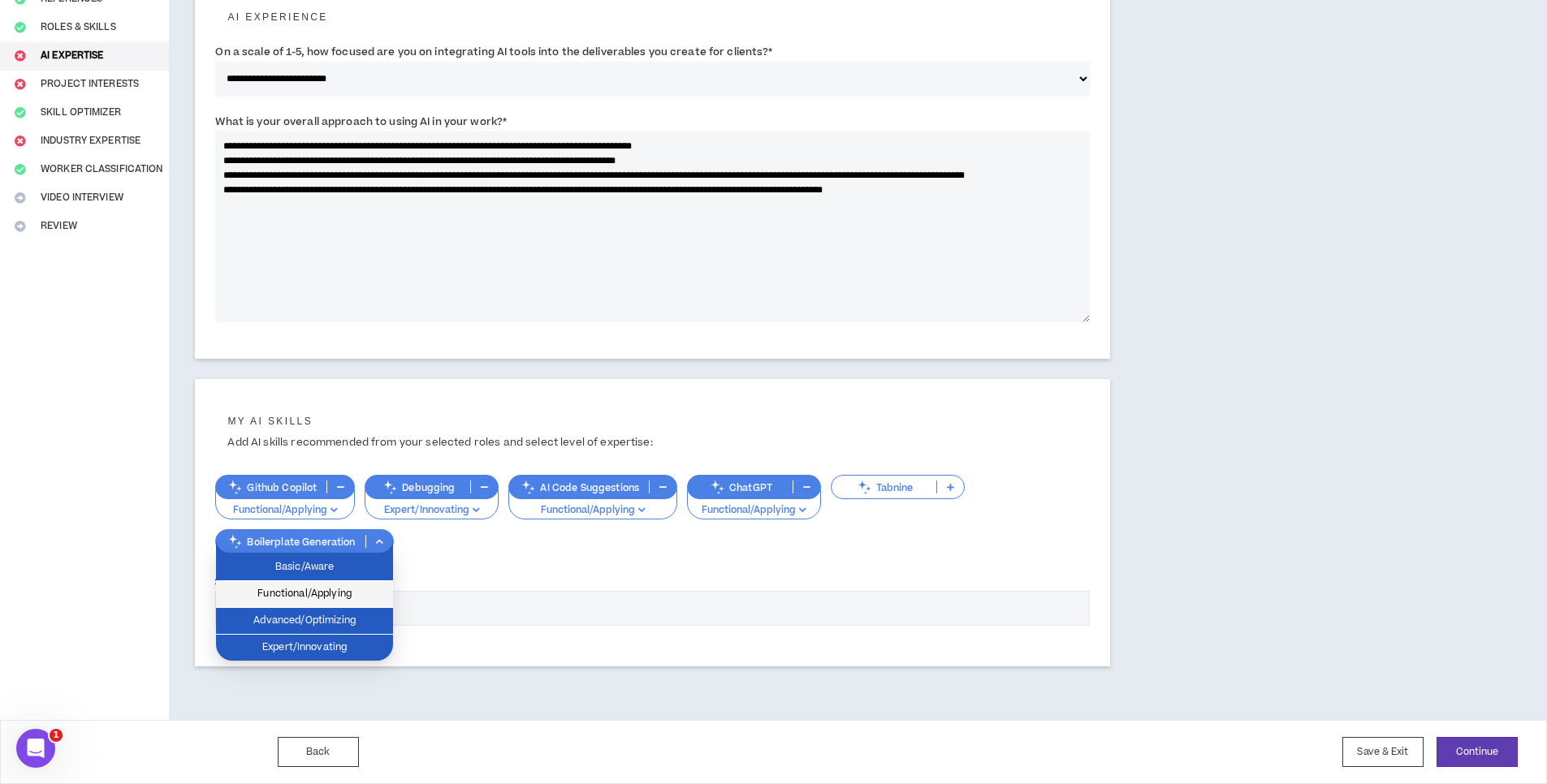
click at [359, 591] on span "Functional/Applying" at bounding box center [304, 594] width 157 height 18
click at [359, 591] on input "Search for additional AI skills" at bounding box center [653, 609] width 875 height 35
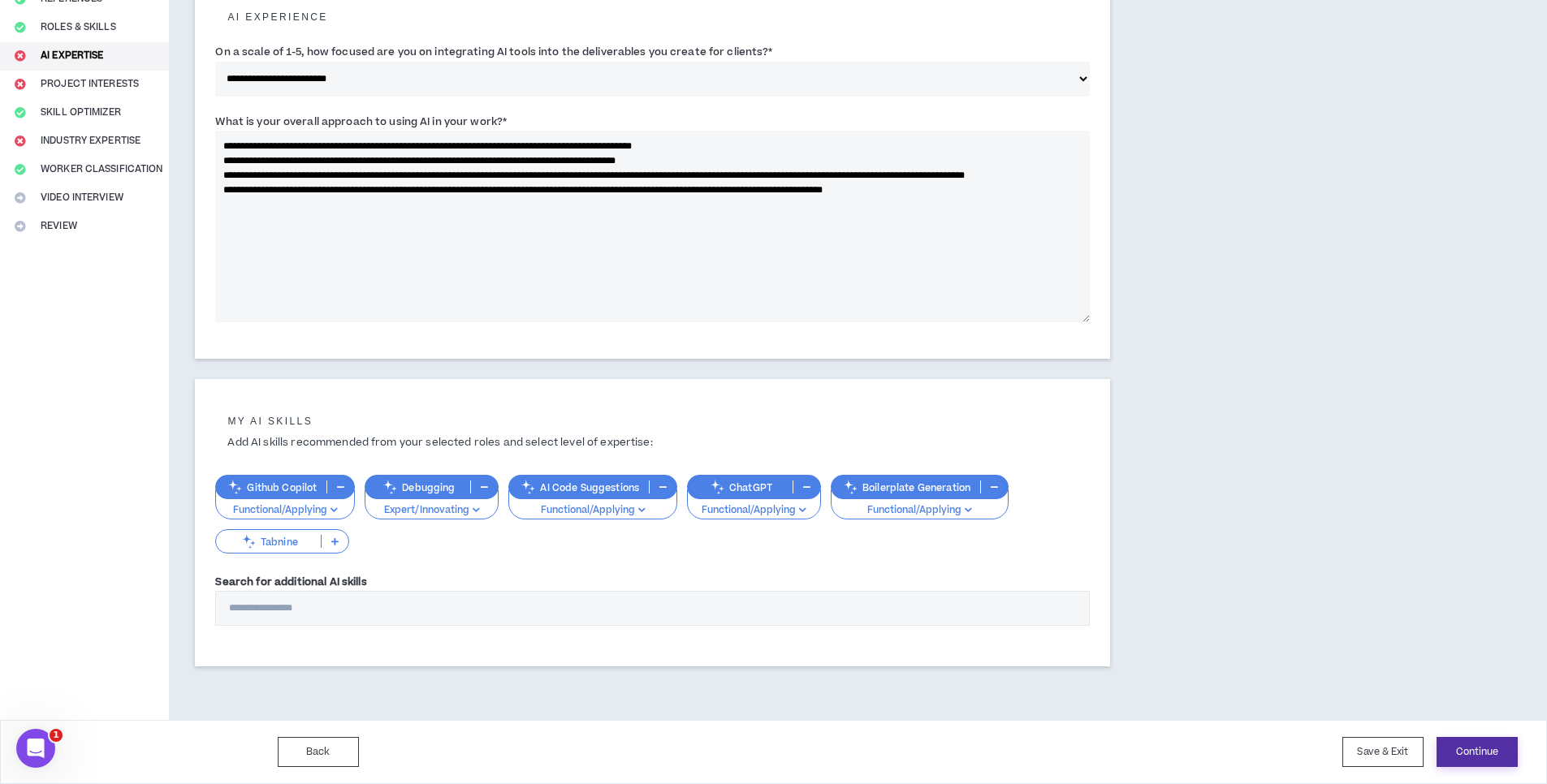
click at [1466, 748] on button "Continue" at bounding box center [1476, 752] width 81 height 30
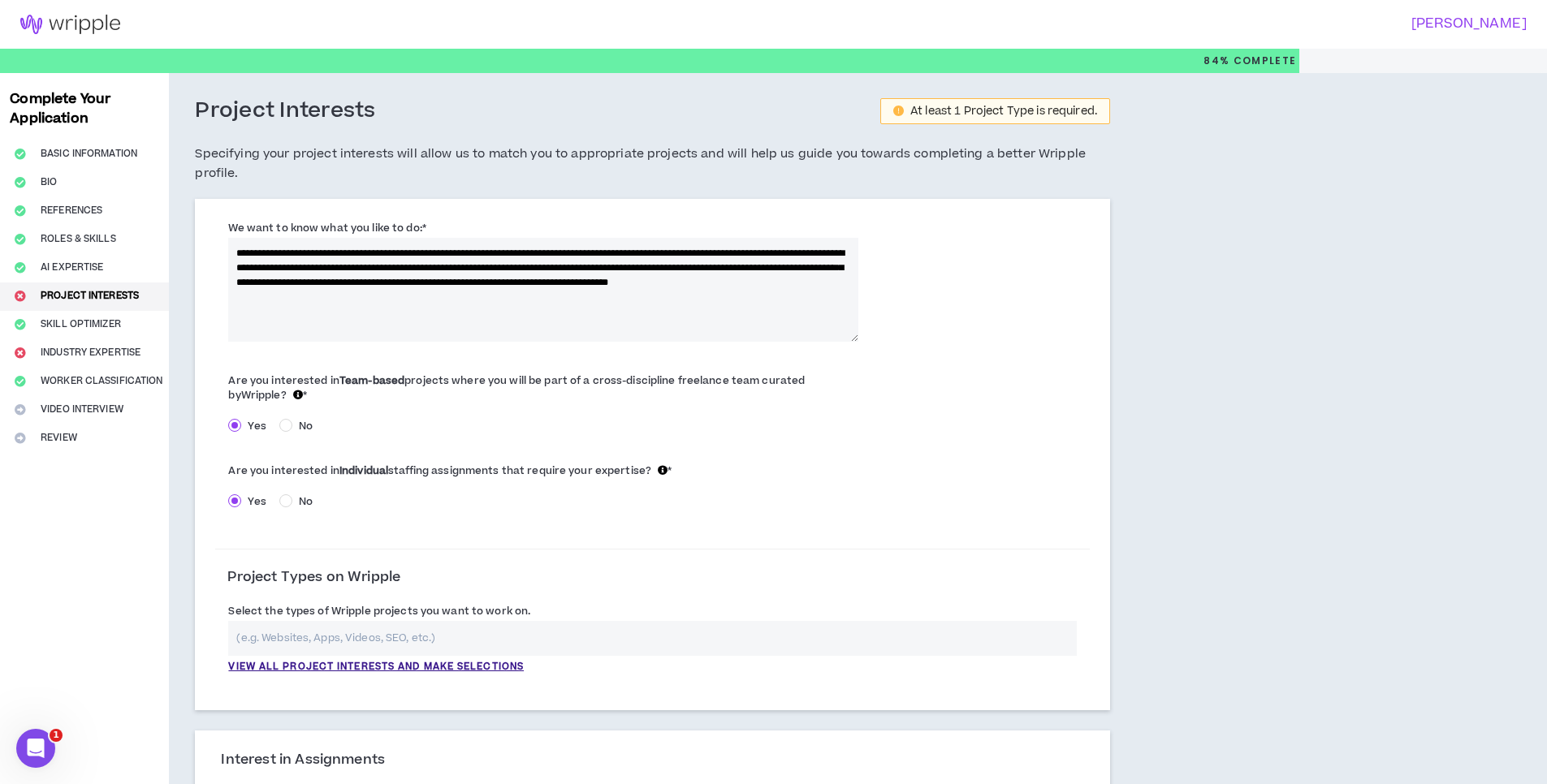
click at [516, 298] on textarea "**********" at bounding box center [543, 289] width 630 height 104
click at [352, 298] on textarea "**********" at bounding box center [543, 289] width 630 height 104
drag, startPoint x: 352, startPoint y: 298, endPoint x: 408, endPoint y: 297, distance: 56.0
click at [408, 297] on textarea "**********" at bounding box center [543, 289] width 630 height 104
click at [530, 318] on textarea "**********" at bounding box center [543, 289] width 630 height 104
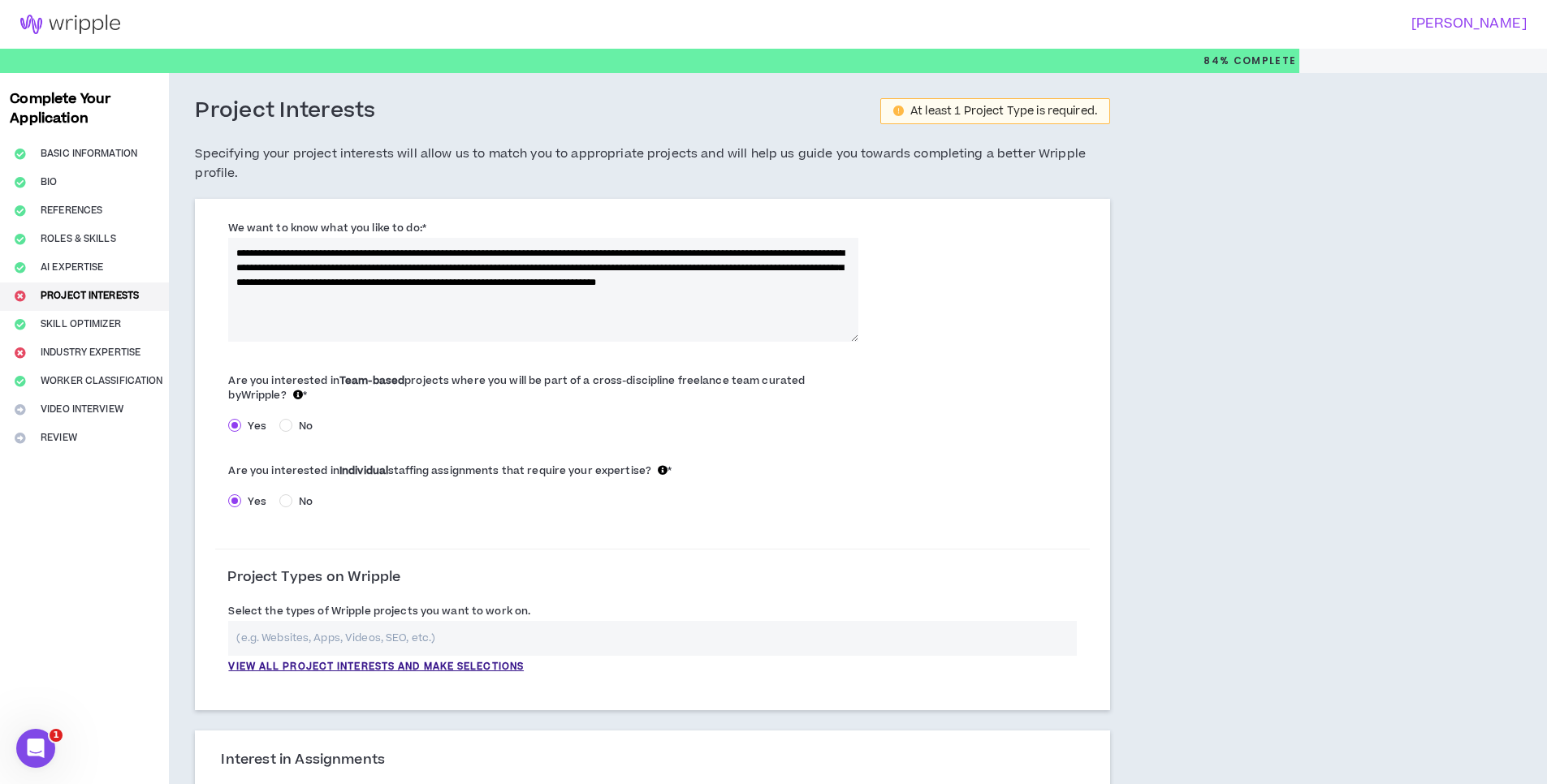
drag, startPoint x: 229, startPoint y: 232, endPoint x: 434, endPoint y: 235, distance: 205.0
click at [434, 235] on div "**********" at bounding box center [543, 280] width 630 height 122
copy label "We want to know what you like to do: *"
click at [424, 305] on textarea "**********" at bounding box center [543, 289] width 630 height 104
drag, startPoint x: 511, startPoint y: 301, endPoint x: 220, endPoint y: 248, distance: 295.8
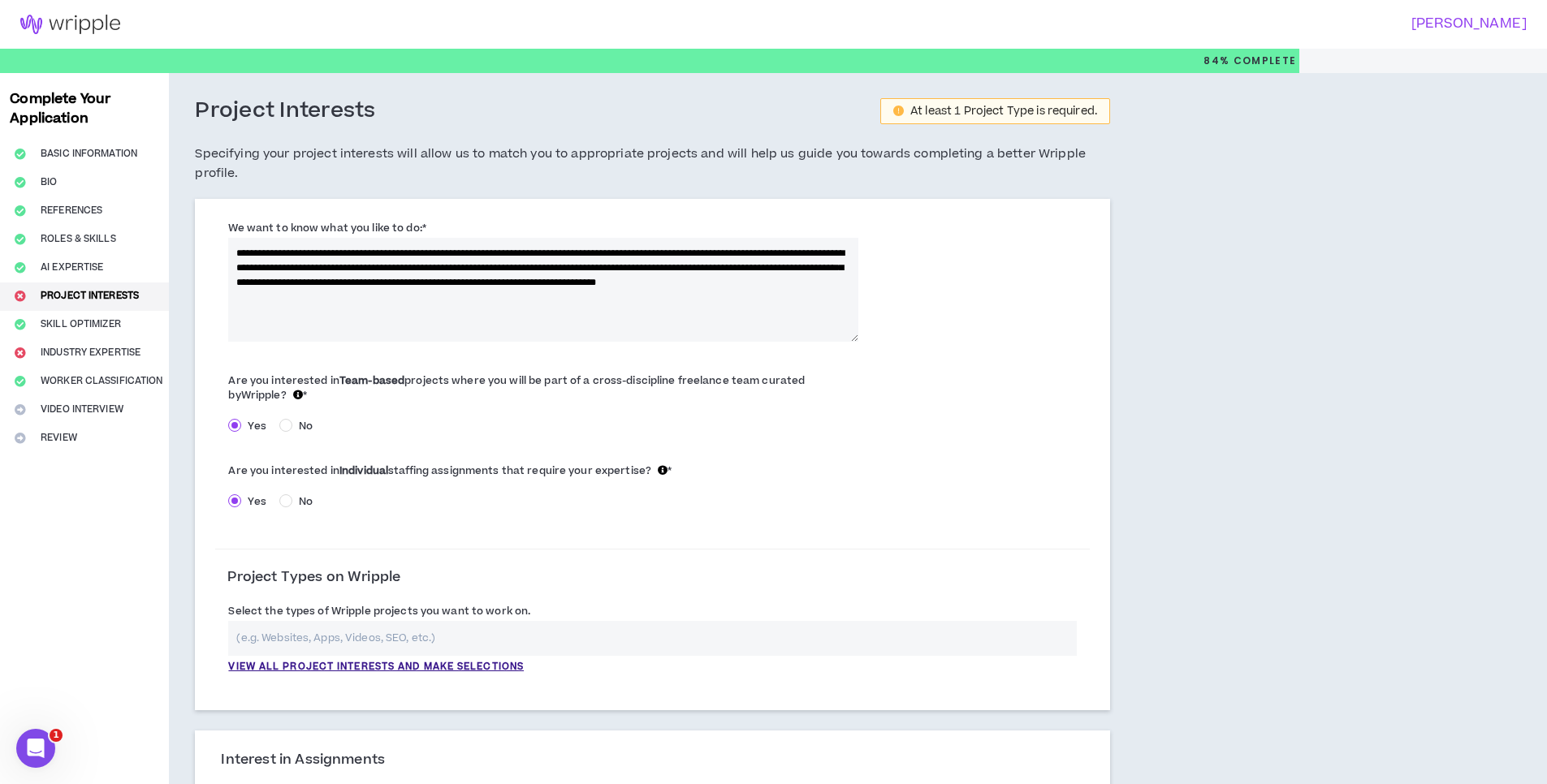
click at [220, 248] on div "**********" at bounding box center [543, 280] width 656 height 122
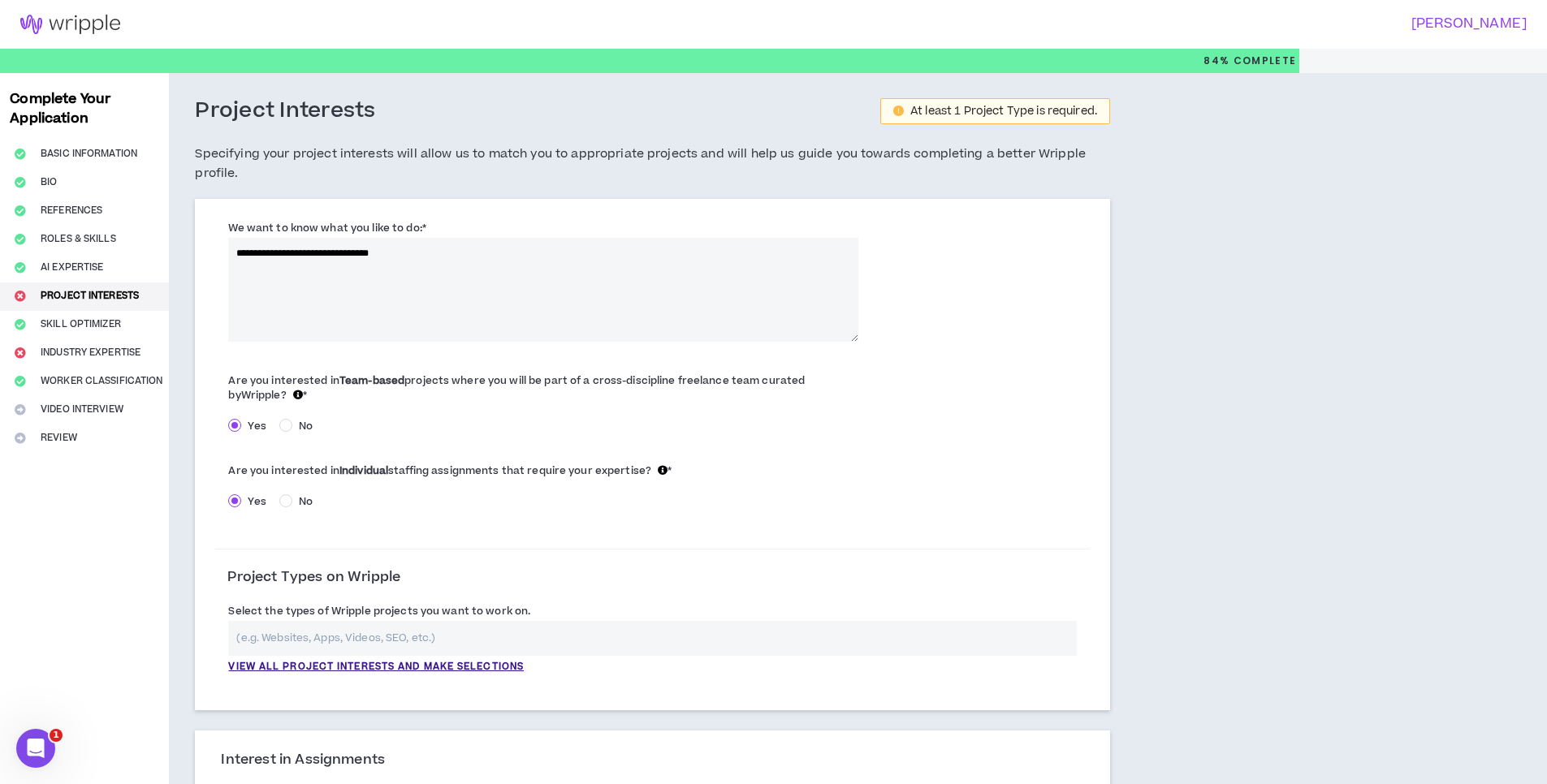
paste textarea "**********"
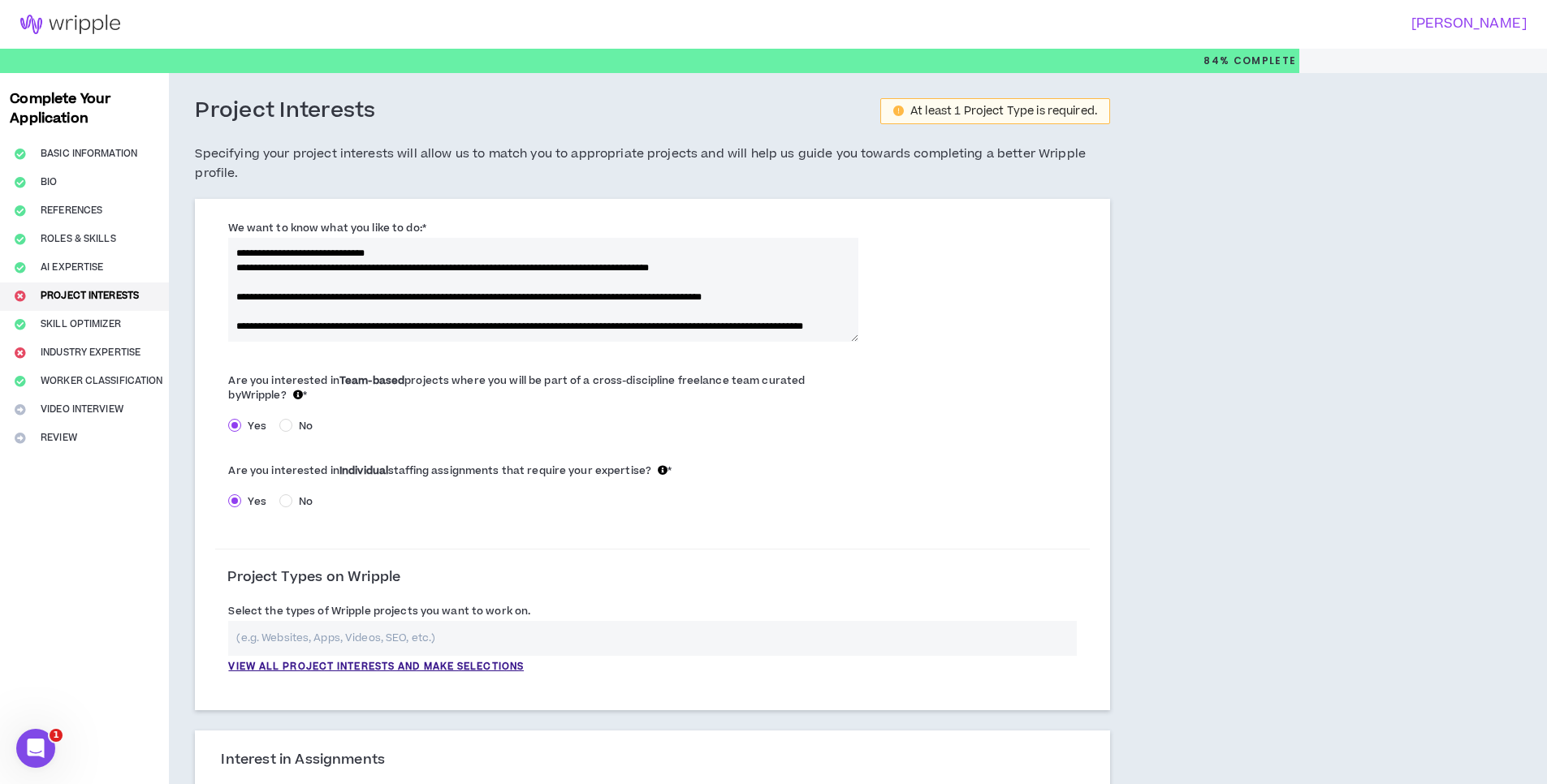
click at [285, 254] on textarea "We want to know what you like to do: *" at bounding box center [543, 289] width 630 height 104
click at [259, 257] on textarea "We want to know what you like to do: *" at bounding box center [543, 289] width 630 height 104
paste textarea "**"
drag, startPoint x: 777, startPoint y: 267, endPoint x: 232, endPoint y: 264, distance: 545.0
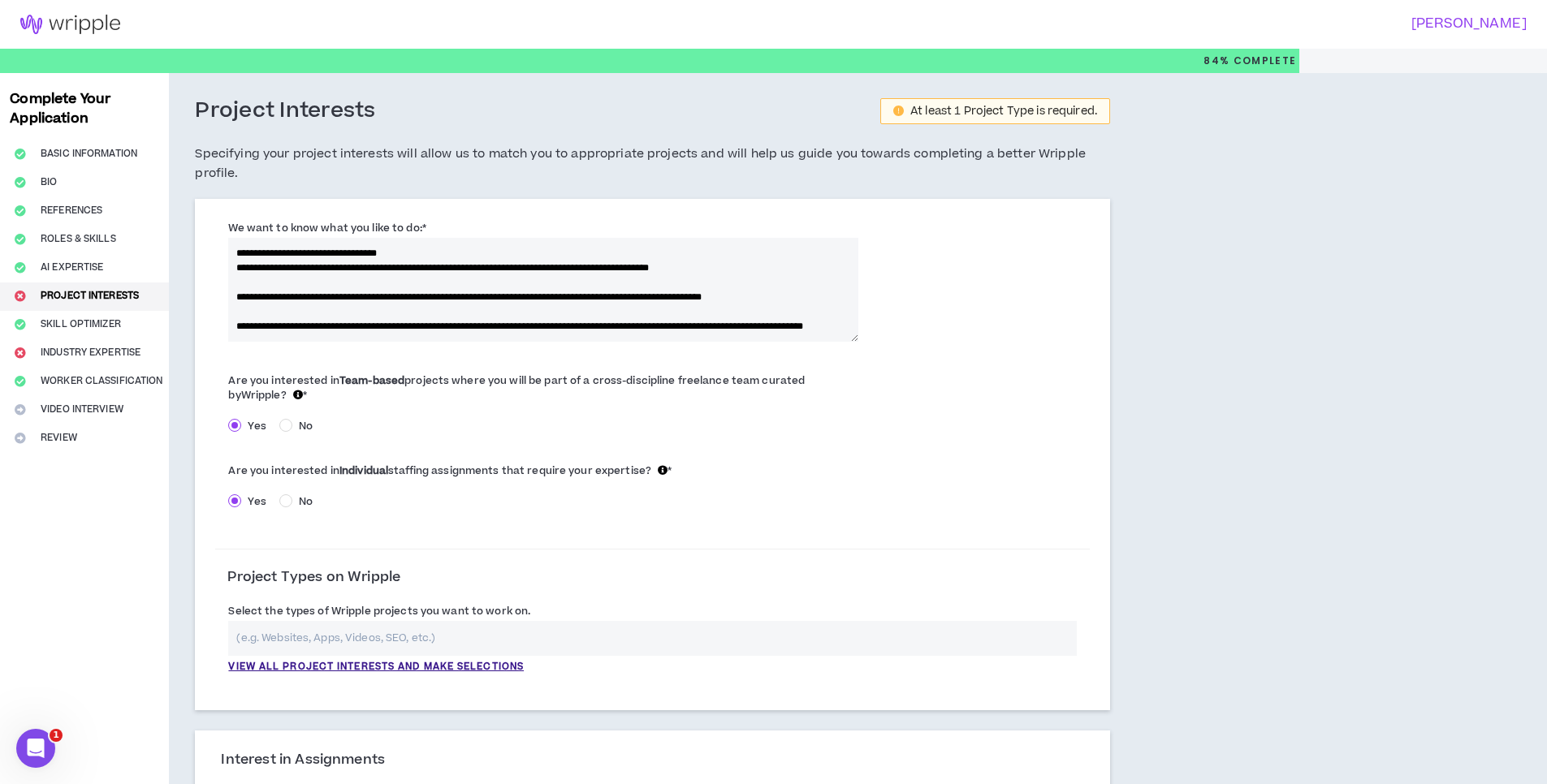
click at [232, 264] on textarea "We want to know what you like to do: *" at bounding box center [543, 289] width 630 height 104
click at [238, 254] on textarea "We want to know what you like to do: *" at bounding box center [543, 289] width 630 height 104
click at [316, 314] on textarea "We want to know what you like to do: *" at bounding box center [543, 289] width 630 height 104
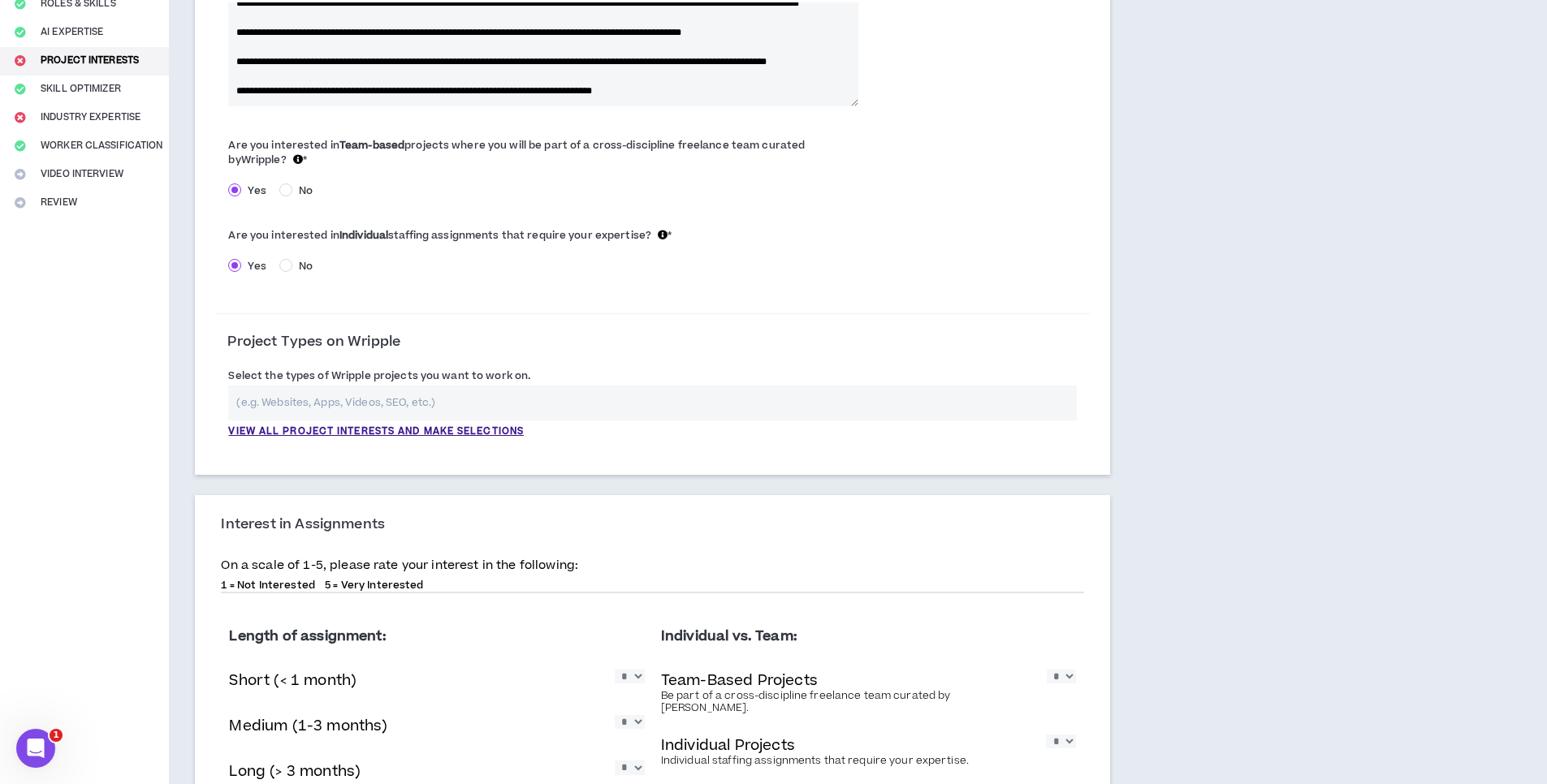
scroll to position [292, 0]
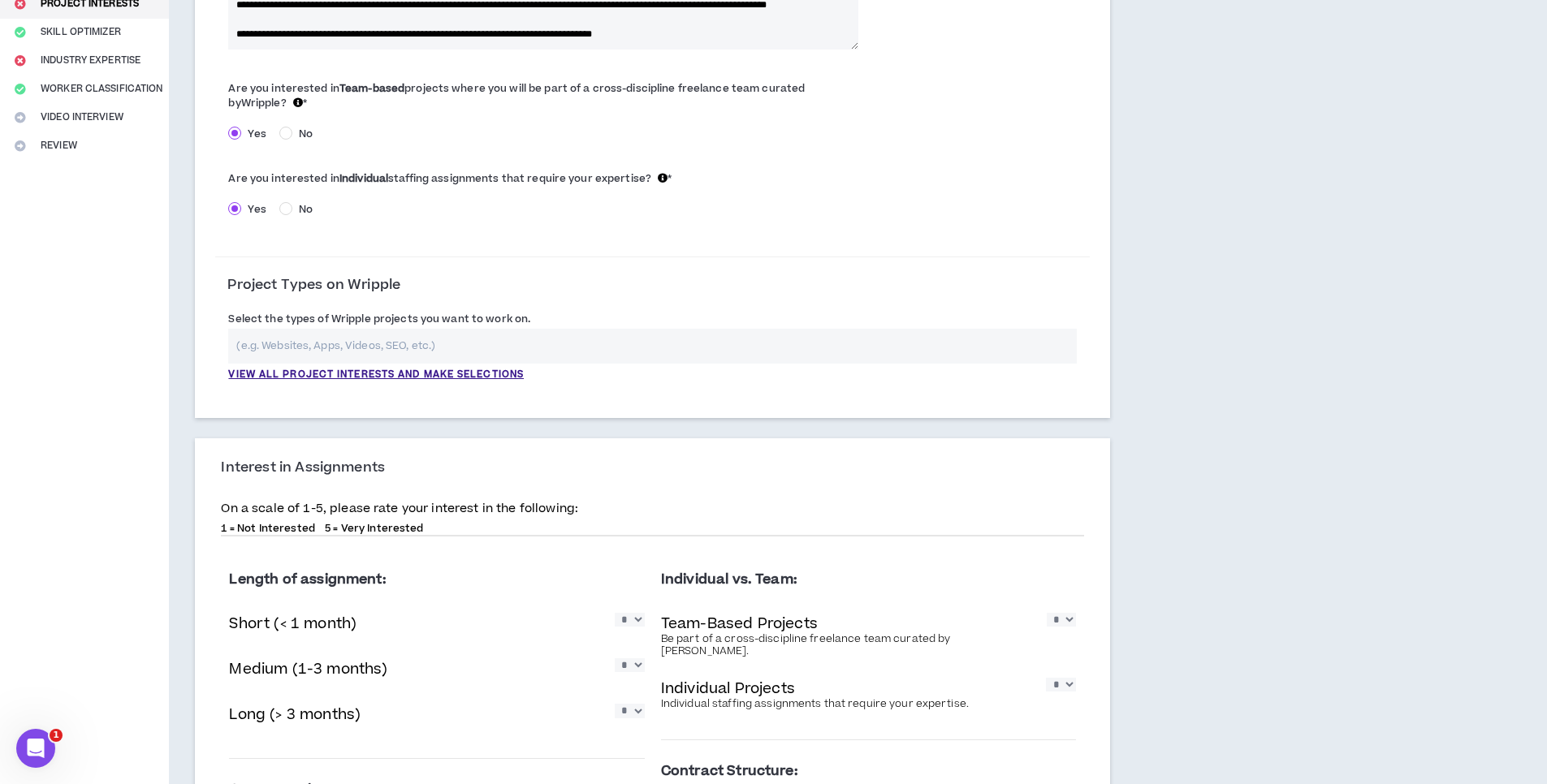
type textarea "**********"
click at [461, 340] on input "text" at bounding box center [652, 346] width 848 height 35
click at [463, 376] on p "View all project interests and make selections" at bounding box center [376, 375] width 296 height 14
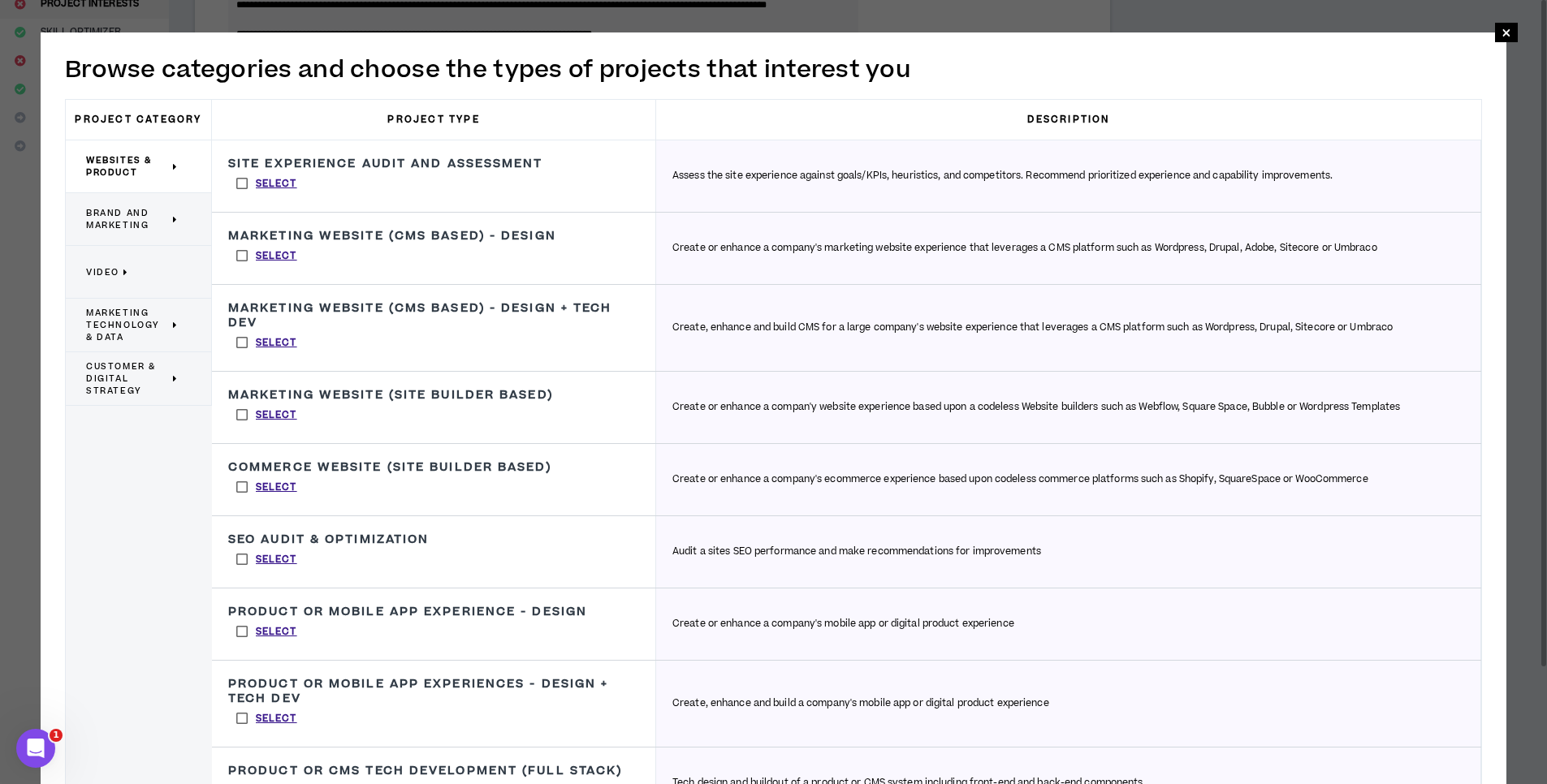
click at [242, 183] on label "Select" at bounding box center [266, 184] width 77 height 25
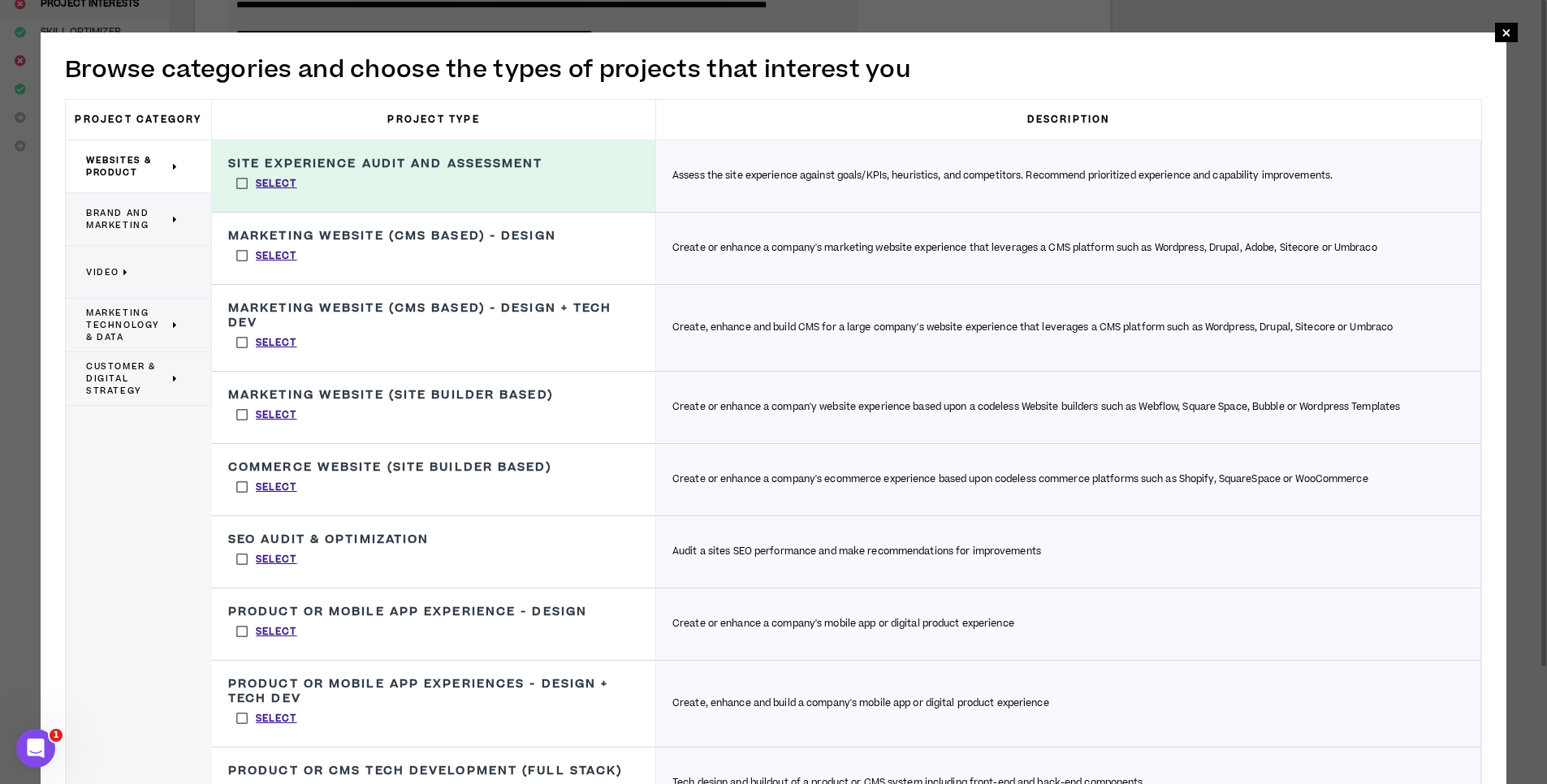
click at [243, 346] on label "Select" at bounding box center [266, 342] width 77 height 25
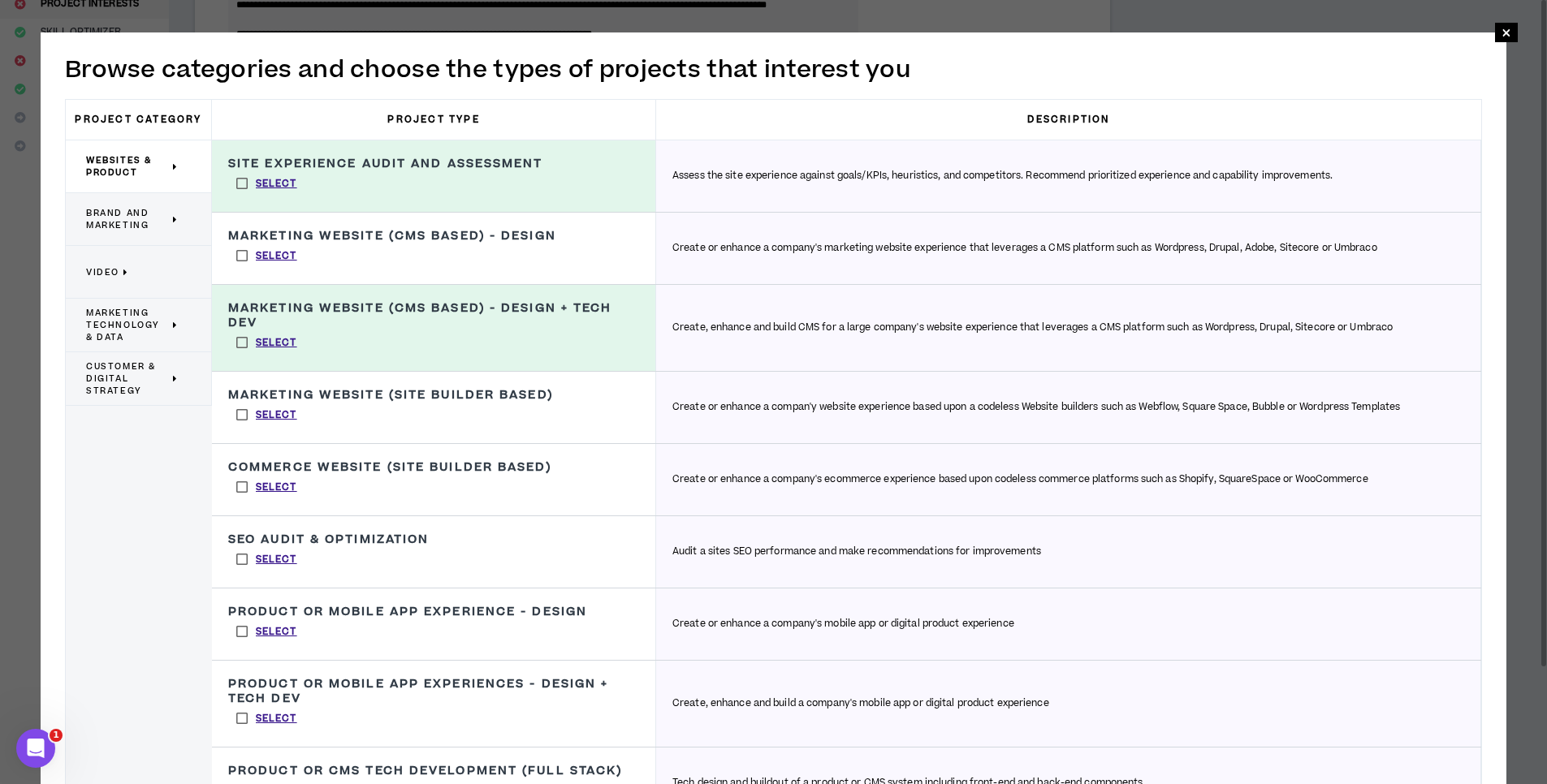
click at [236, 559] on label "Select" at bounding box center [266, 560] width 77 height 25
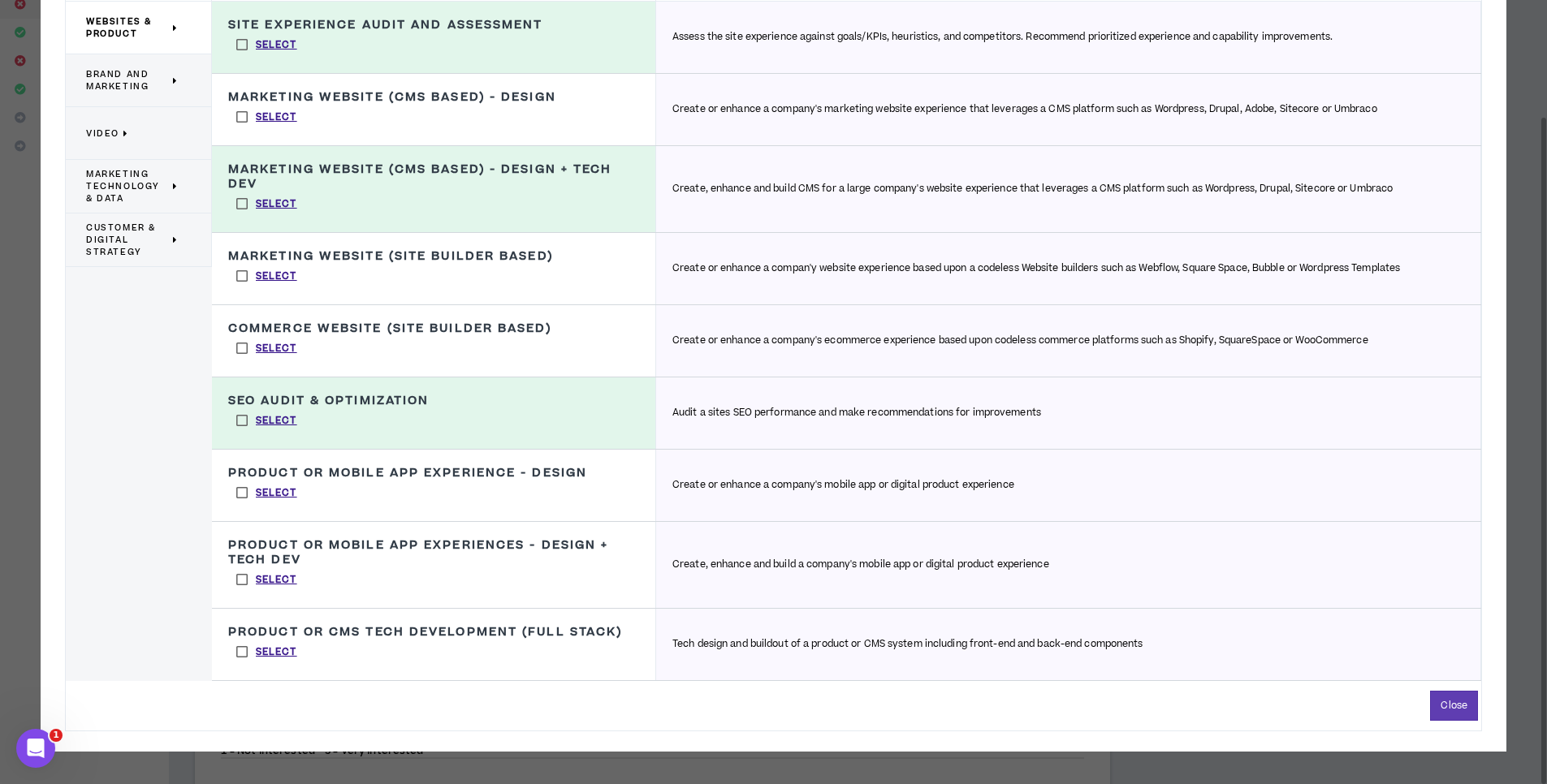
click at [239, 489] on label "Select" at bounding box center [266, 493] width 77 height 25
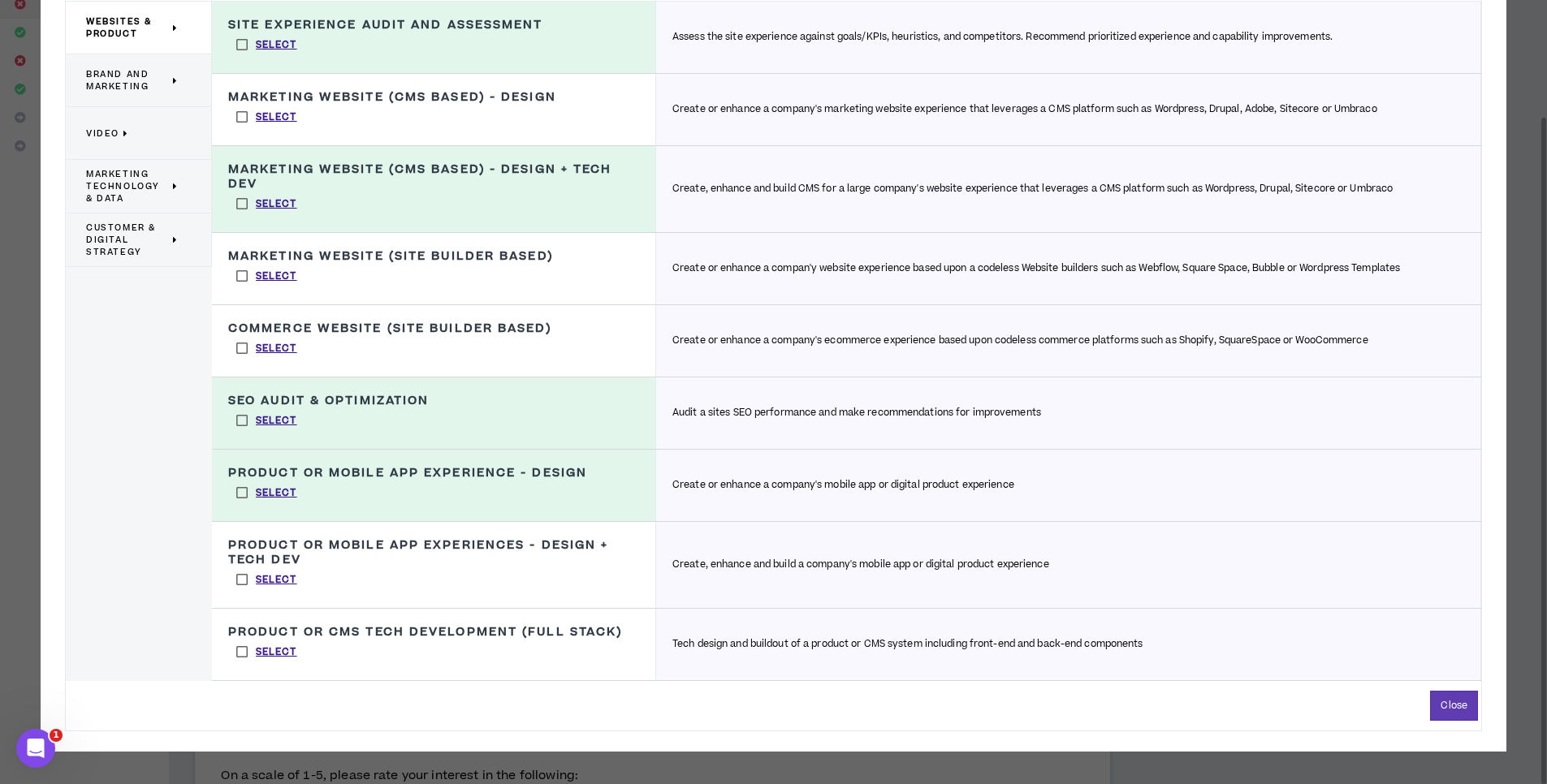
click at [239, 489] on label "Select" at bounding box center [266, 493] width 77 height 25
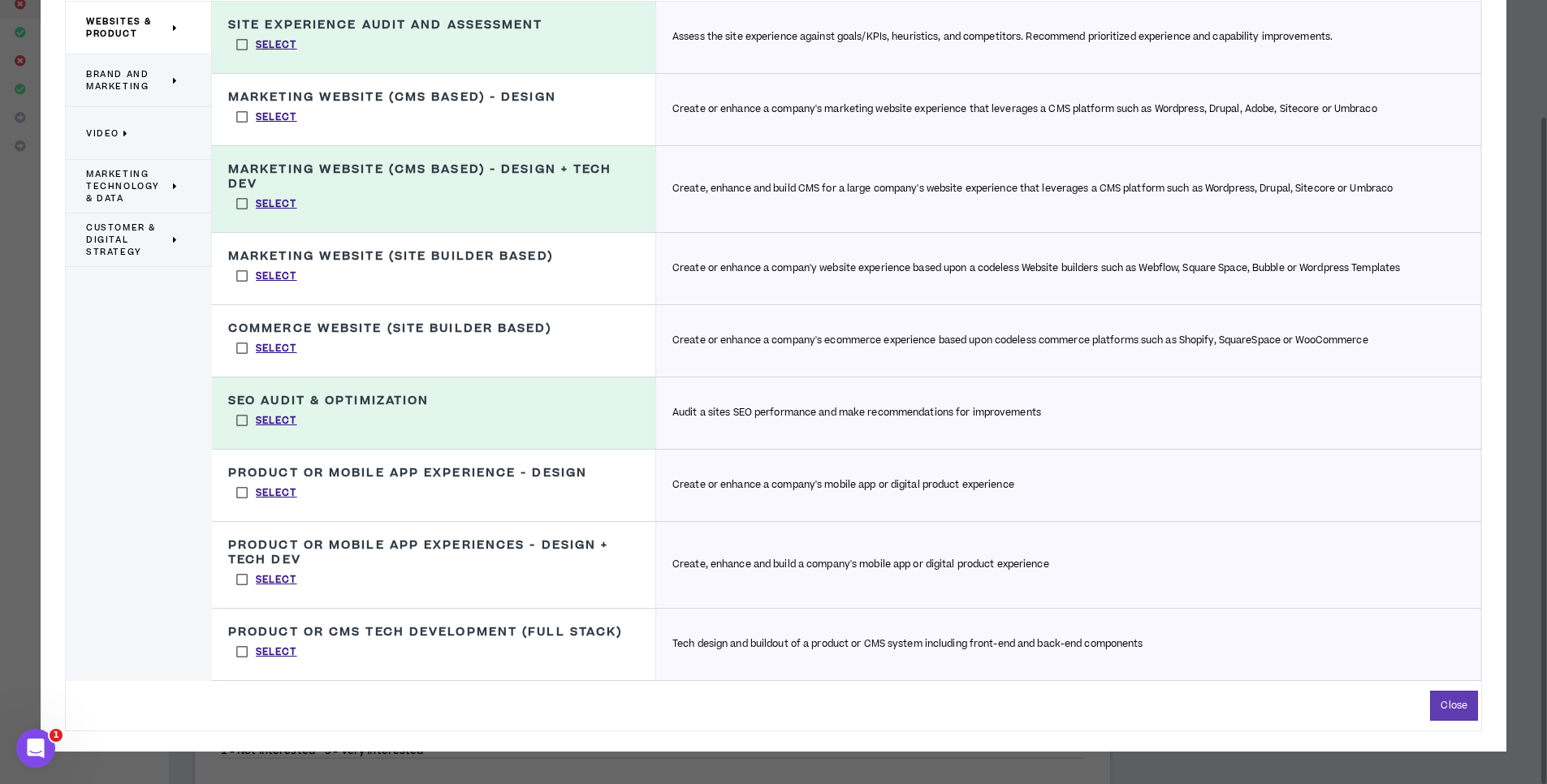
click at [239, 489] on label "Select" at bounding box center [266, 493] width 77 height 25
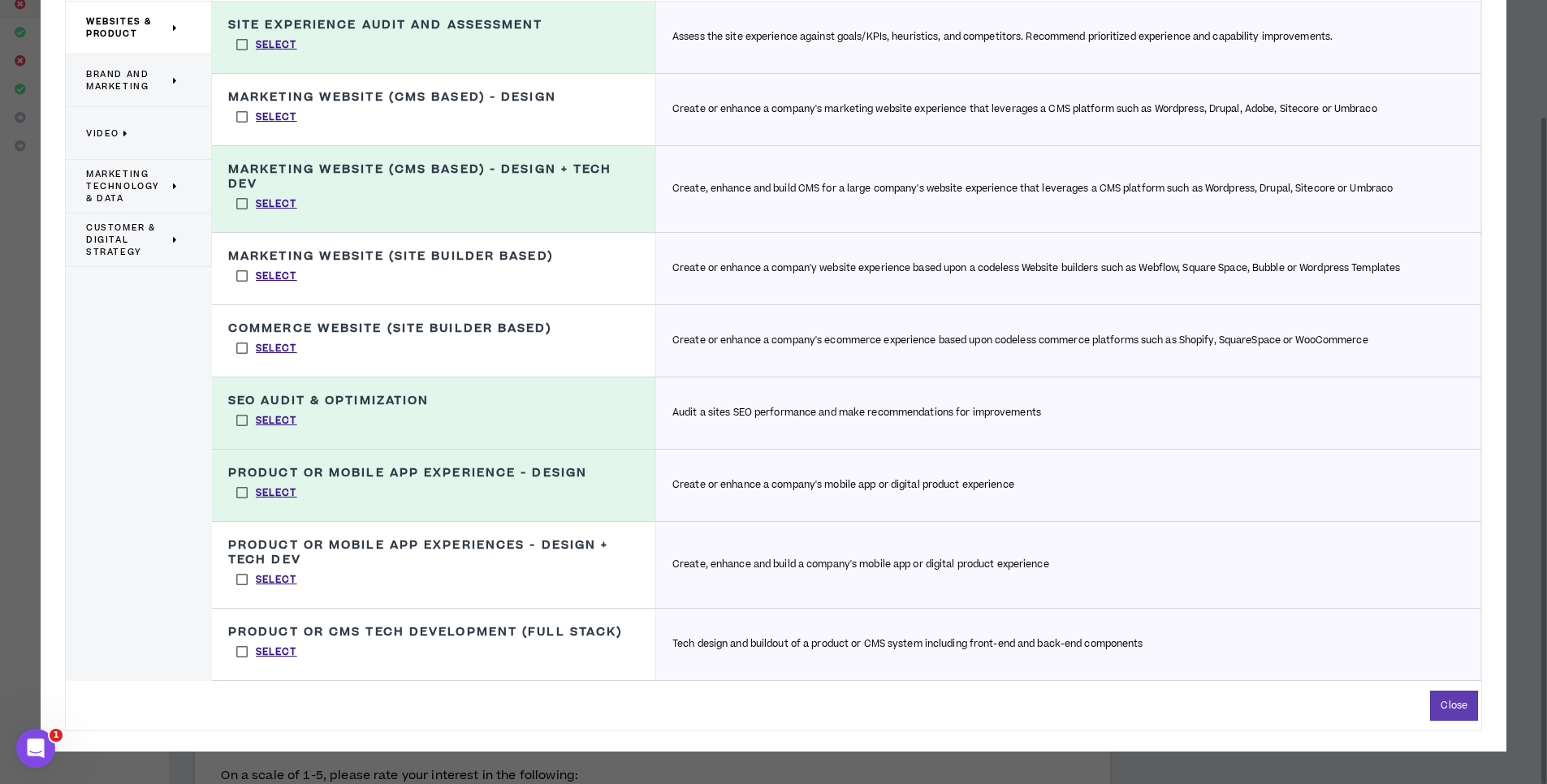
click at [236, 582] on label "Select" at bounding box center [266, 580] width 77 height 25
click at [246, 576] on label "Select" at bounding box center [266, 580] width 77 height 25
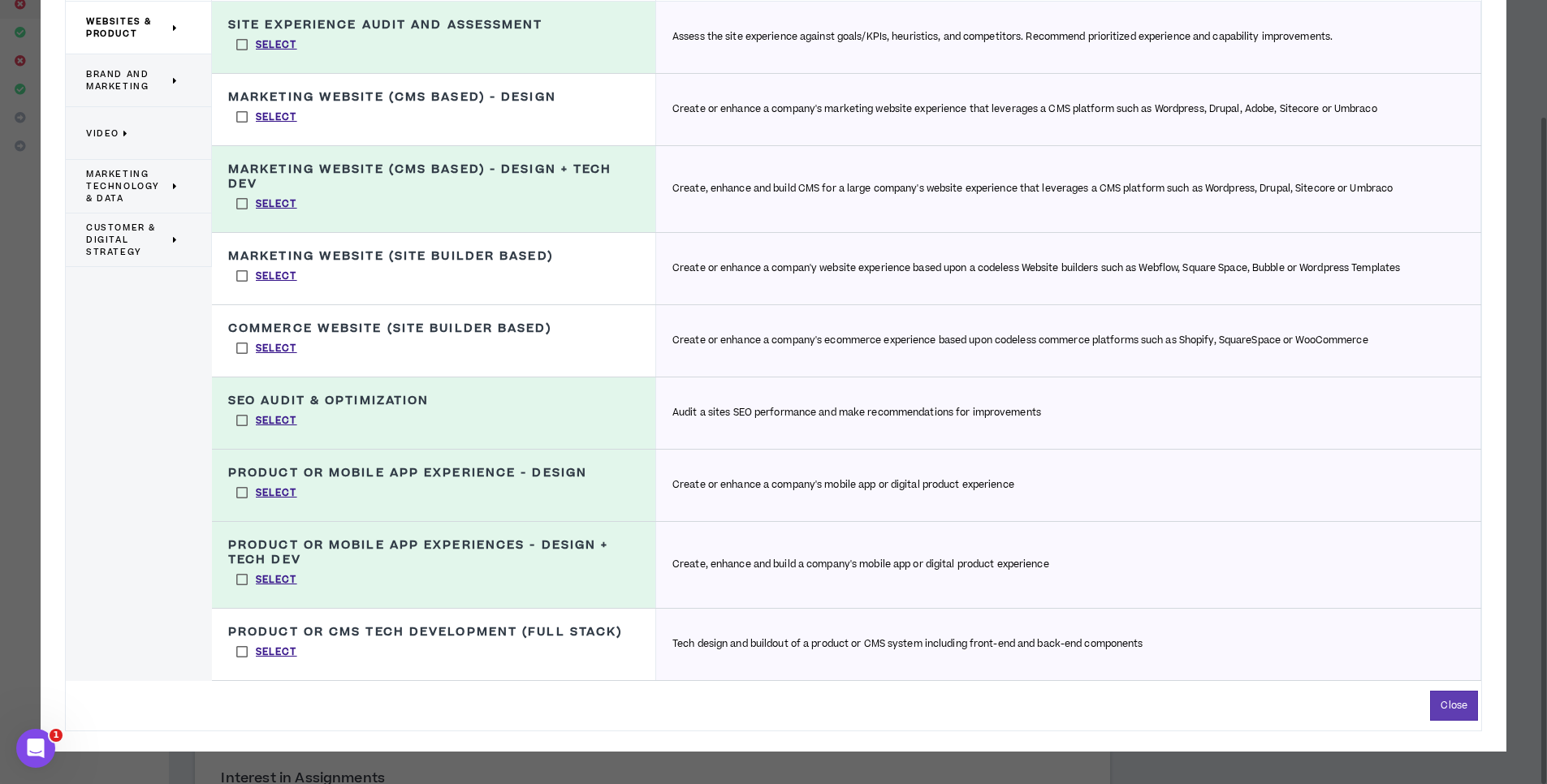
click at [242, 492] on label "Select" at bounding box center [266, 493] width 77 height 25
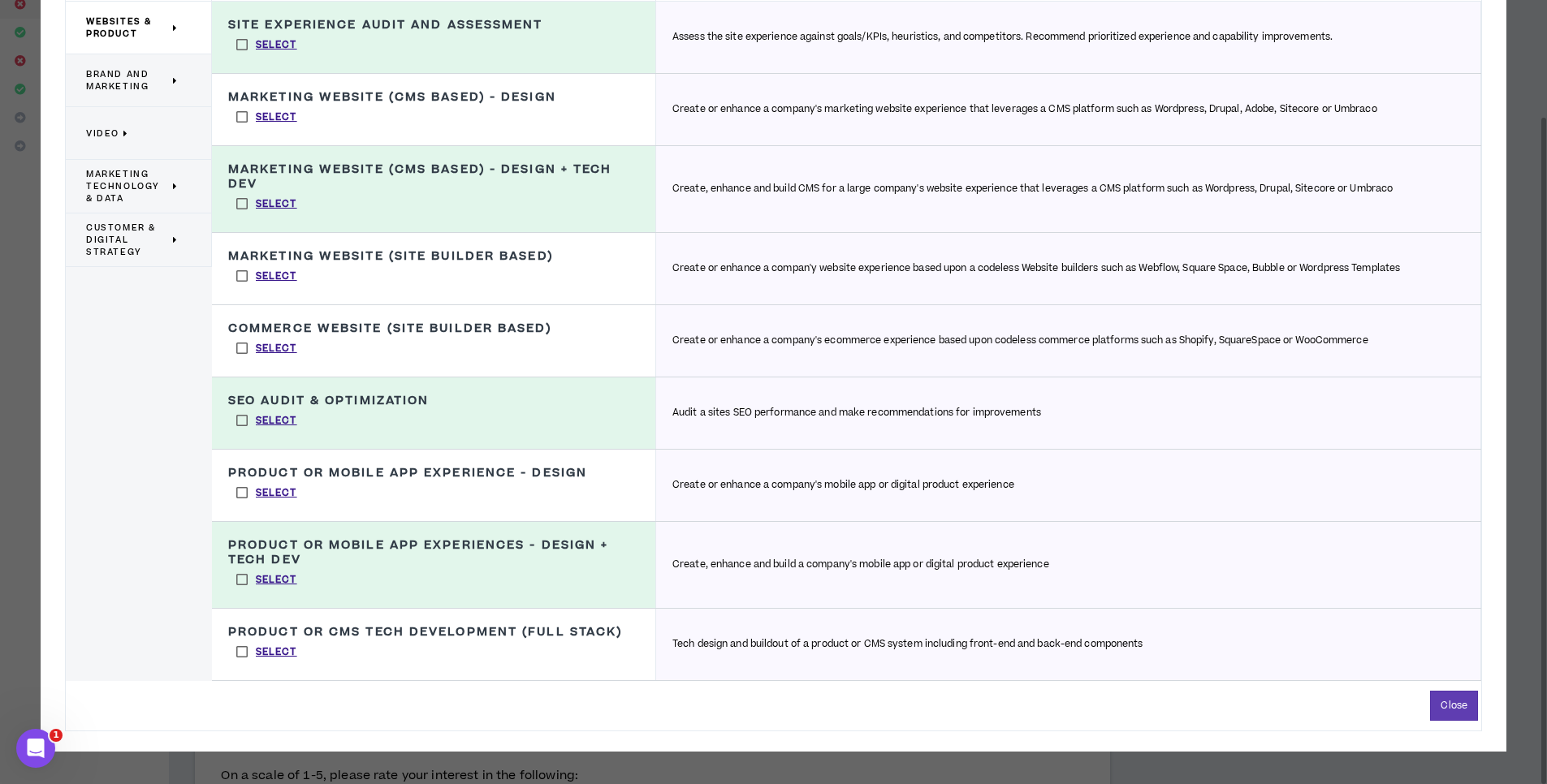
click at [243, 649] on label "Select" at bounding box center [266, 652] width 77 height 25
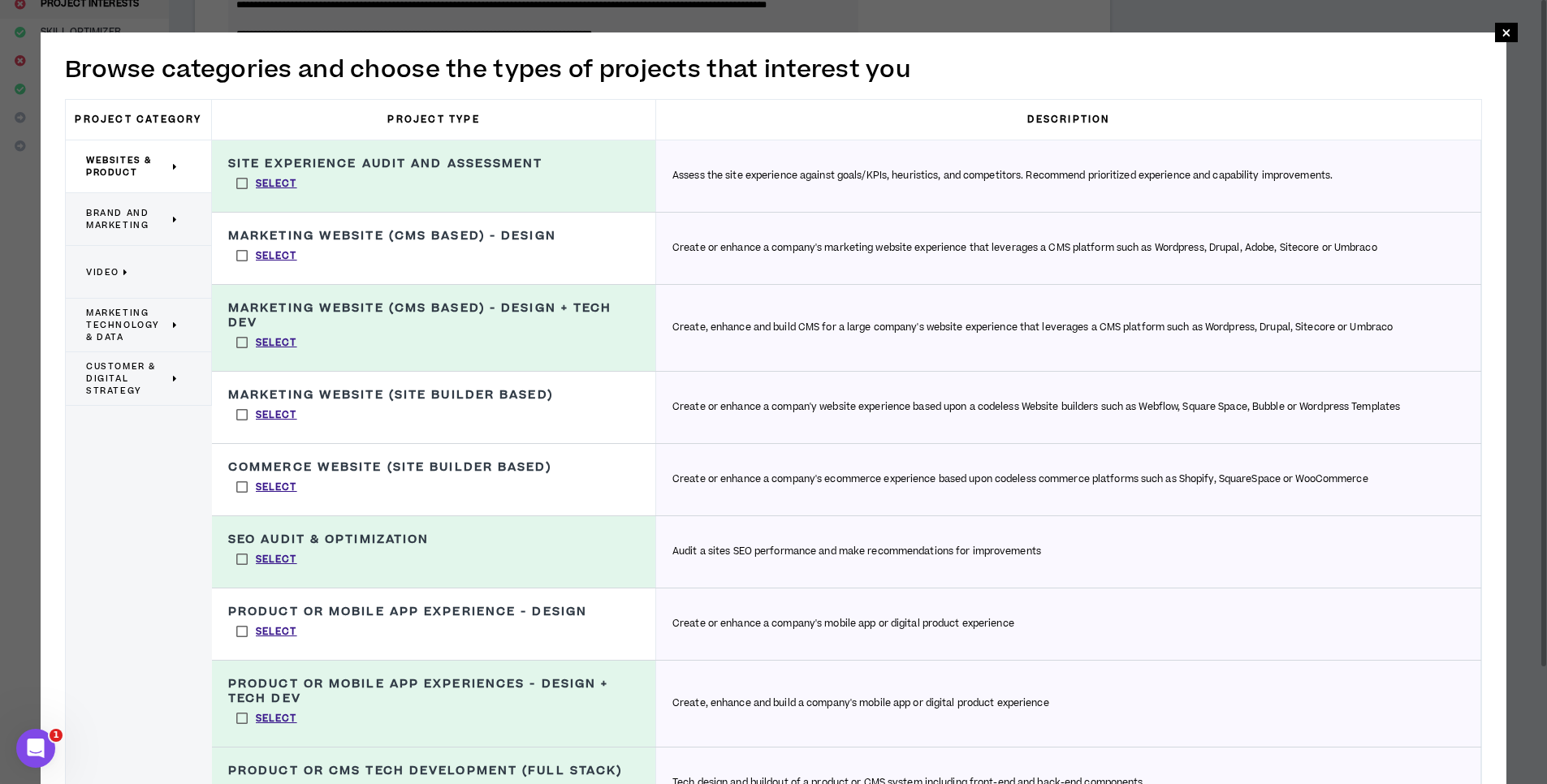
click at [242, 345] on label "Select" at bounding box center [266, 342] width 77 height 25
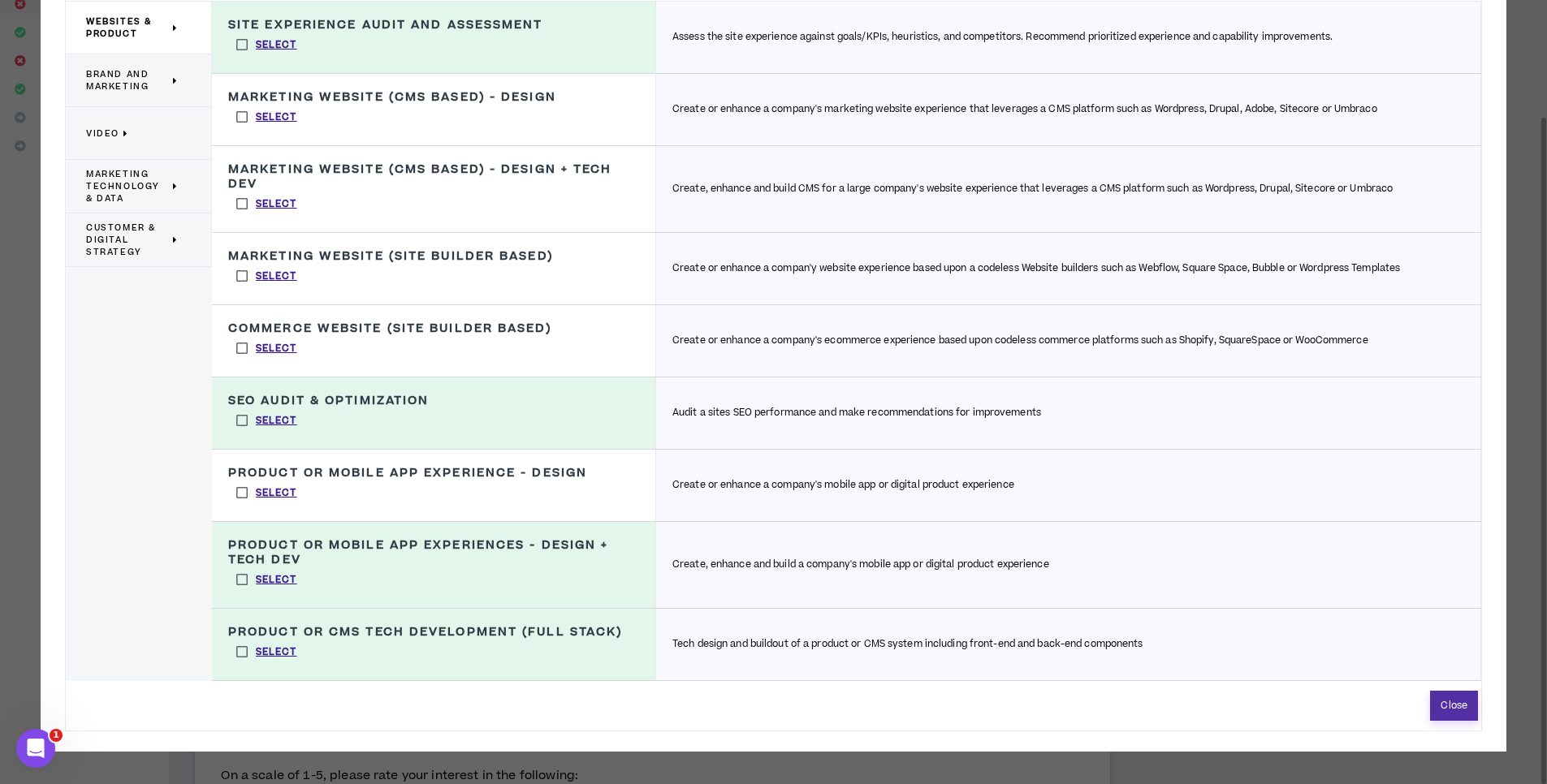
click at [1442, 712] on button "Close" at bounding box center [1454, 705] width 48 height 30
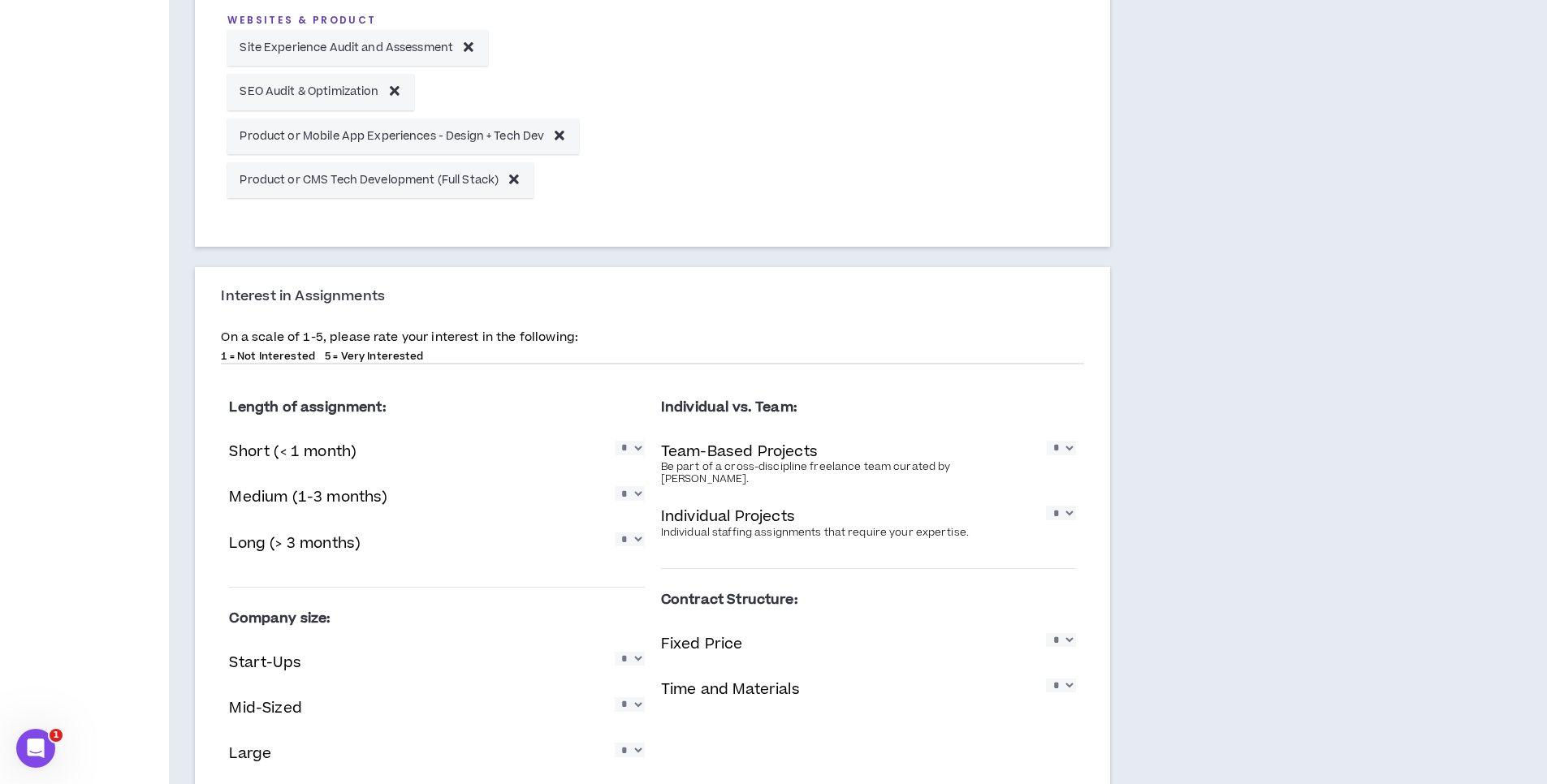
scroll to position [779, 0]
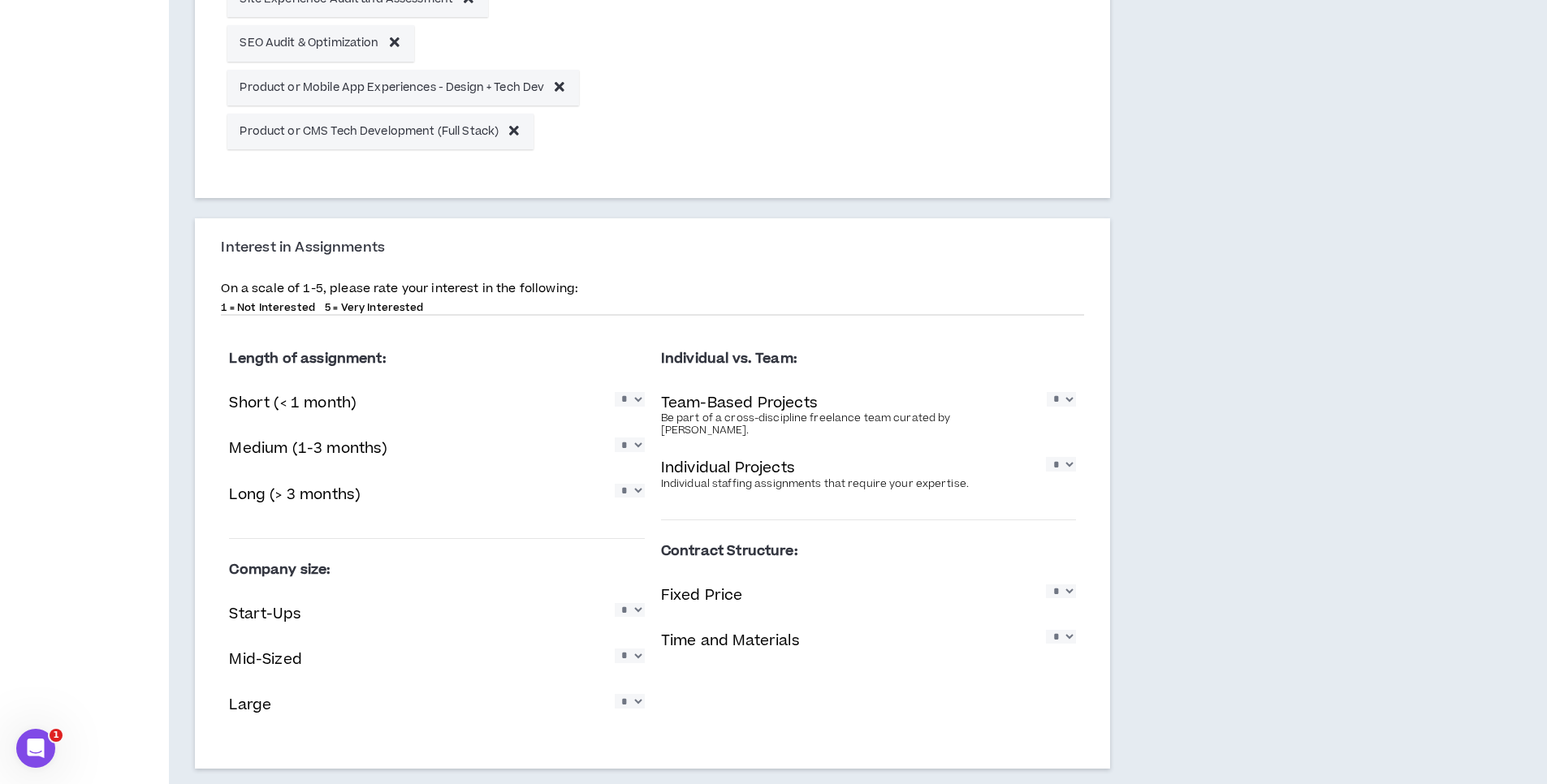
select select "*"
click at [615, 392] on select "* * * * *" at bounding box center [629, 399] width 30 height 13
select select "*"
click at [615, 438] on select "* * * * *" at bounding box center [629, 444] width 30 height 13
select select "*"
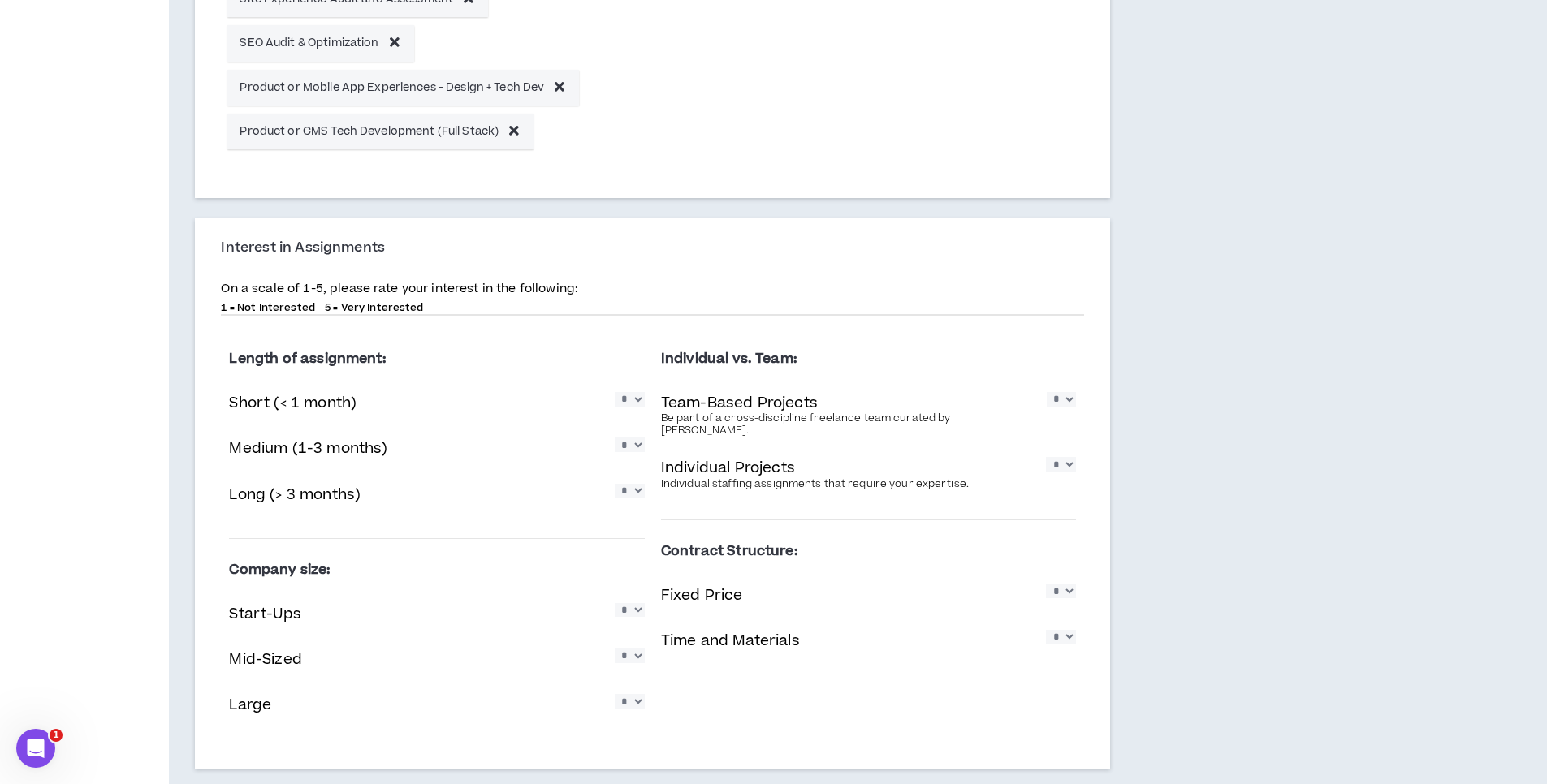
click at [615, 484] on select "* * * * *" at bounding box center [629, 490] width 30 height 13
click at [1223, 470] on div "Project Interests [DATE] At least 1 Project Type is required. Specifying your p…" at bounding box center [749, 52] width 1160 height 1516
select select "*"
click at [1047, 392] on select "* * * * *" at bounding box center [1061, 399] width 30 height 13
select select "*"
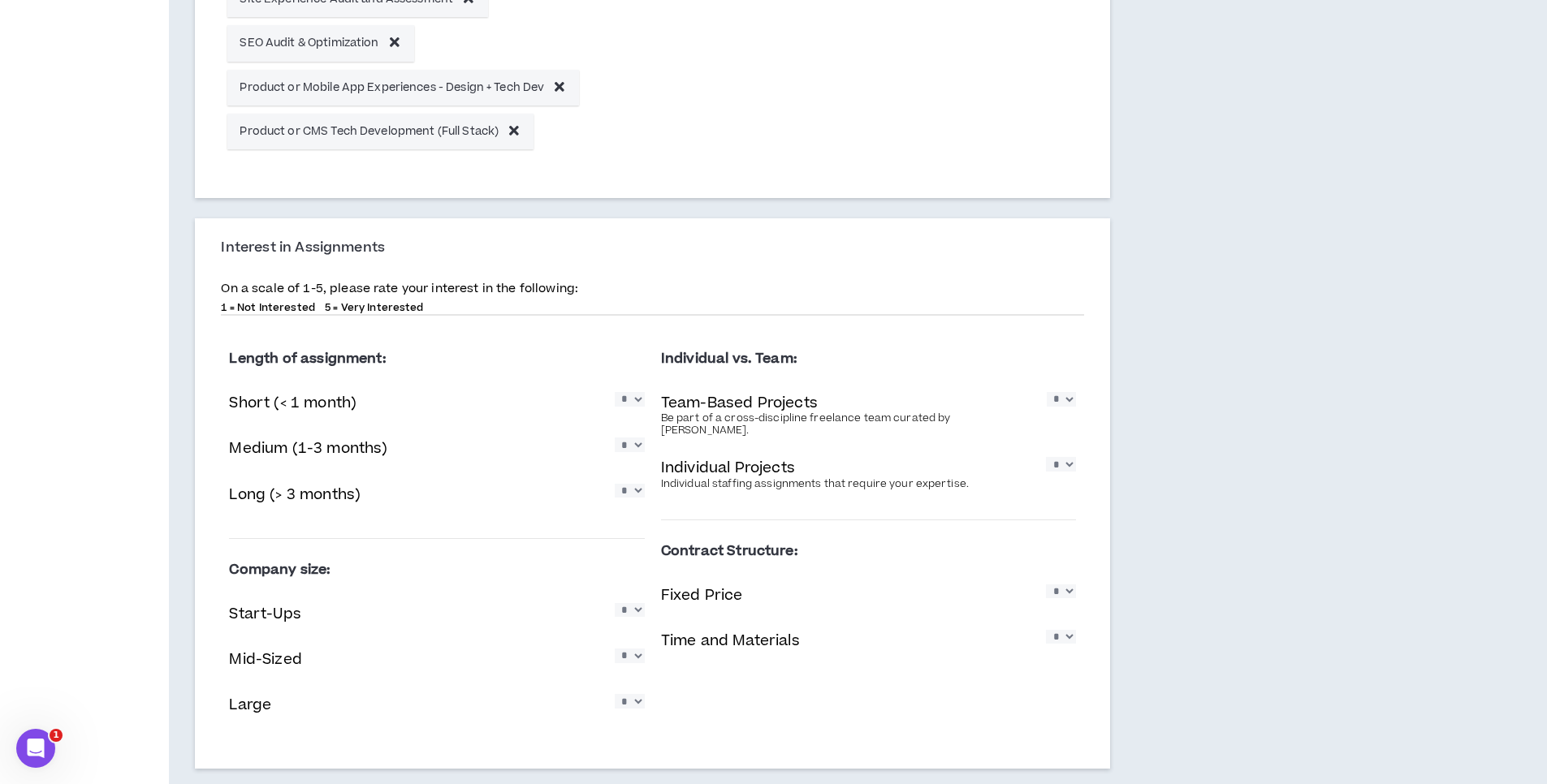
click at [1046, 457] on select "* * * * *" at bounding box center [1060, 464] width 30 height 13
click at [1159, 524] on div "Project Interests [DATE] At least 1 Project Type is required. Specifying your p…" at bounding box center [749, 52] width 1160 height 1516
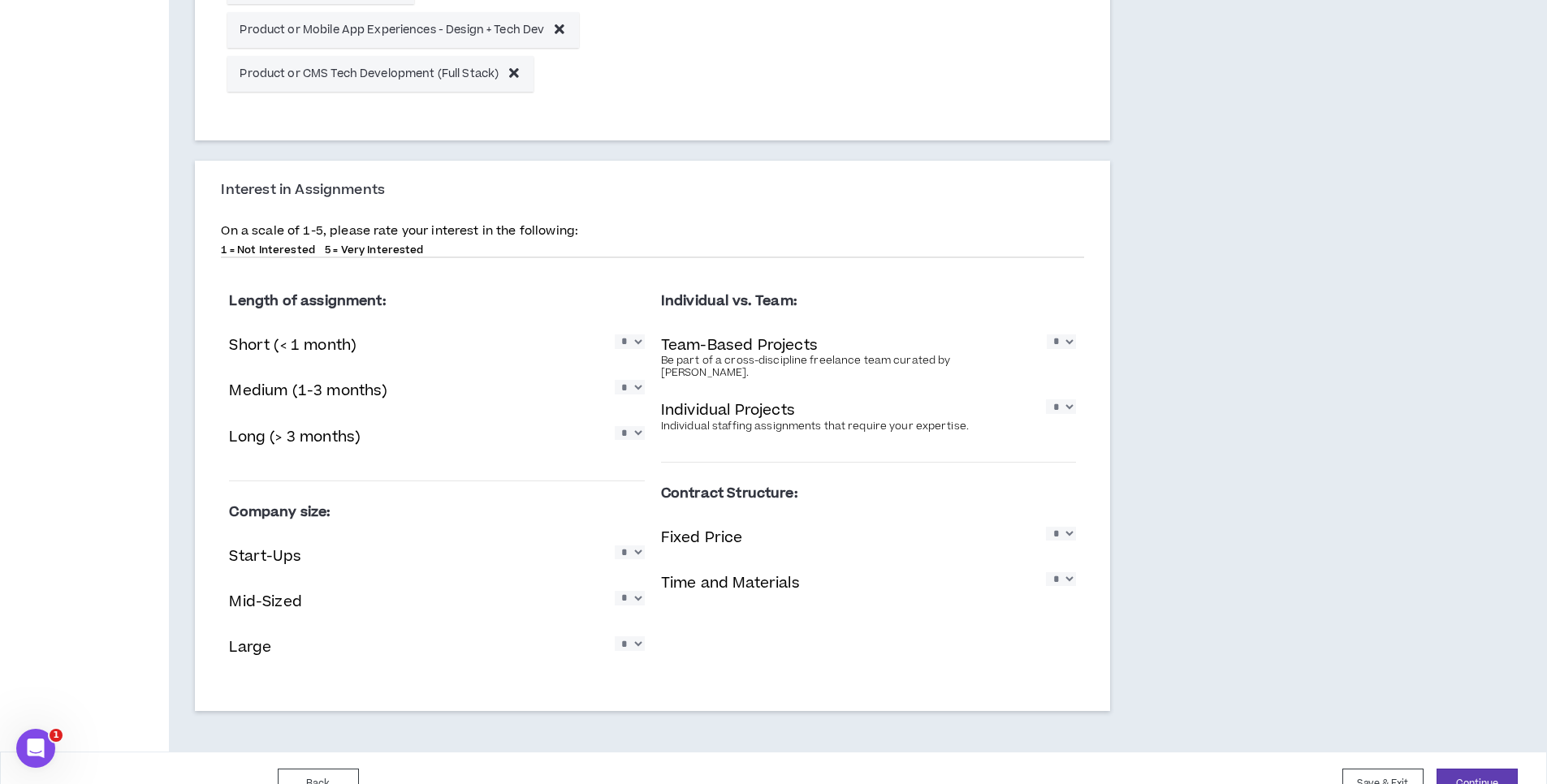
scroll to position [869, 0]
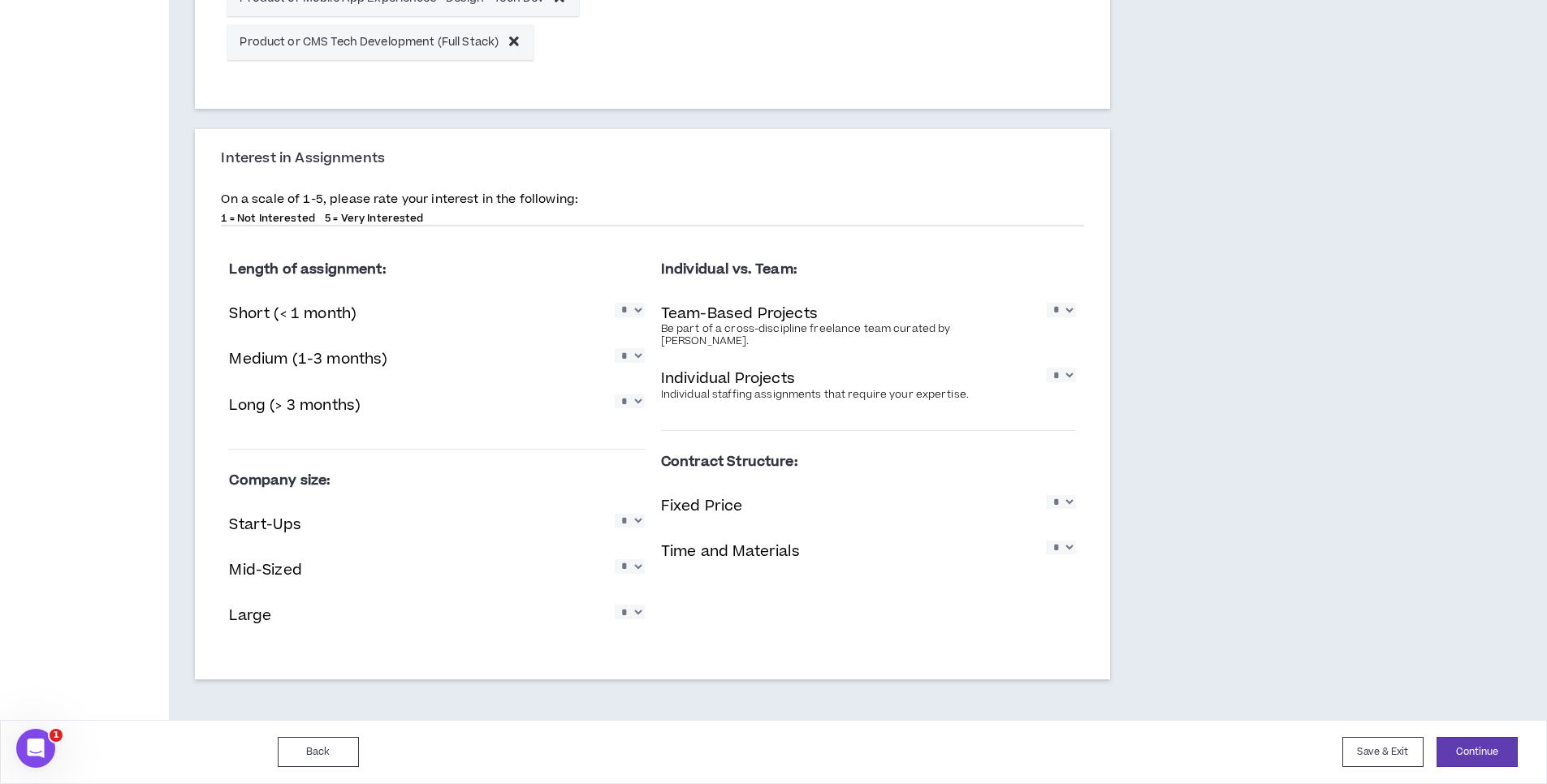
select select "*"
click at [1046, 495] on select "* * * * *" at bounding box center [1060, 502] width 30 height 13
select select "*"
click at [1046, 541] on select "* * * * *" at bounding box center [1060, 547] width 30 height 13
select select "*"
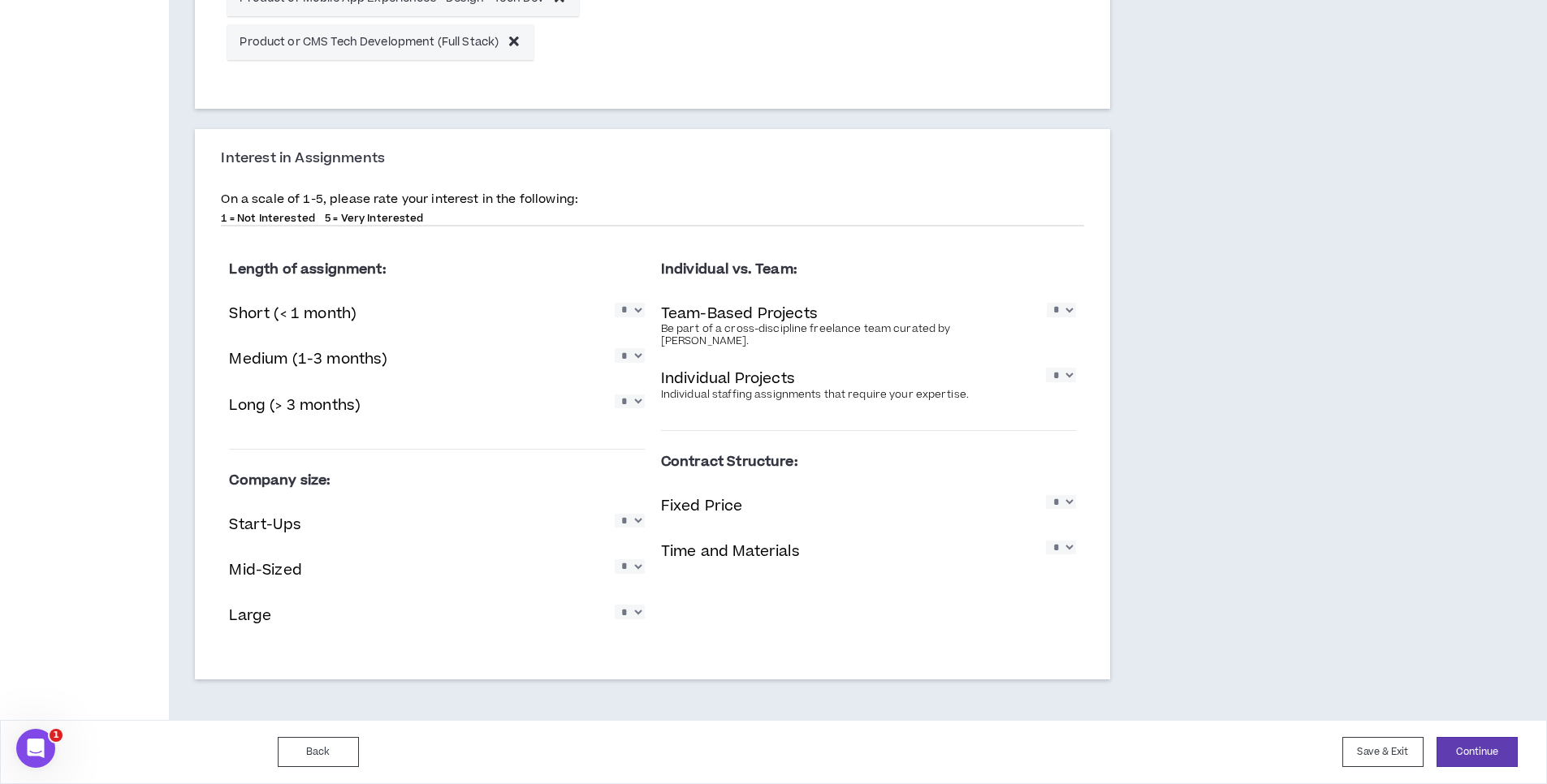
click at [615, 514] on select "* * * * *" at bounding box center [629, 521] width 30 height 13
select select "*"
click at [615, 559] on select "* * * * *" at bounding box center [629, 566] width 30 height 13
select select "*"
click at [615, 605] on select "* * * * *" at bounding box center [629, 611] width 30 height 13
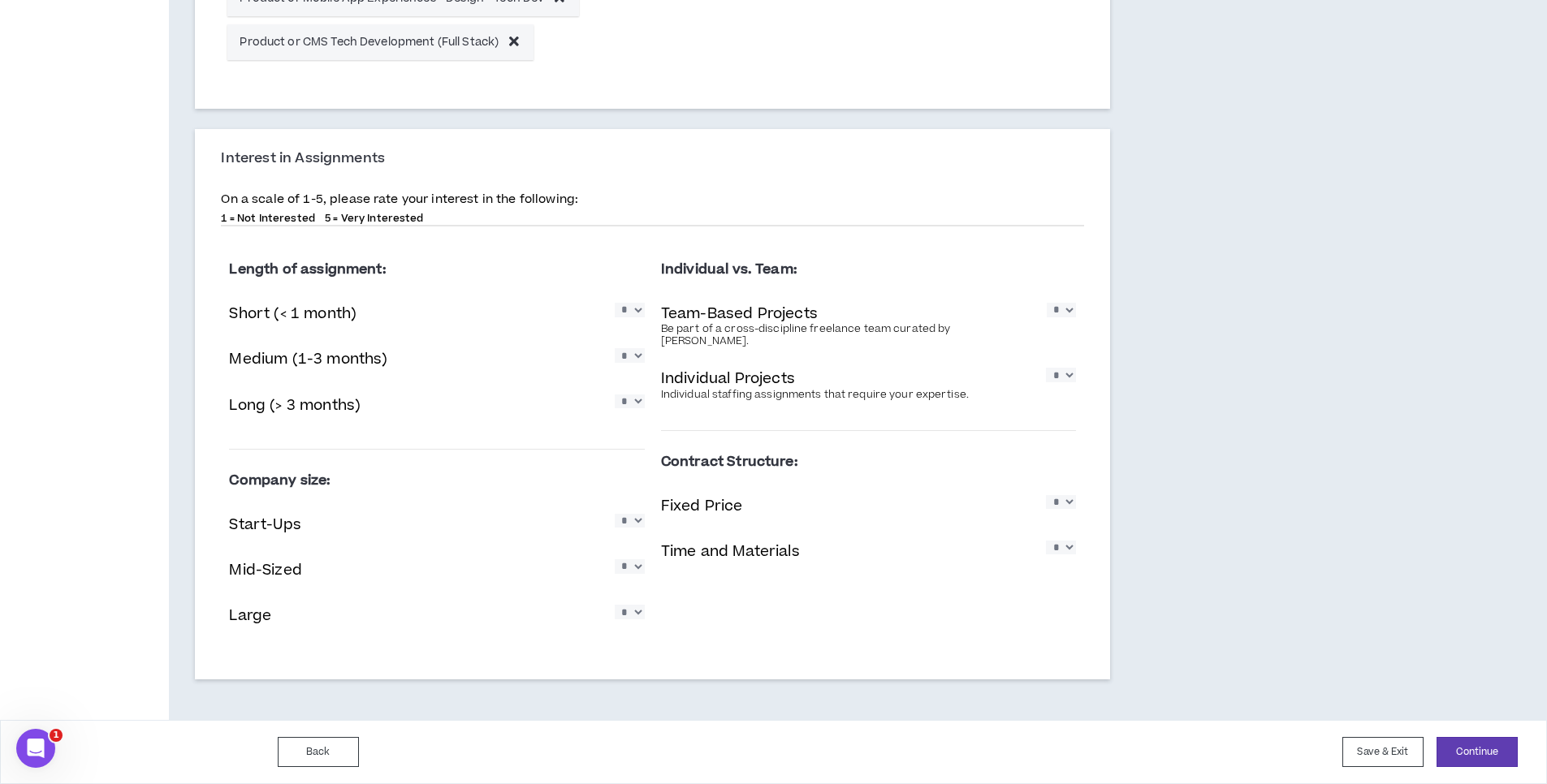
click at [705, 640] on div "Length of assignment: Short (< 1 month) * * * * * Medium (1-3 months) * * * * *…" at bounding box center [652, 449] width 864 height 422
select select "*"
click at [615, 514] on select "* * * * *" at bounding box center [629, 521] width 30 height 13
click at [723, 636] on div "Length of assignment: Short (< 1 month) * * * * * Medium (1-3 months) * * * * *…" at bounding box center [652, 449] width 864 height 422
click at [1498, 755] on button "Continue" at bounding box center [1476, 752] width 81 height 30
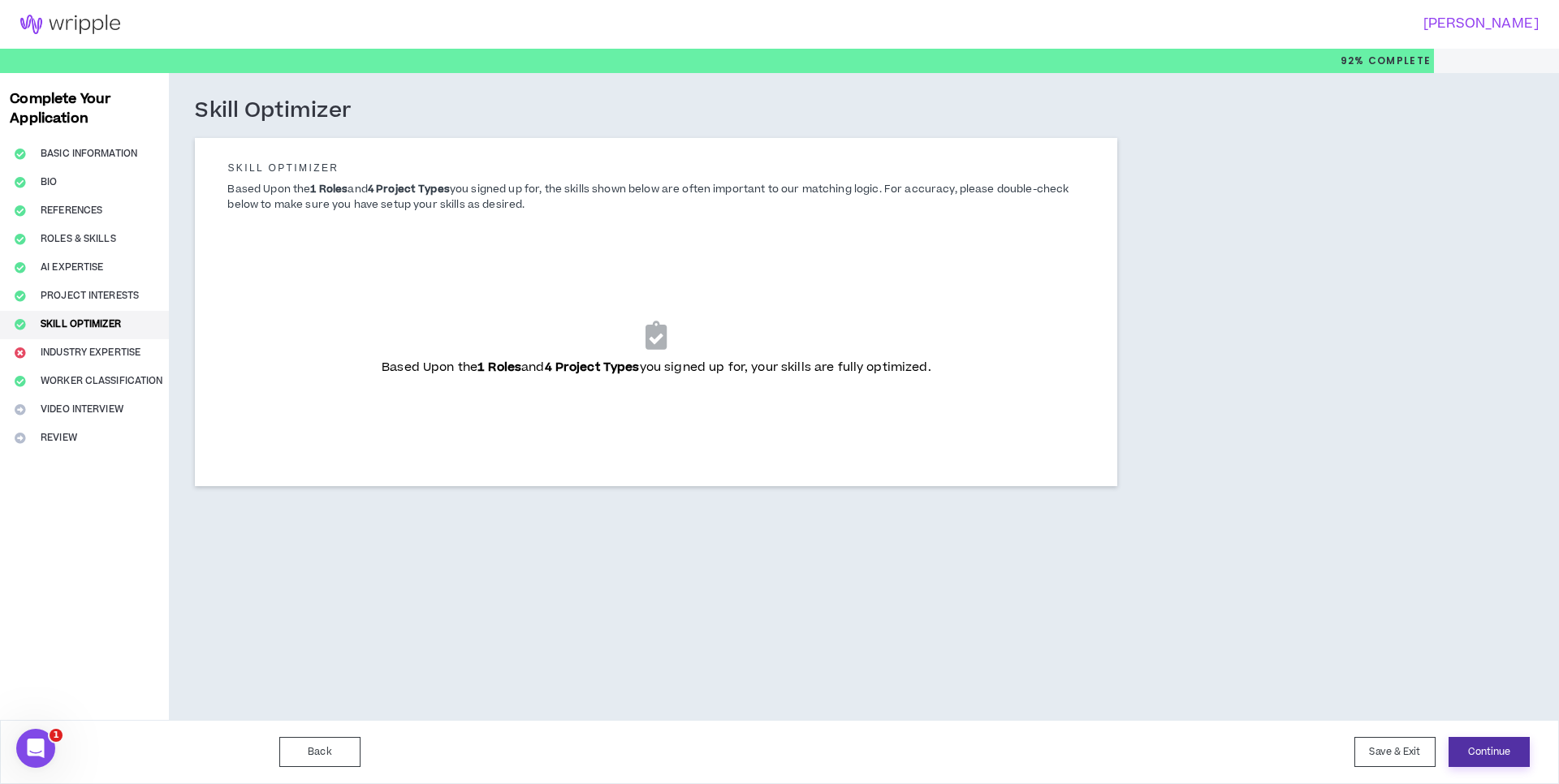
click at [1496, 751] on button "Continue" at bounding box center [1488, 752] width 81 height 30
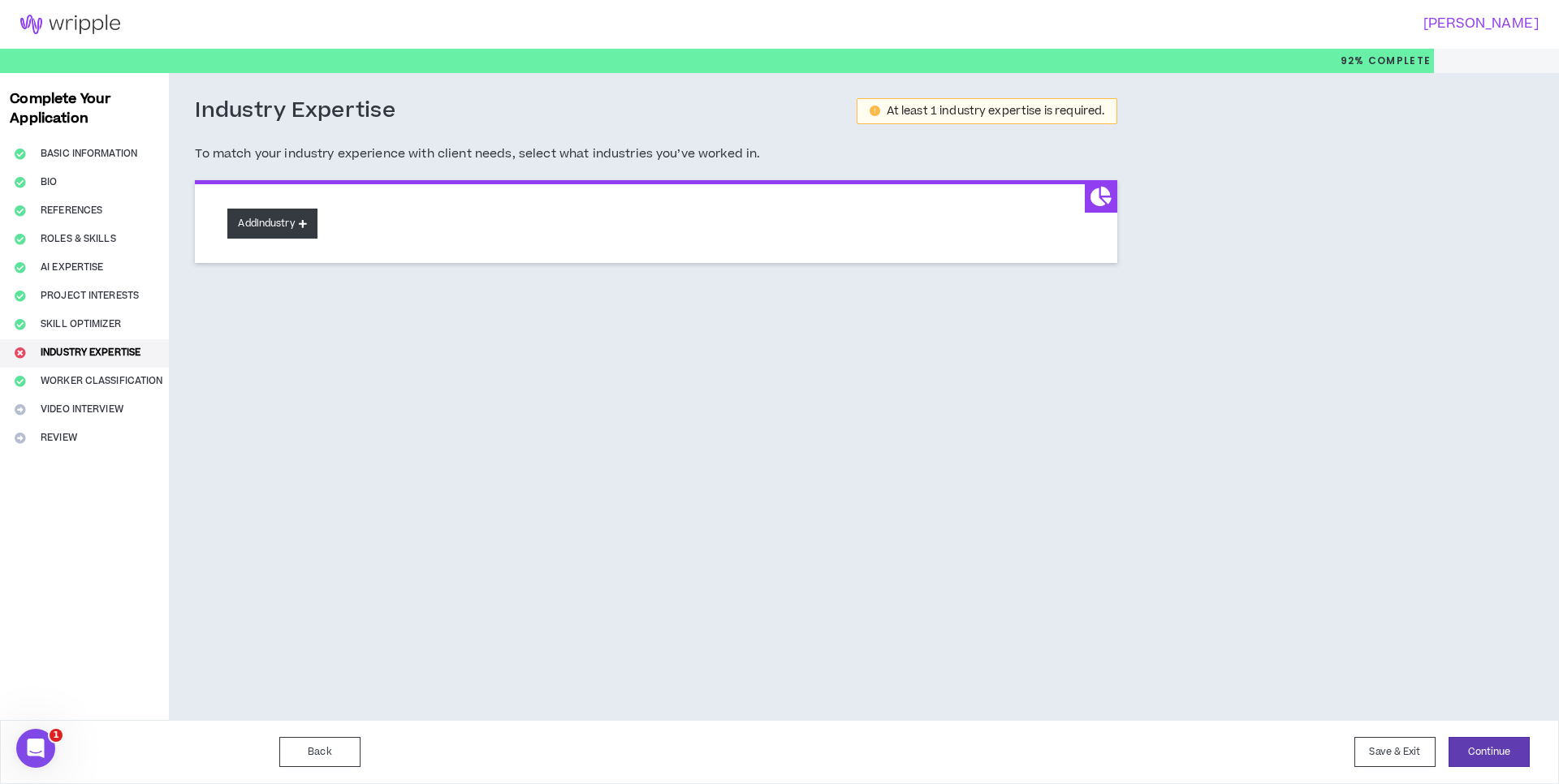
click at [302, 232] on button "Add Industry" at bounding box center [272, 223] width 90 height 30
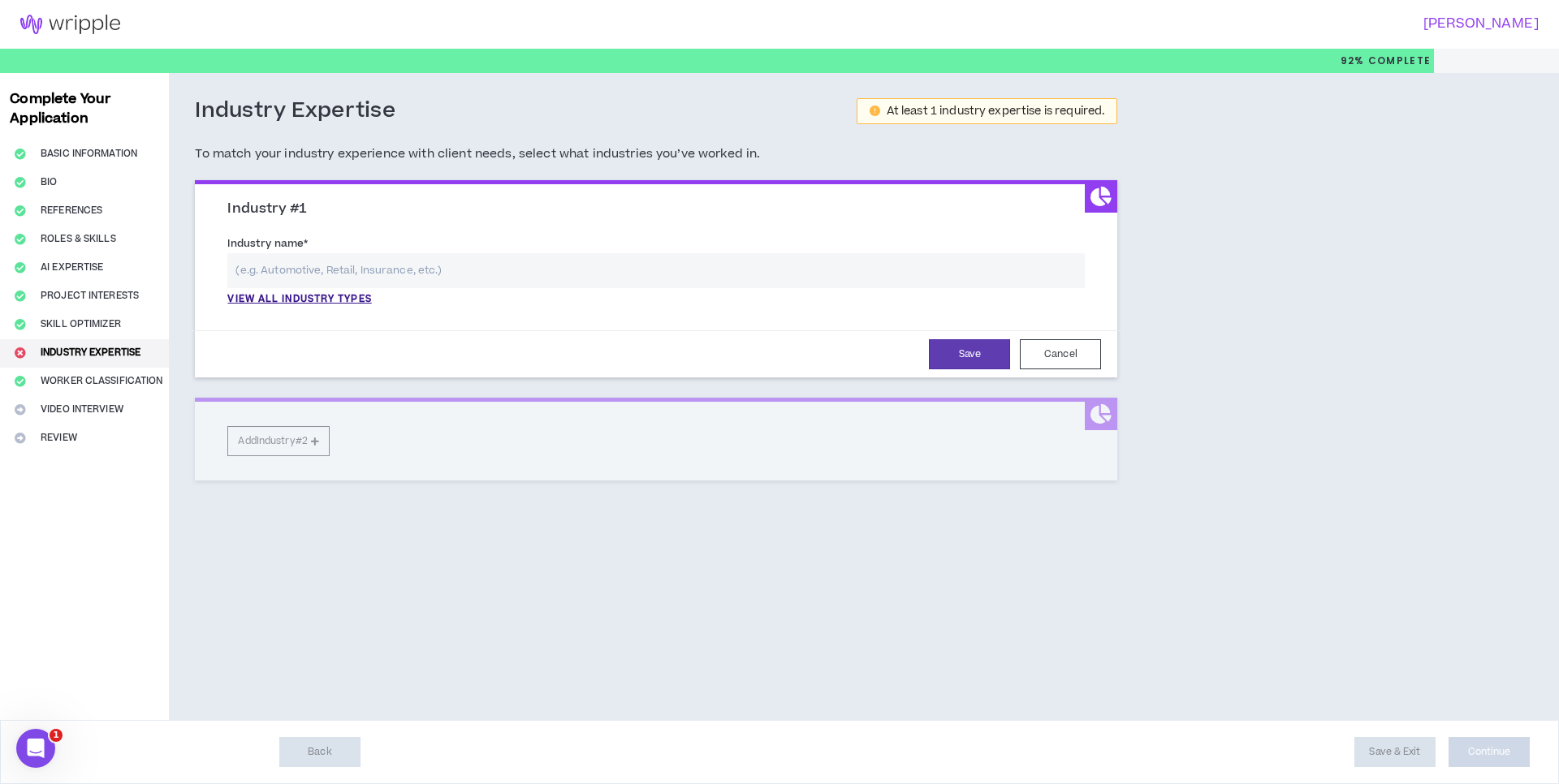
click at [381, 269] on input "text" at bounding box center [655, 271] width 858 height 35
click at [364, 296] on p "View all industry types" at bounding box center [299, 299] width 144 height 14
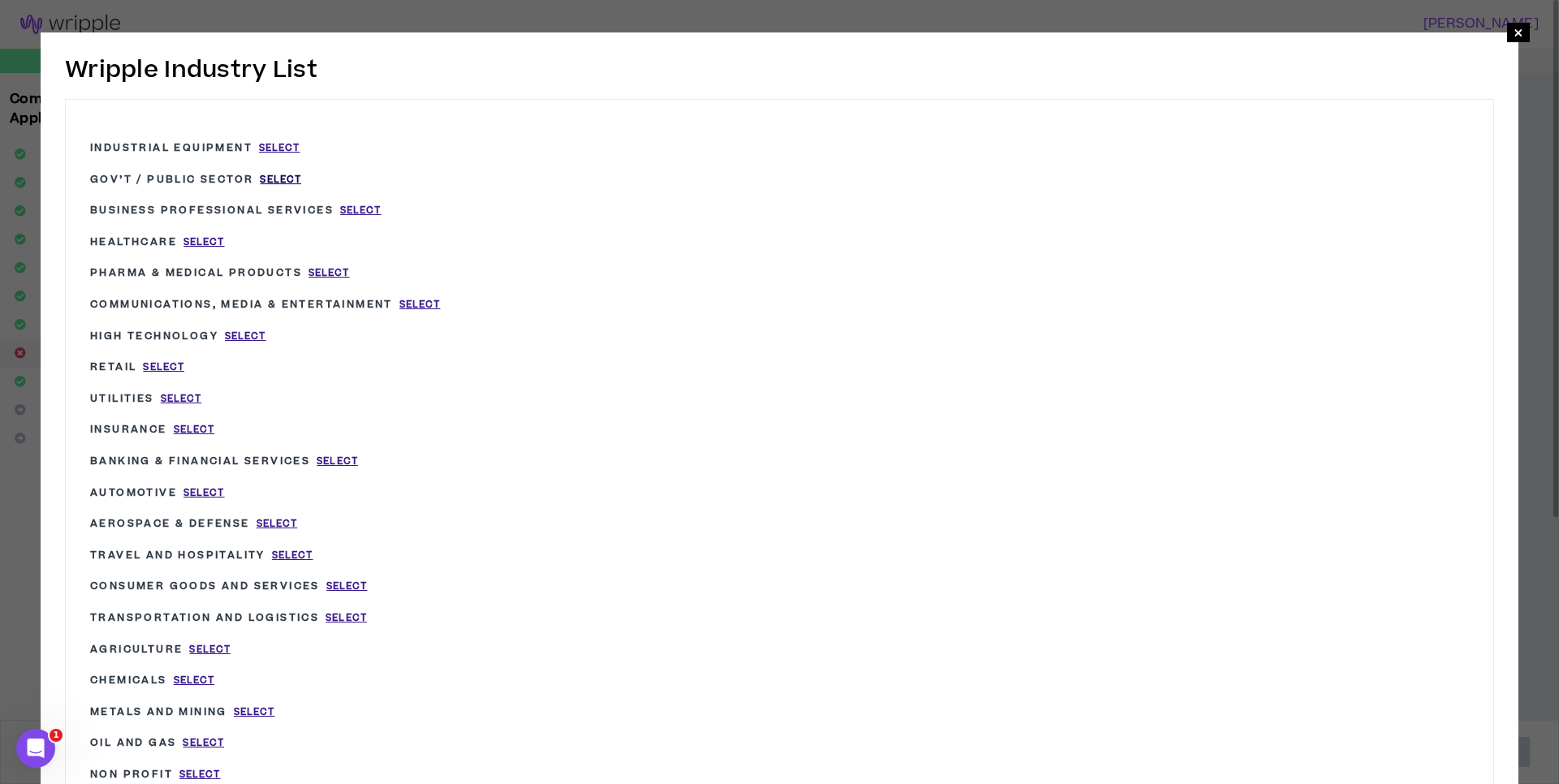
click at [285, 179] on span "Select" at bounding box center [280, 179] width 41 height 13
type input "Gov’t / Public Sector"
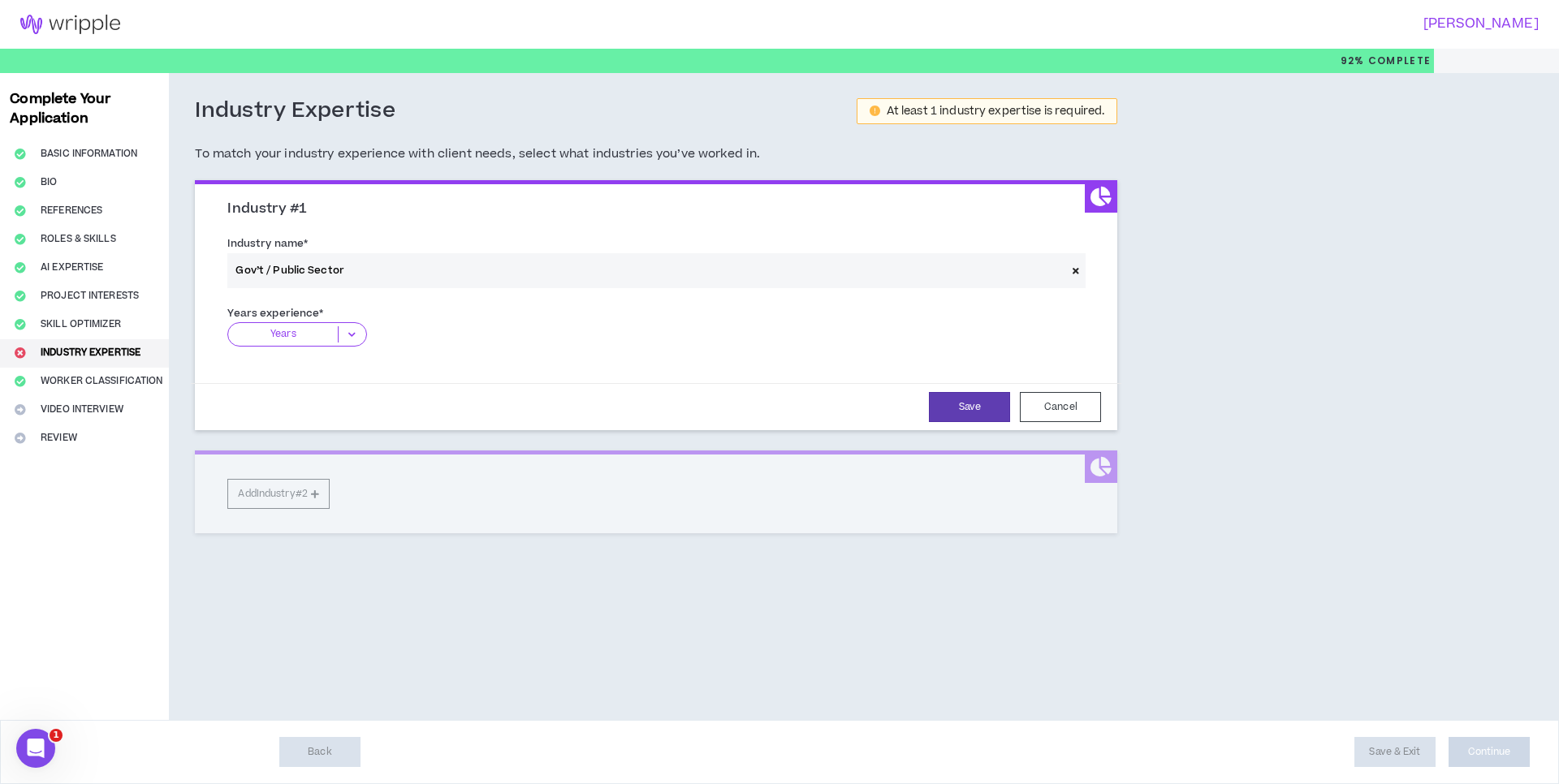
click at [361, 335] on icon at bounding box center [352, 334] width 27 height 16
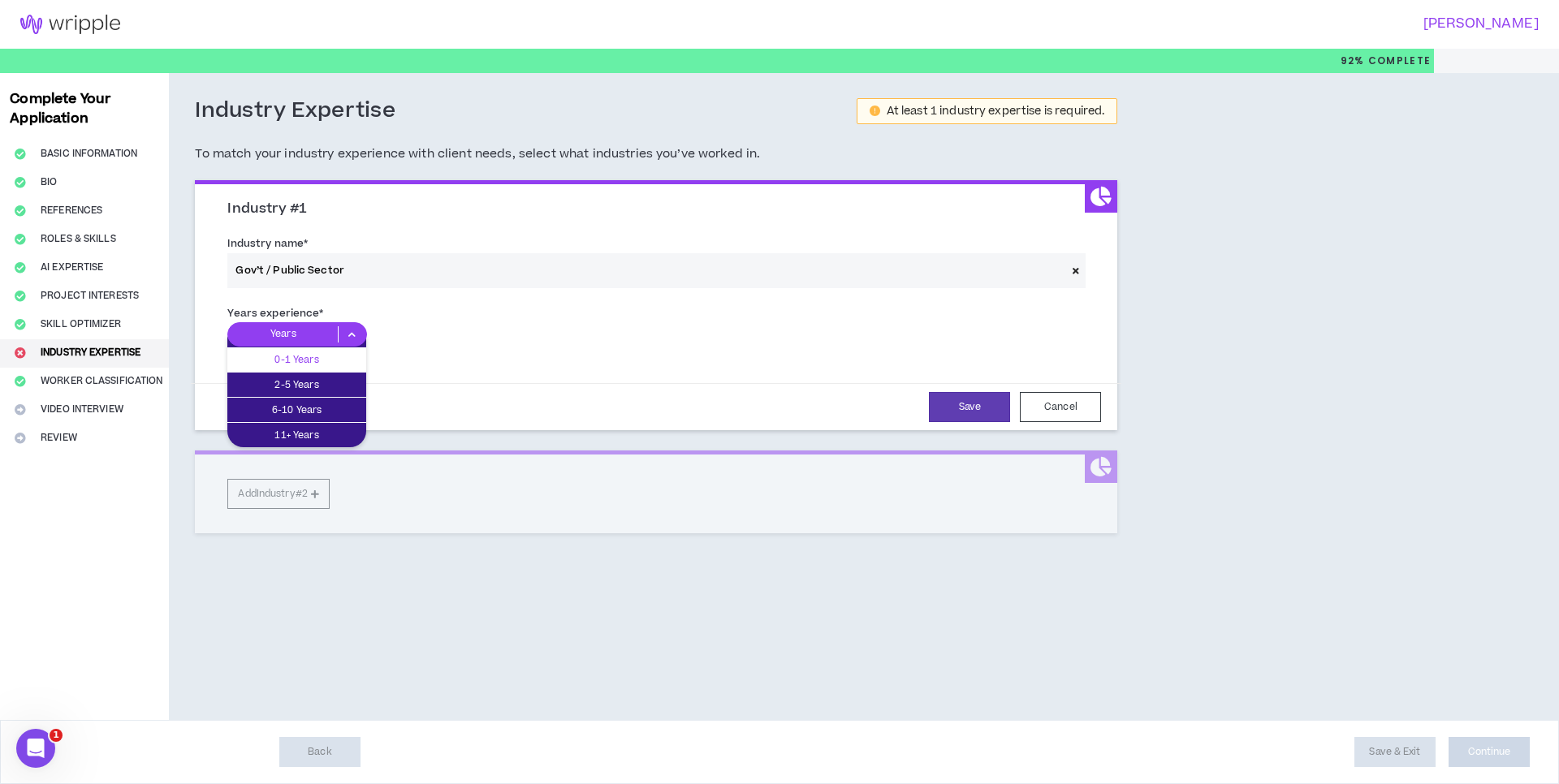
click at [322, 355] on p "0-1 Years" at bounding box center [297, 360] width 139 height 18
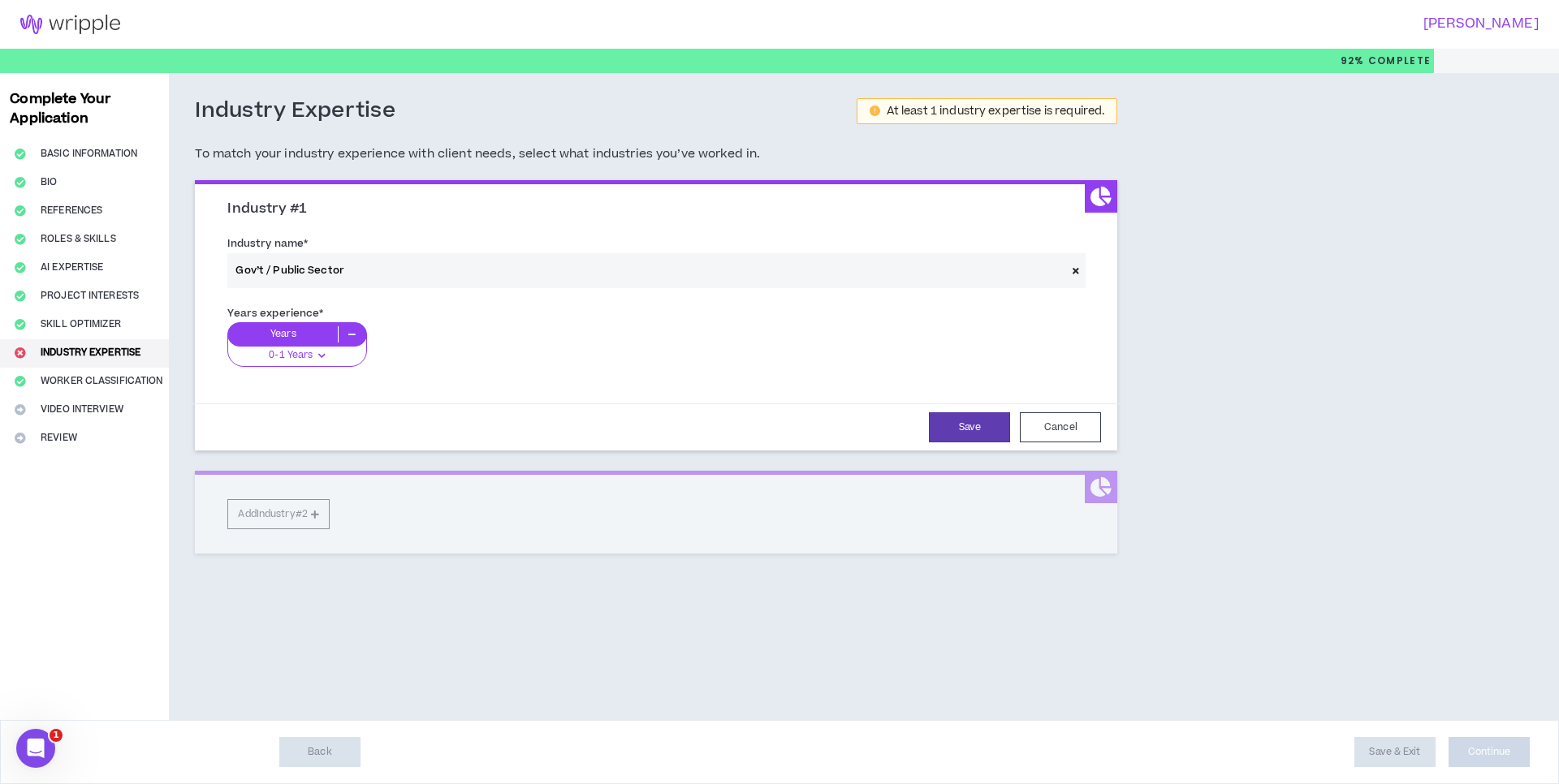
click at [1078, 271] on icon at bounding box center [1075, 270] width 7 height 9
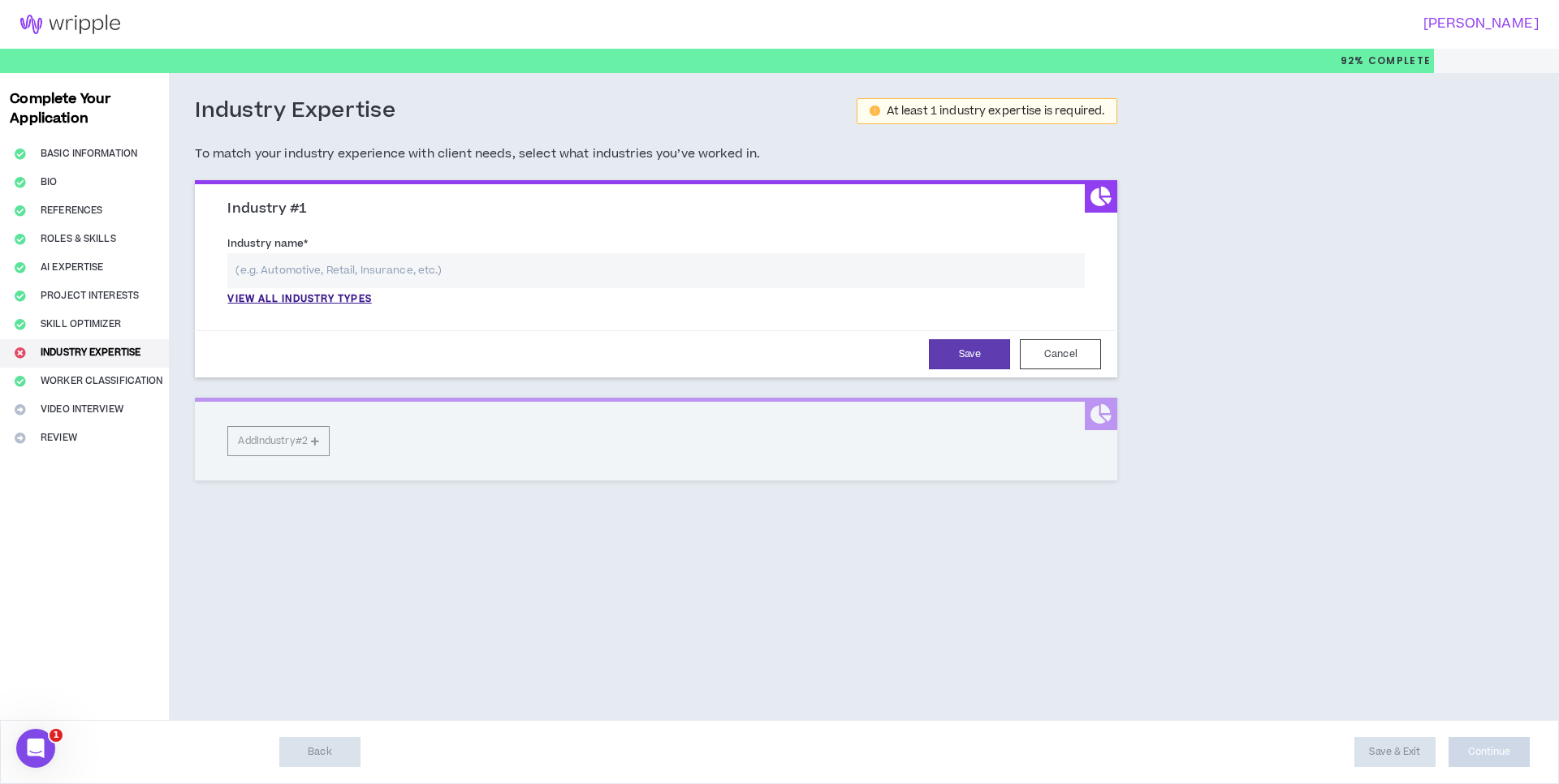
click at [385, 279] on input "text" at bounding box center [655, 271] width 858 height 35
click at [363, 297] on p "View all industry types" at bounding box center [299, 299] width 144 height 14
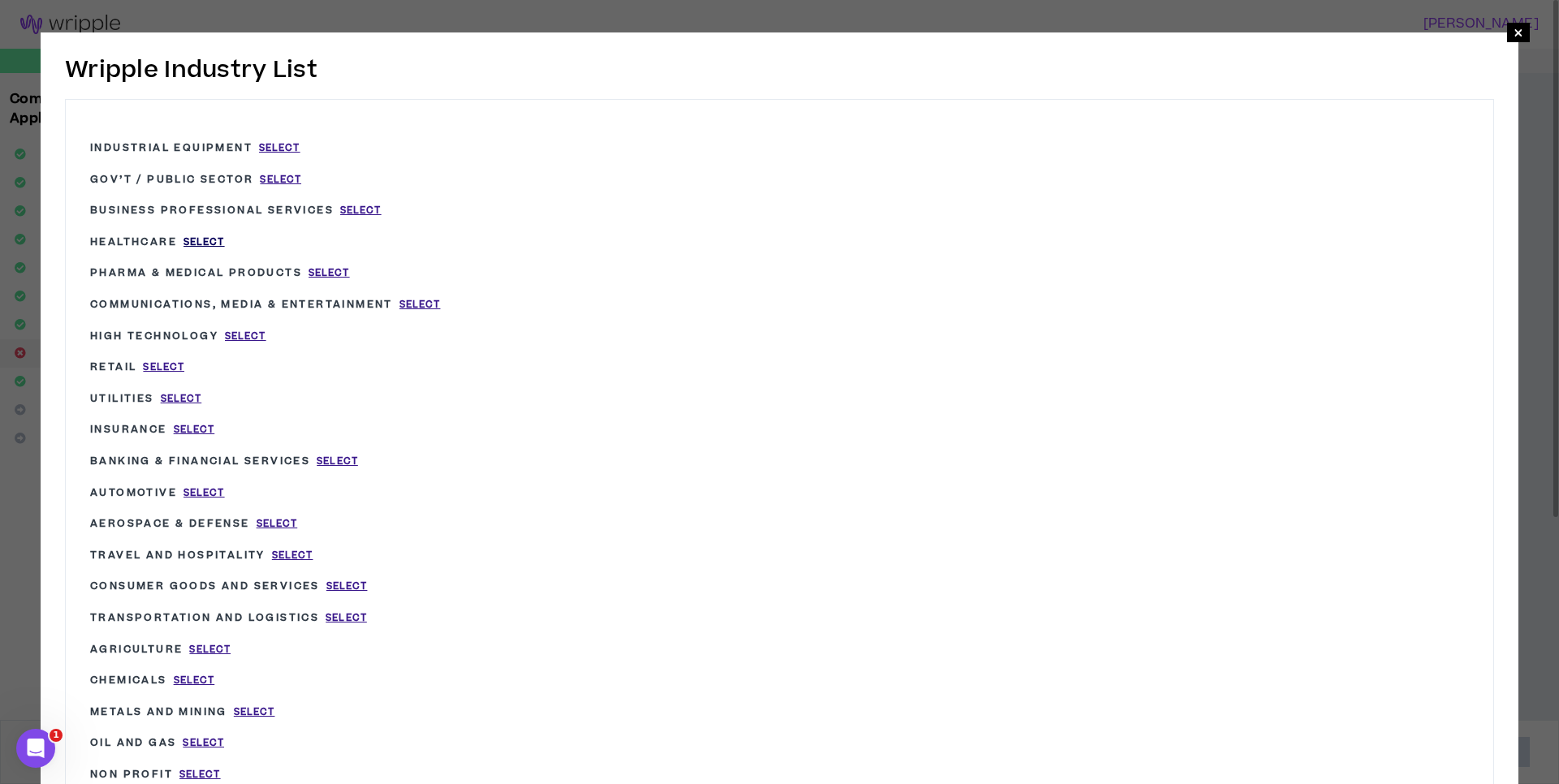
click at [214, 247] on span "Select" at bounding box center [203, 242] width 41 height 13
type input "Healthcare"
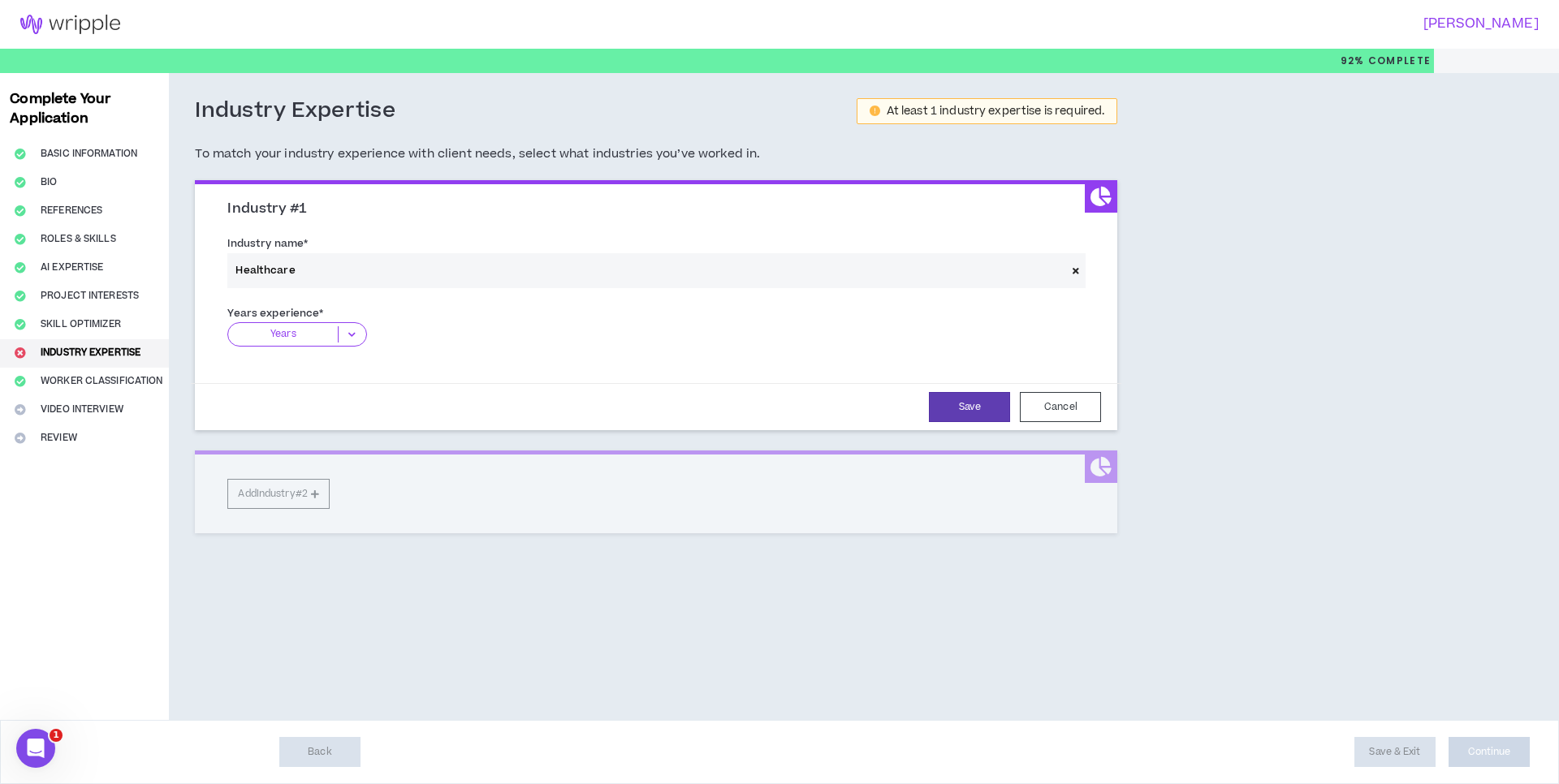
click at [338, 337] on div at bounding box center [338, 334] width 1 height 16
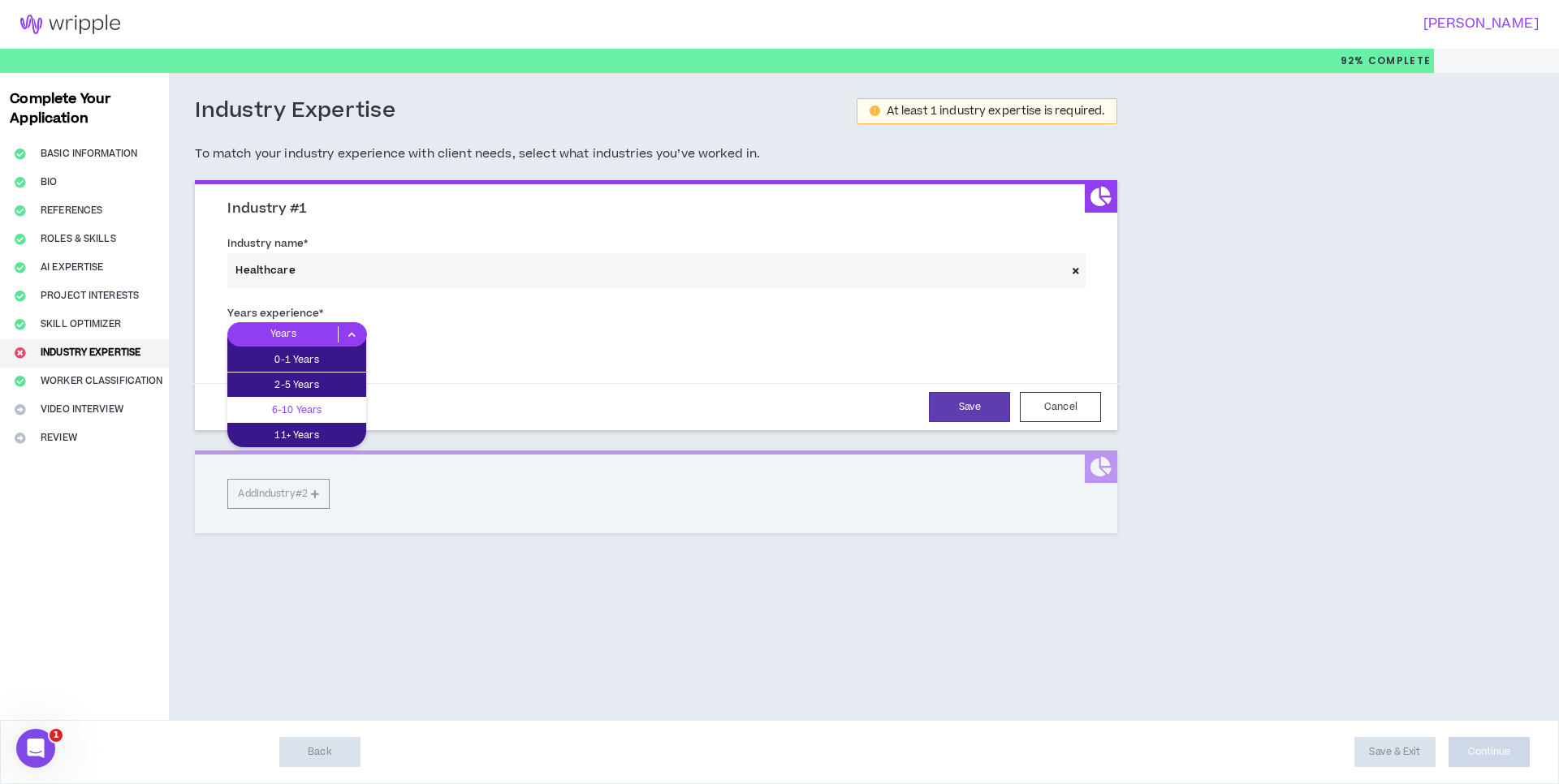
click at [315, 402] on p "6-10 Years" at bounding box center [297, 409] width 139 height 18
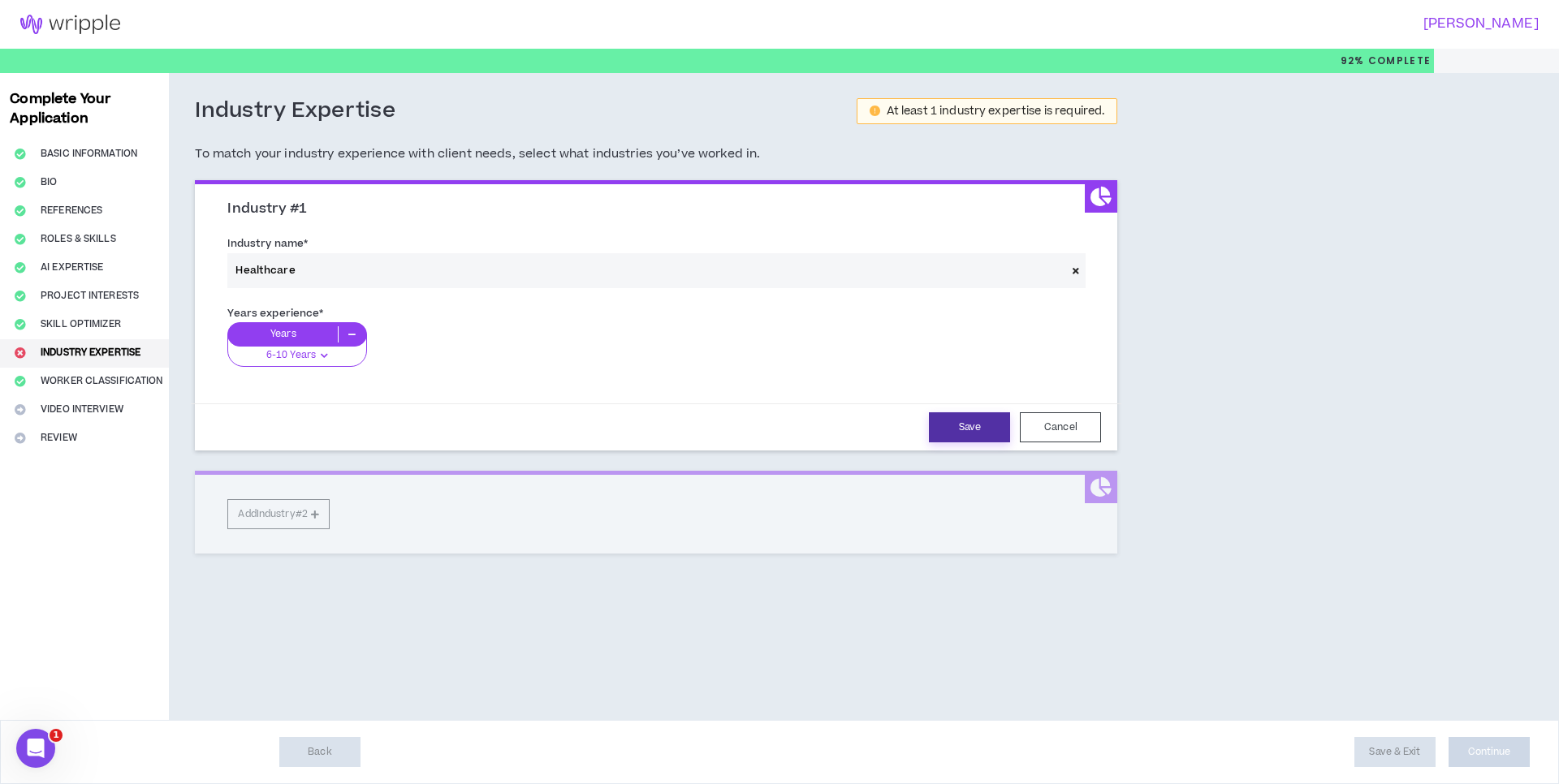
click at [973, 433] on button "Save" at bounding box center [969, 426] width 81 height 30
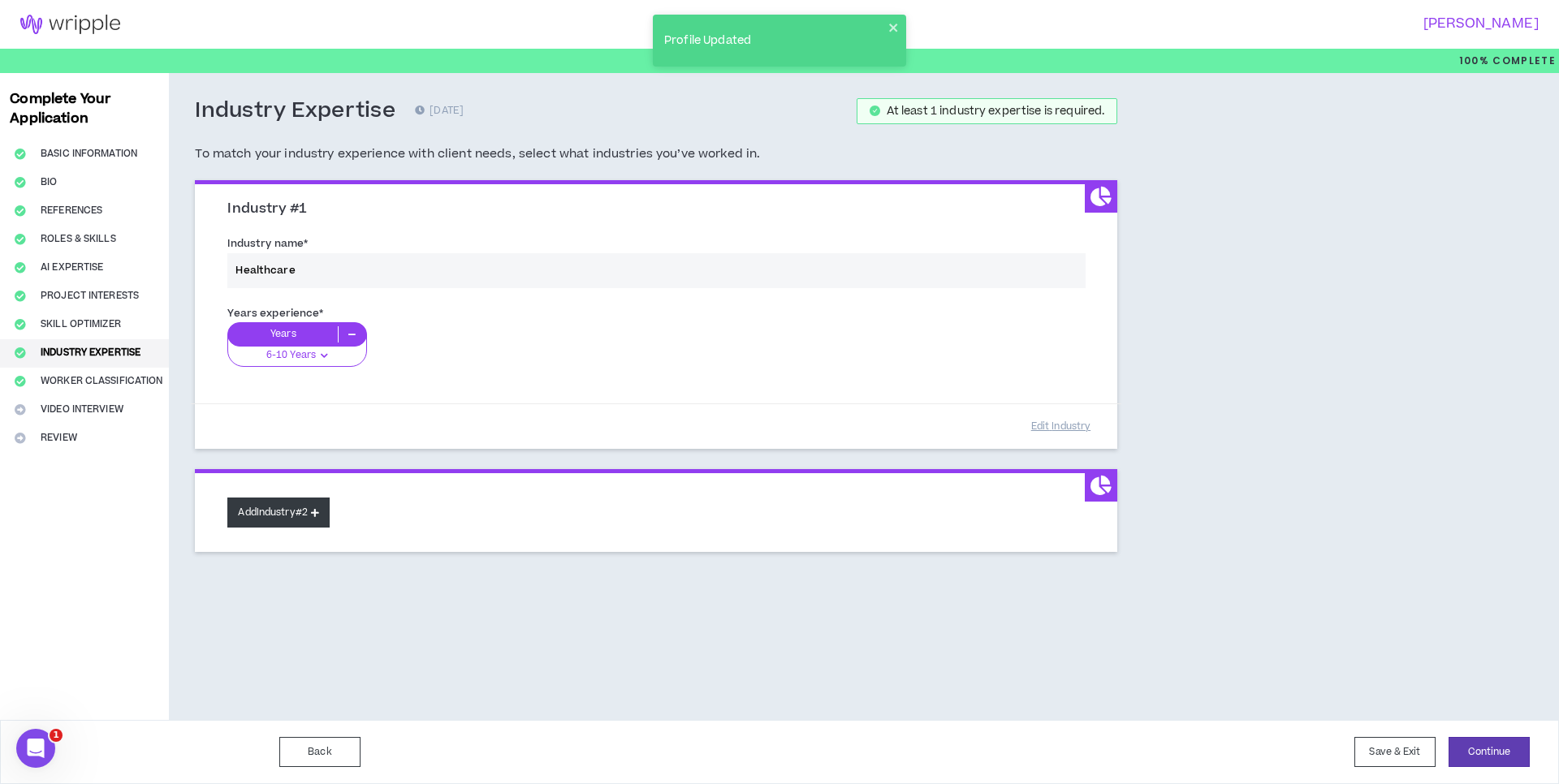
click at [275, 513] on button "Add Industry #2" at bounding box center [278, 512] width 102 height 30
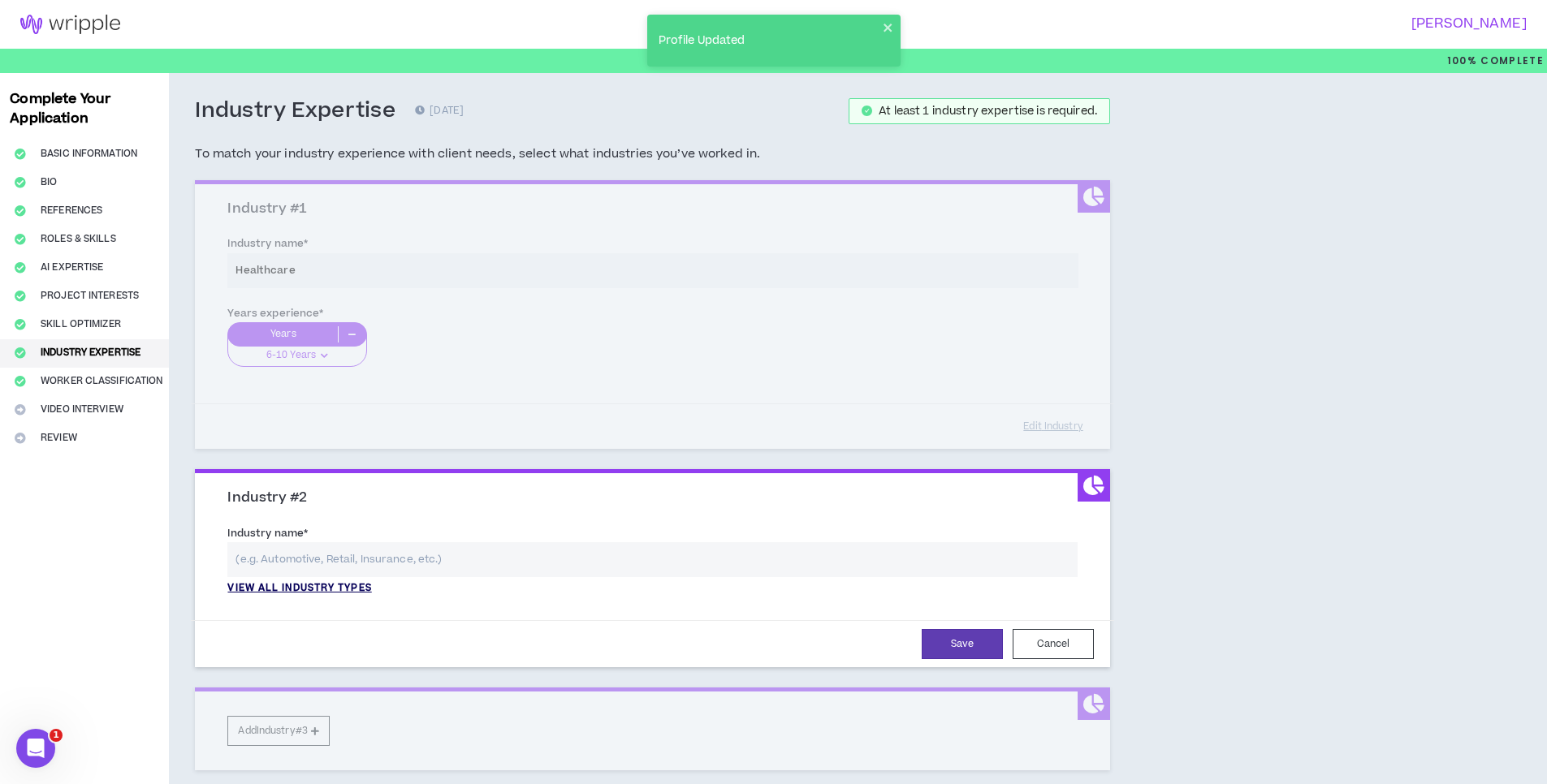
click at [301, 585] on p "View all industry types" at bounding box center [299, 588] width 144 height 14
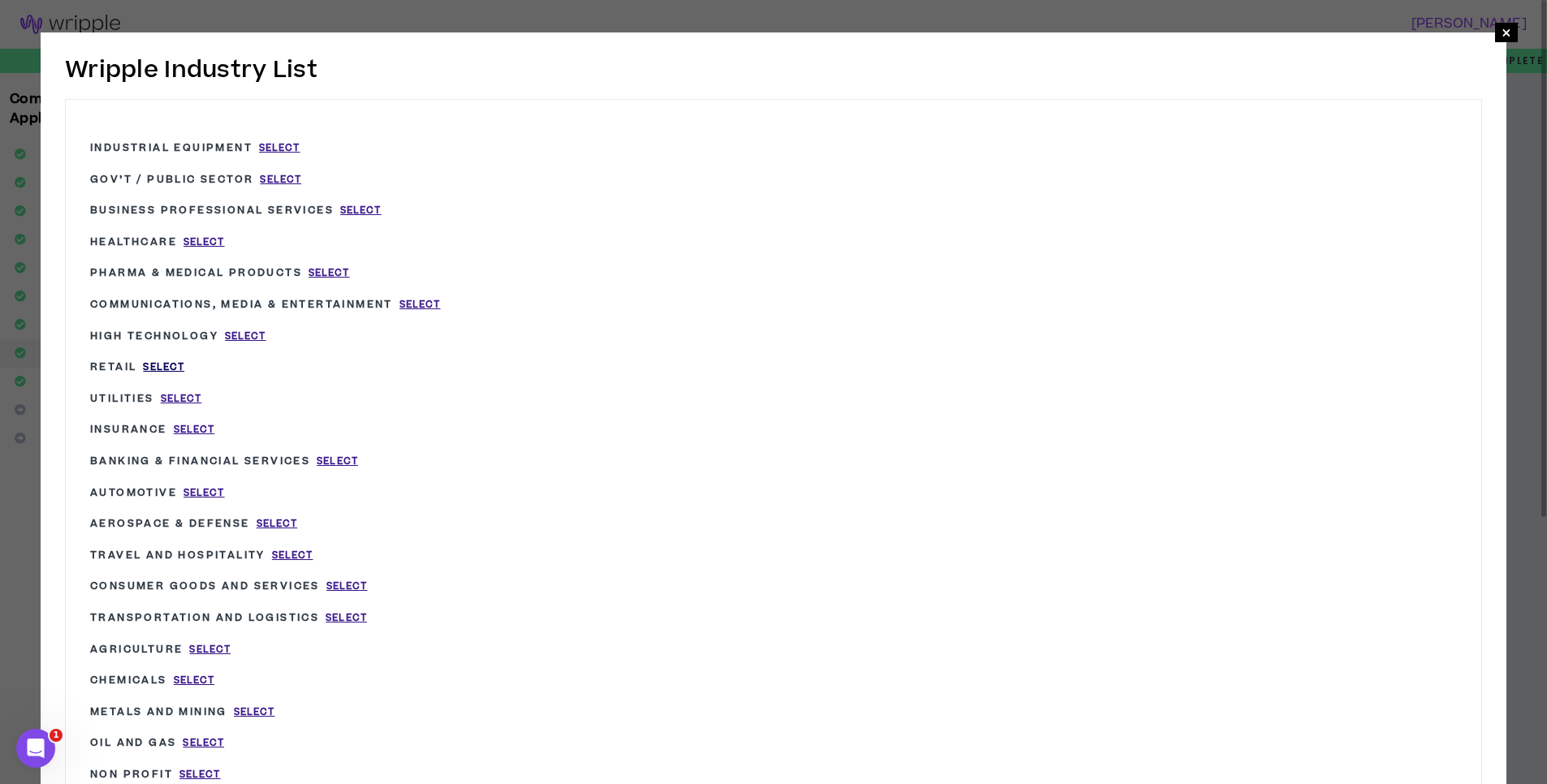
click at [166, 366] on span "Select" at bounding box center [163, 367] width 41 height 13
type input "Retail"
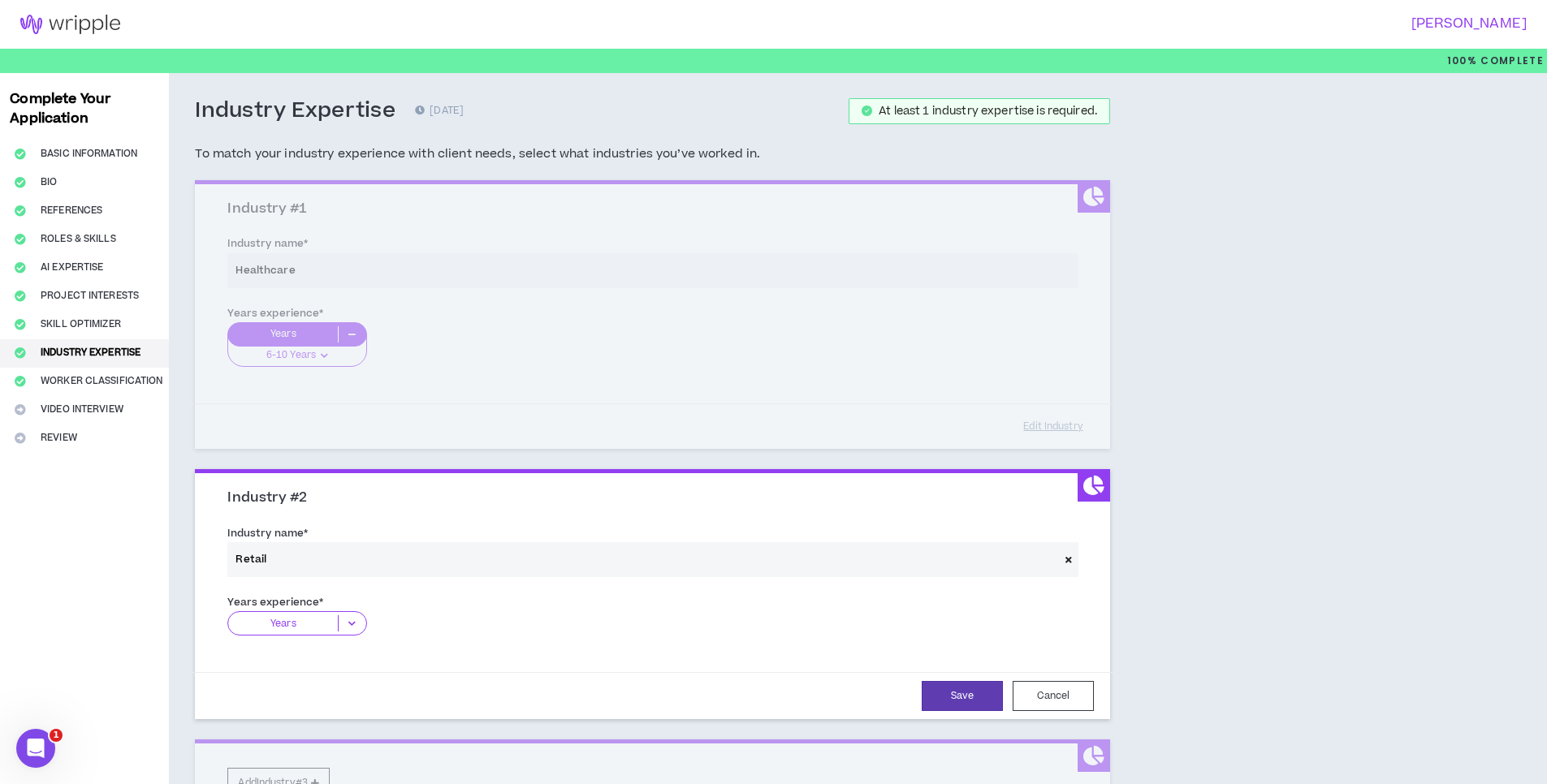
click at [297, 625] on p "Years" at bounding box center [282, 623] width 110 height 16
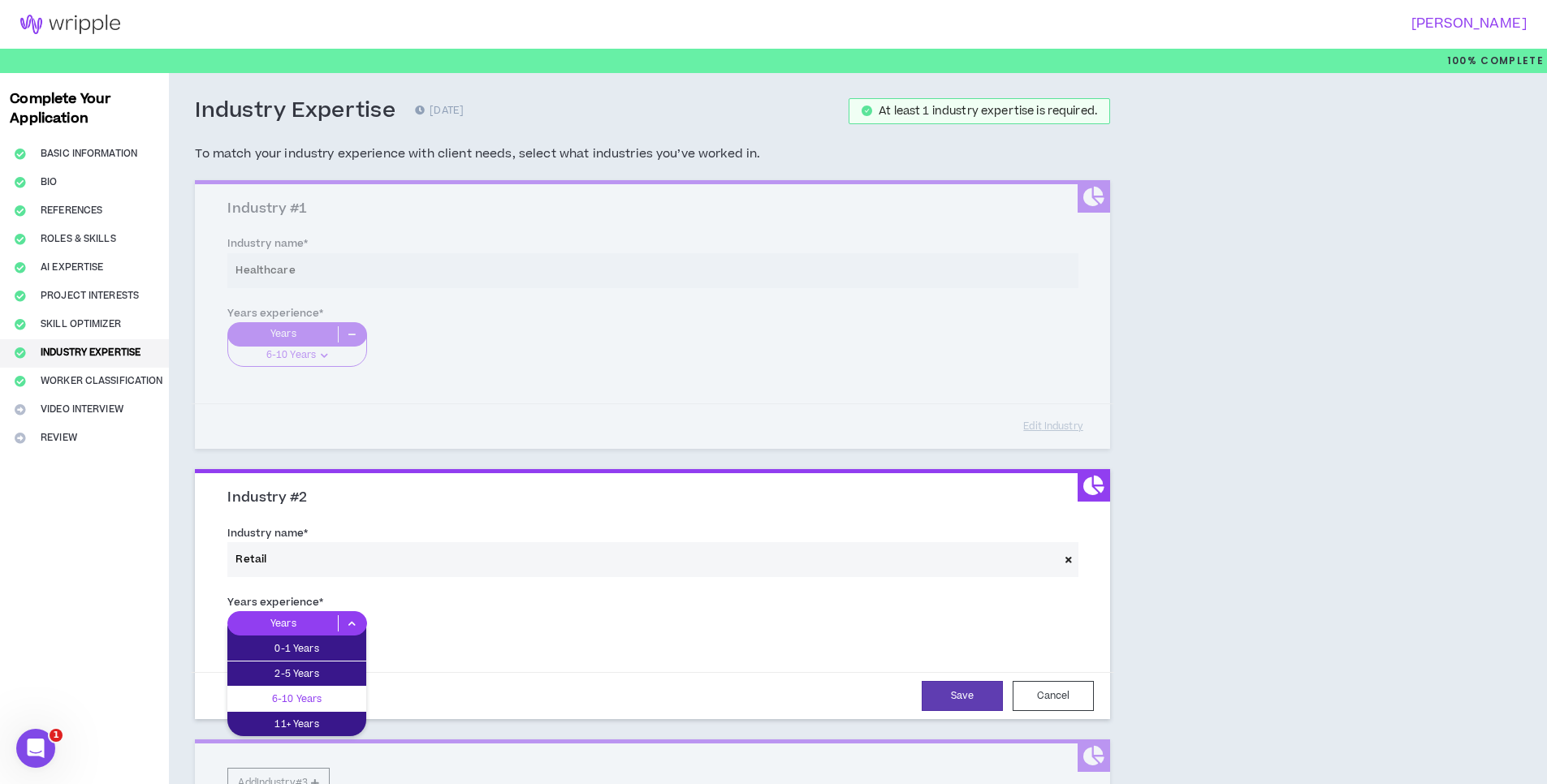
click at [303, 691] on p "6-10 Years" at bounding box center [297, 698] width 139 height 18
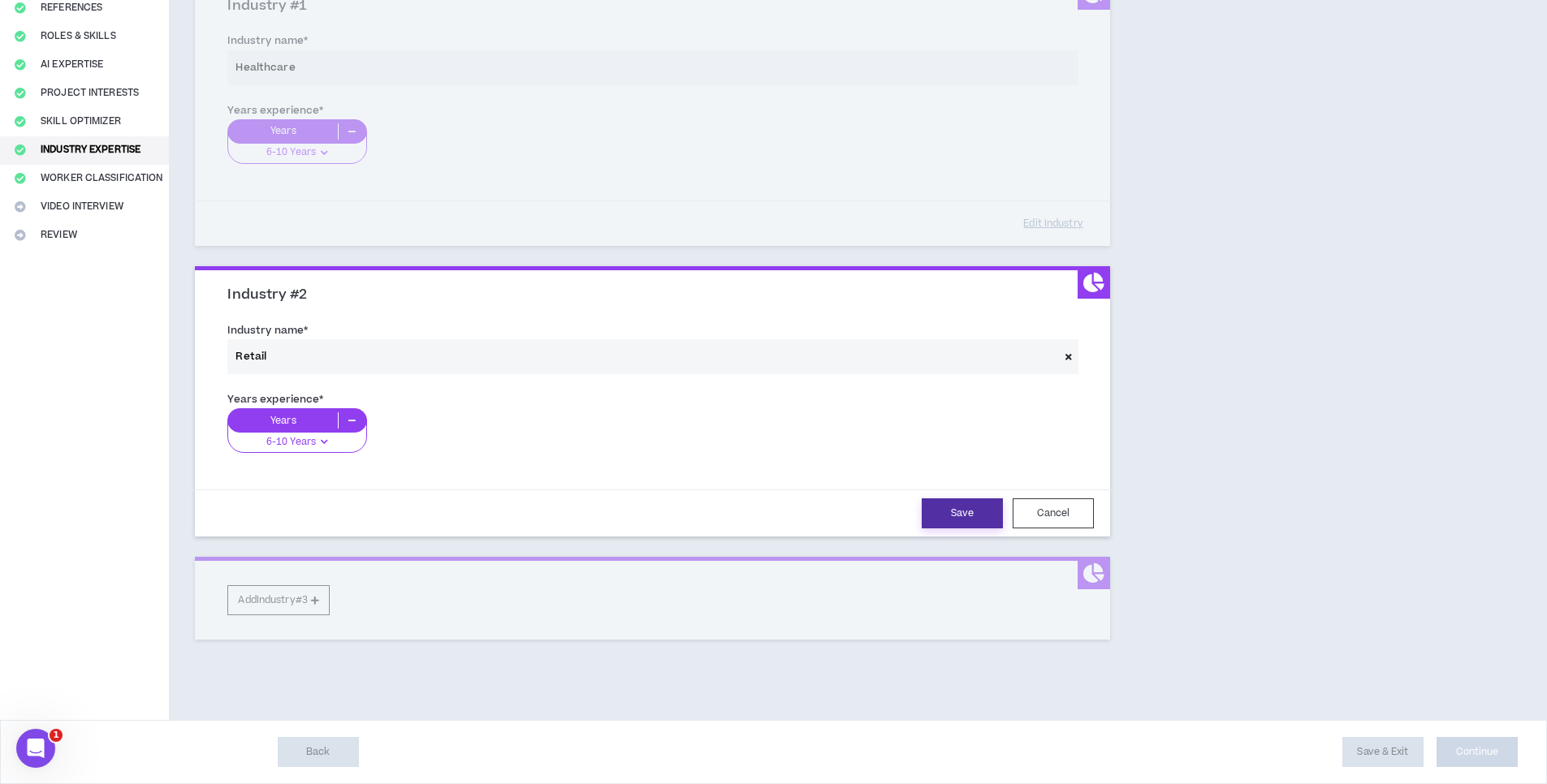
click at [958, 504] on button "Save" at bounding box center [962, 513] width 81 height 30
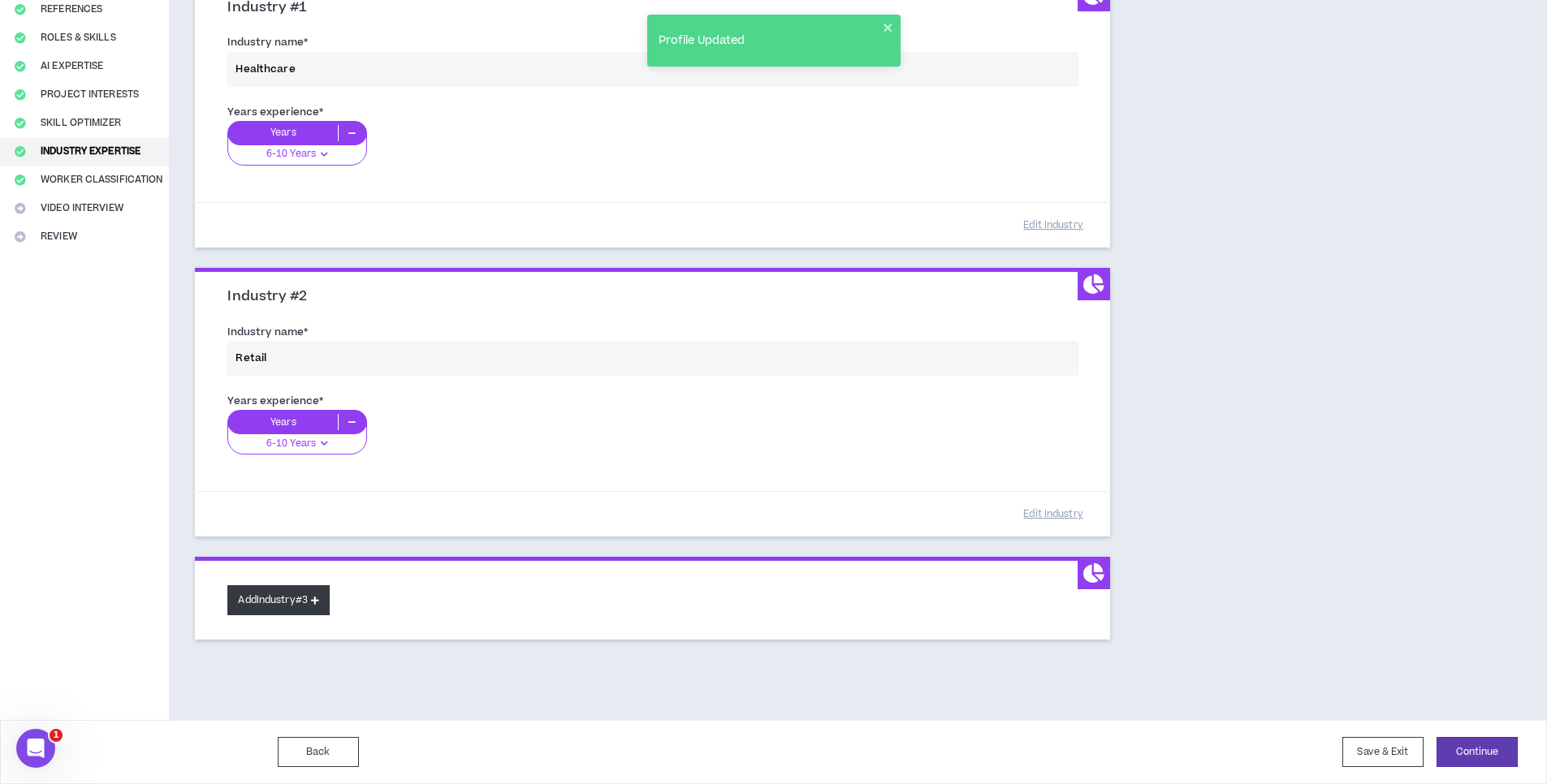
click at [298, 608] on button "Add Industry #3" at bounding box center [278, 600] width 102 height 30
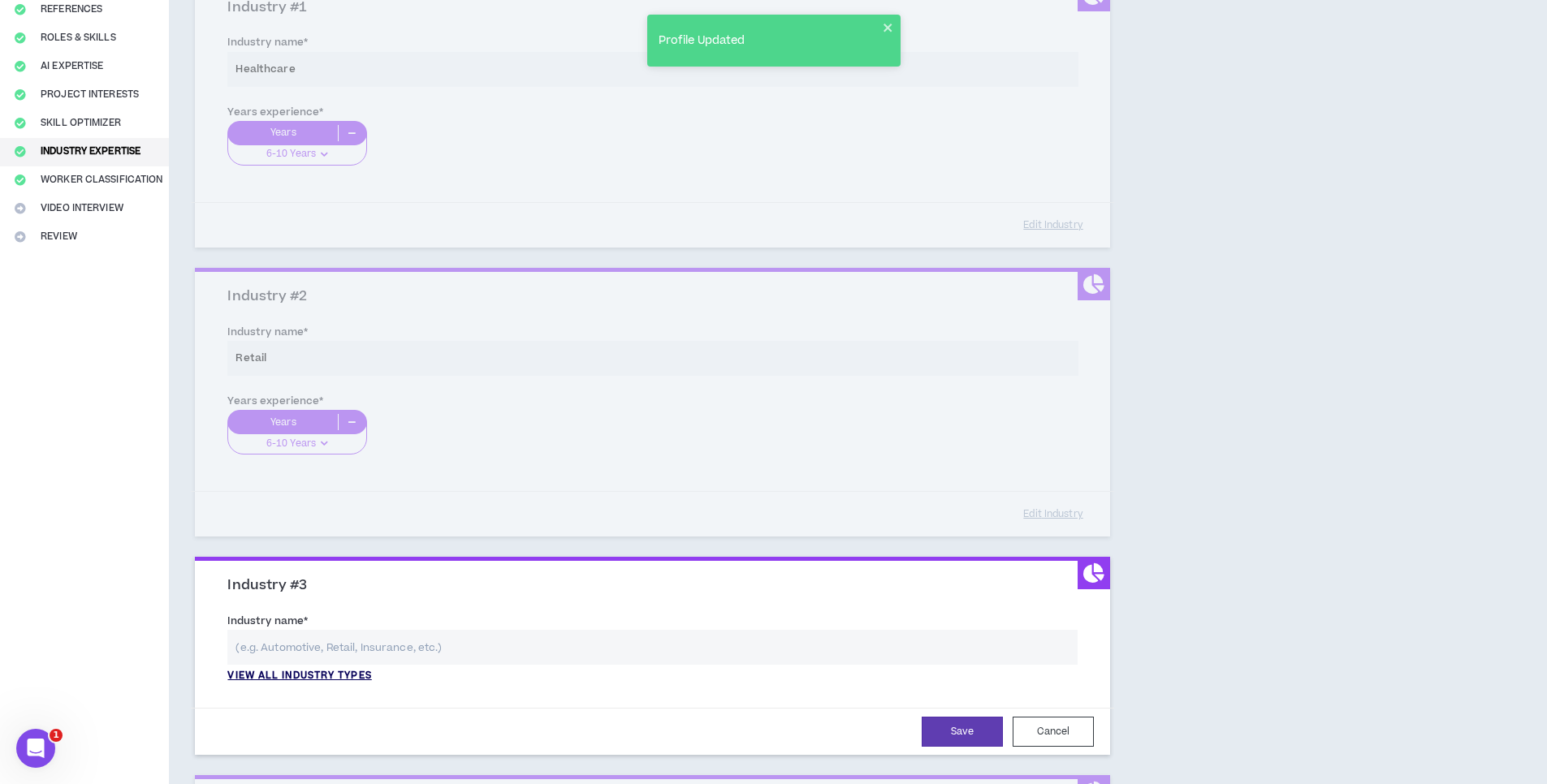
click at [314, 672] on p "View all industry types" at bounding box center [299, 675] width 144 height 14
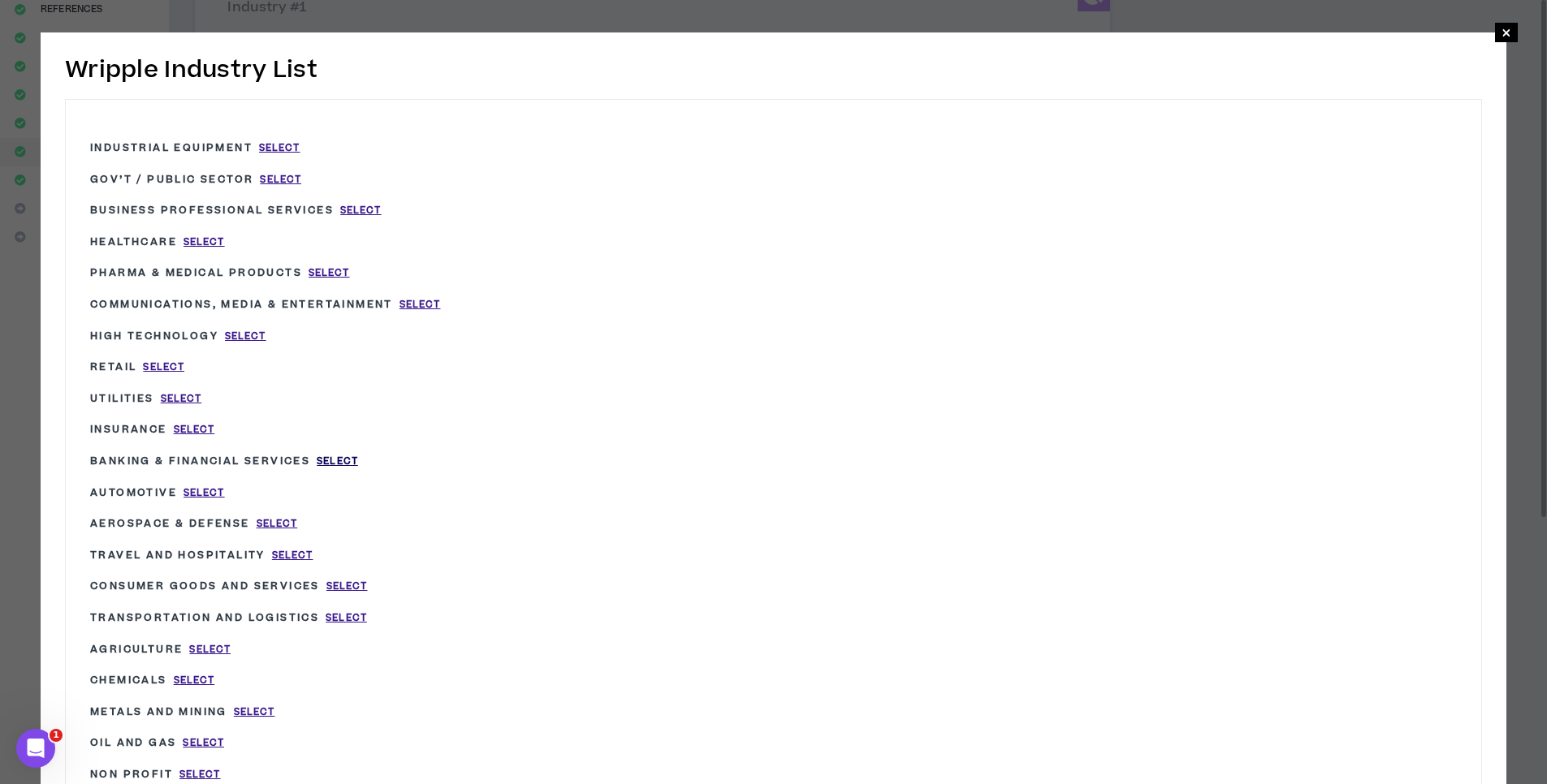
click at [350, 457] on span "Select" at bounding box center [337, 462] width 41 height 13
type input "Banking & Financial Services"
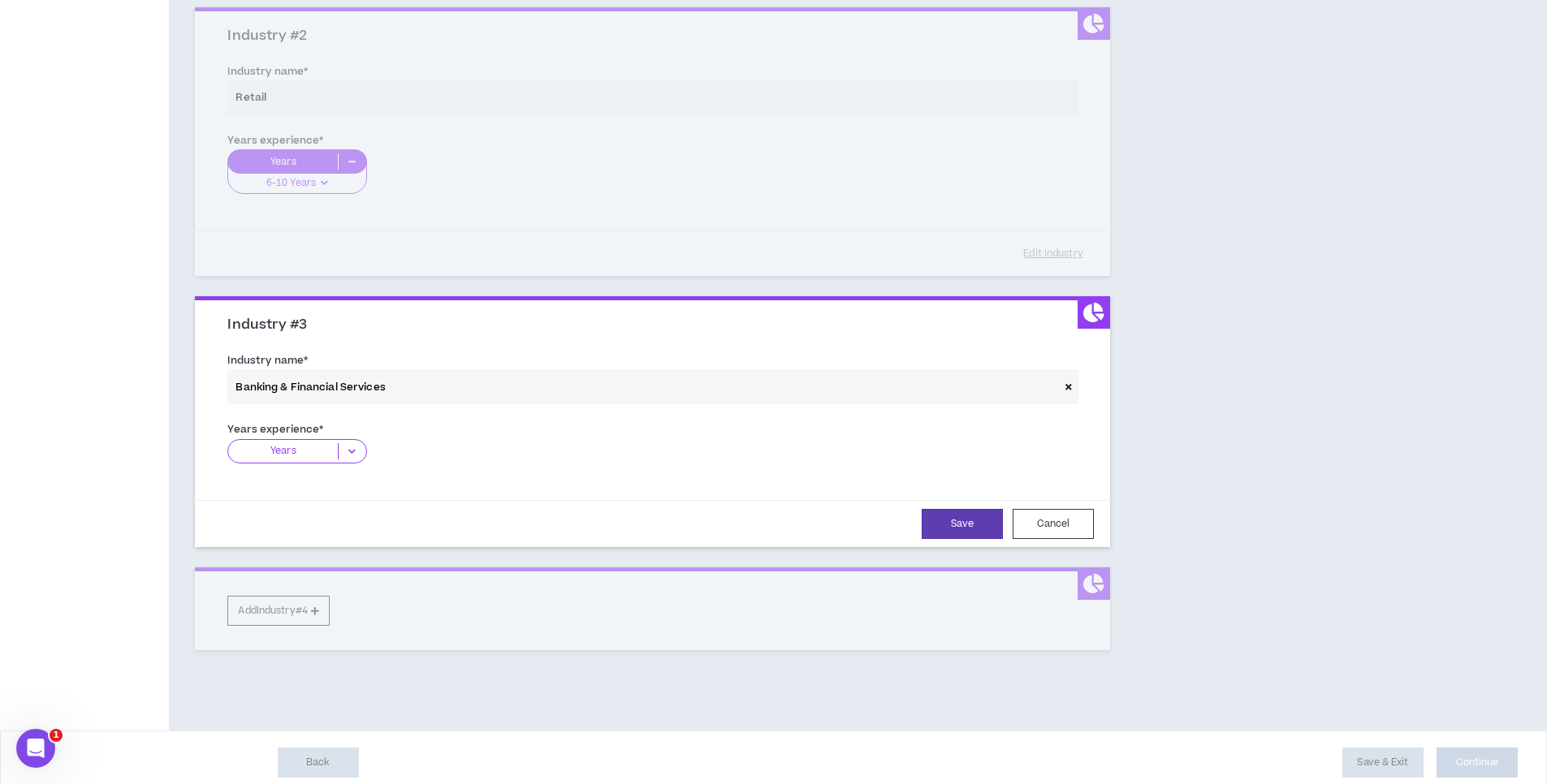
scroll to position [472, 0]
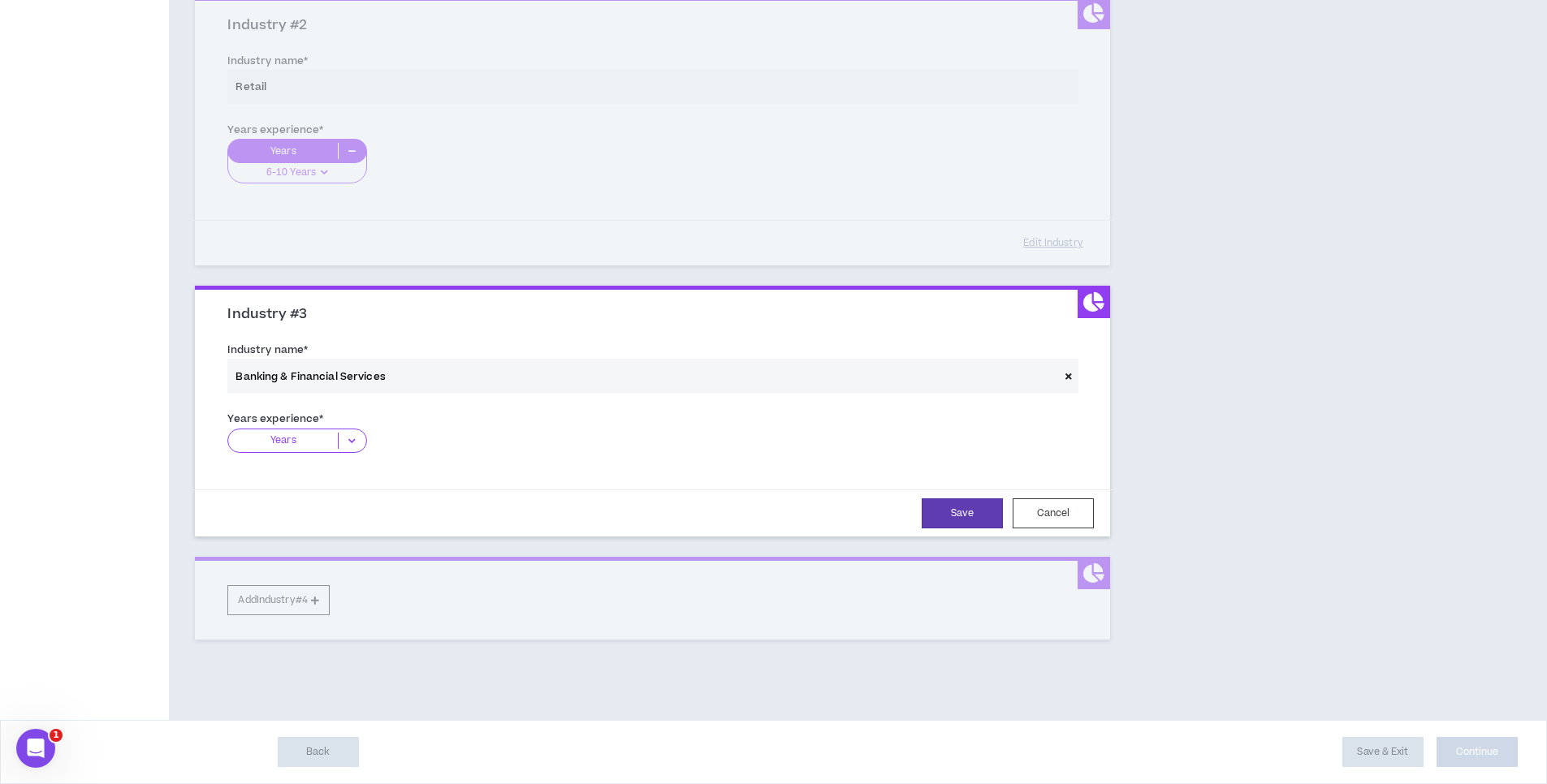
click at [314, 449] on div "Years" at bounding box center [297, 441] width 139 height 25
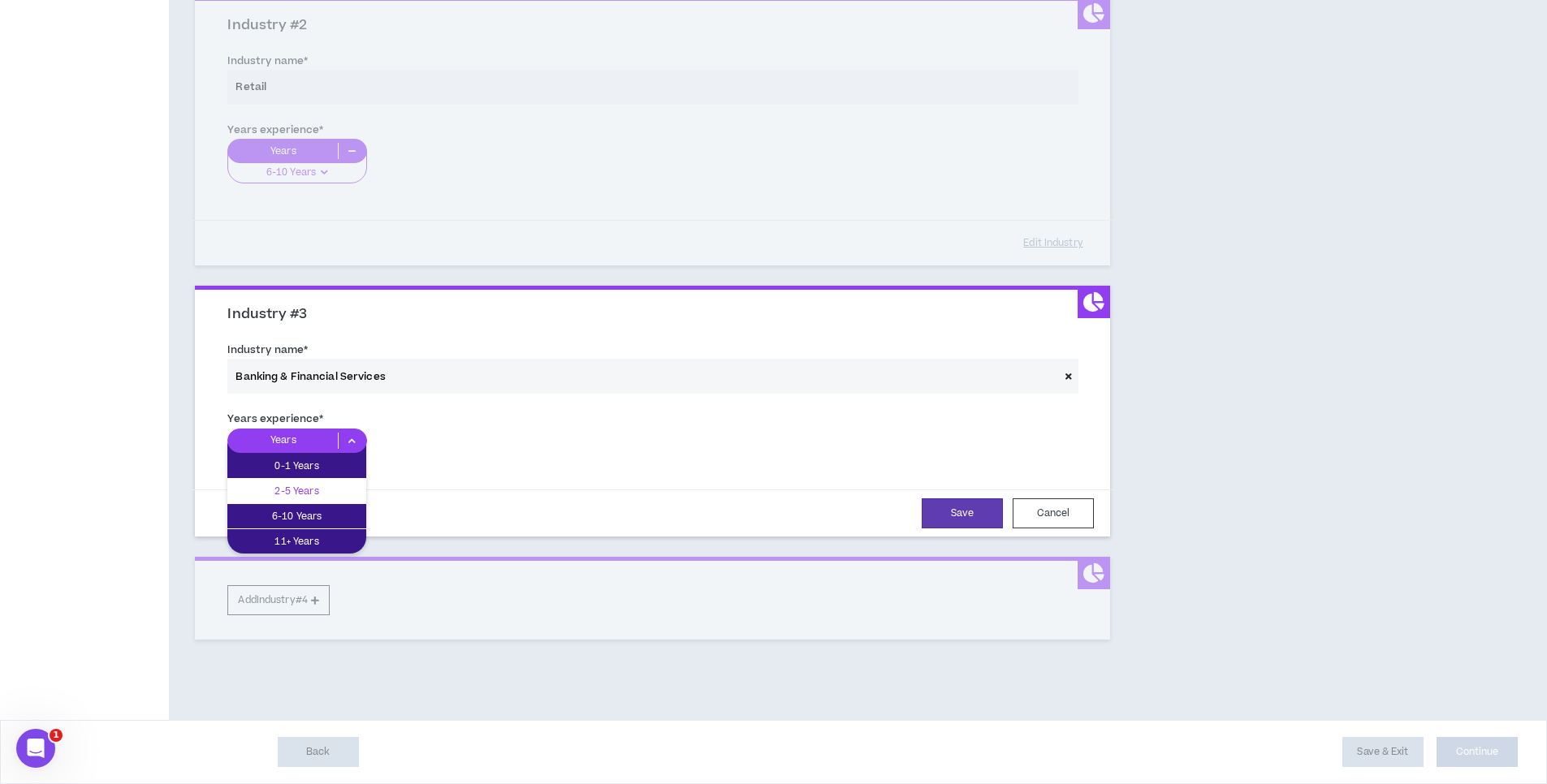
click at [313, 494] on p "2-5 Years" at bounding box center [297, 491] width 139 height 18
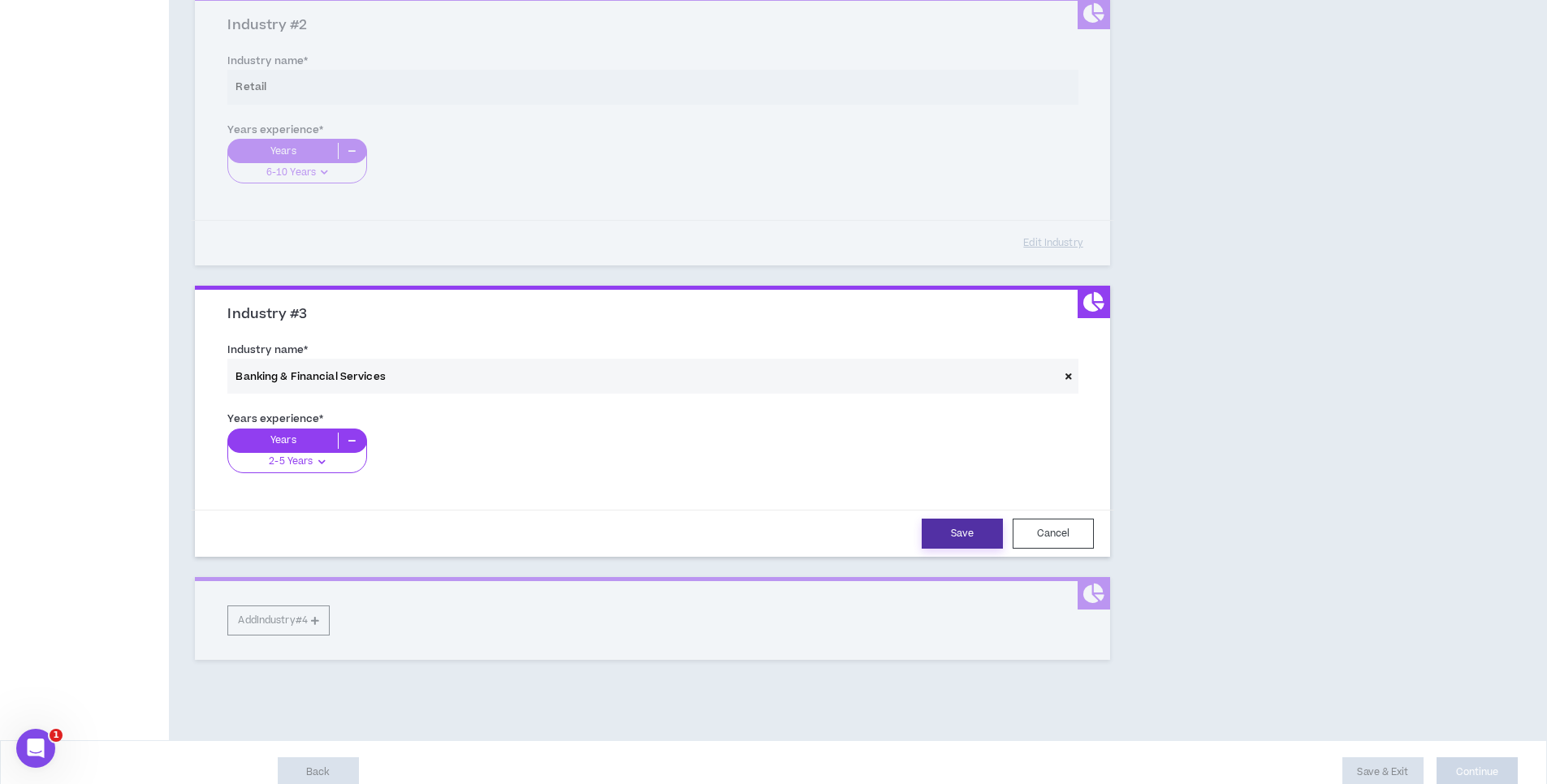
click at [951, 537] on button "Save" at bounding box center [962, 533] width 81 height 30
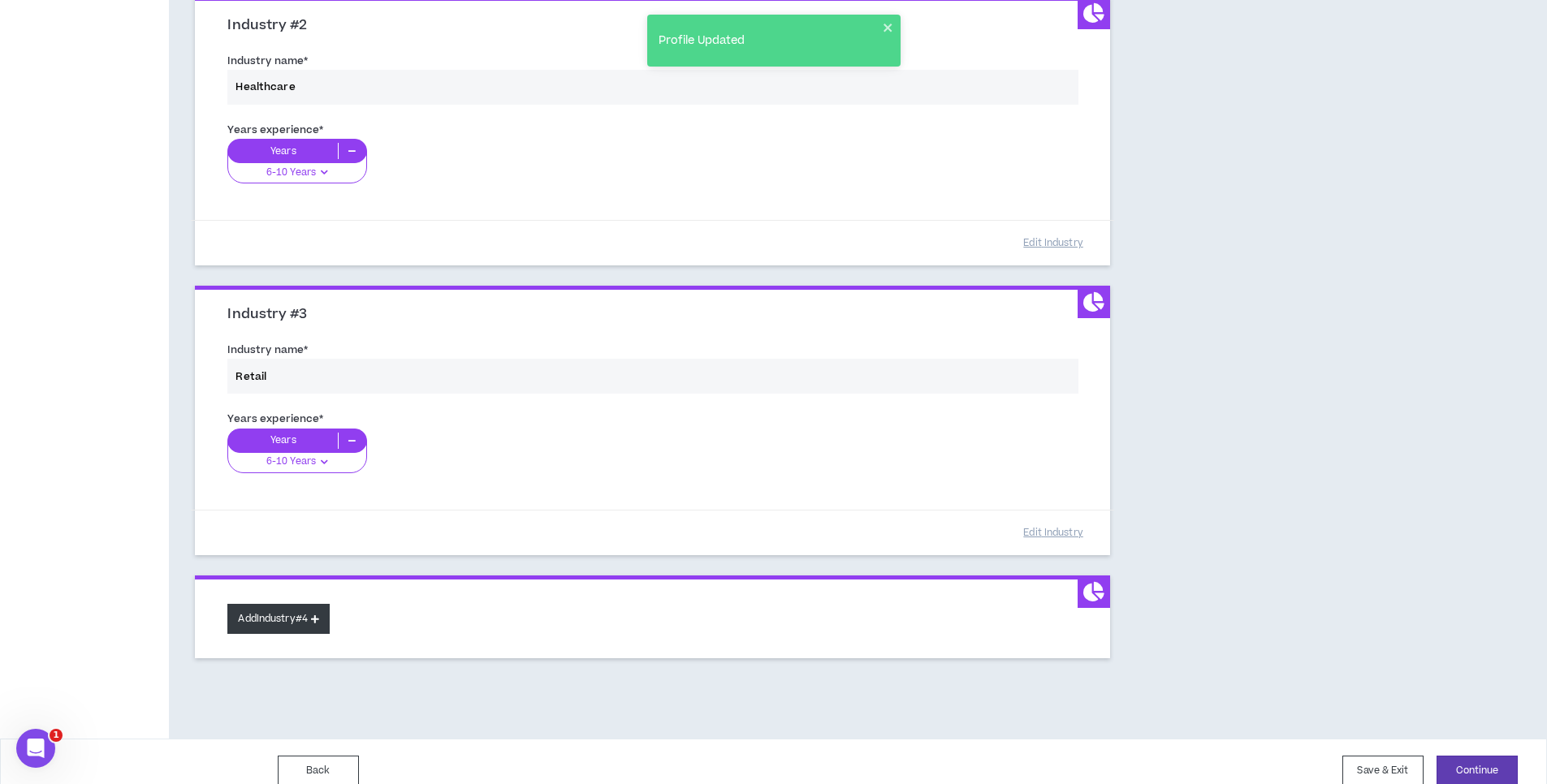
click at [305, 626] on button "Add Industry #4" at bounding box center [278, 618] width 102 height 30
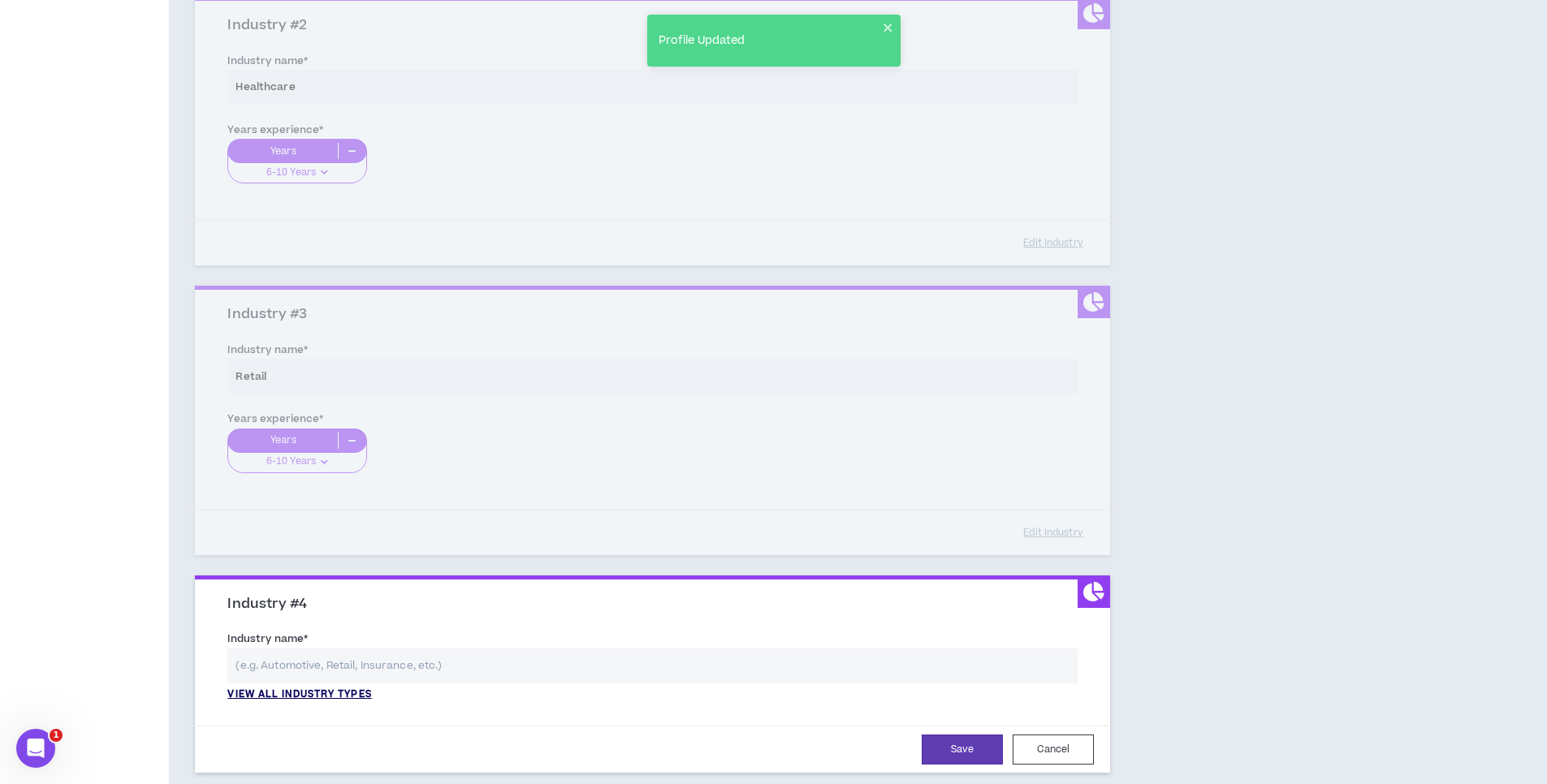
click at [328, 692] on p "View all industry types" at bounding box center [299, 694] width 144 height 14
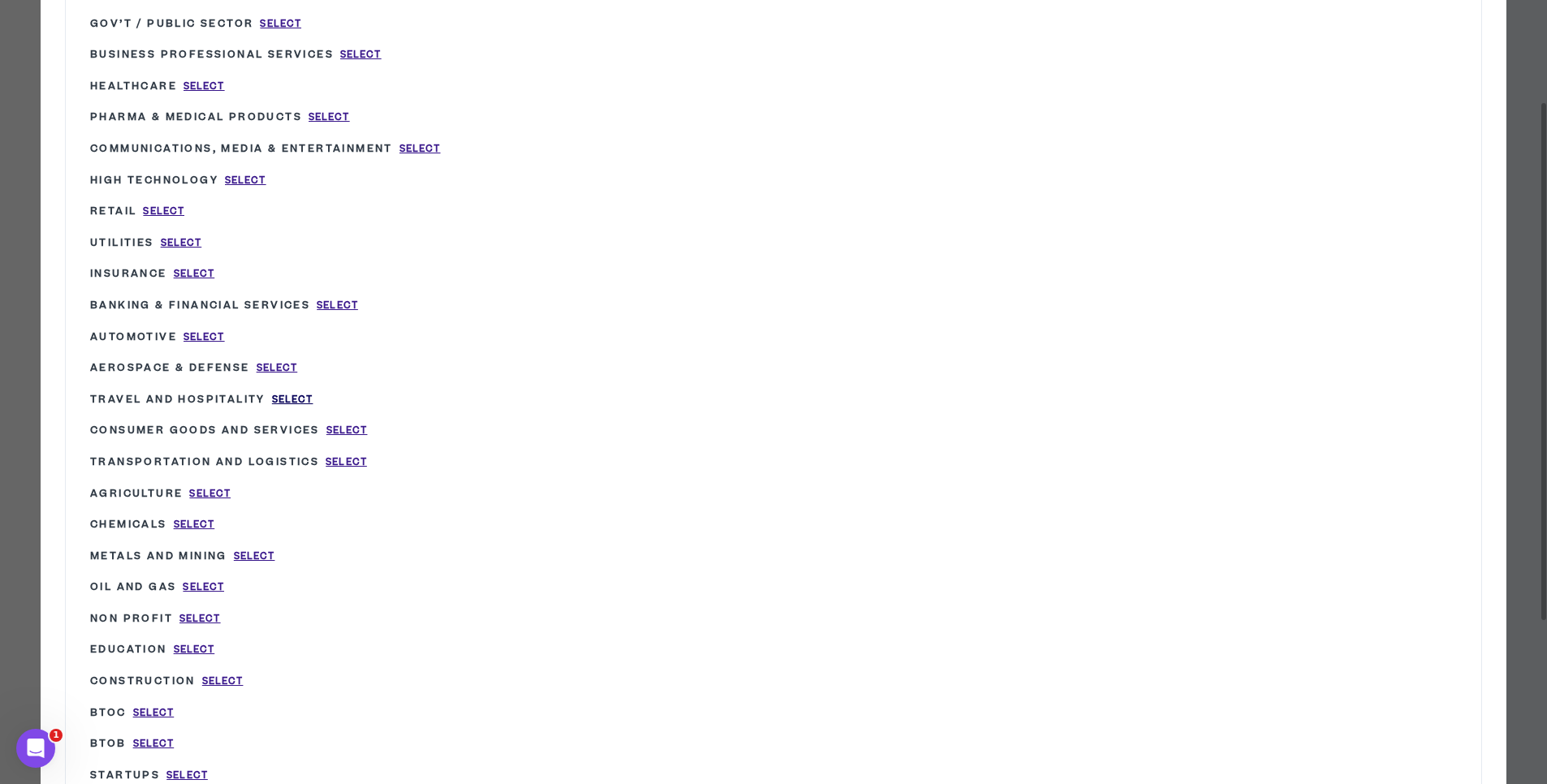
click at [293, 401] on span "Select" at bounding box center [292, 400] width 41 height 13
type input "Travel and Hospitality"
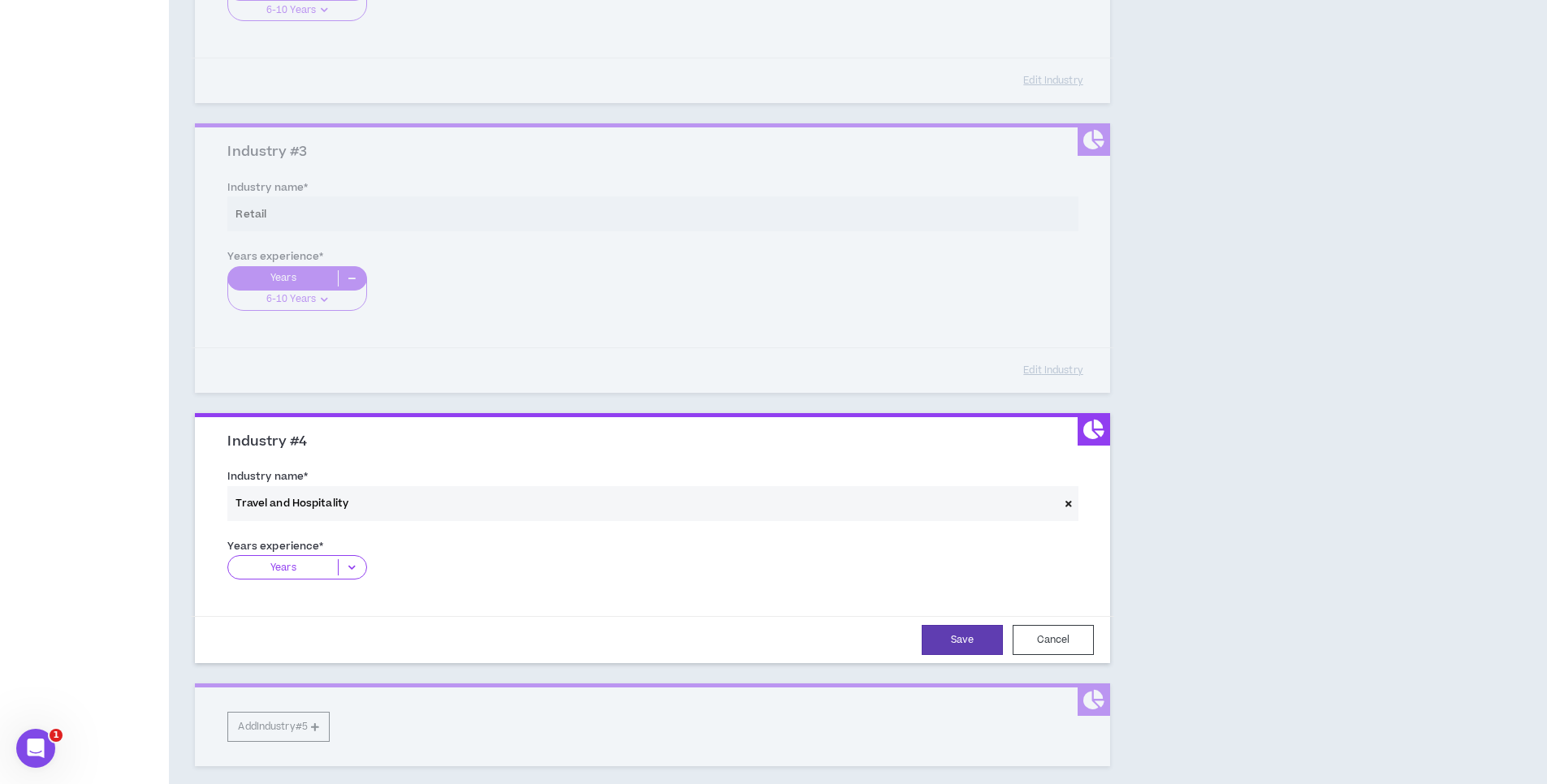
scroll to position [668, 0]
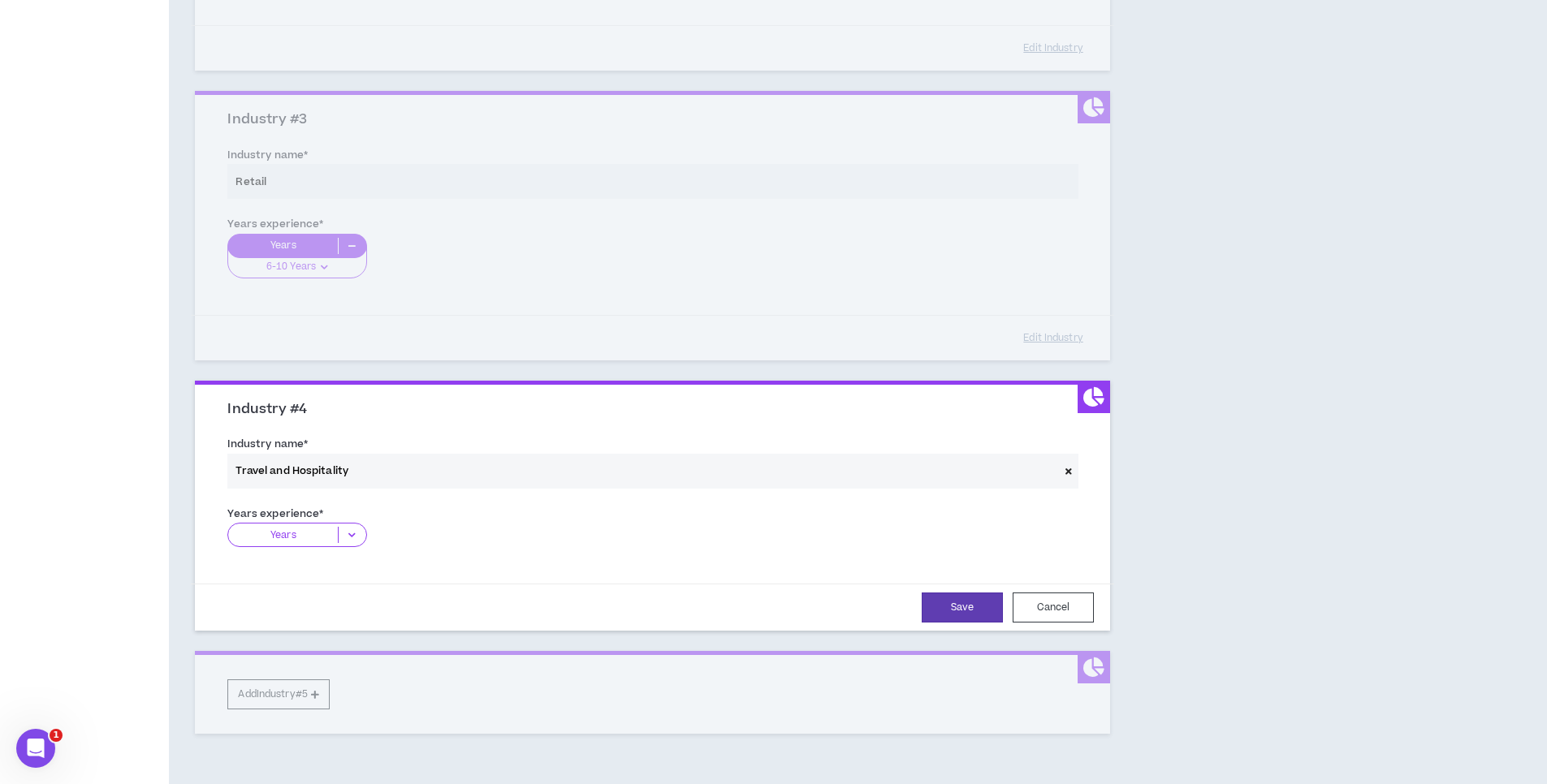
click at [308, 534] on p "Years" at bounding box center [282, 534] width 110 height 16
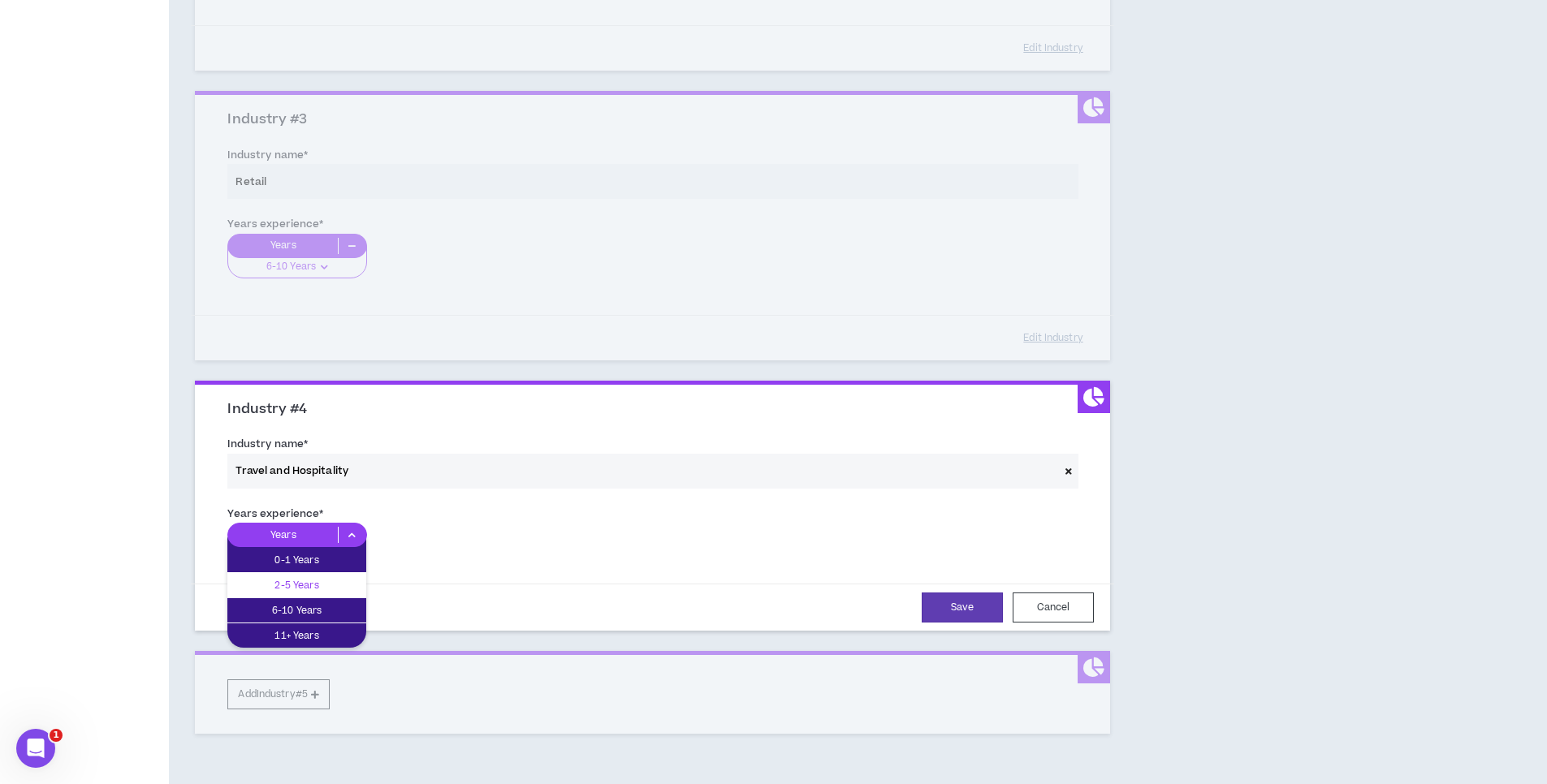
click at [306, 576] on p "2-5 Years" at bounding box center [297, 585] width 139 height 18
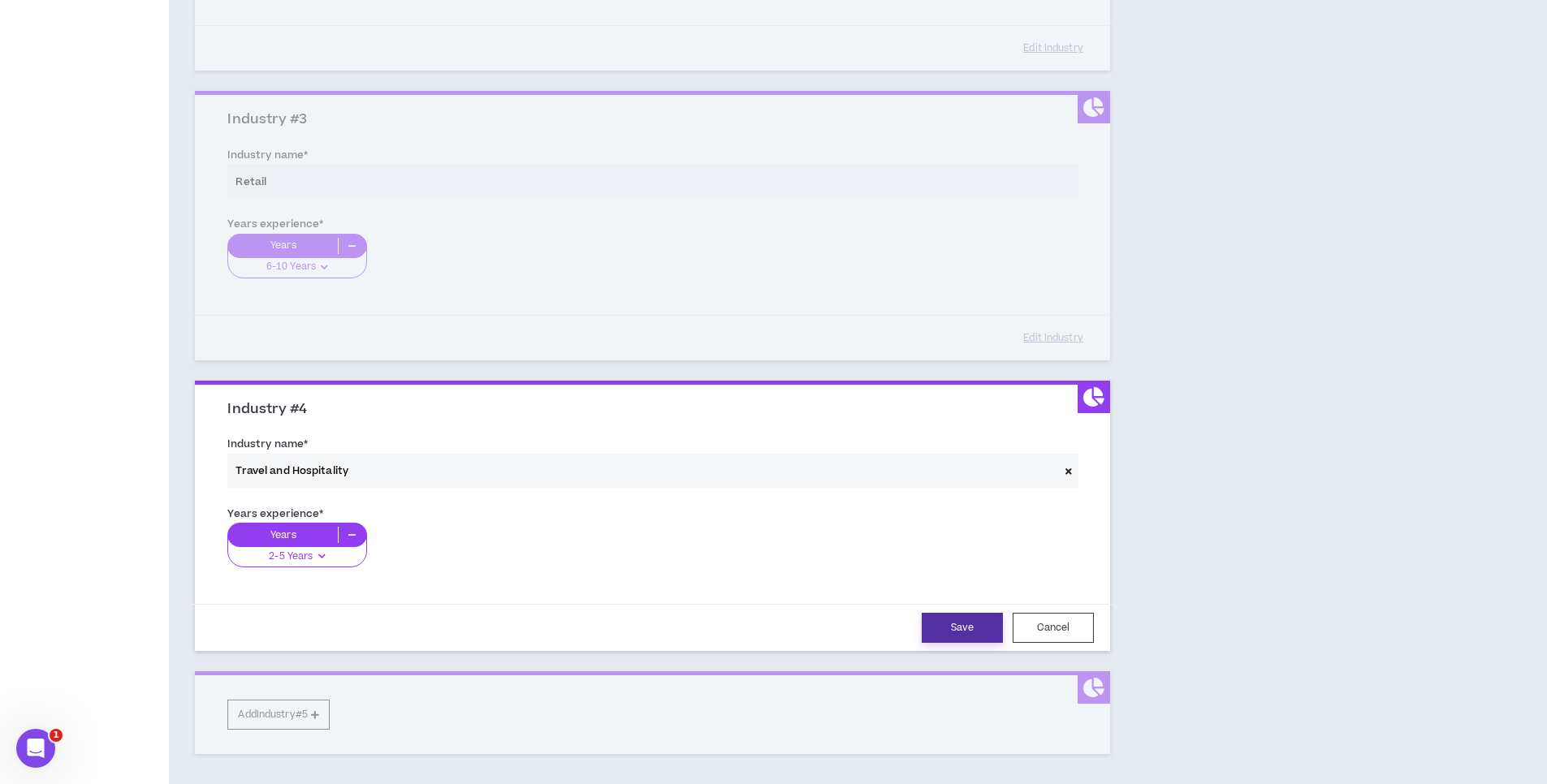
click at [954, 636] on button "Save" at bounding box center [962, 628] width 81 height 30
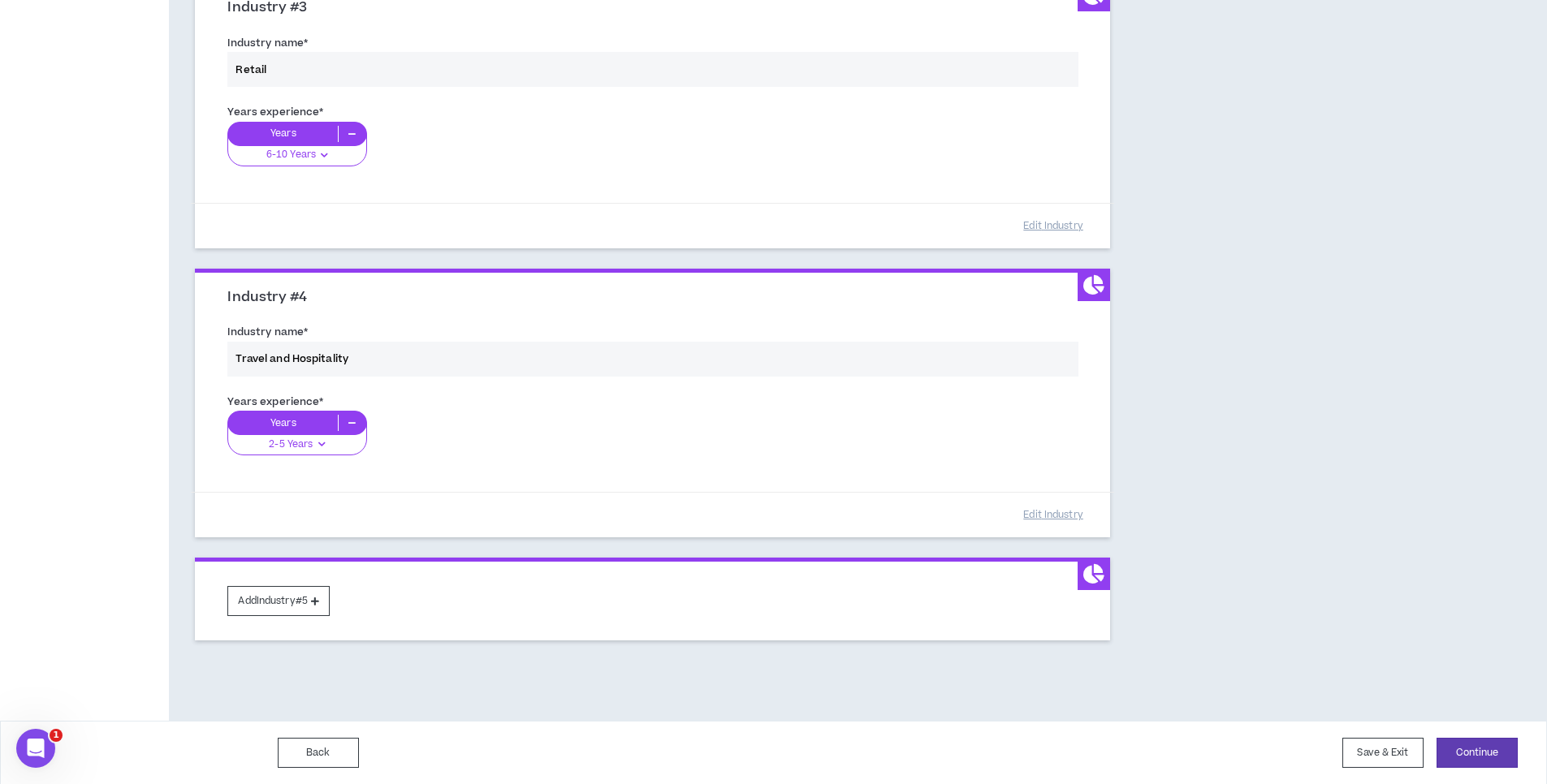
scroll to position [780, 0]
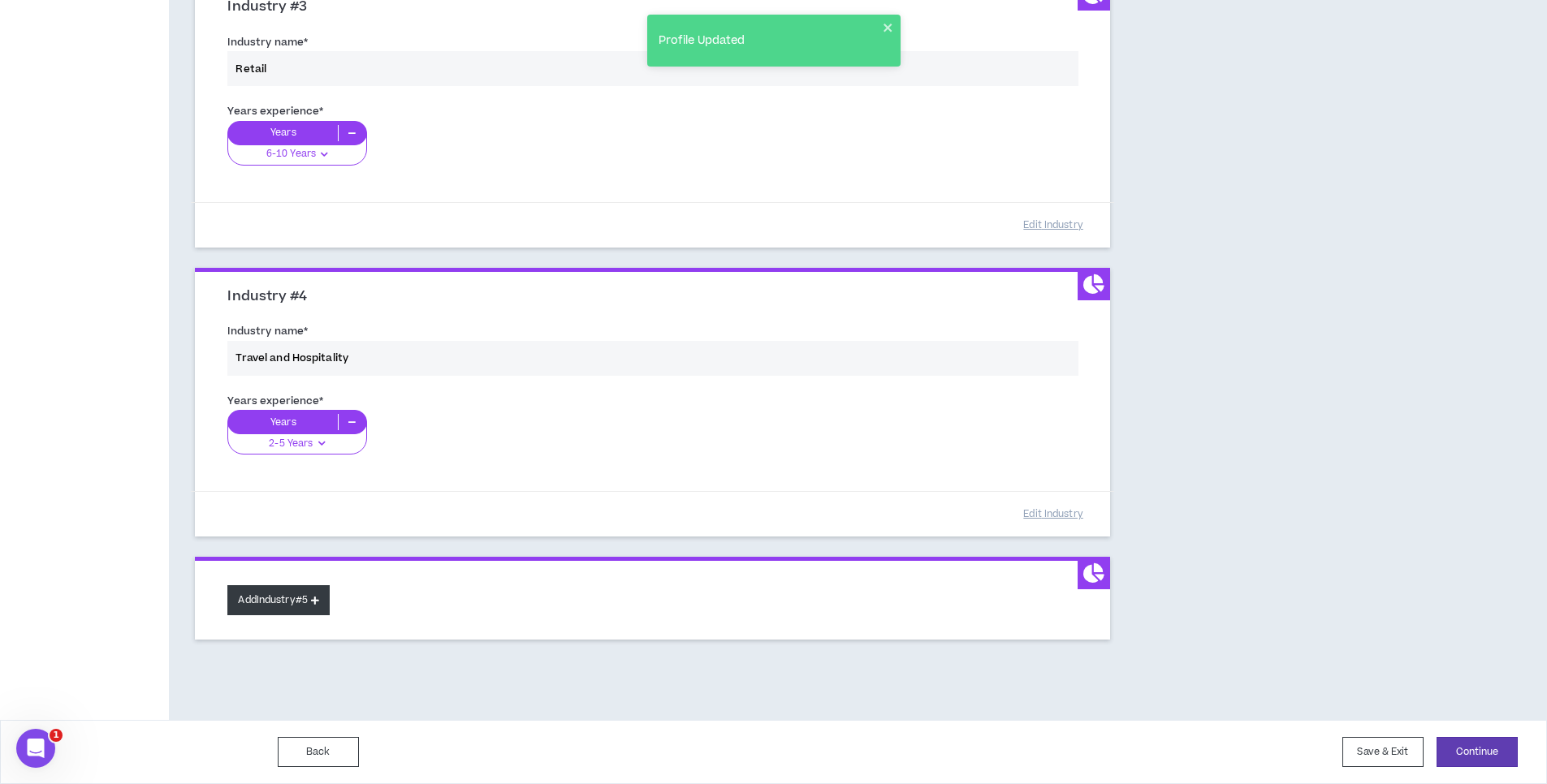
click at [303, 594] on button "Add Industry #5" at bounding box center [278, 600] width 102 height 30
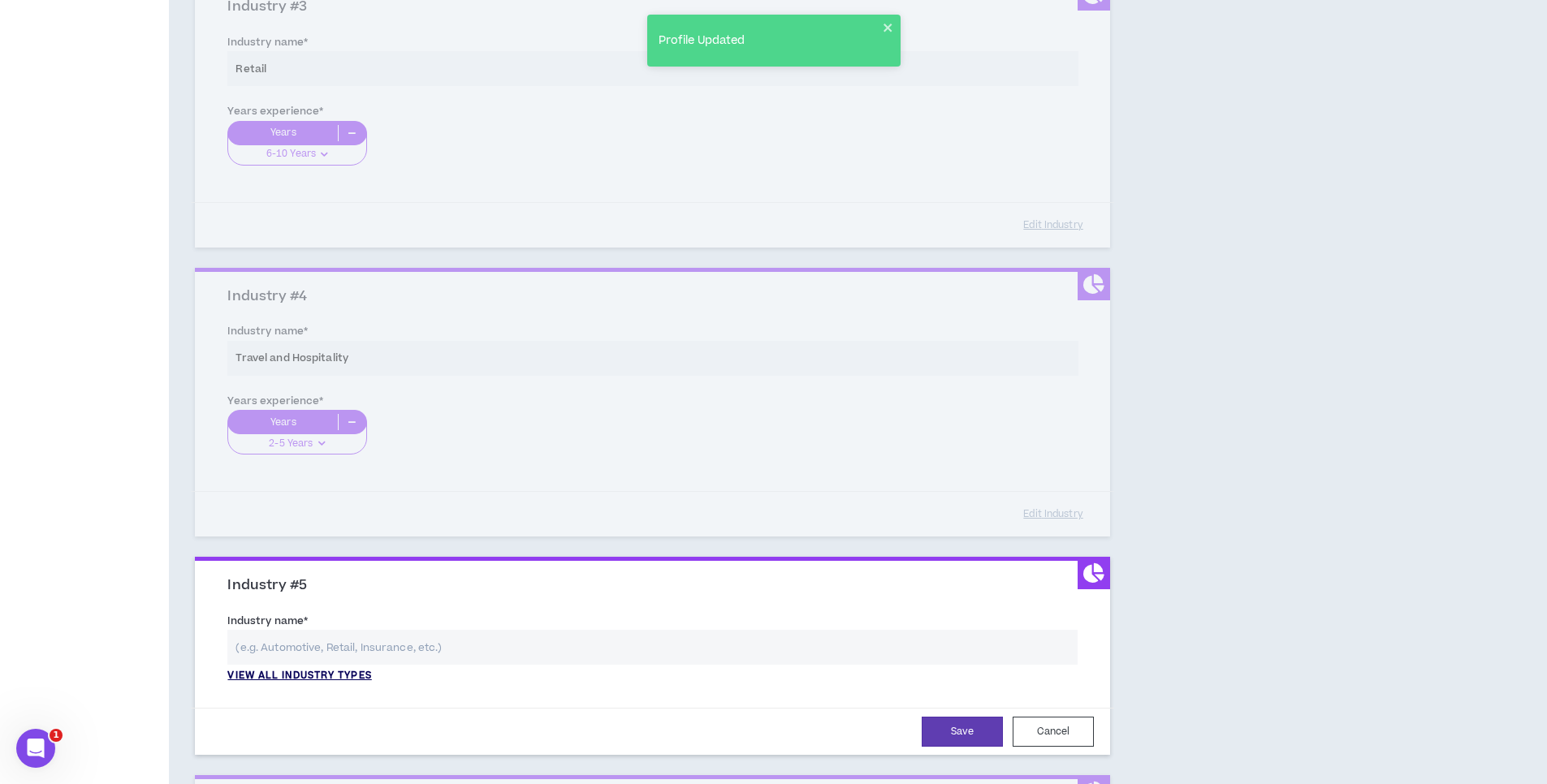
click at [292, 672] on p "View all industry types" at bounding box center [299, 675] width 144 height 14
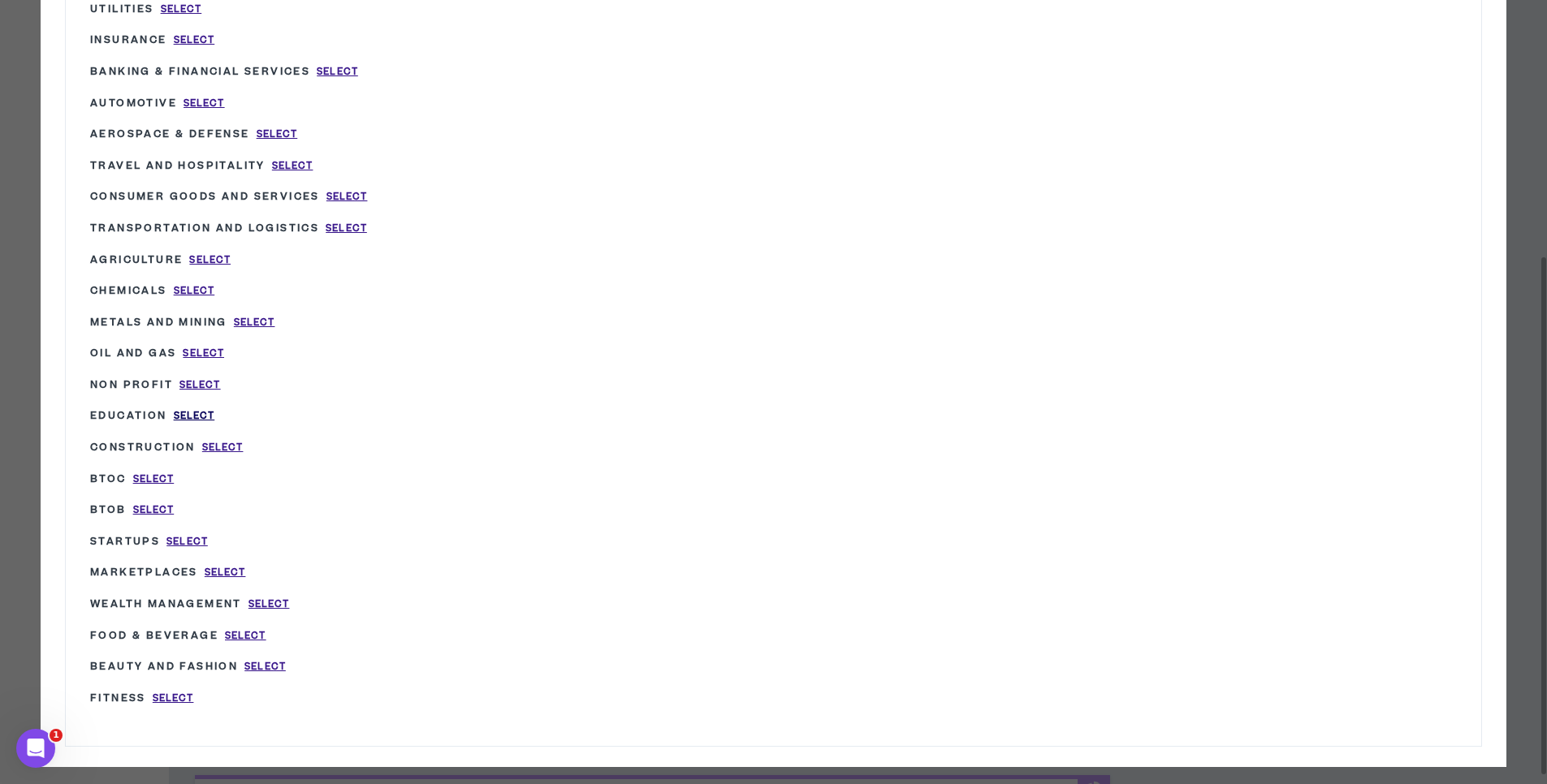
click at [201, 413] on span "Select" at bounding box center [194, 416] width 41 height 13
type input "Education"
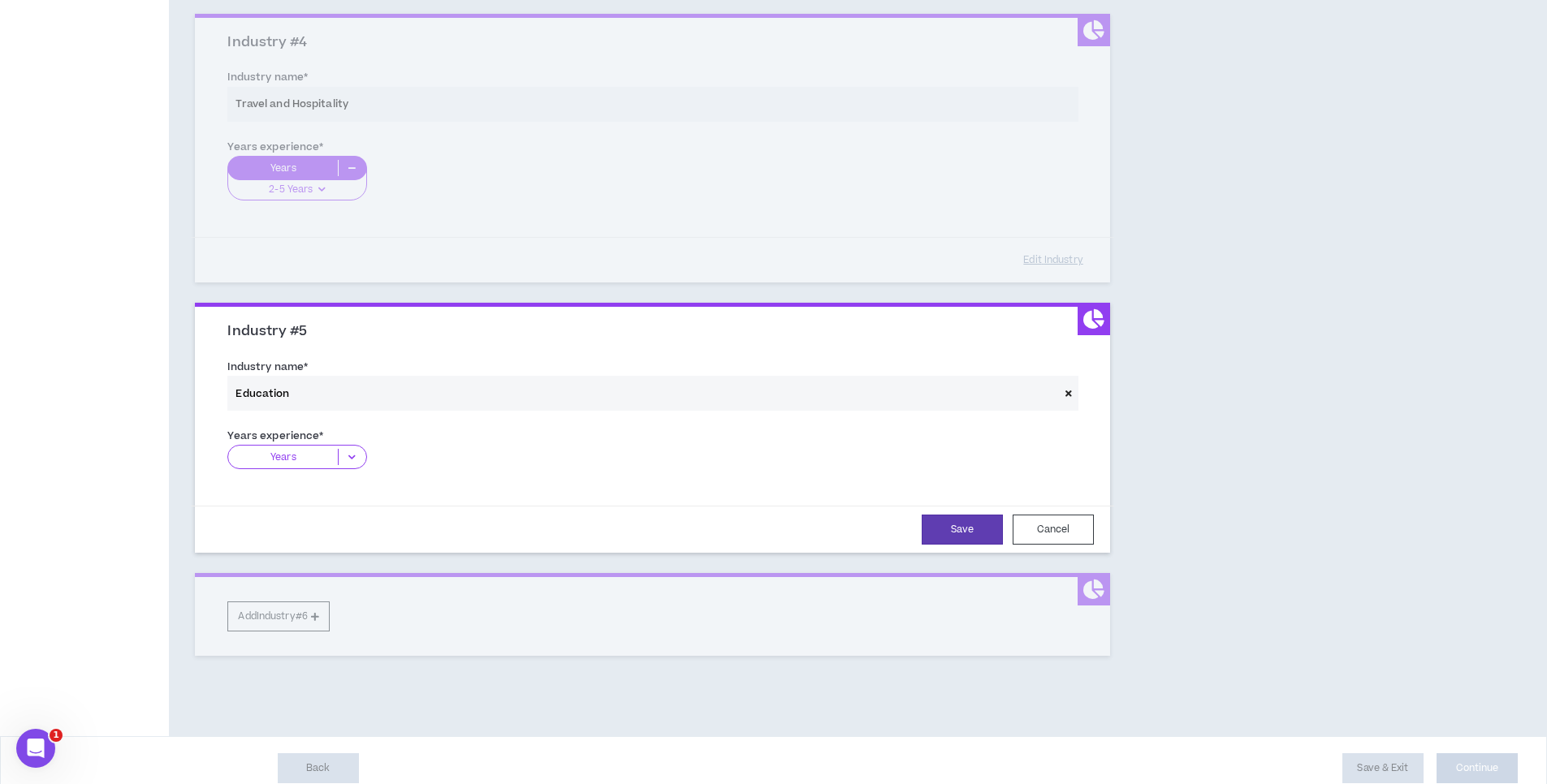
scroll to position [1050, 0]
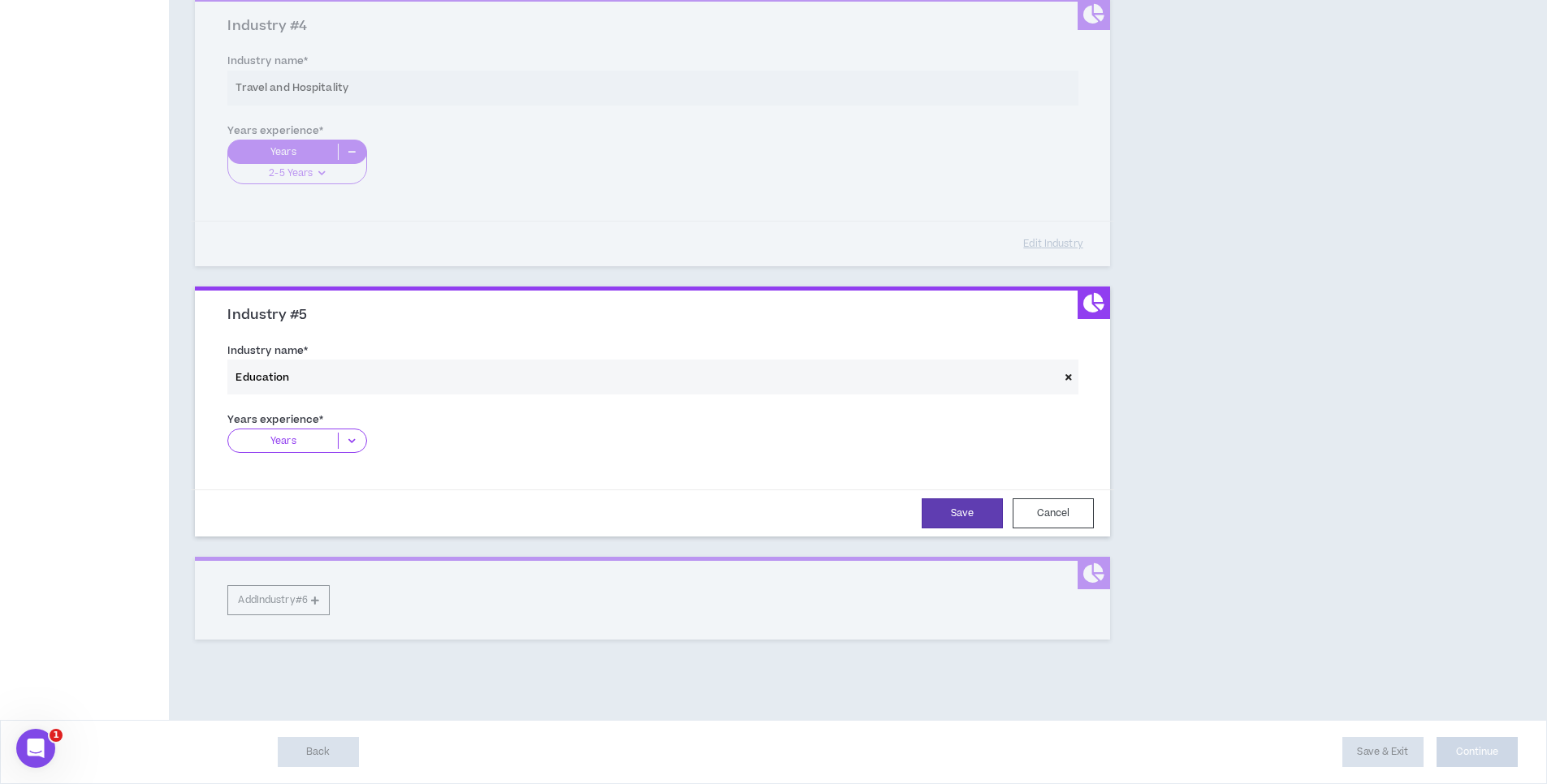
click at [261, 434] on p "Years" at bounding box center [282, 441] width 110 height 16
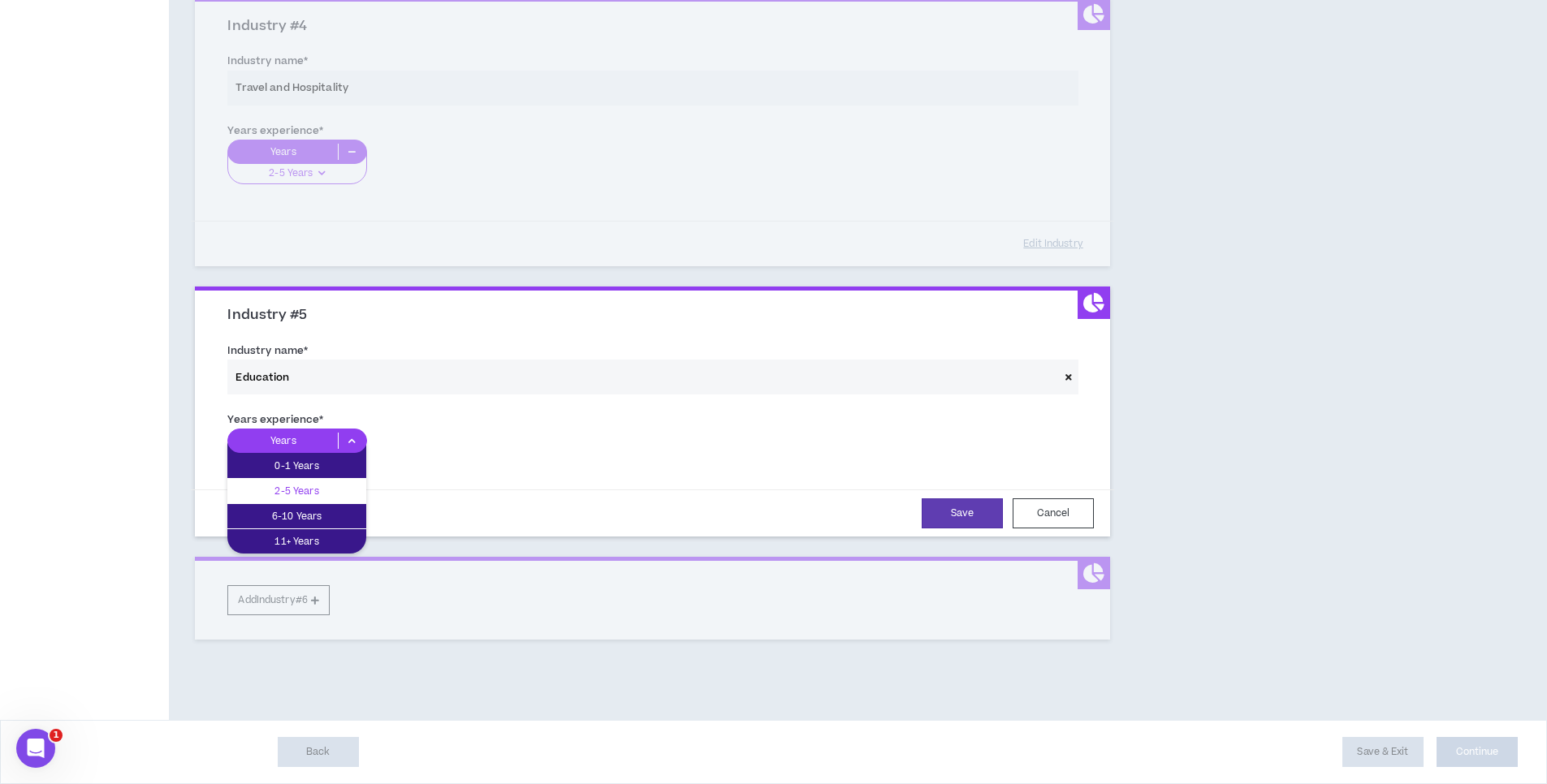
click at [288, 480] on div "2-5 Years" at bounding box center [297, 491] width 139 height 25
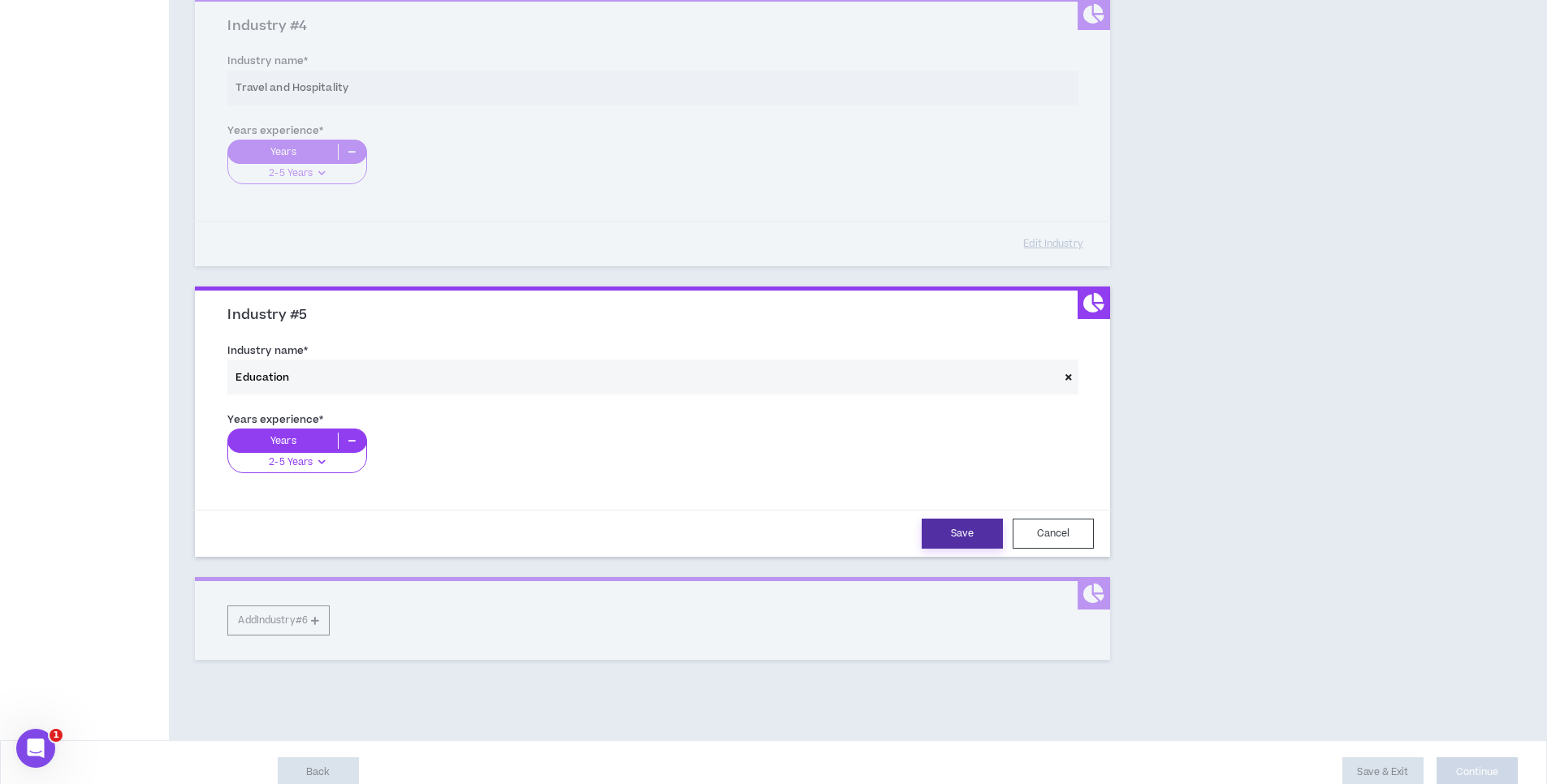
click at [946, 537] on button "Save" at bounding box center [962, 533] width 81 height 30
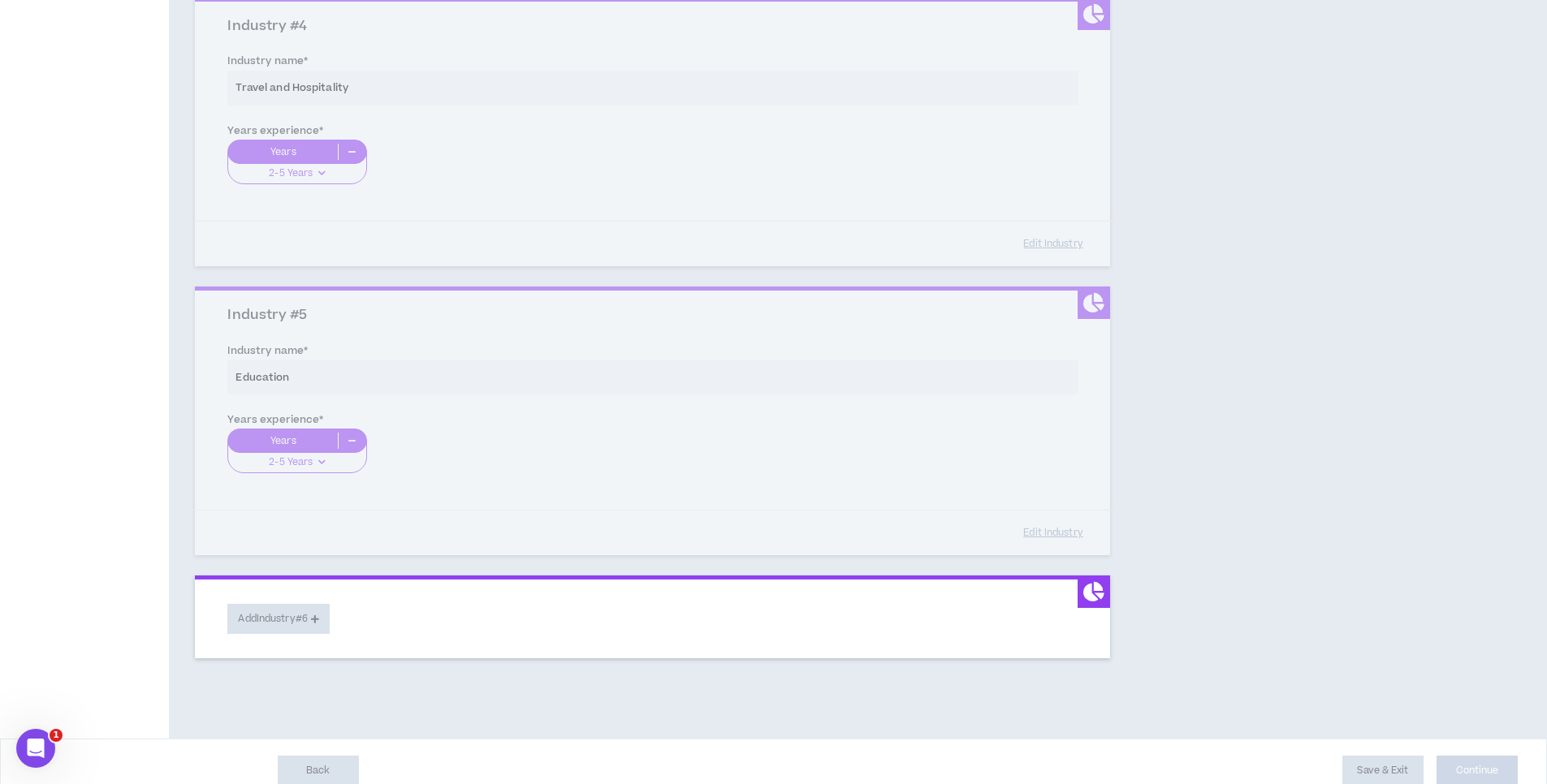
scroll to position [1069, 0]
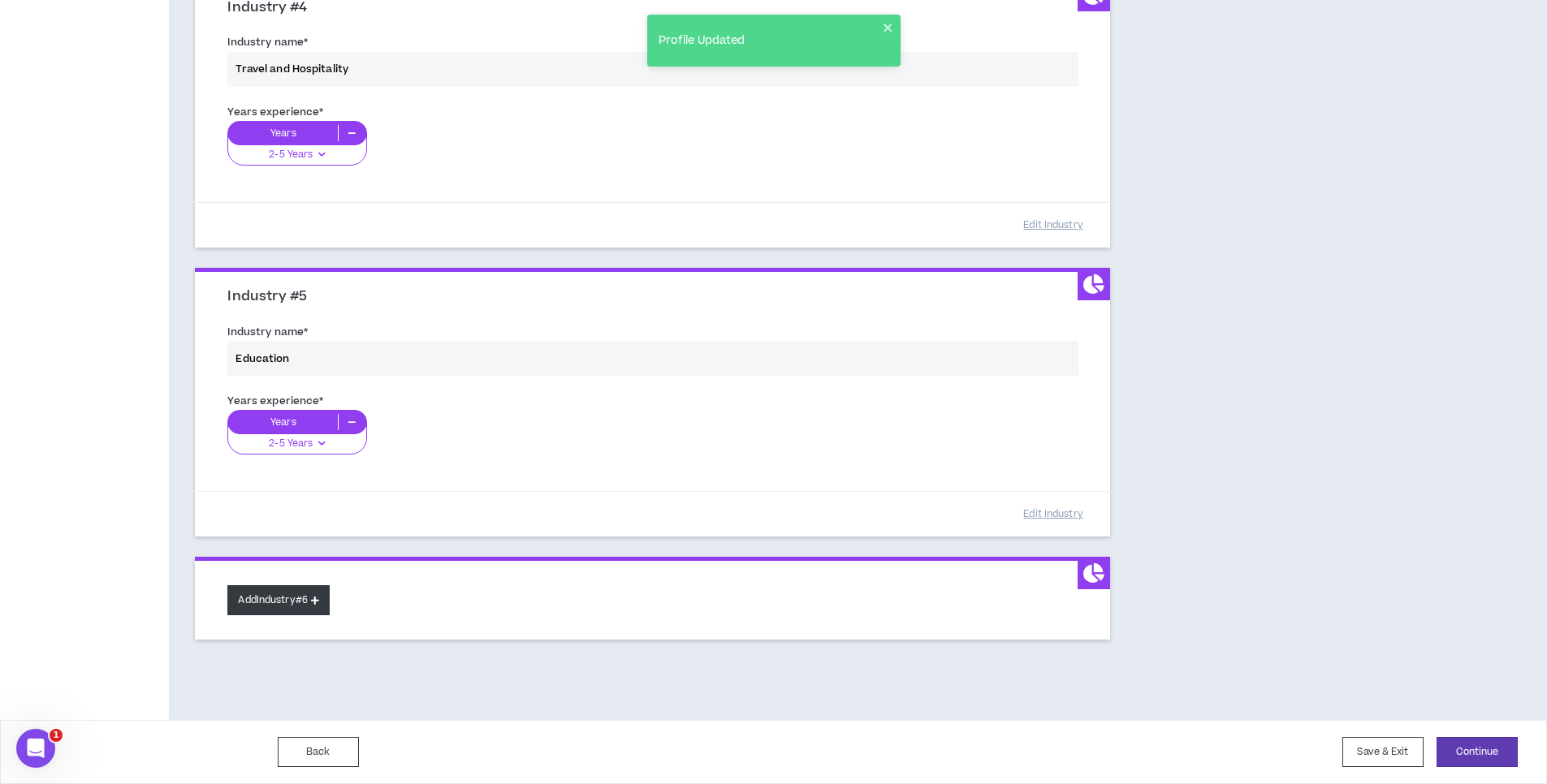
click at [252, 602] on button "Add Industry #6" at bounding box center [278, 600] width 102 height 30
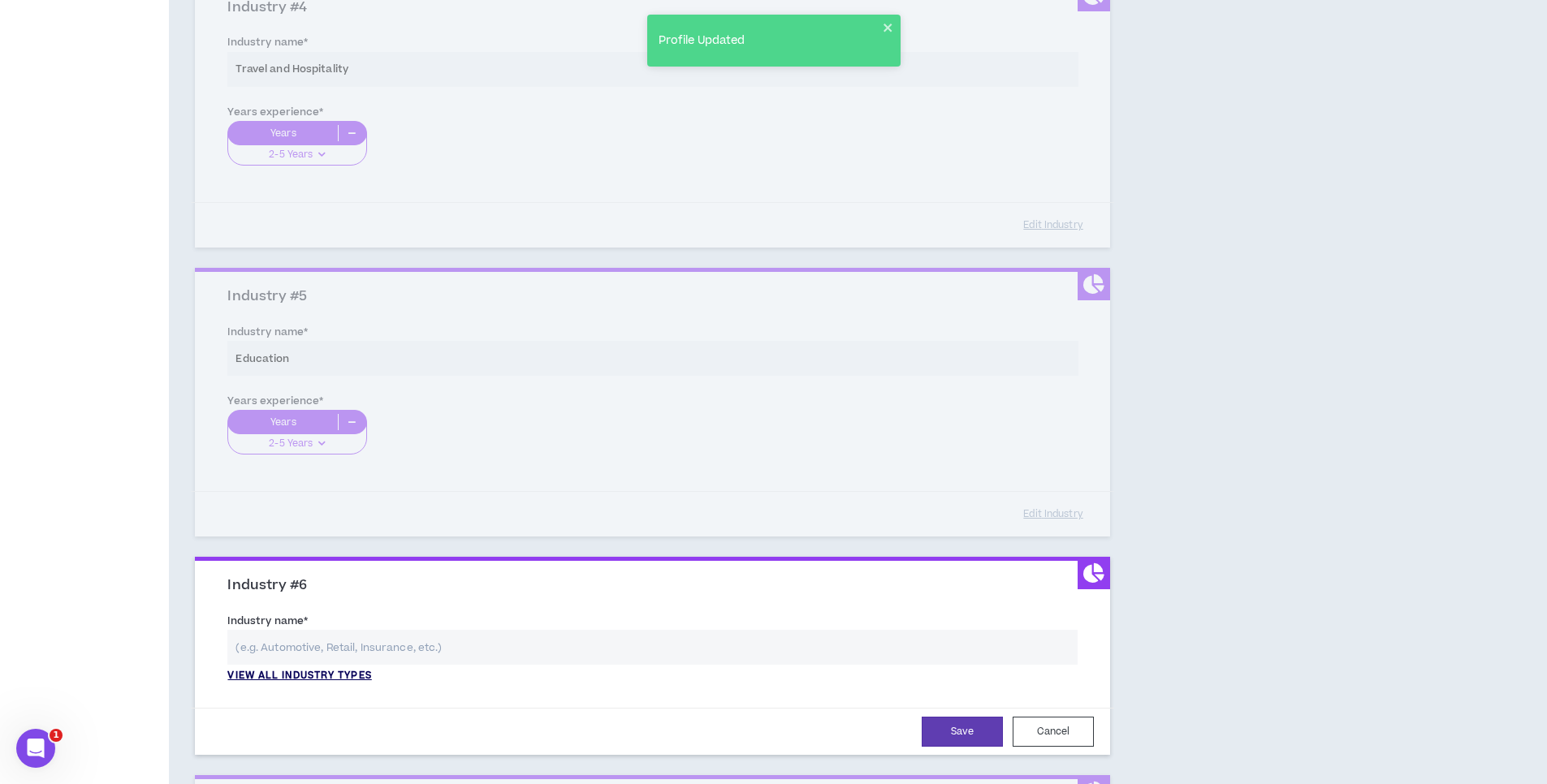
click at [275, 674] on p "View all industry types" at bounding box center [299, 675] width 144 height 14
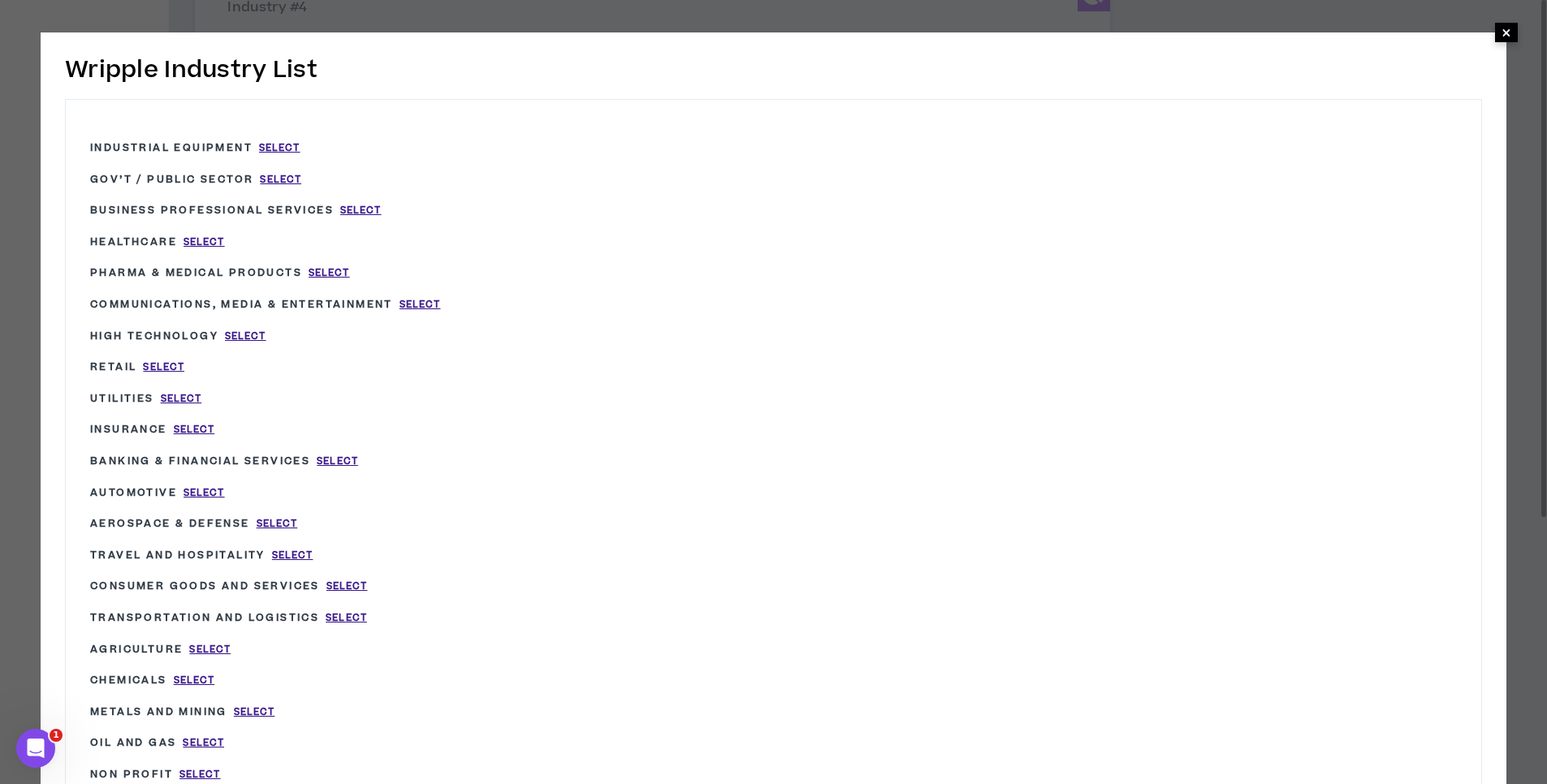
click at [1508, 34] on span "×" at bounding box center [1507, 32] width 10 height 19
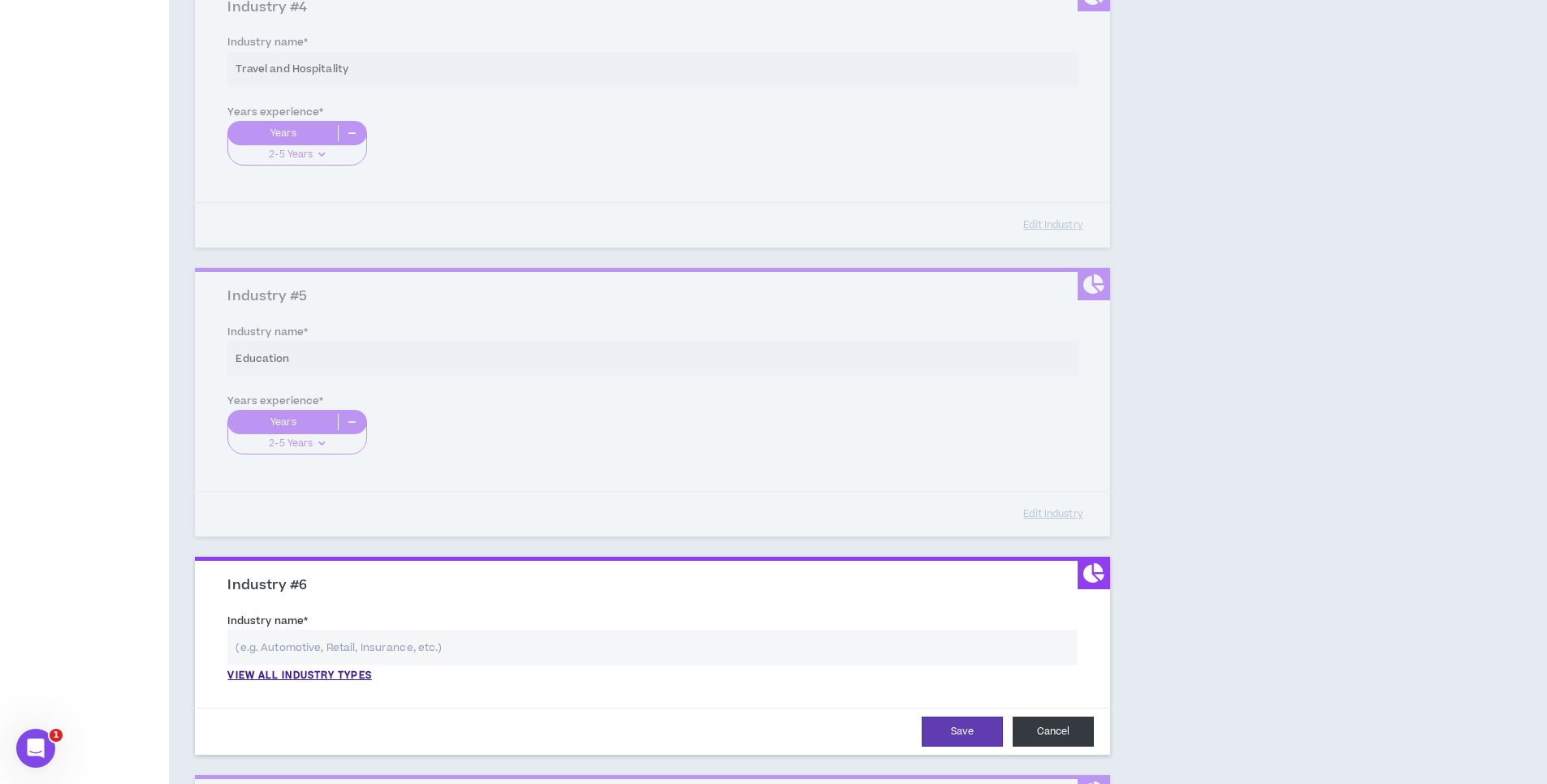
click at [1062, 725] on button "Cancel" at bounding box center [1053, 731] width 81 height 30
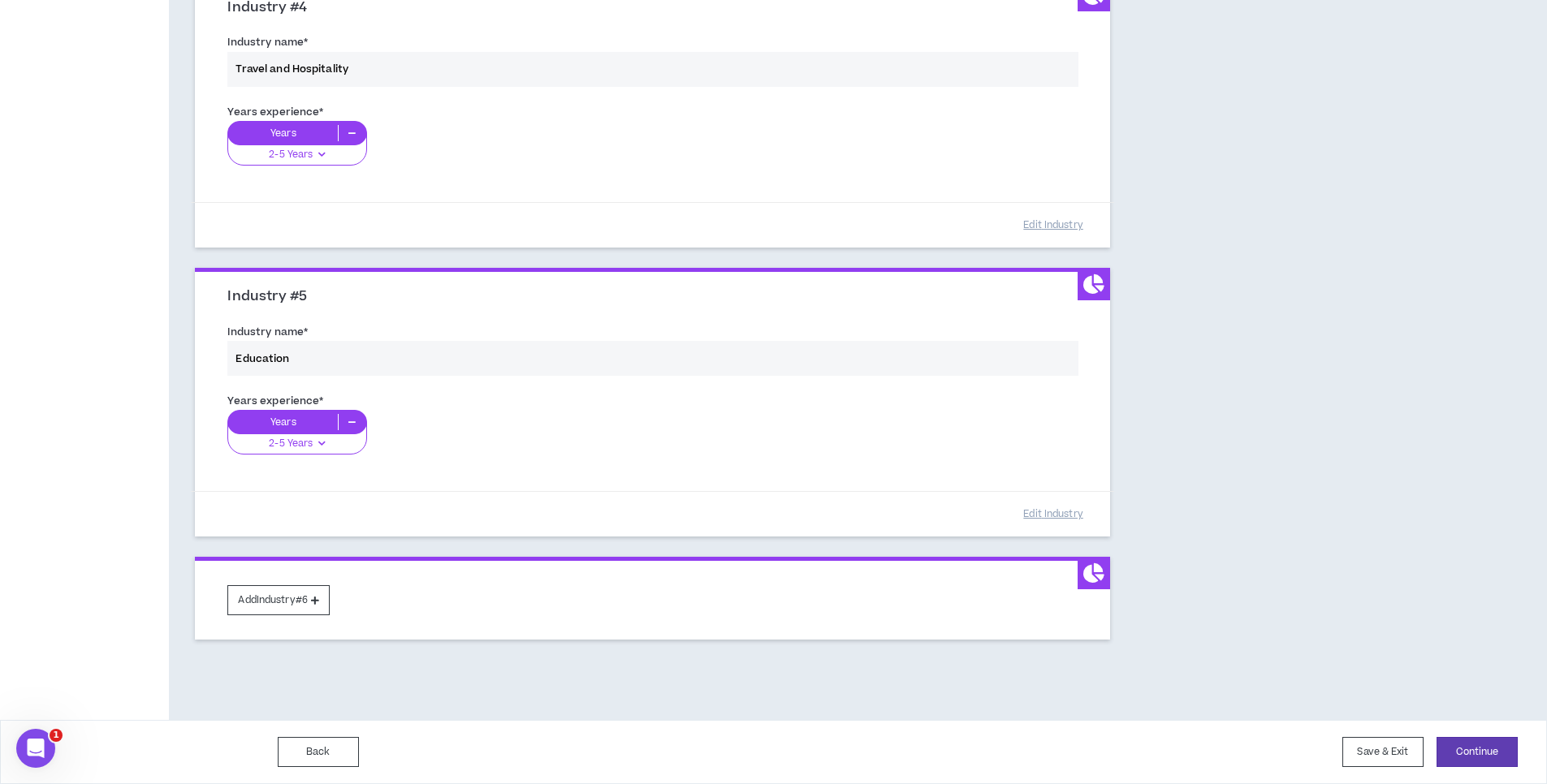
click at [308, 427] on div "Years experience * Years 2-5 Years 0-1 Years 2-5 Years 6-10 Years 11+ Years" at bounding box center [653, 433] width 875 height 91
click at [348, 427] on div "Years experience * Years 2-5 Years 0-1 Years 2-5 Years 6-10 Years 11+ Years" at bounding box center [653, 433] width 875 height 91
click at [327, 443] on div "Years experience * Years 2-5 Years 0-1 Years 2-5 Years 6-10 Years 11+ Years" at bounding box center [653, 433] width 875 height 91
click at [319, 442] on div "Years experience * Years 2-5 Years 0-1 Years 2-5 Years 6-10 Years 11+ Years" at bounding box center [653, 433] width 875 height 91
click at [535, 490] on form "Industry name * Education Years experience * Years 2-5 Years 0-1 Years 2-5 Year…" at bounding box center [653, 427] width 875 height 218
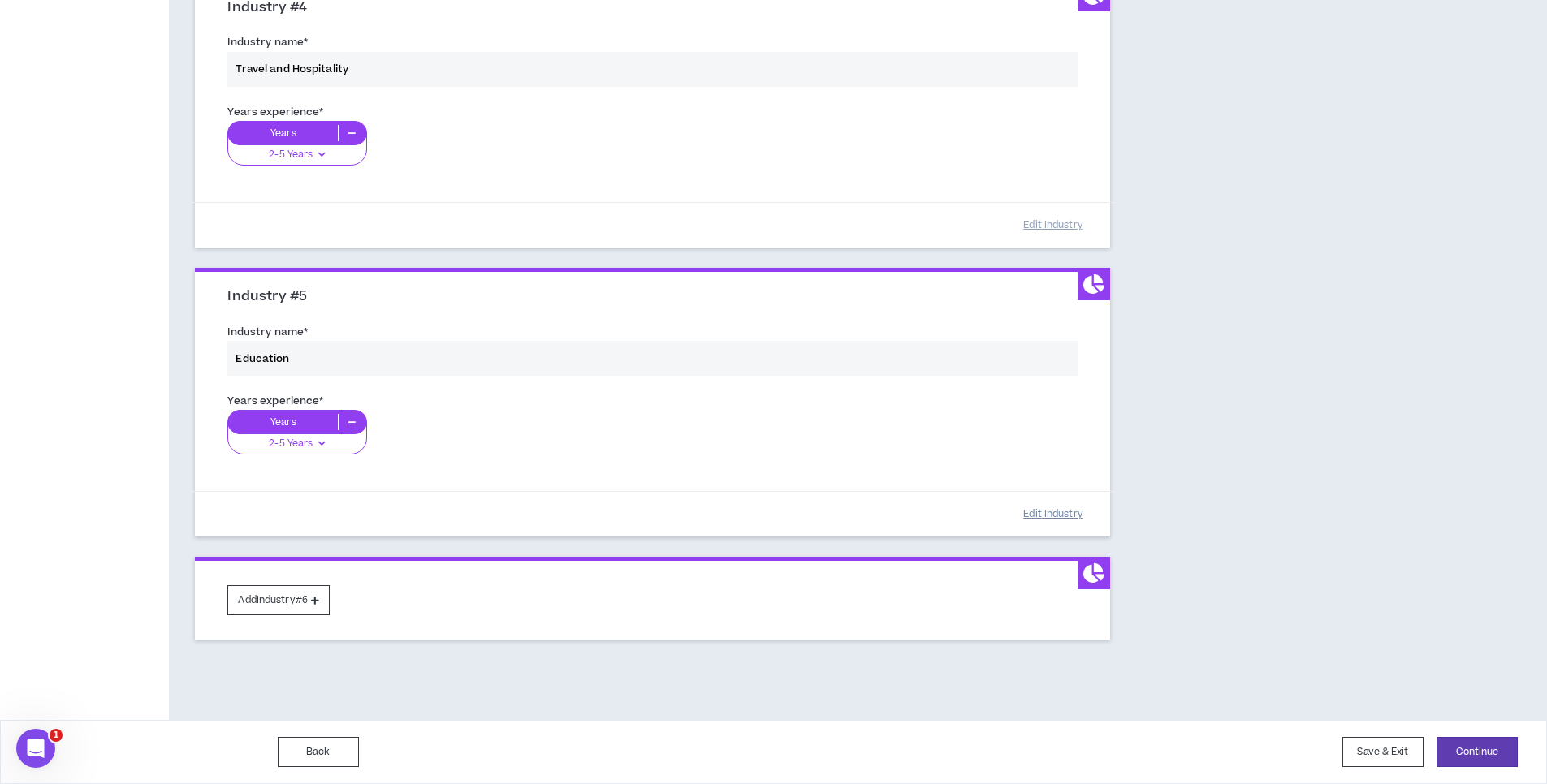
click at [1055, 522] on button "Edit Industry" at bounding box center [1053, 514] width 81 height 29
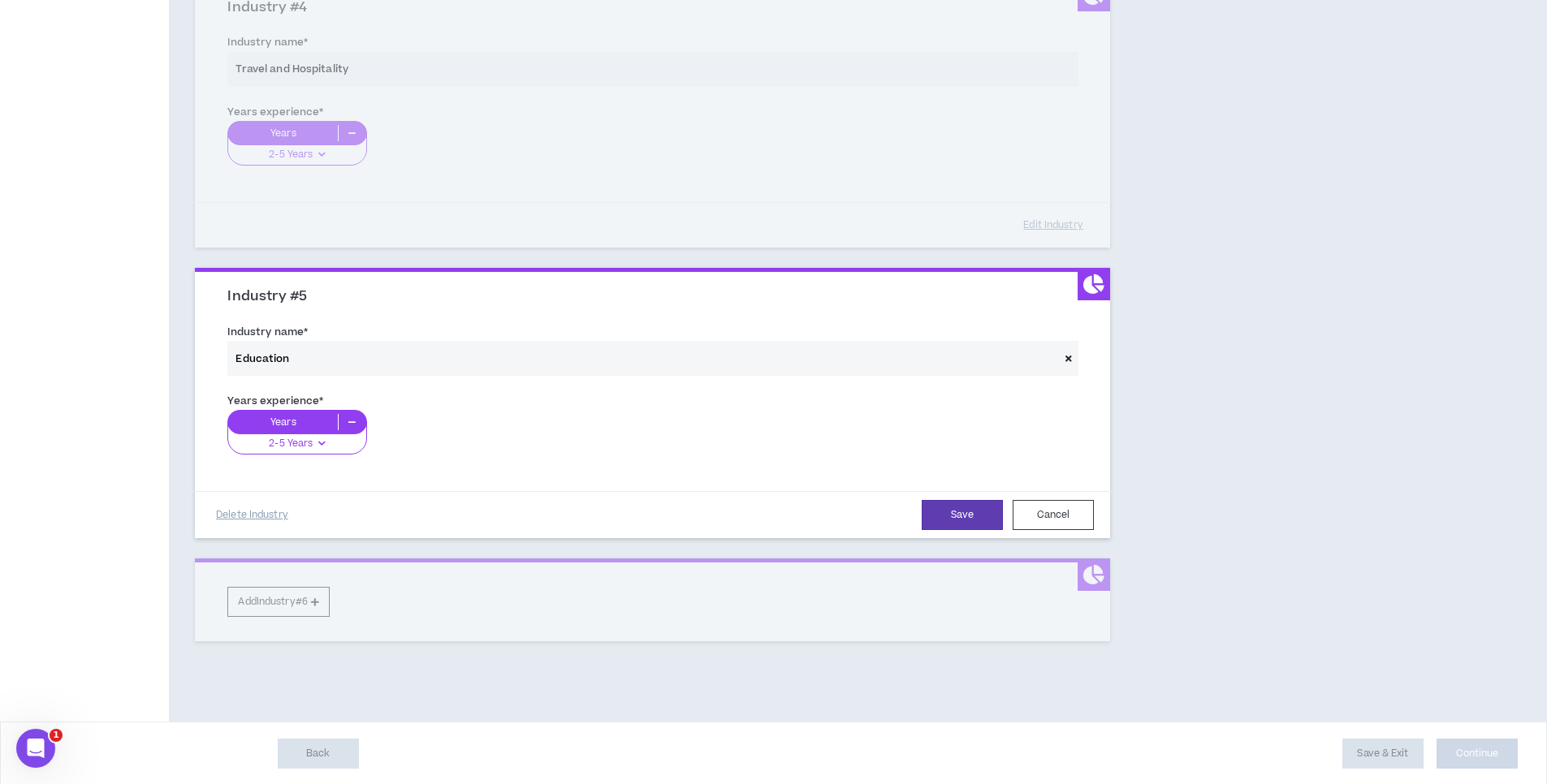
click at [326, 448] on icon at bounding box center [322, 443] width 12 height 14
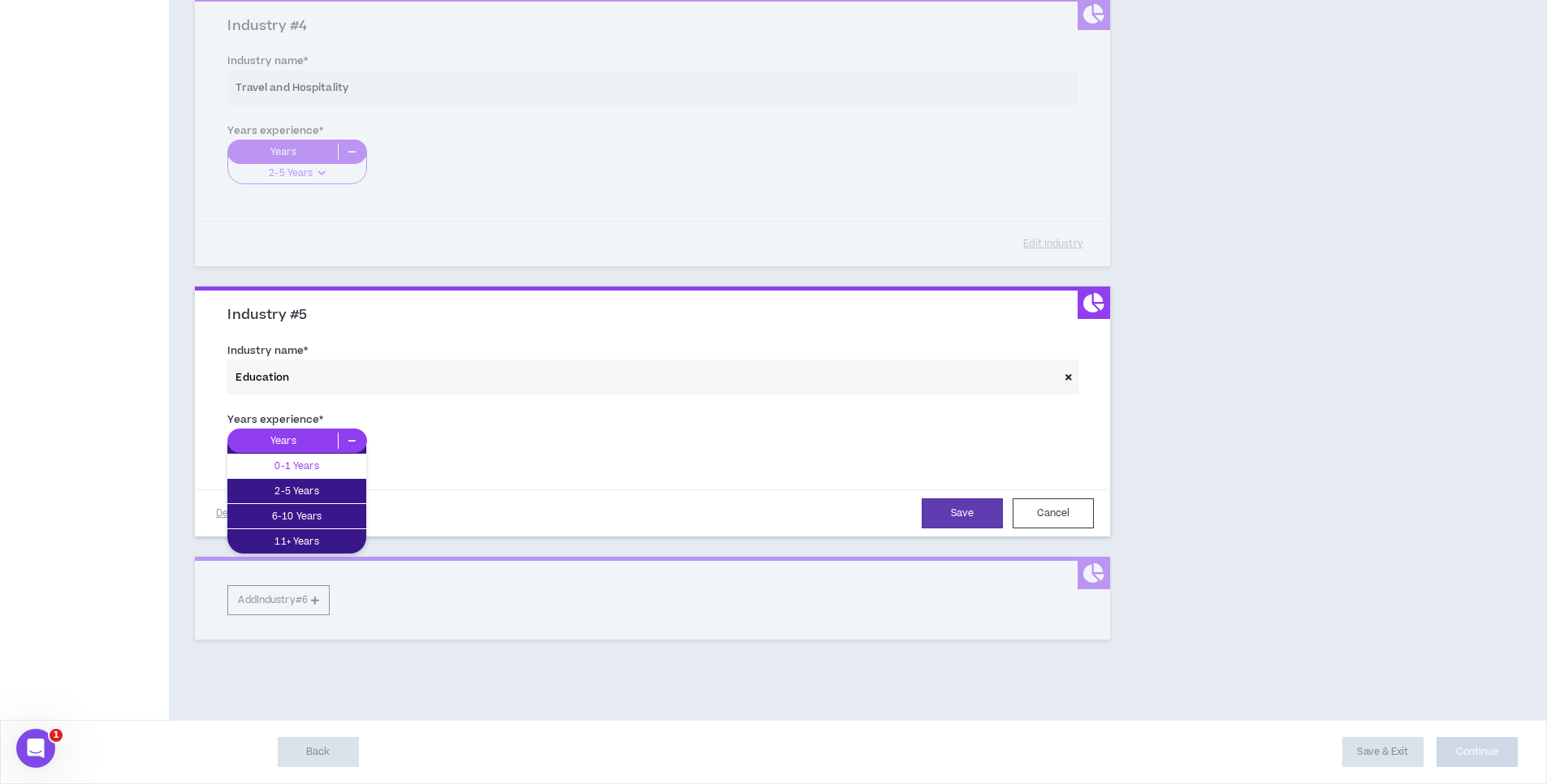
click at [320, 468] on p "0-1 Years" at bounding box center [297, 465] width 139 height 18
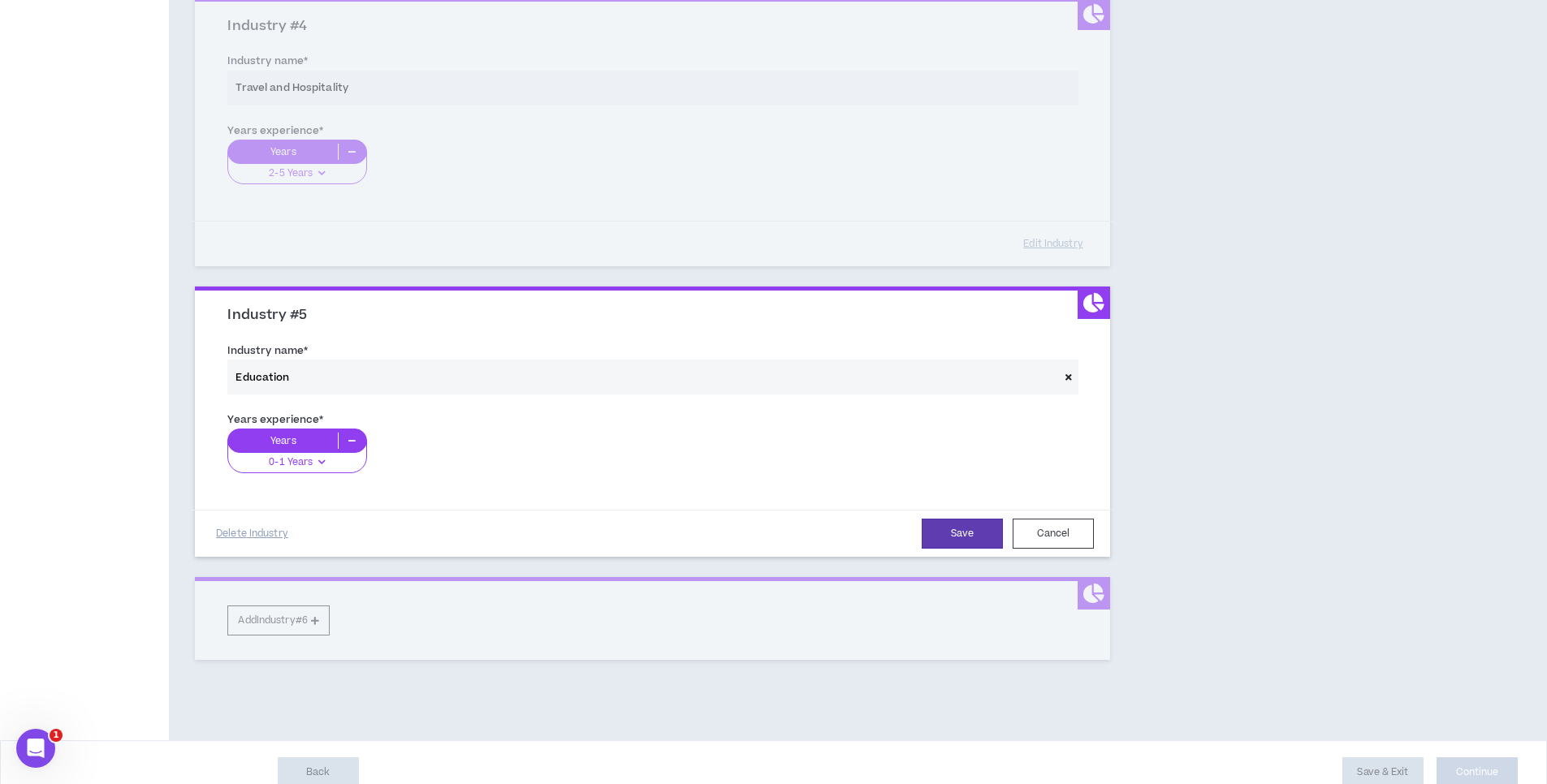
click at [320, 460] on icon at bounding box center [322, 462] width 12 height 14
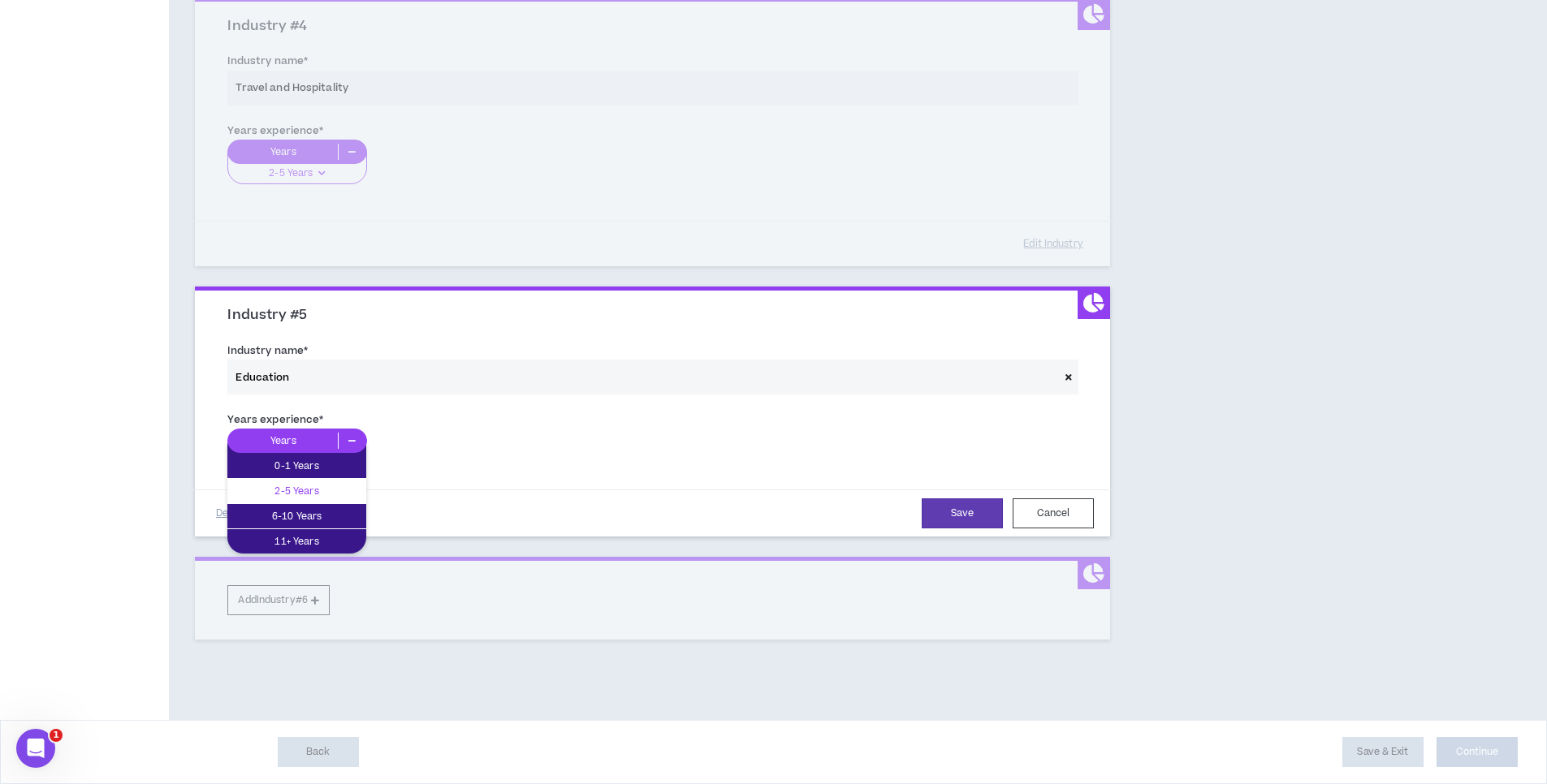
click at [315, 485] on p "2-5 Years" at bounding box center [297, 491] width 139 height 18
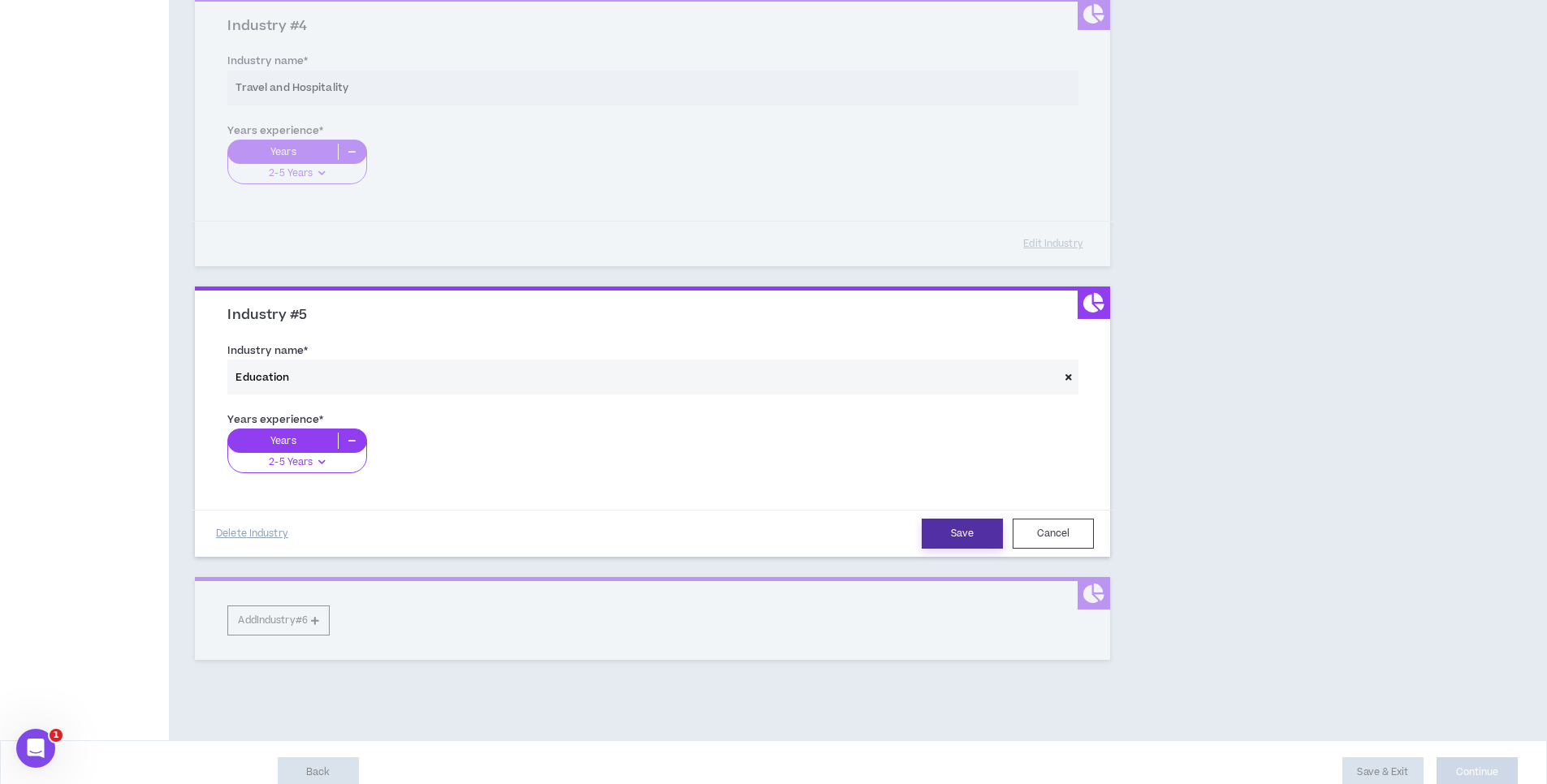
click at [947, 545] on button "Save" at bounding box center [962, 533] width 81 height 30
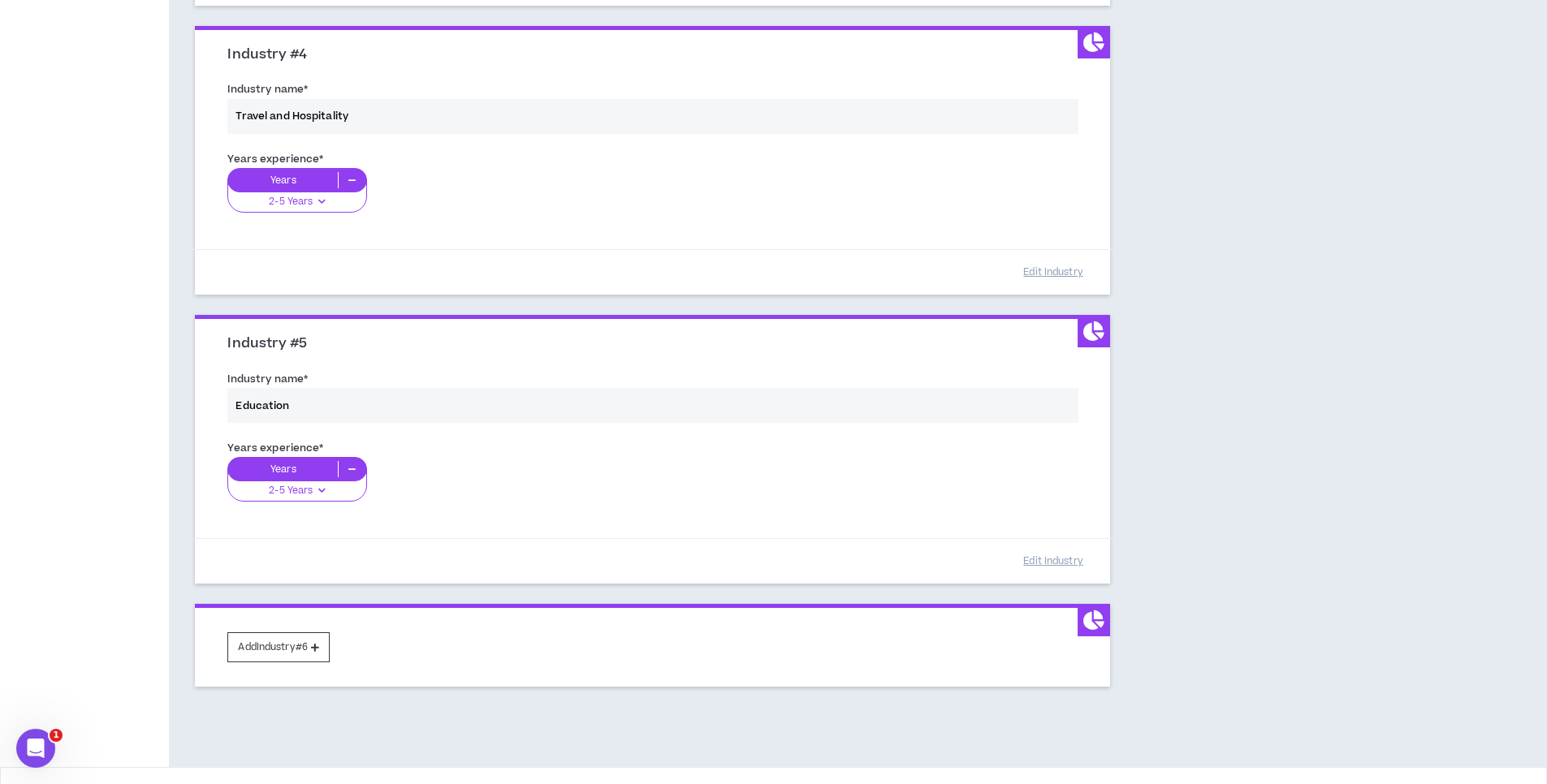
scroll to position [1069, 0]
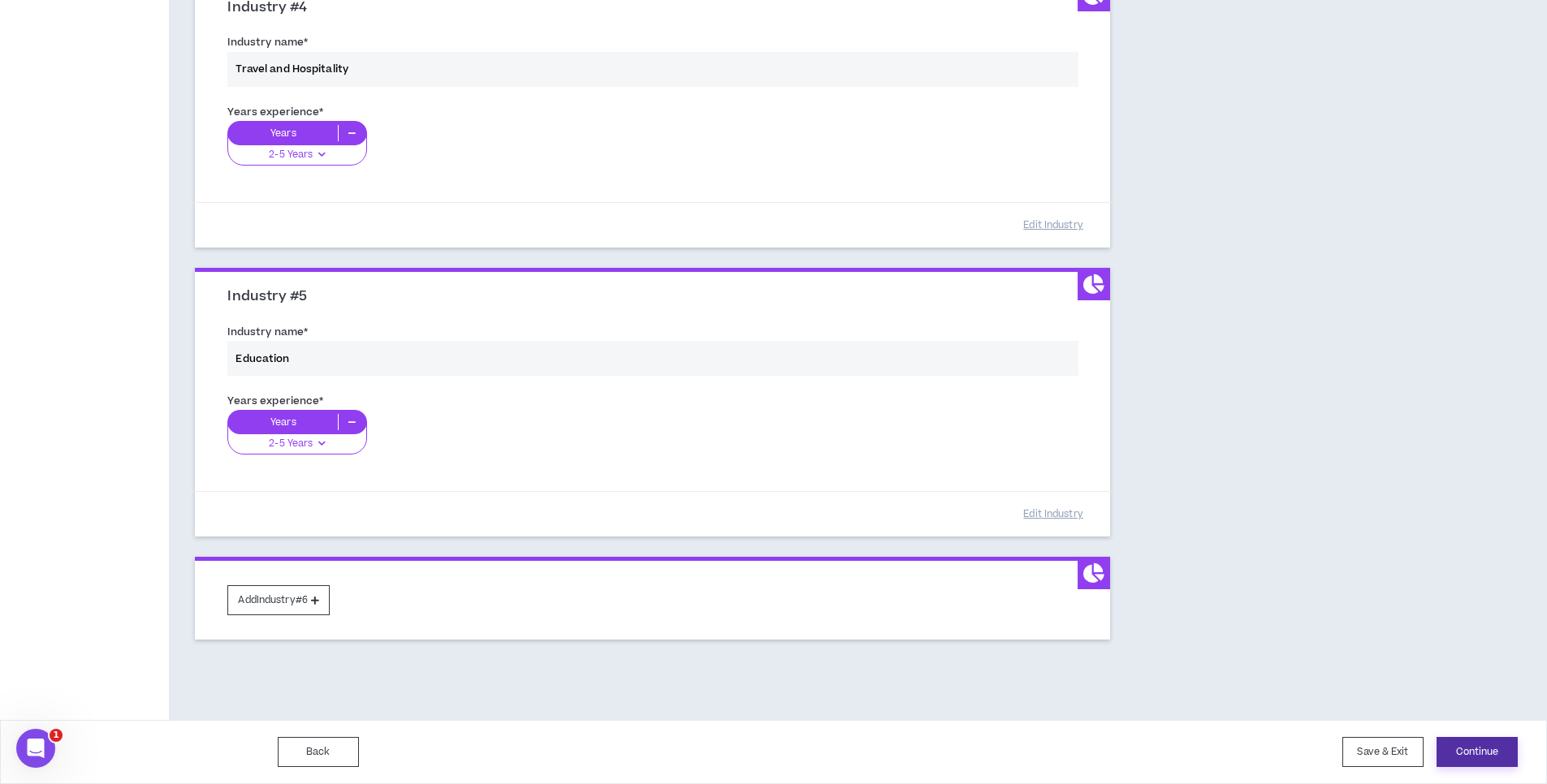
click at [1477, 750] on button "Continue" at bounding box center [1476, 752] width 81 height 30
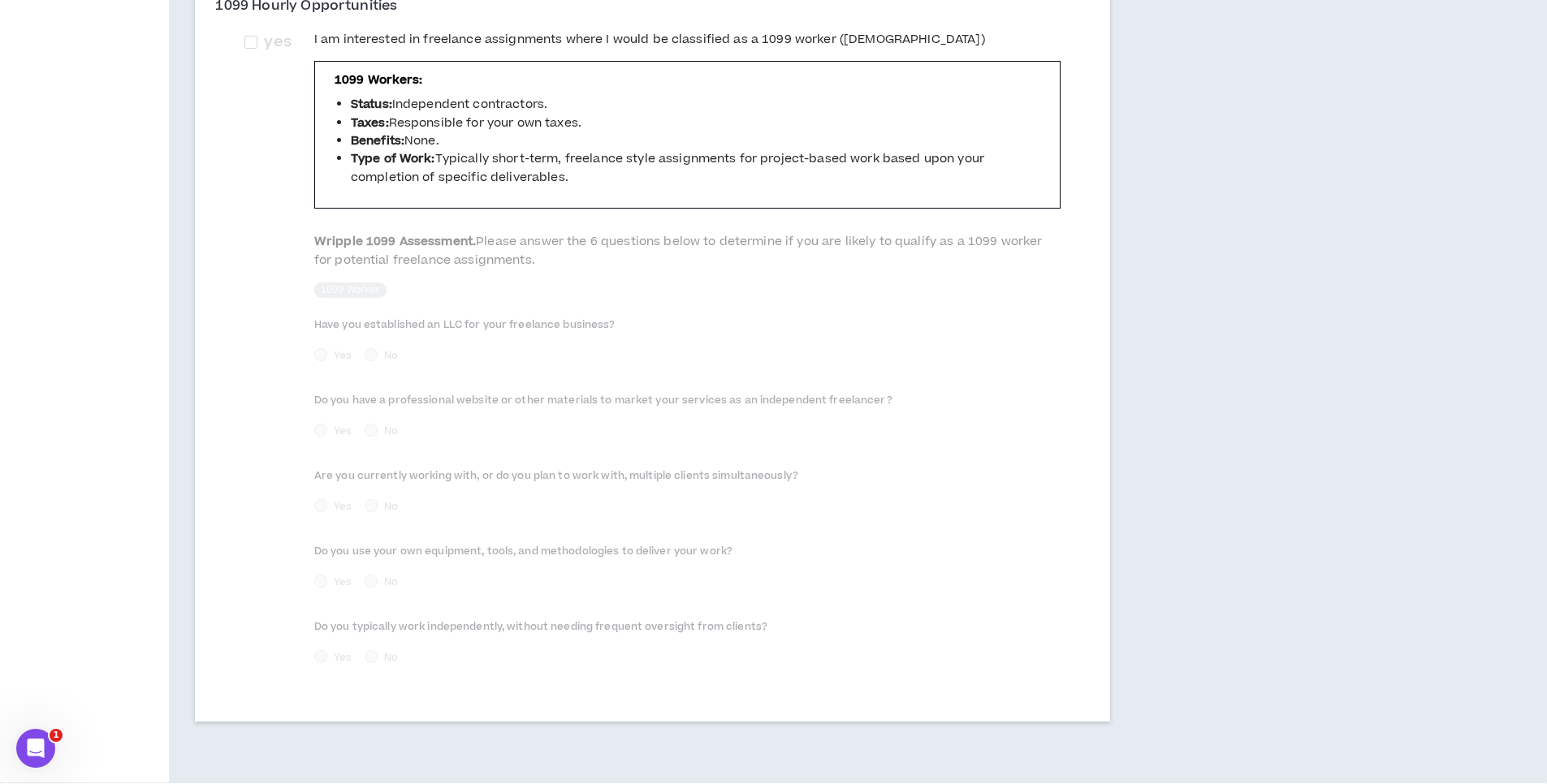
scroll to position [604, 0]
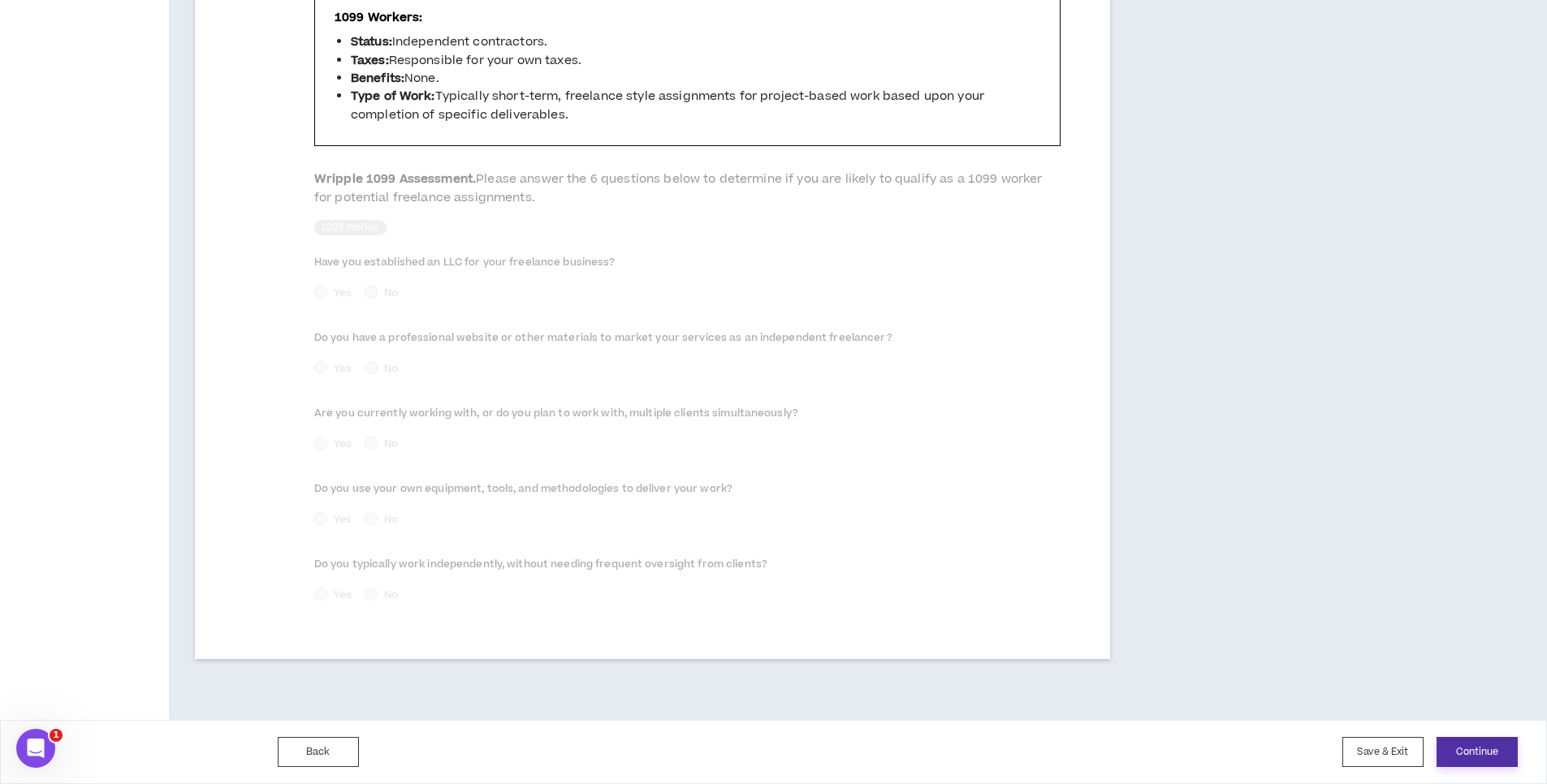
click at [1475, 758] on button "Continue" at bounding box center [1476, 752] width 81 height 30
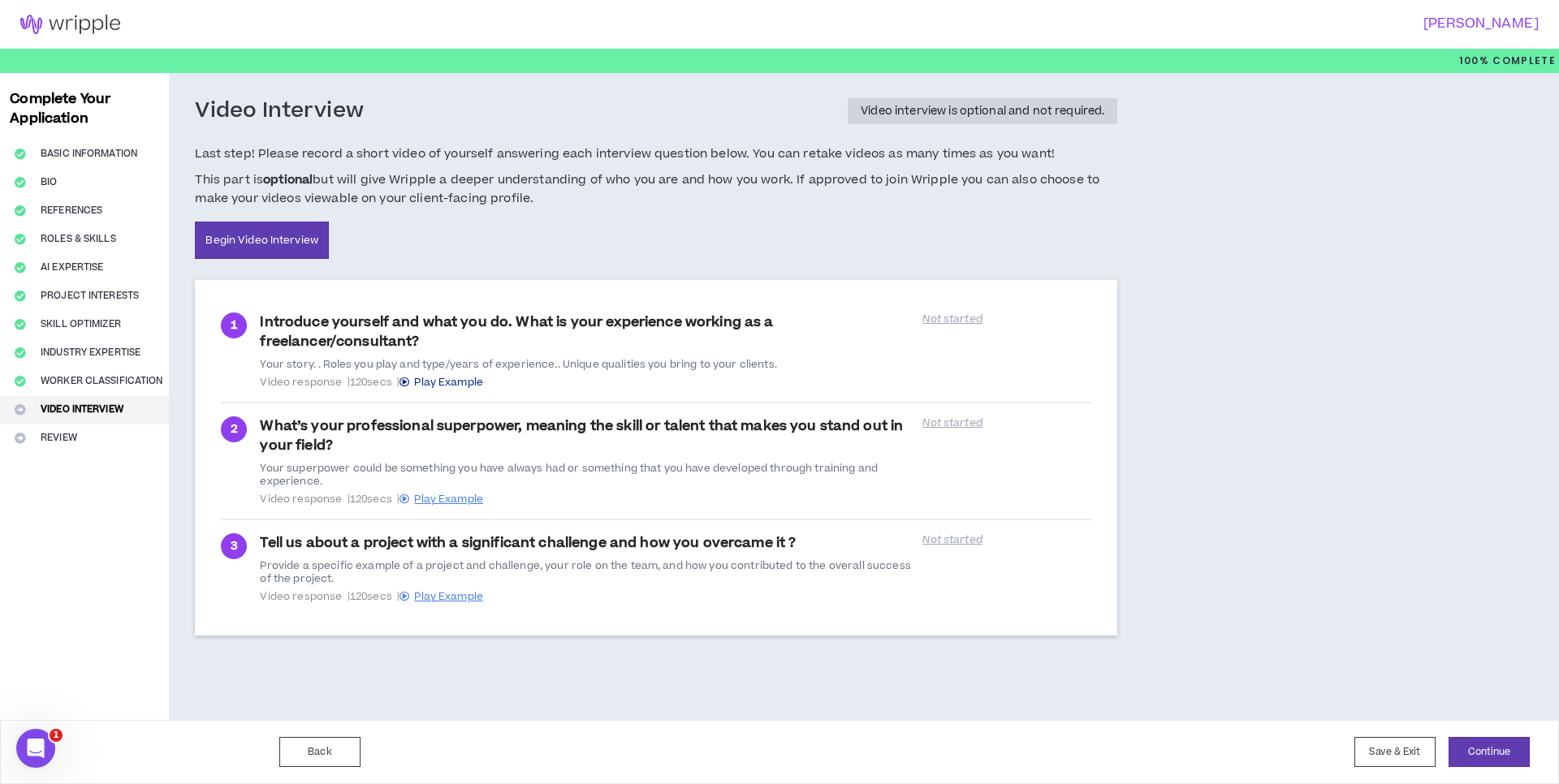
click at [443, 382] on span "Play Example" at bounding box center [448, 382] width 69 height 14
click at [467, 499] on span "Play Example" at bounding box center [448, 499] width 69 height 14
click at [1371, 748] on button "Save & Exit" at bounding box center [1395, 752] width 81 height 30
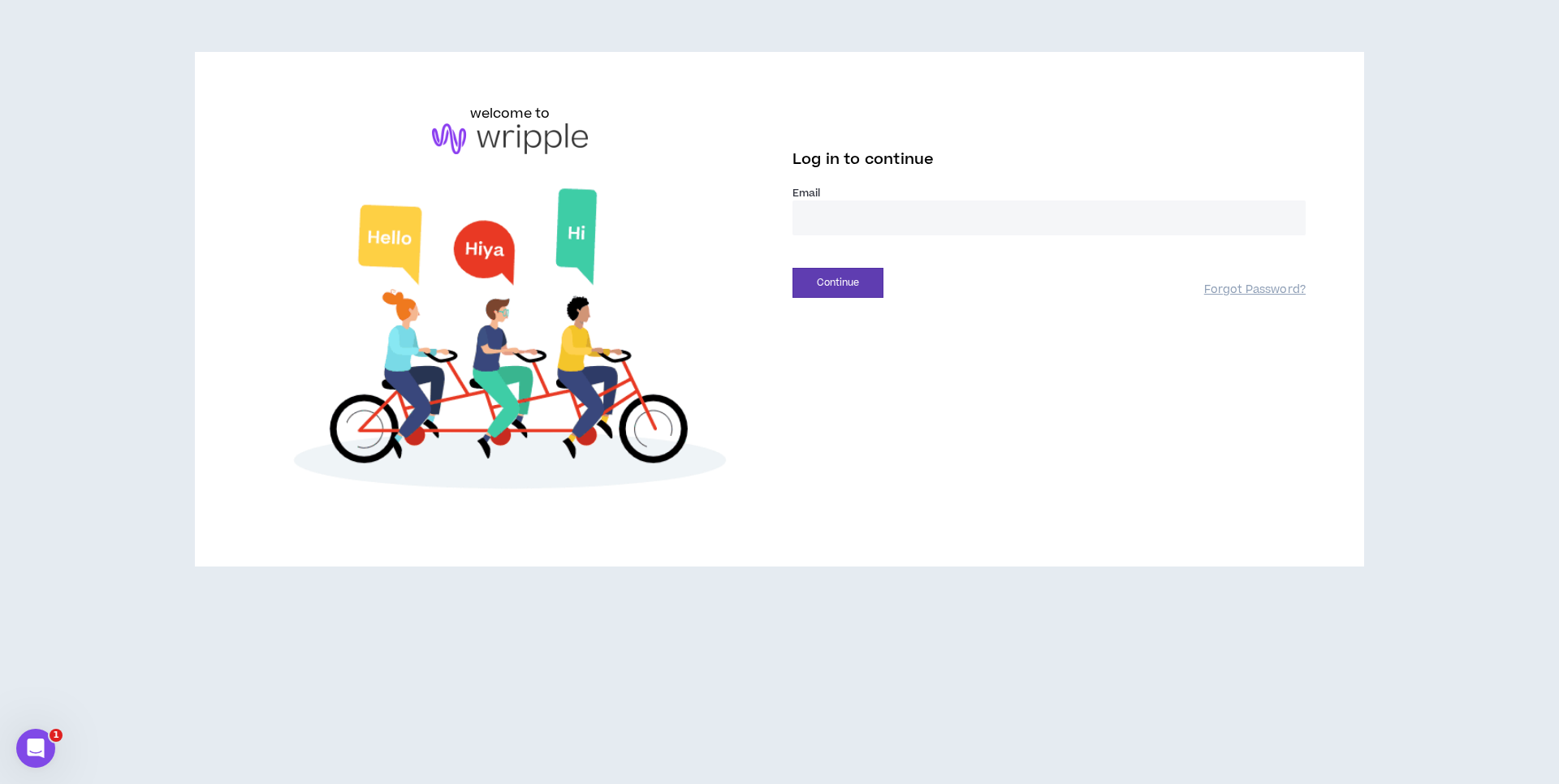
click at [828, 208] on input "email" at bounding box center [1050, 217] width 513 height 35
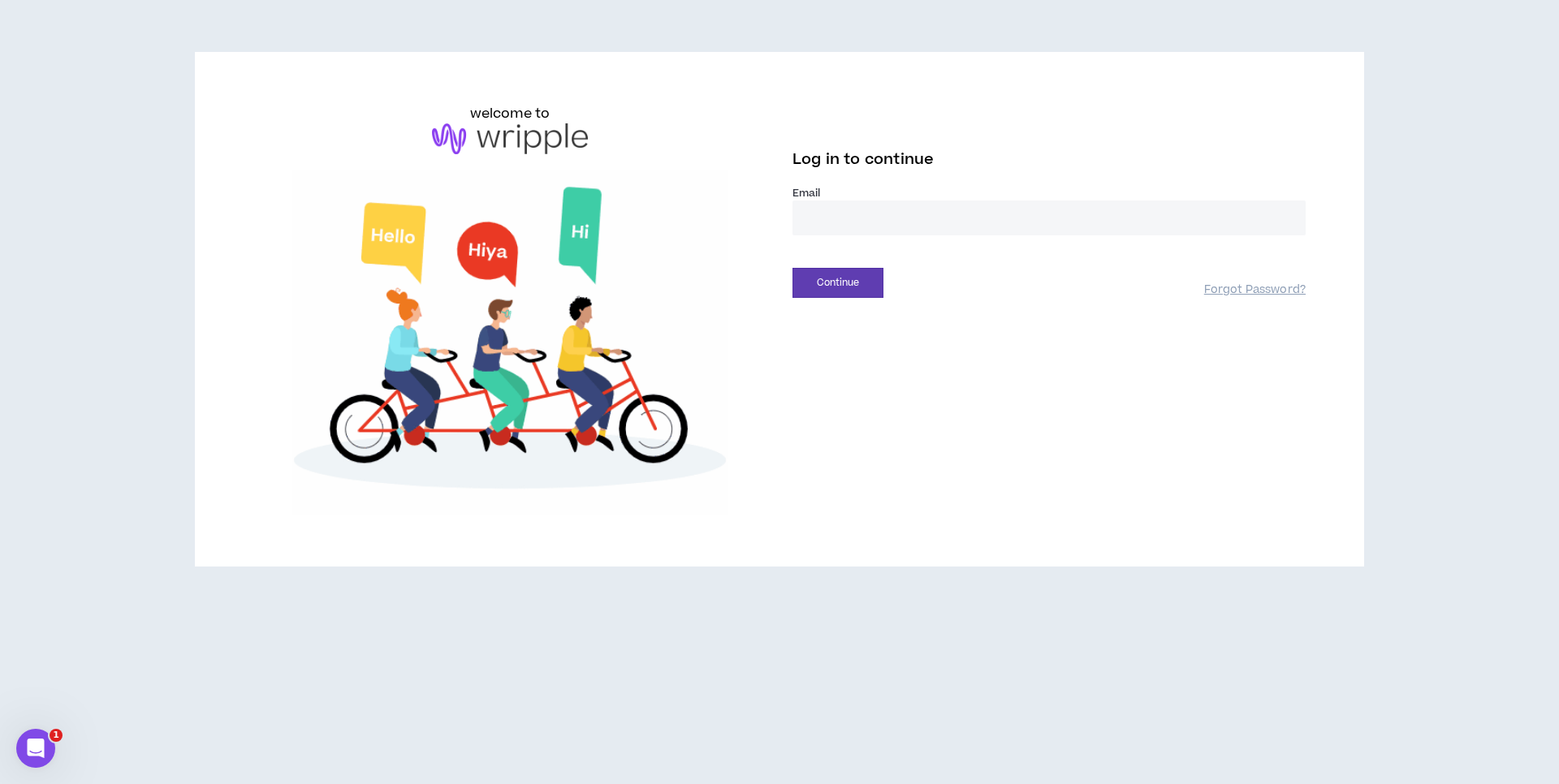
type input "**********"
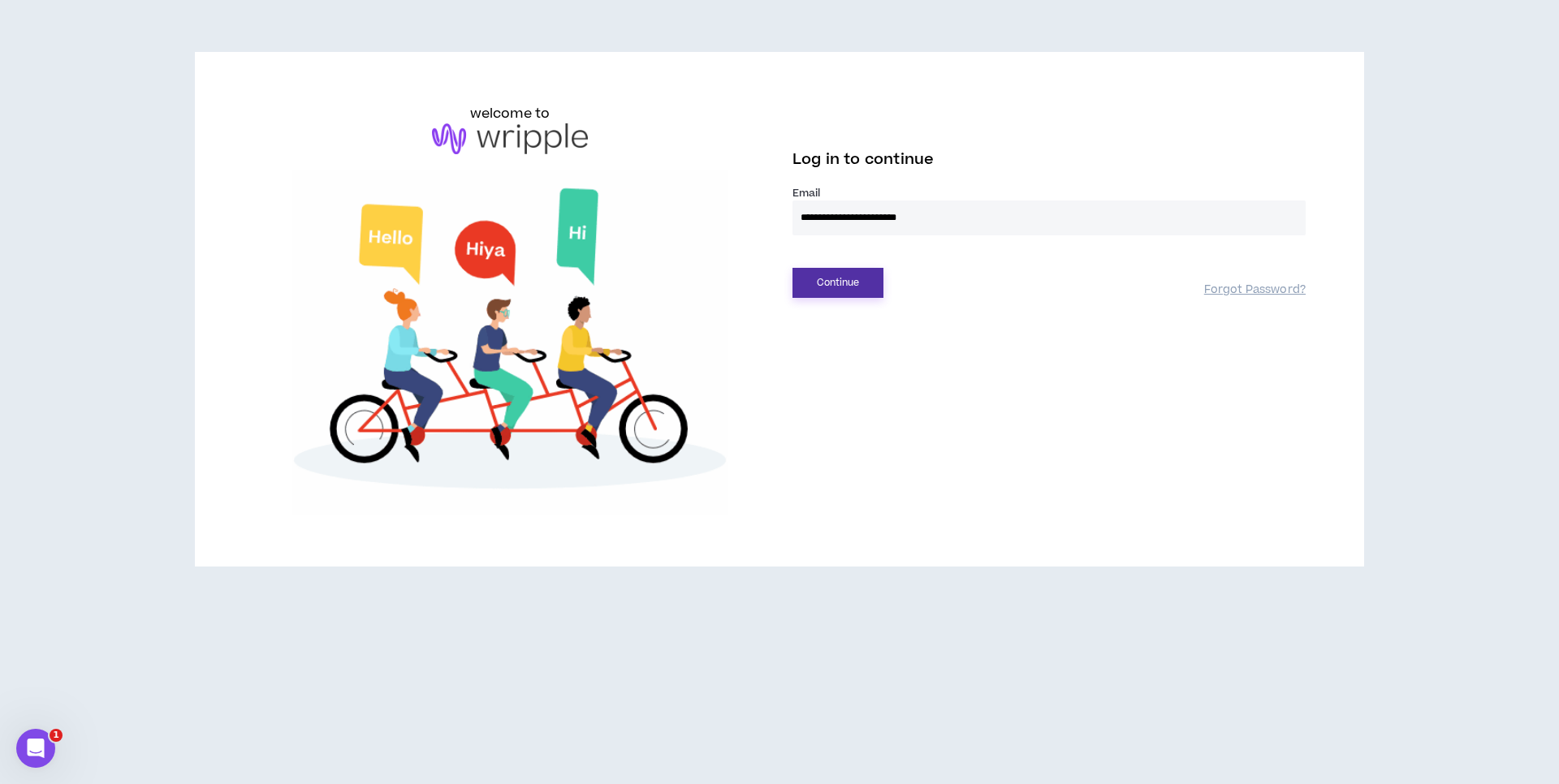
click at [863, 279] on button "Continue" at bounding box center [838, 282] width 91 height 30
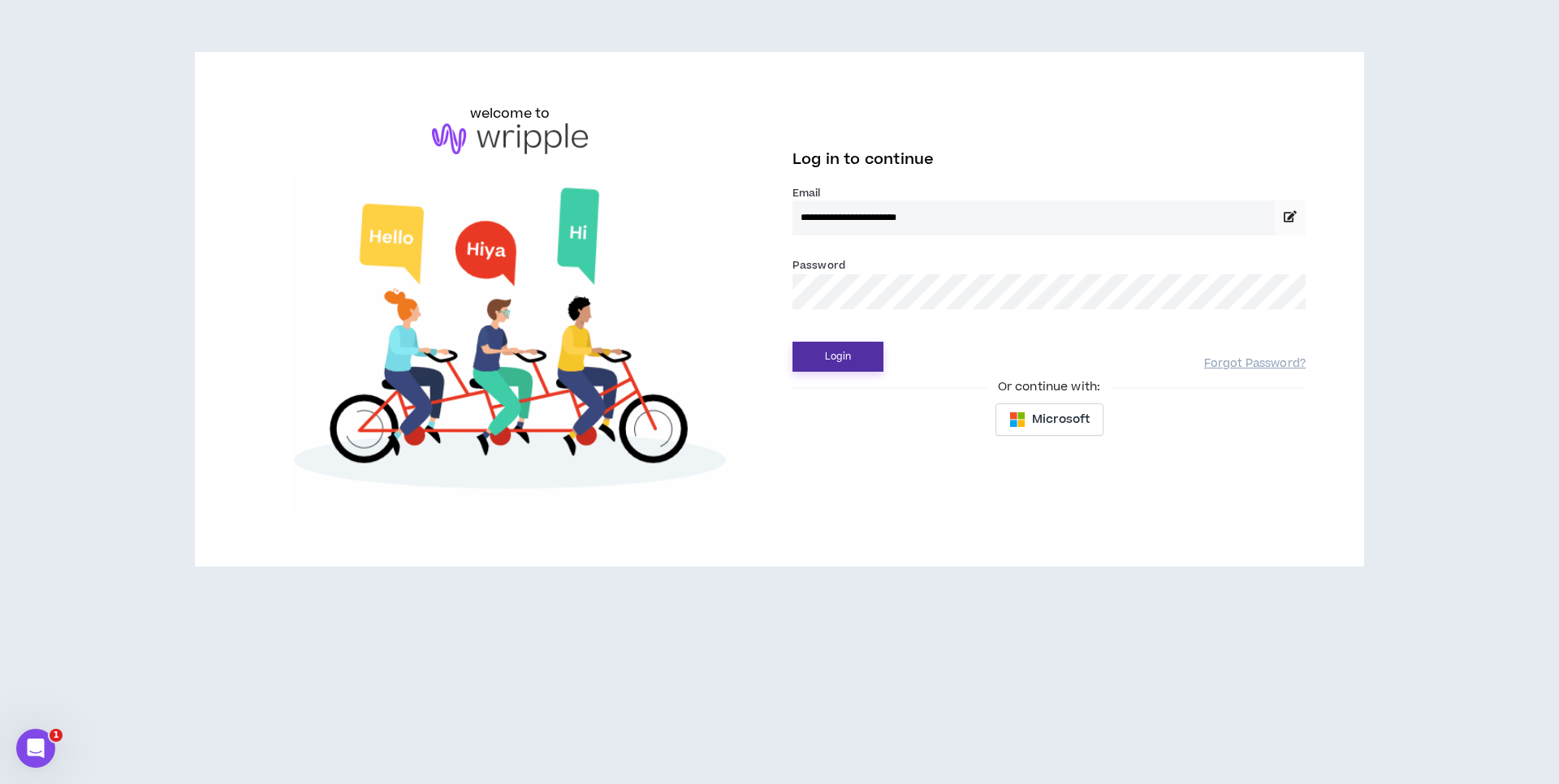
click at [860, 354] on button "Login" at bounding box center [838, 356] width 91 height 30
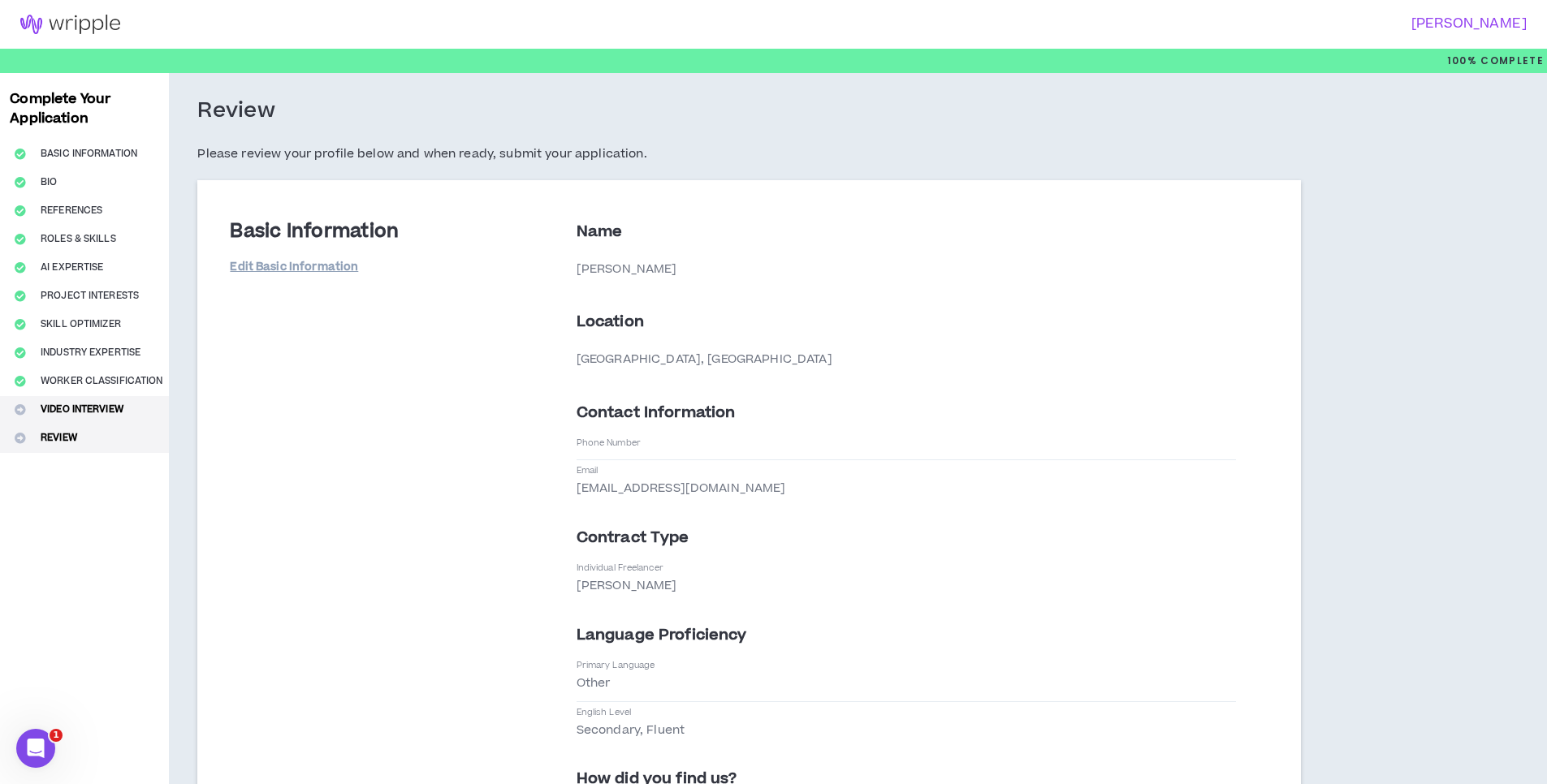
click at [104, 412] on button "Video Interview" at bounding box center [84, 410] width 169 height 29
